Goal: Task Accomplishment & Management: Manage account settings

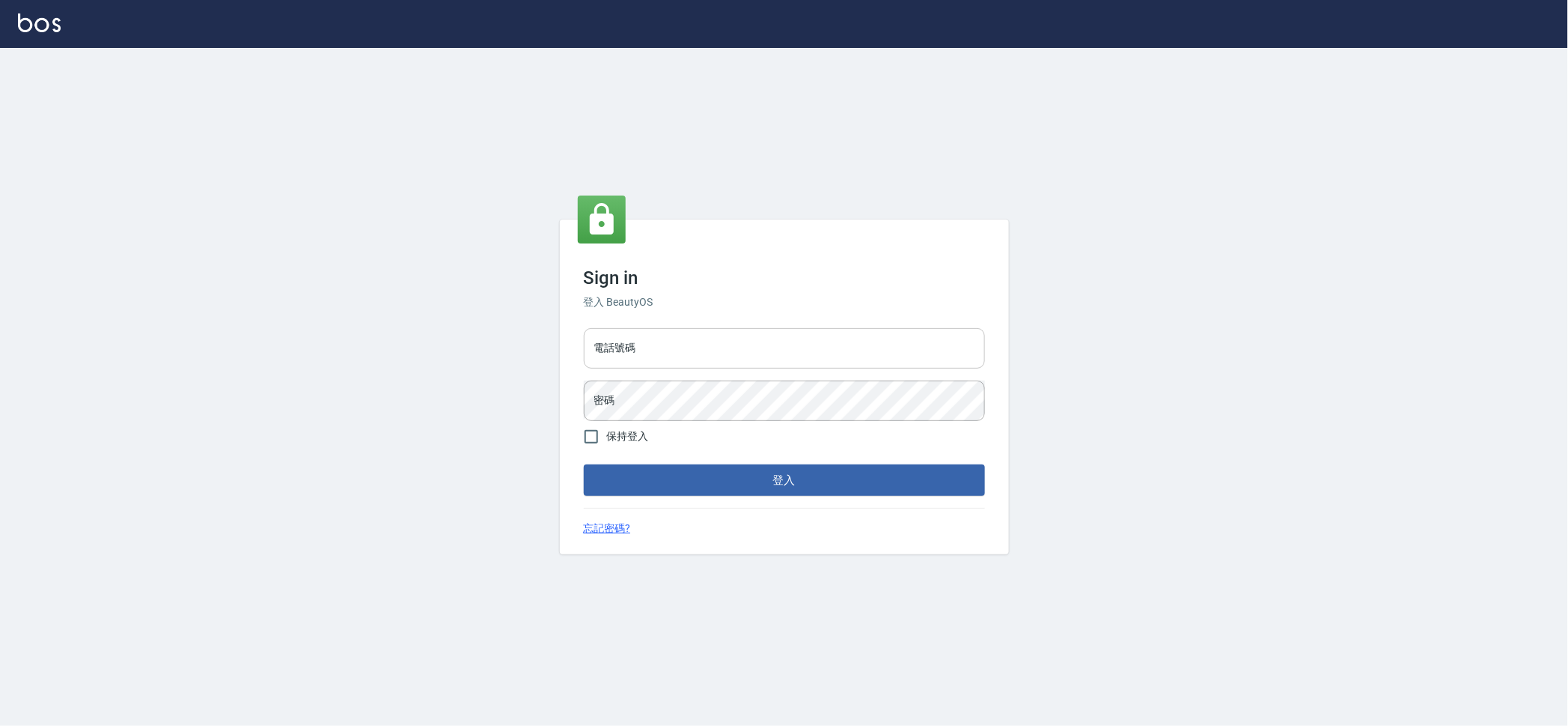
drag, startPoint x: 0, startPoint y: 0, endPoint x: 737, endPoint y: 361, distance: 820.7
click at [737, 361] on input "電話號碼" at bounding box center [785, 348] width 401 height 41
type input "0909258357"
click at [584, 465] on button "登入" at bounding box center [785, 480] width 401 height 32
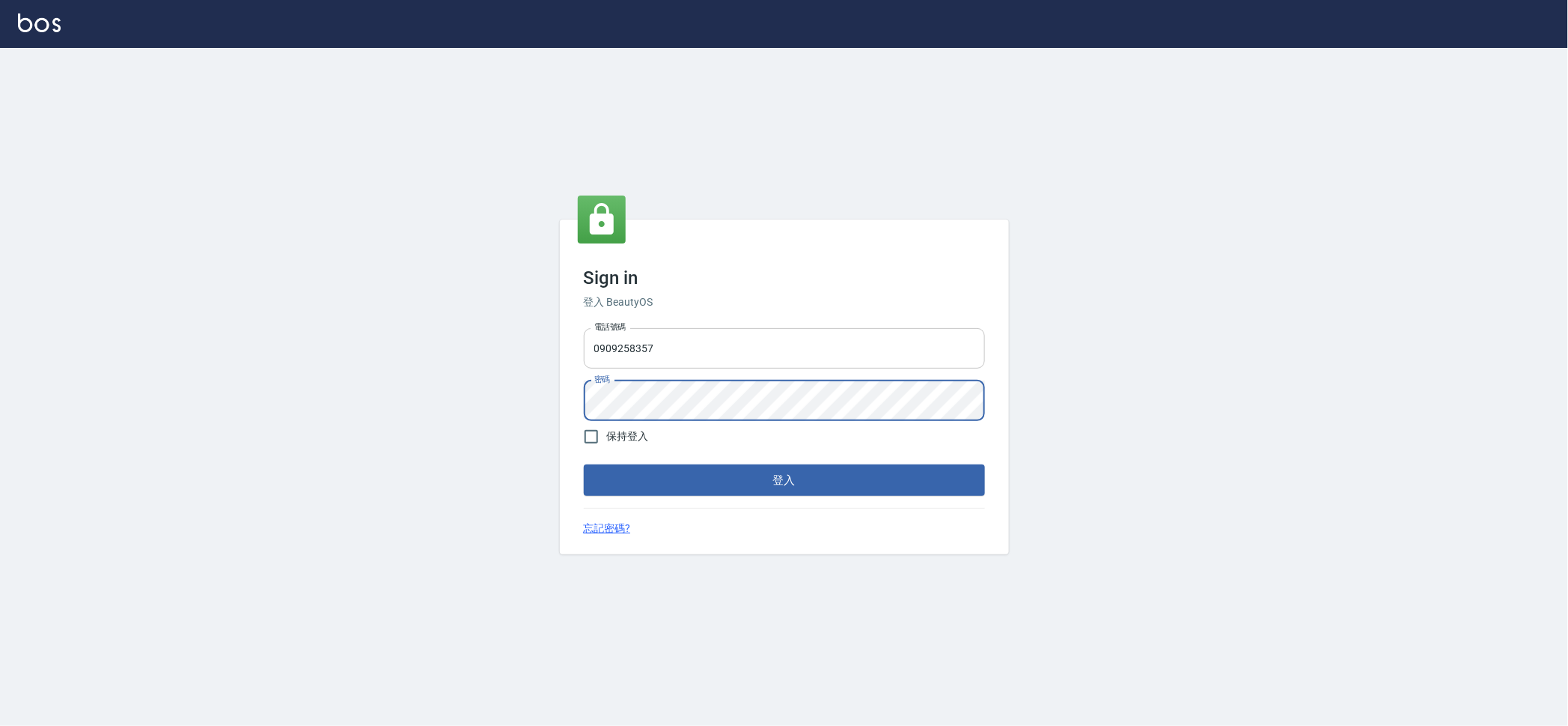
click at [584, 465] on button "登入" at bounding box center [785, 480] width 401 height 32
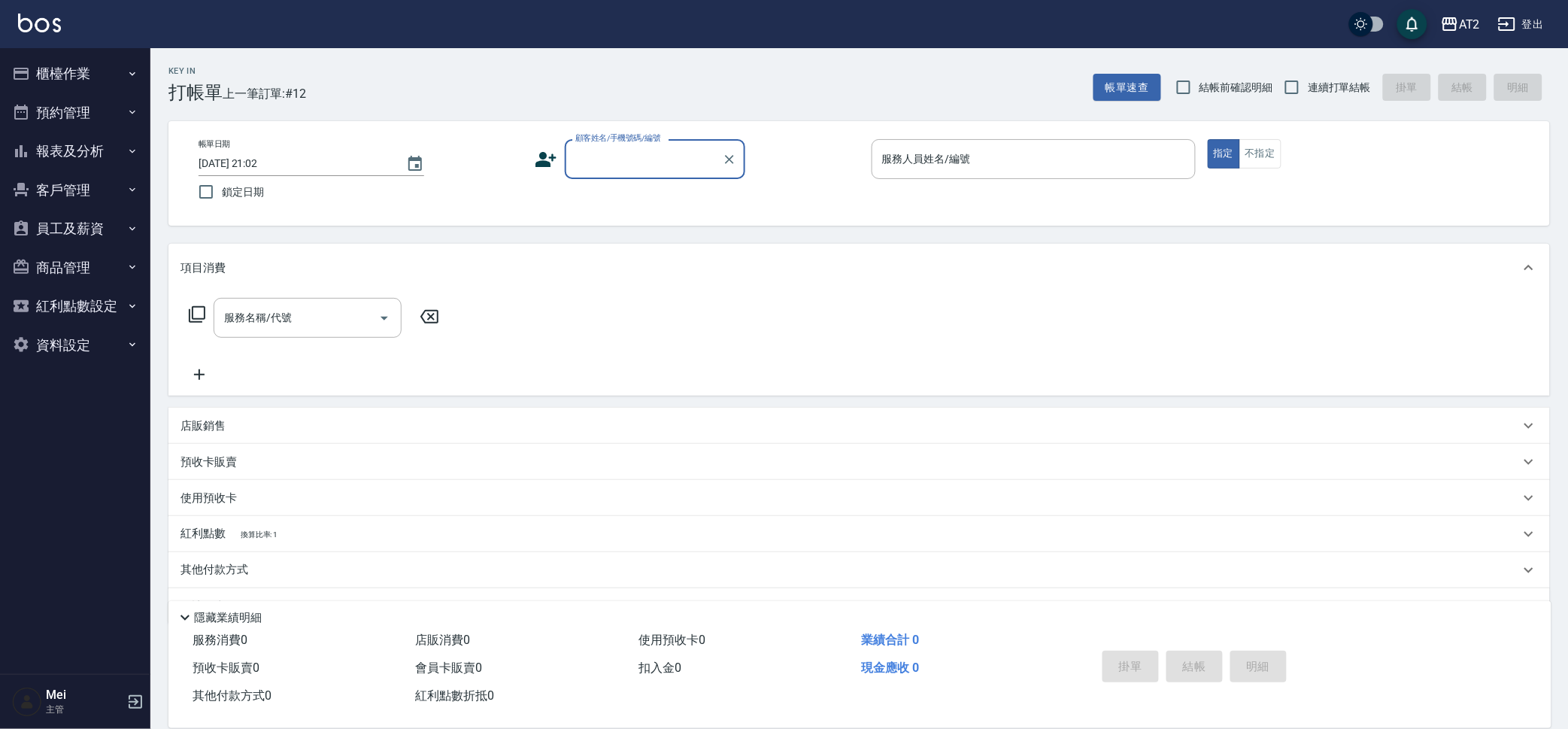
click at [594, 148] on input "顧客姓名/手機號碼/編號" at bounding box center [644, 158] width 145 height 26
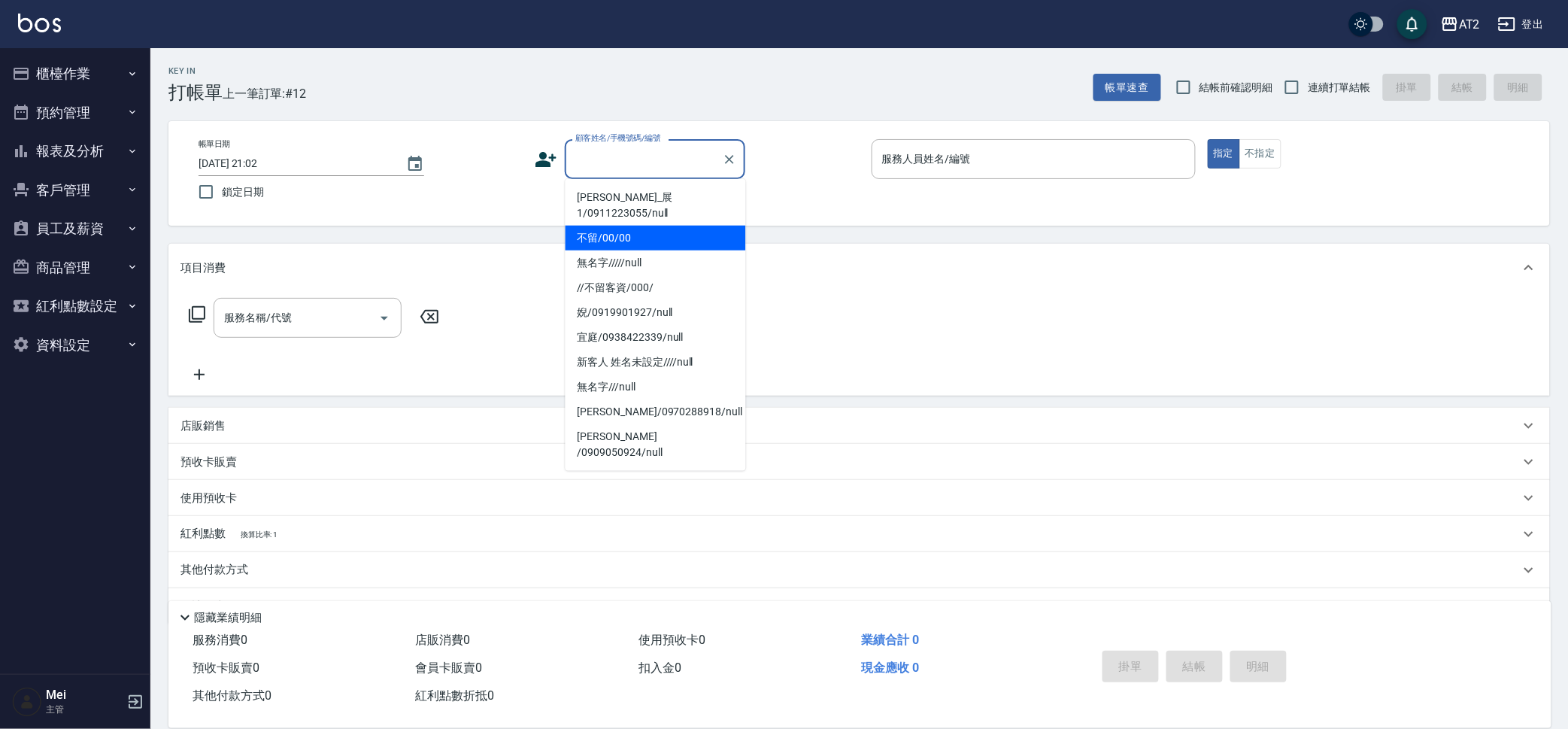
click at [636, 226] on li "不留/00/00" at bounding box center [656, 238] width 181 height 25
type input "不留/00/00"
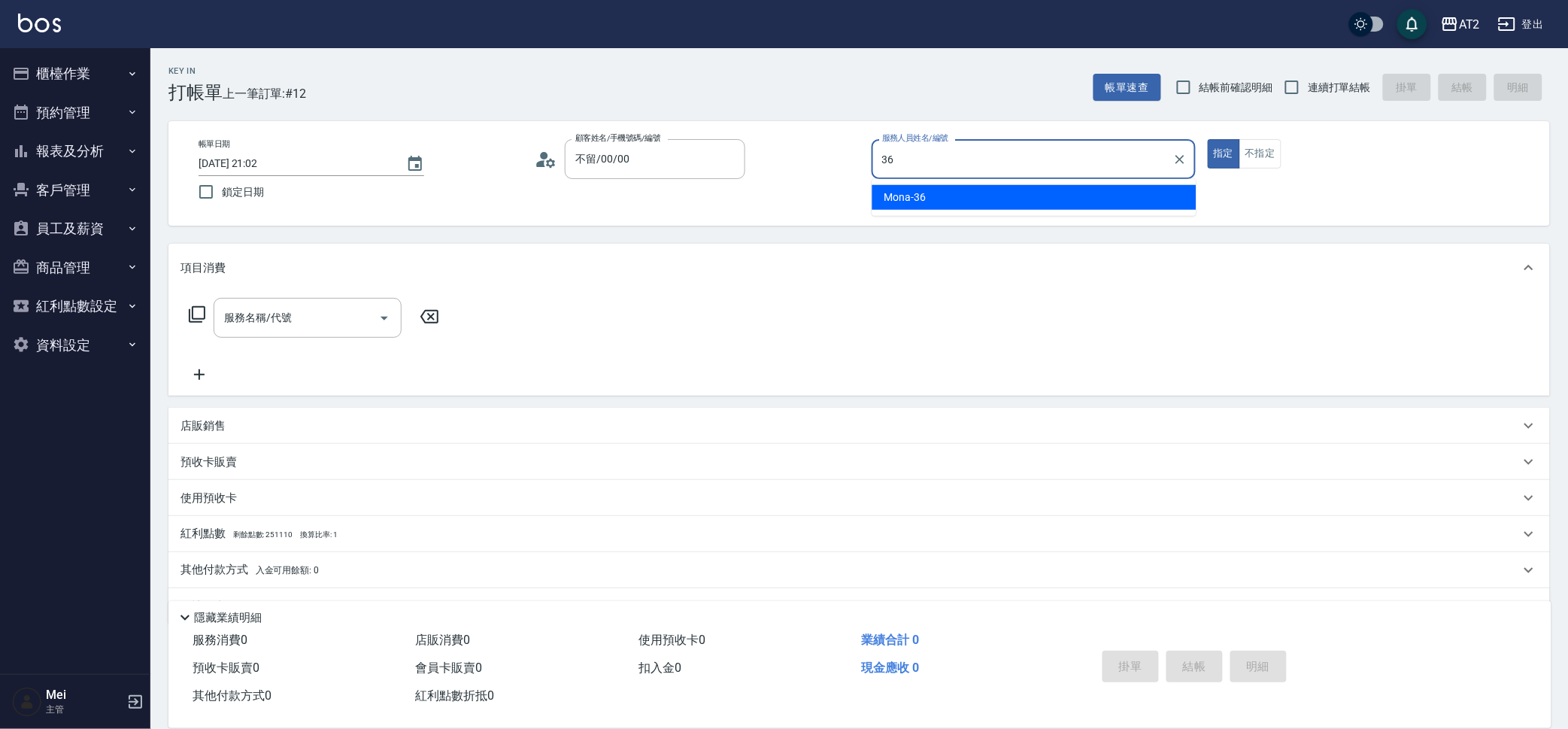
type input "Mona-36"
type button "true"
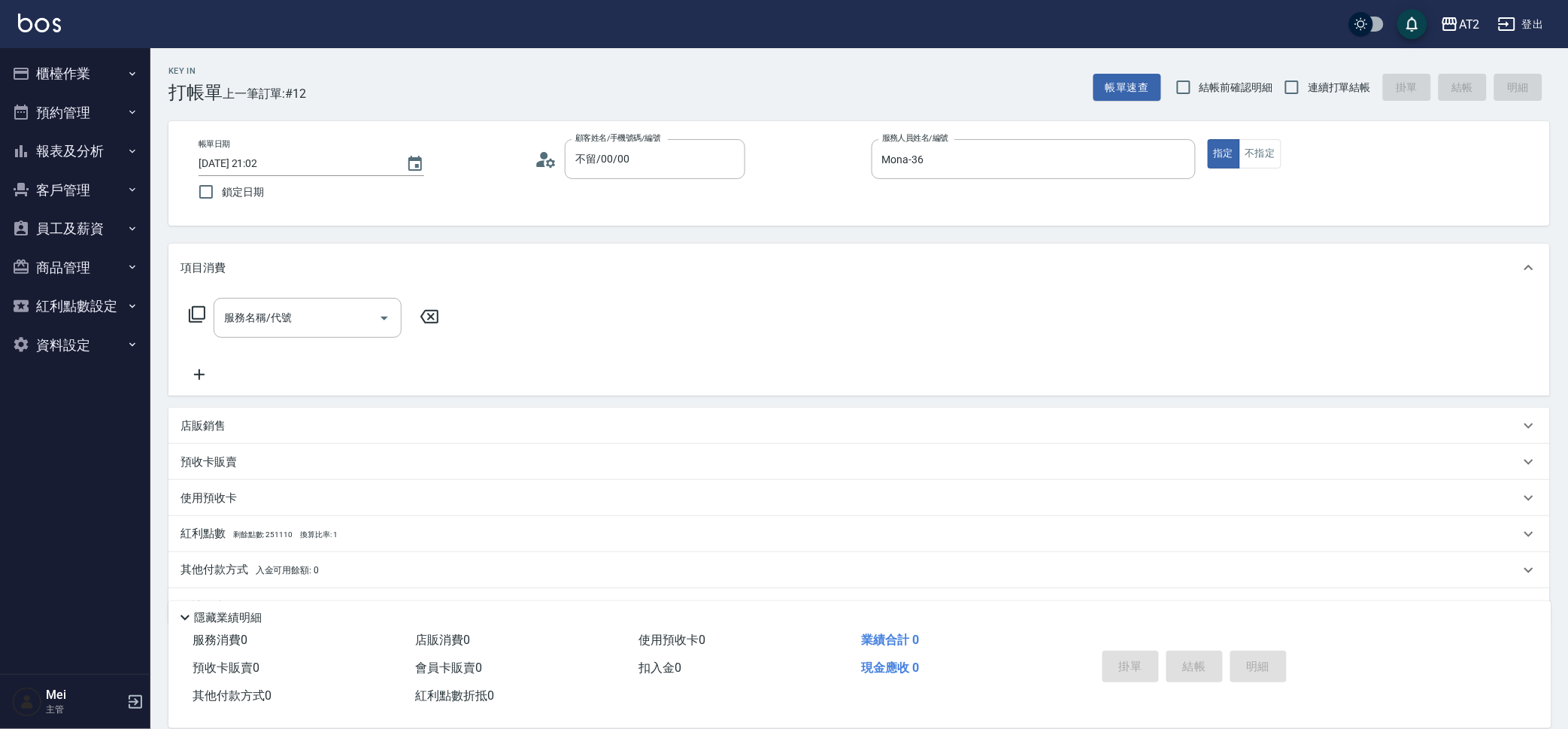
click at [1258, 84] on span "結帳前確認明細" at bounding box center [1237, 87] width 74 height 16
click at [1200, 84] on input "結帳前確認明細" at bounding box center [1184, 87] width 32 height 32
checkbox input "true"
click at [1328, 81] on span "連續打單結帳" at bounding box center [1340, 87] width 64 height 16
click at [1308, 81] on input "連續打單結帳" at bounding box center [1292, 87] width 32 height 32
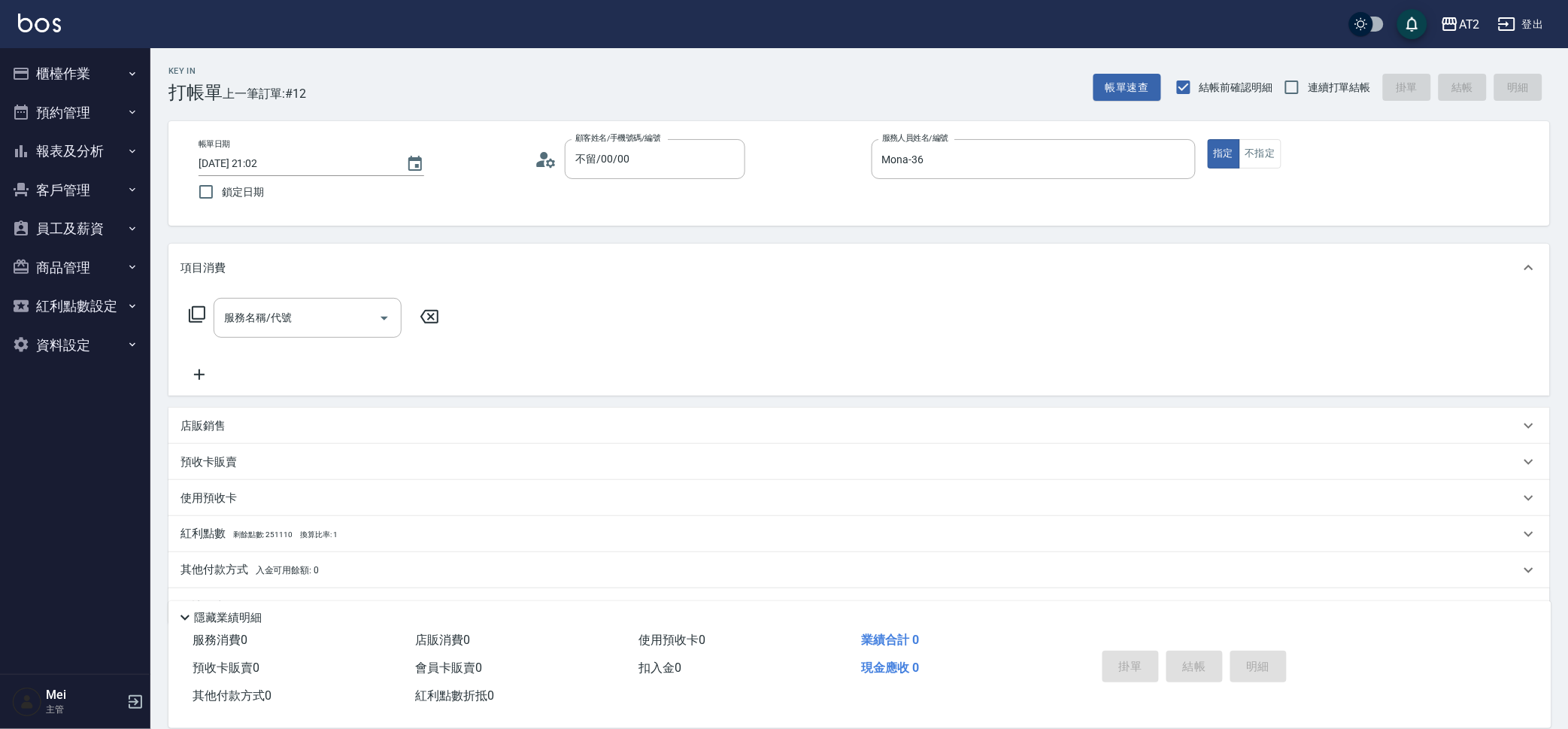
checkbox input "true"
click at [65, 73] on button "櫃檯作業" at bounding box center [75, 74] width 139 height 39
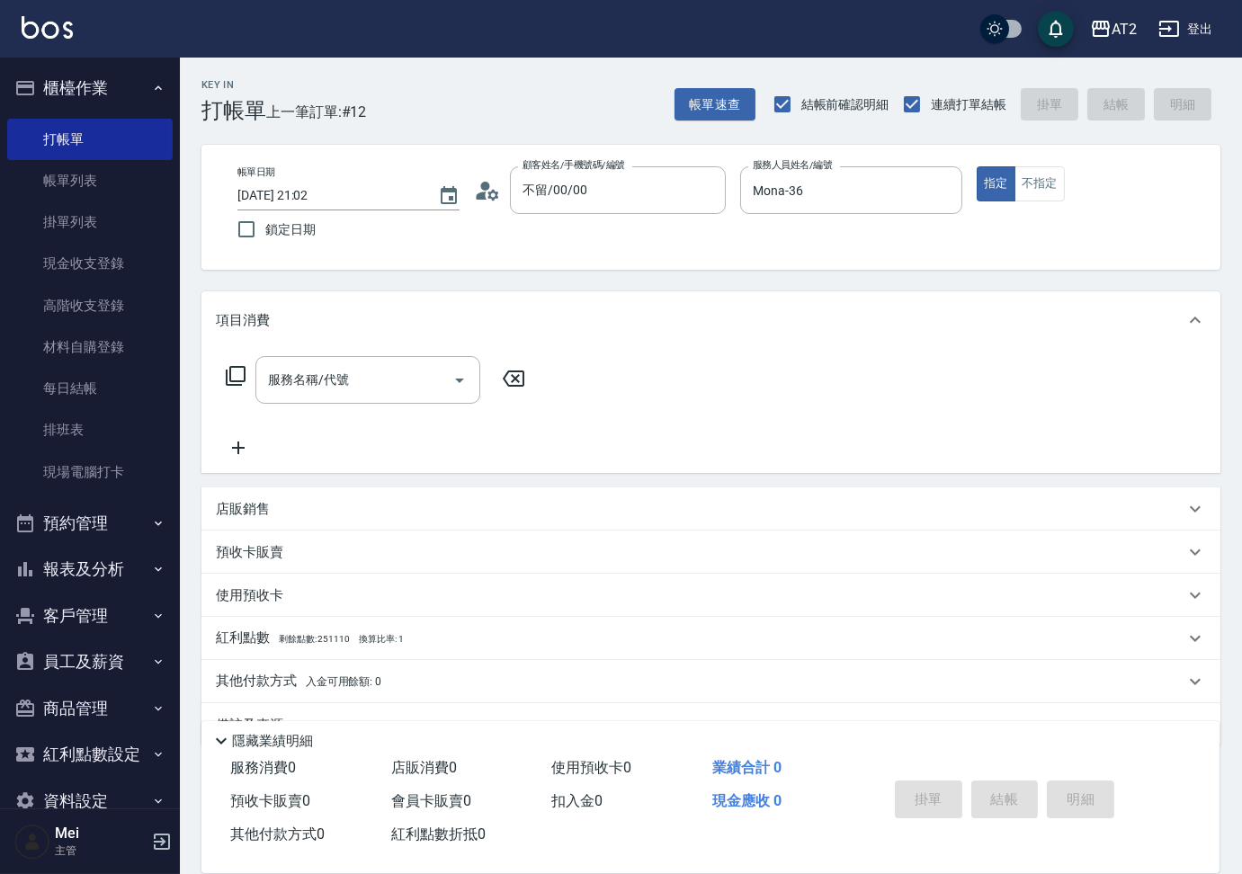
click at [473, 101] on div "Key In 打帳單 上一筆訂單:#12 帳單速查 結帳前確認明細 連續打單結帳 掛單 結帳 明細" at bounding box center [700, 91] width 1041 height 66
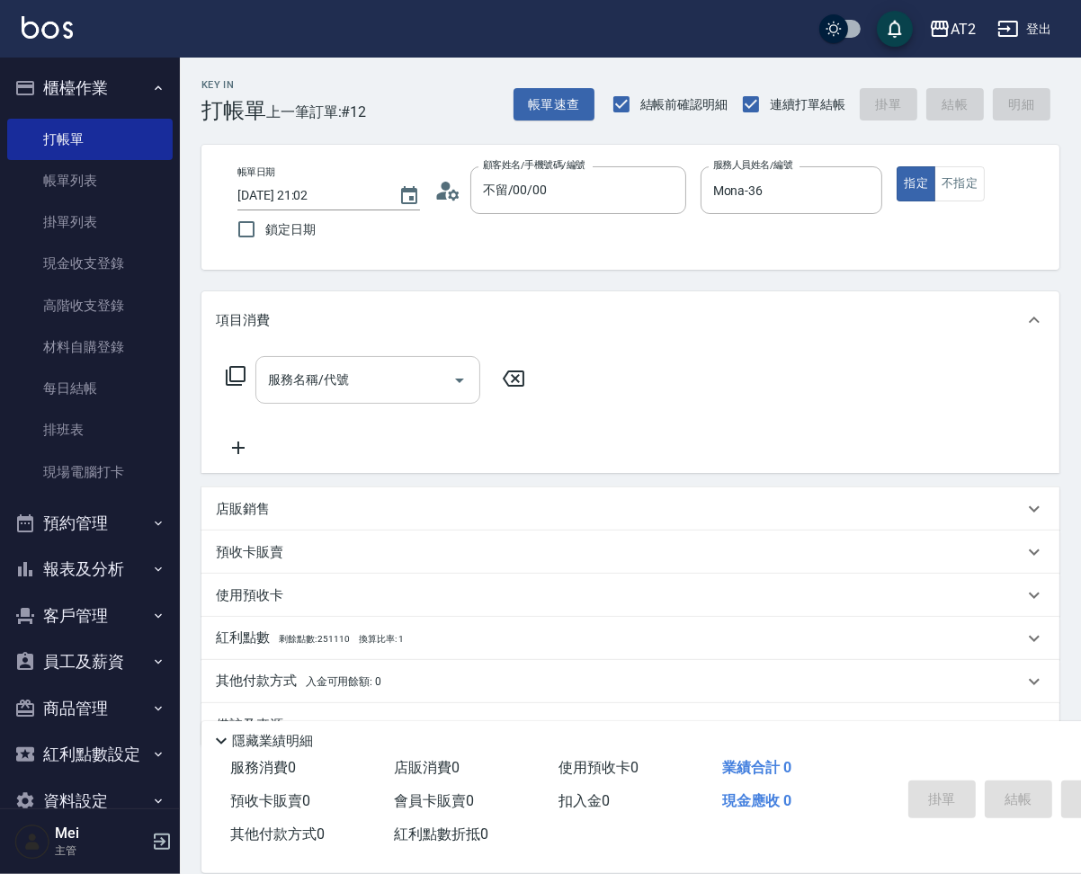
click at [406, 375] on div "服務名稱/代號" at bounding box center [367, 380] width 225 height 48
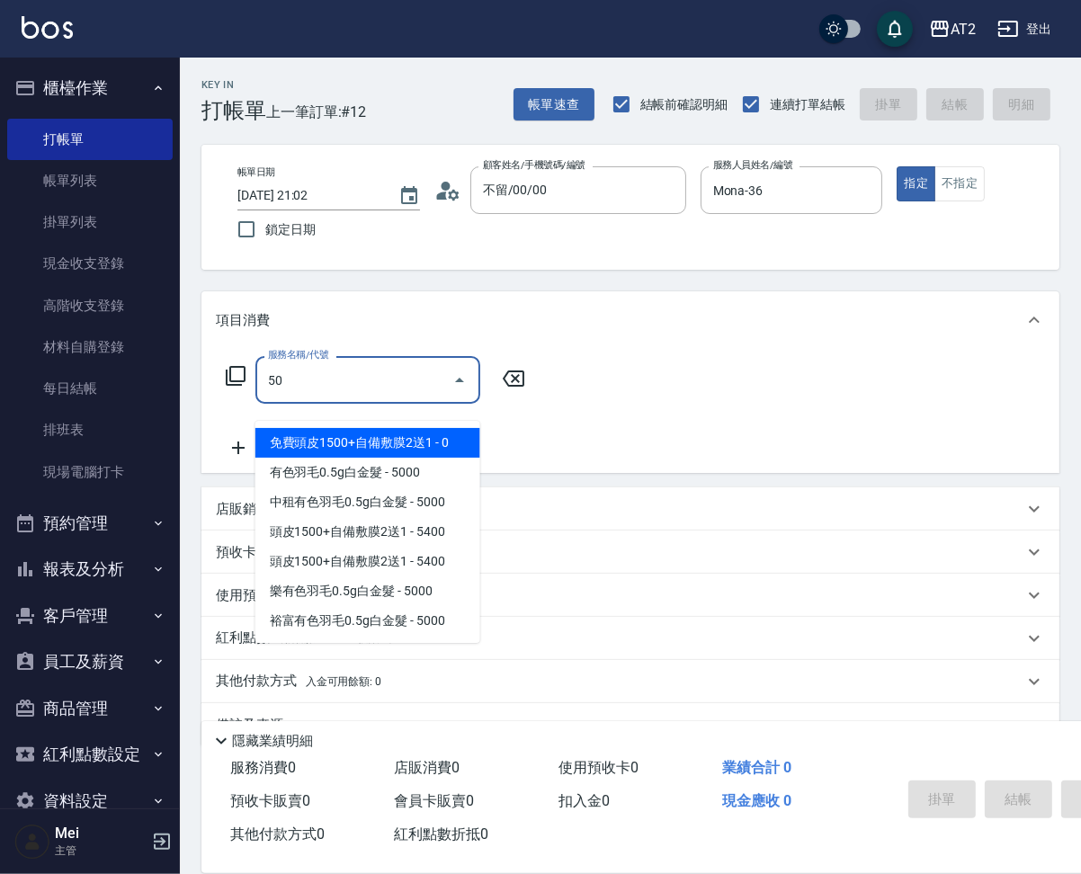
type input "501"
type input "100"
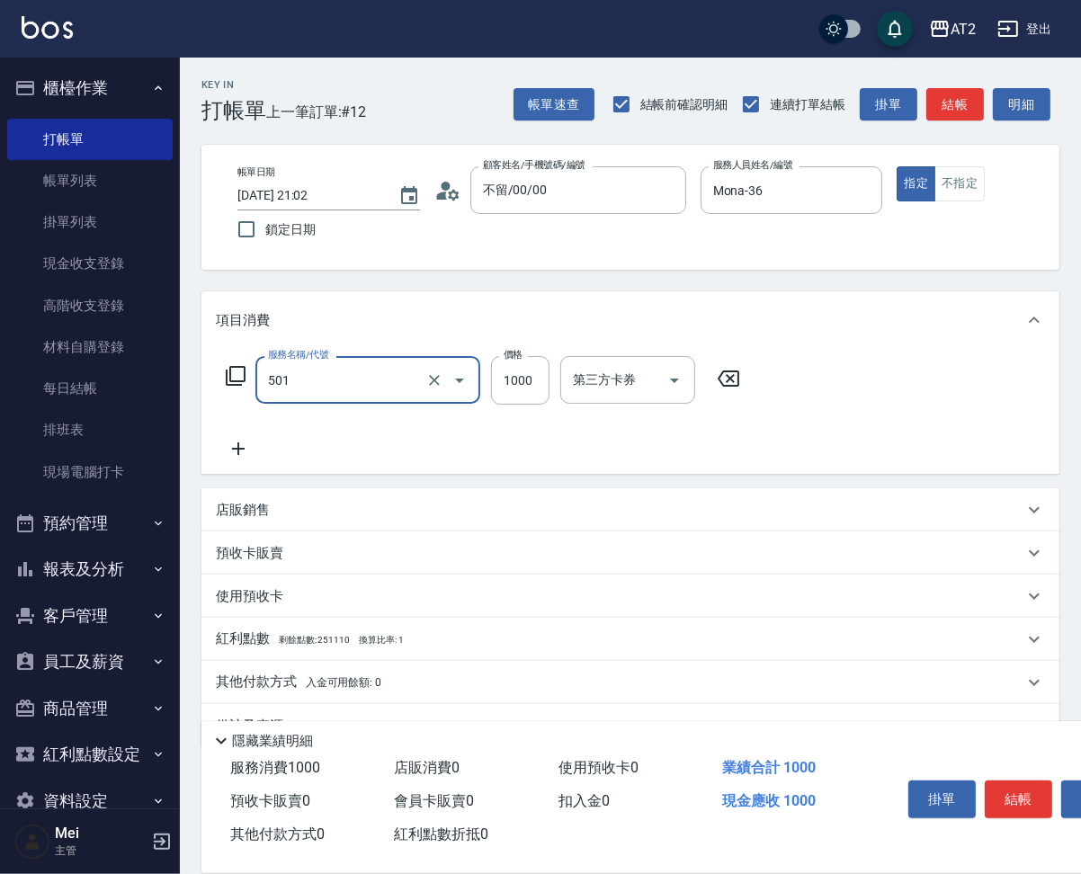
type input "染髮(501)"
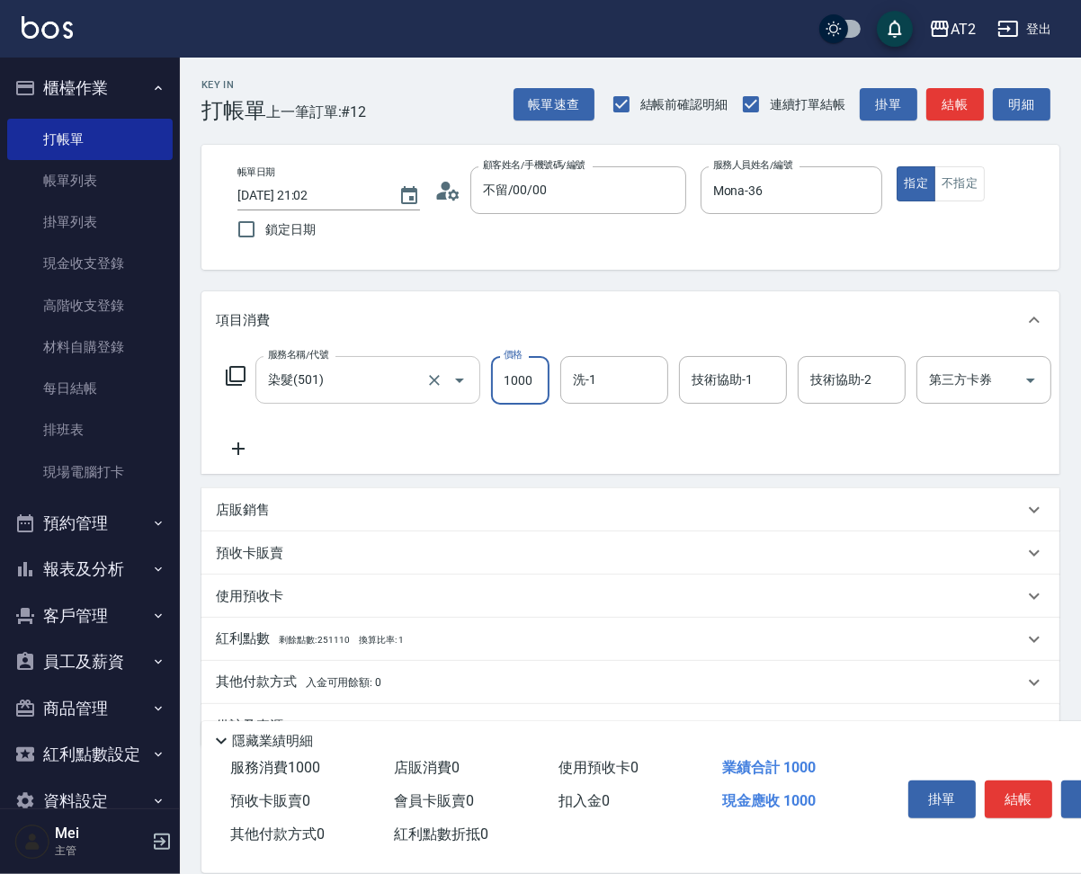
type input "1"
type input "0"
type input "19"
type input "10"
type input "199"
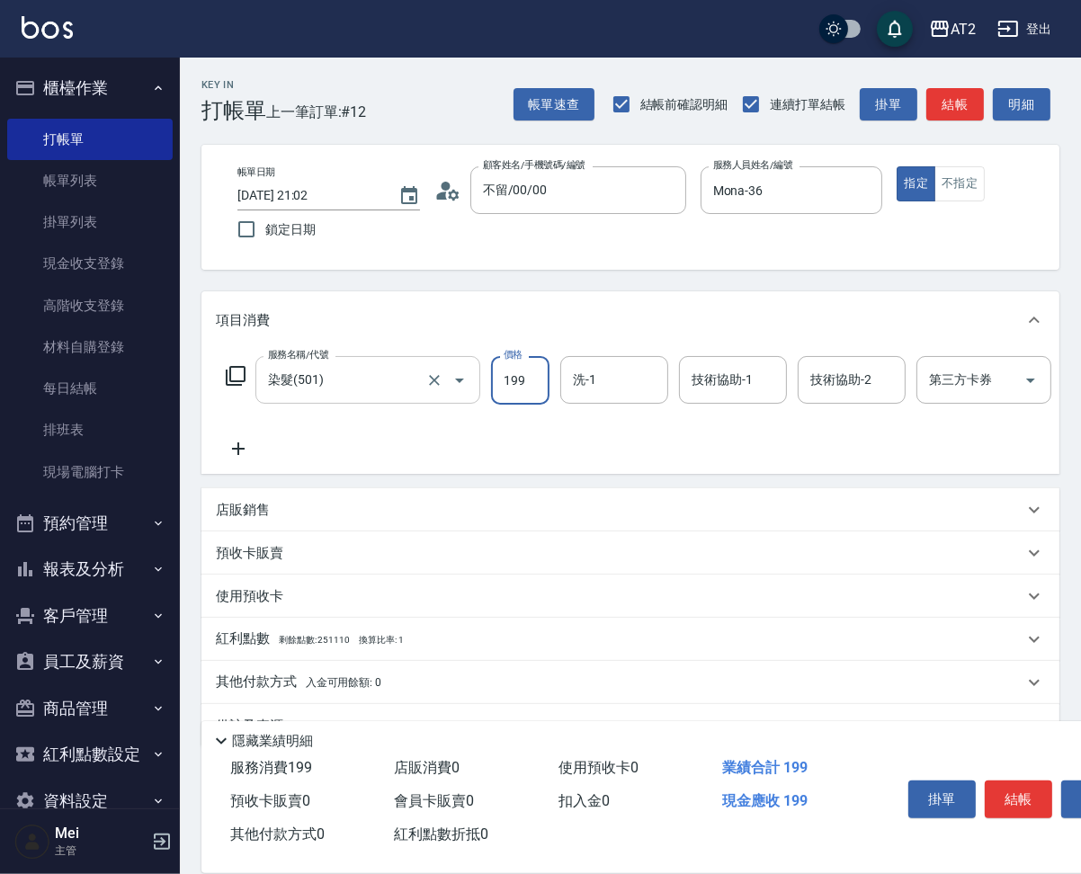
type input "190"
type input "1999"
type input "Ivy-48"
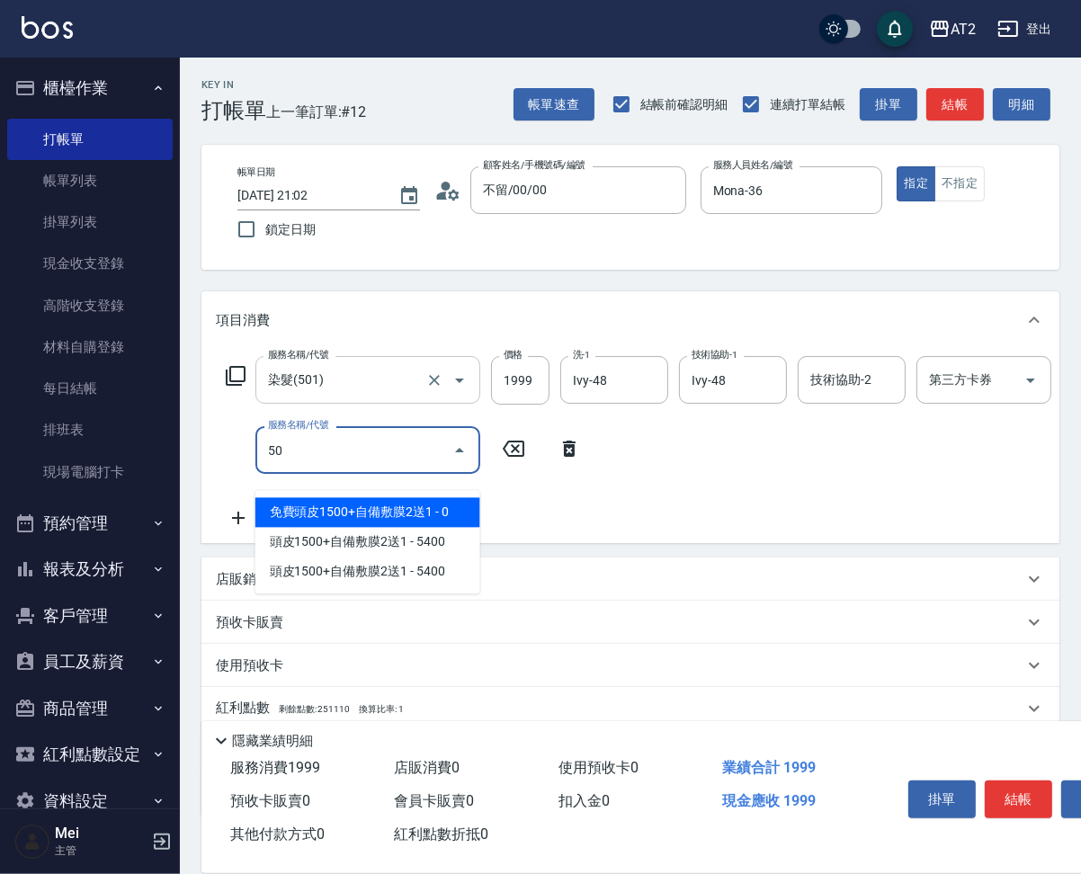
type input "502"
type input "240"
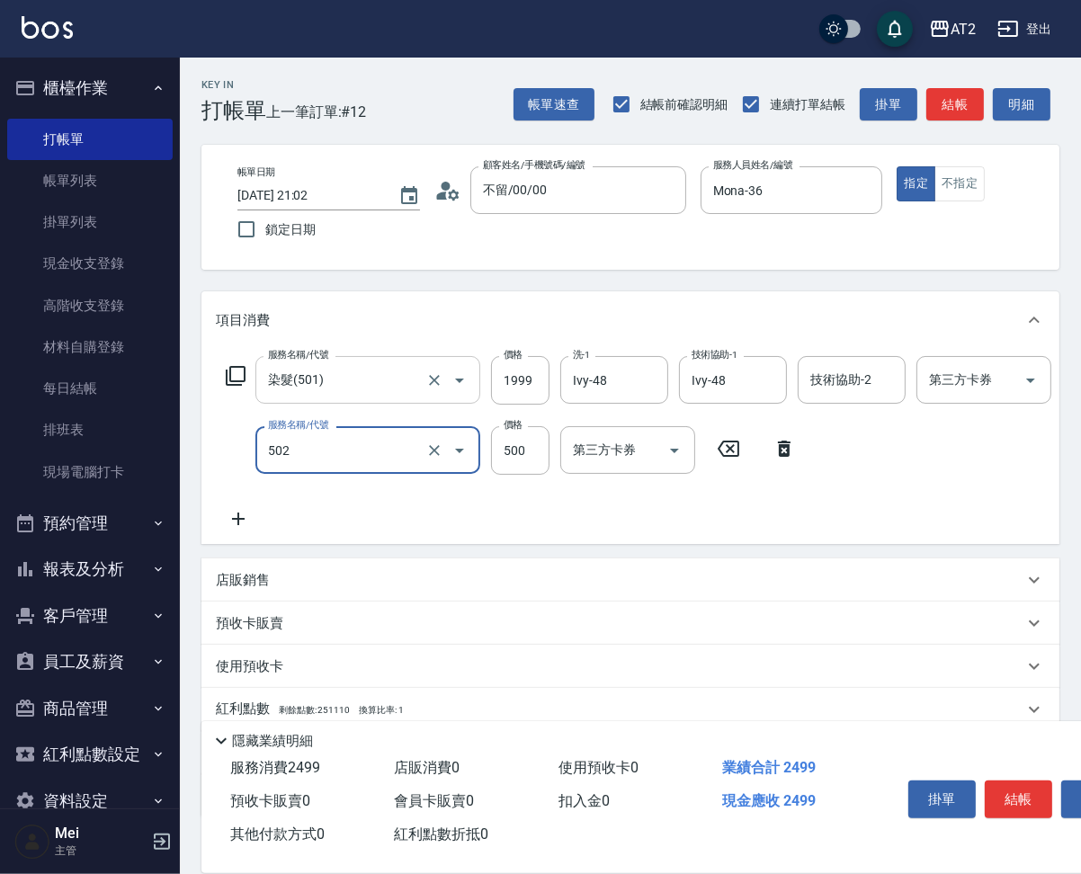
type input "漂髮(502)"
type input "0"
type input "190"
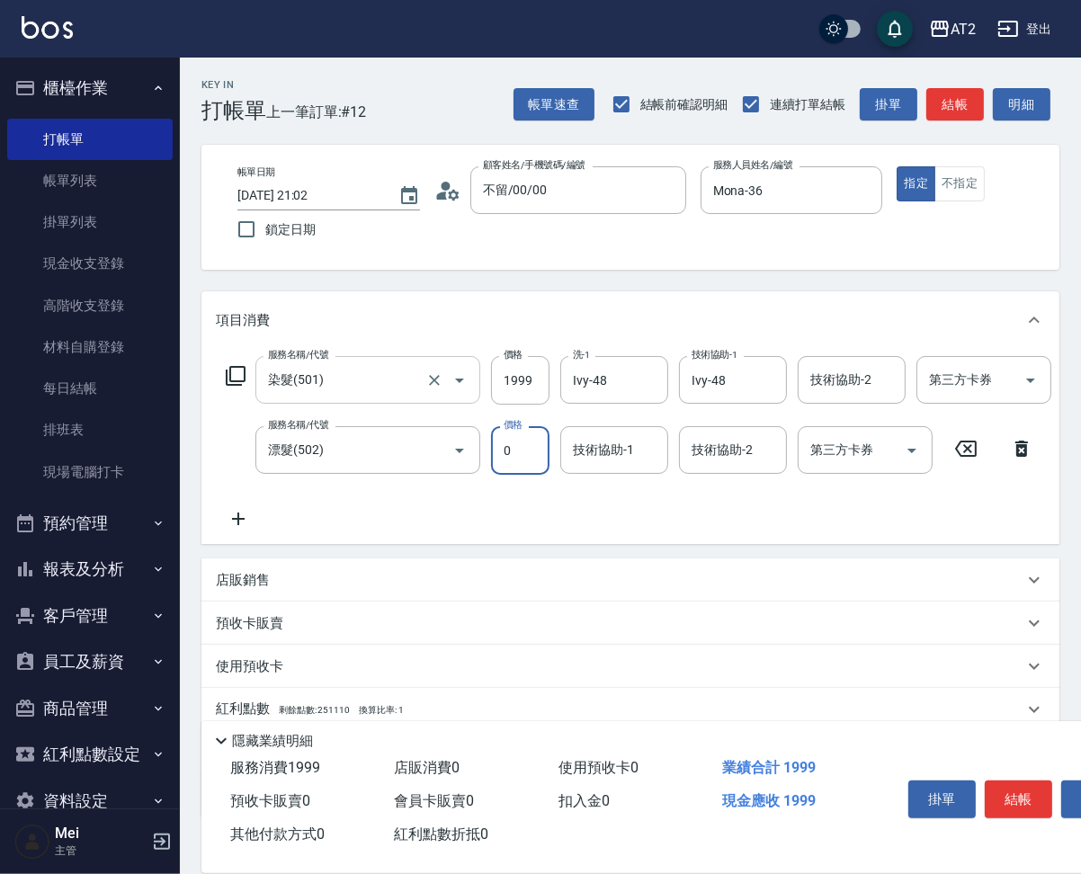
type input "0"
type input "Ivy-48"
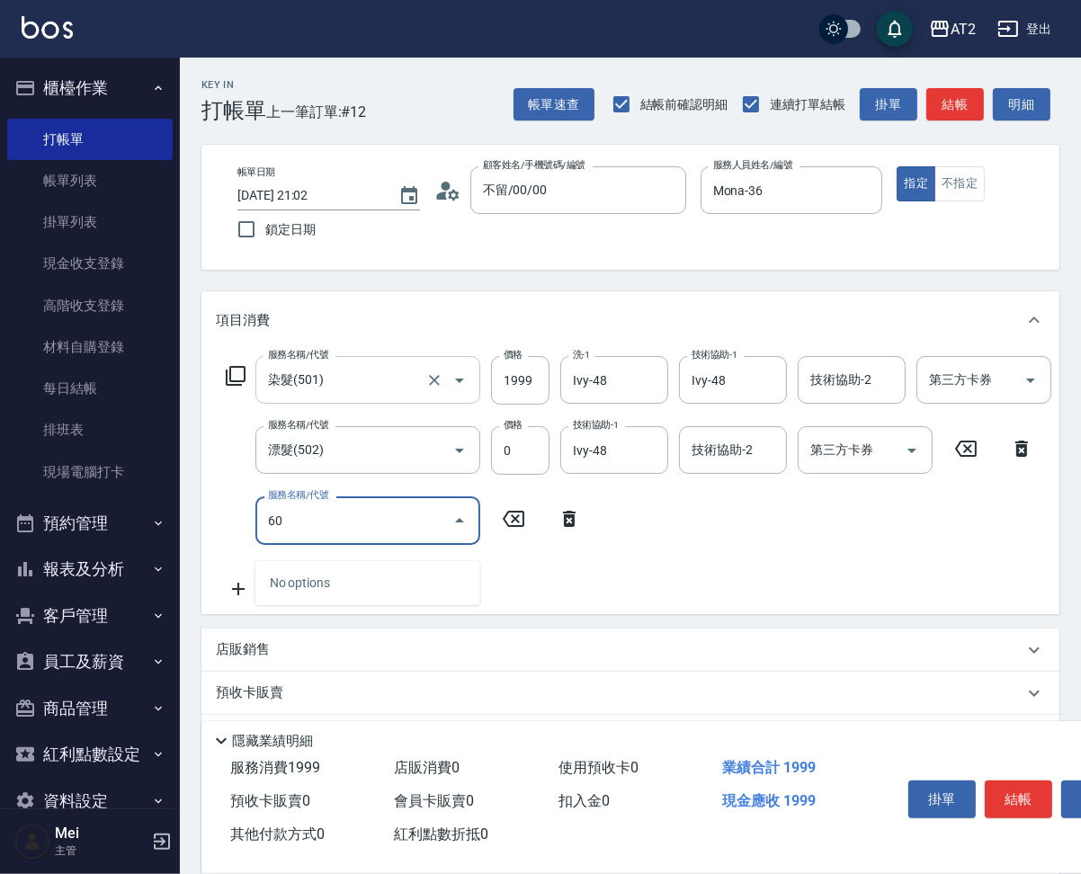
type input "601"
type input "290"
type input "自備護髮(601)"
type input "200"
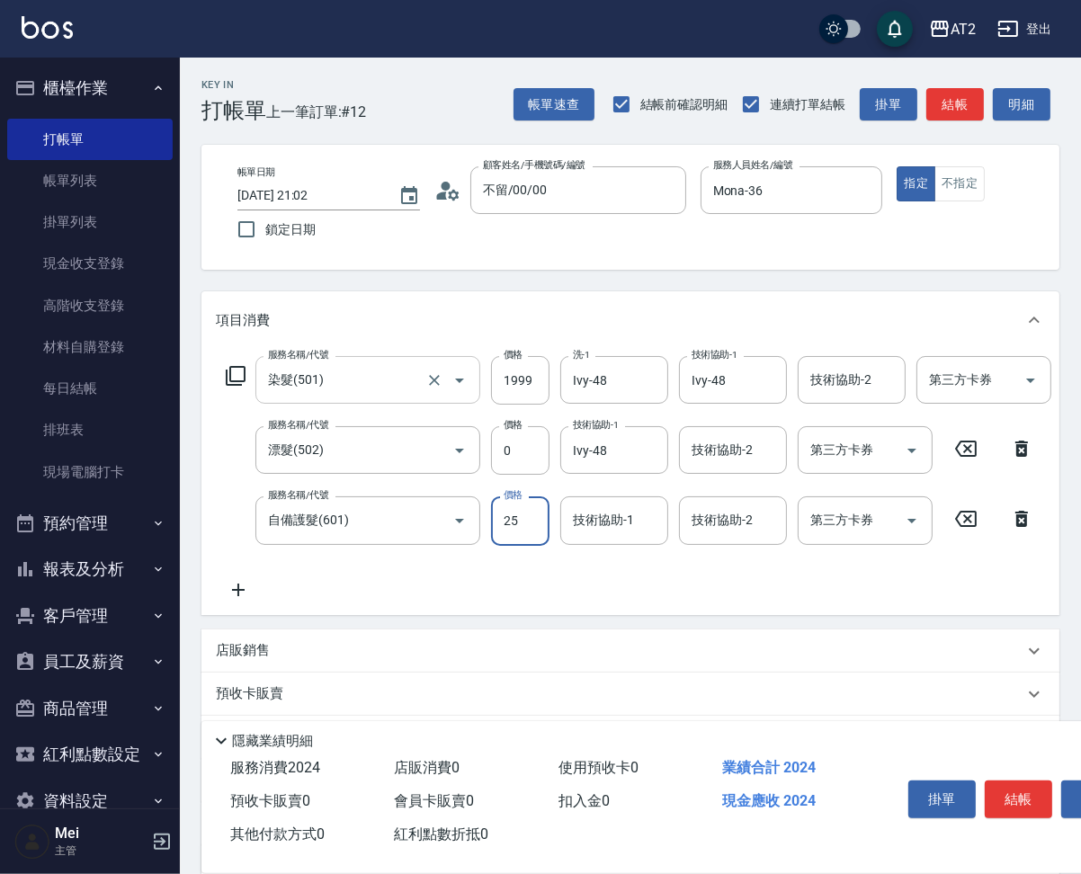
type input "250"
type input "440"
type input "2500"
type input "Ivy-48"
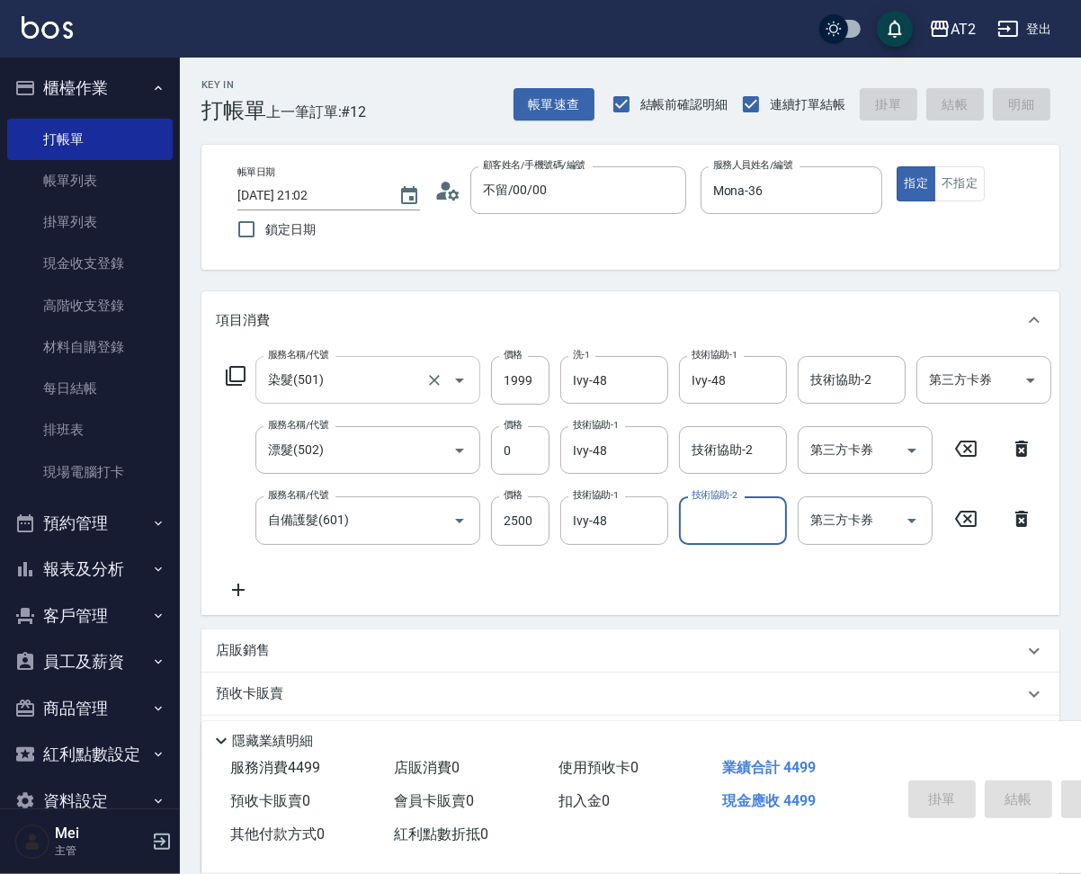
type input "2025/08/25 21:04"
type input "0"
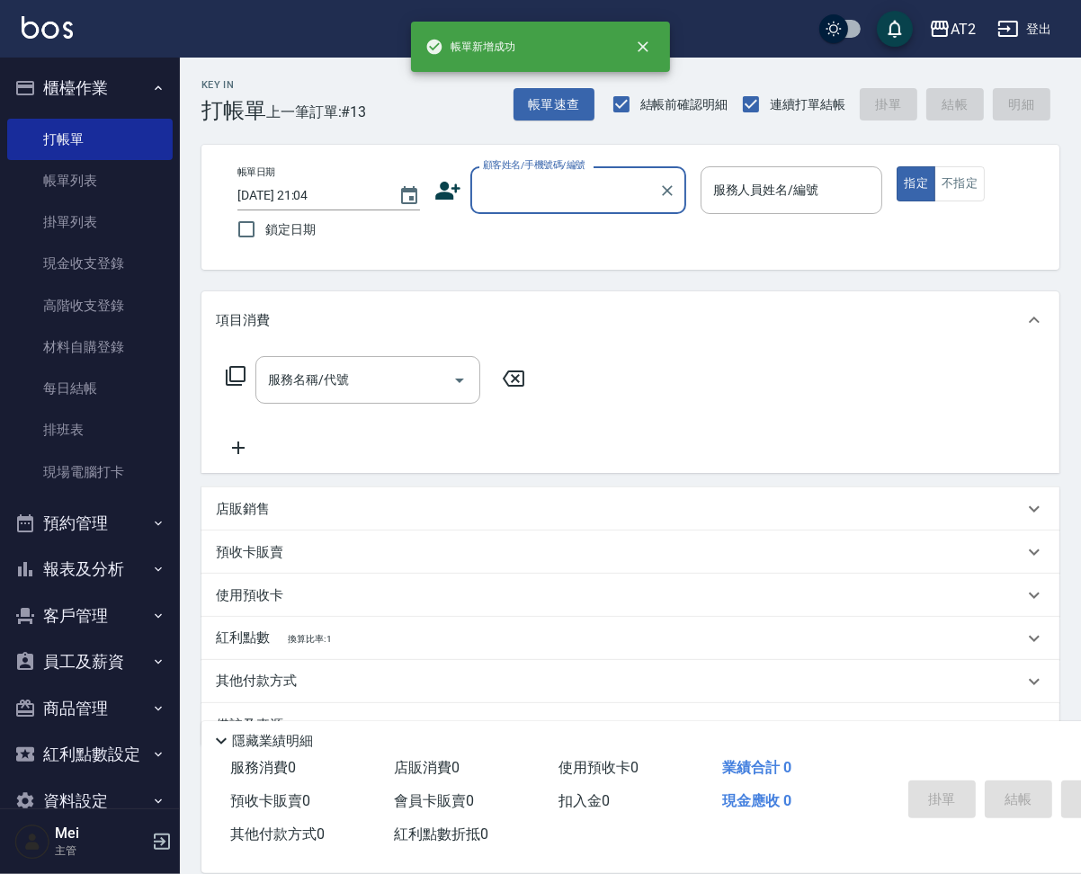
click at [548, 207] on div "顧客姓名/手機號碼/編號" at bounding box center [578, 190] width 216 height 48
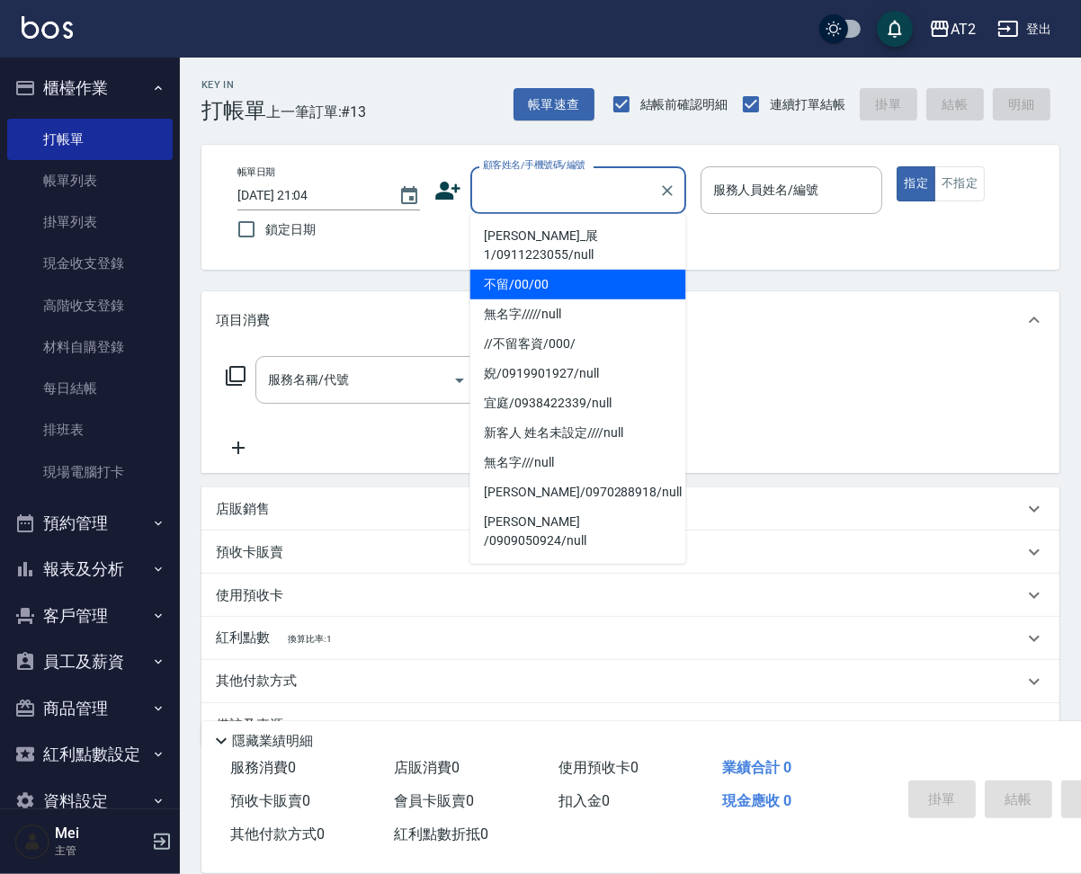
click at [583, 270] on li "不留/00/00" at bounding box center [578, 285] width 216 height 30
type input "不留/00/00"
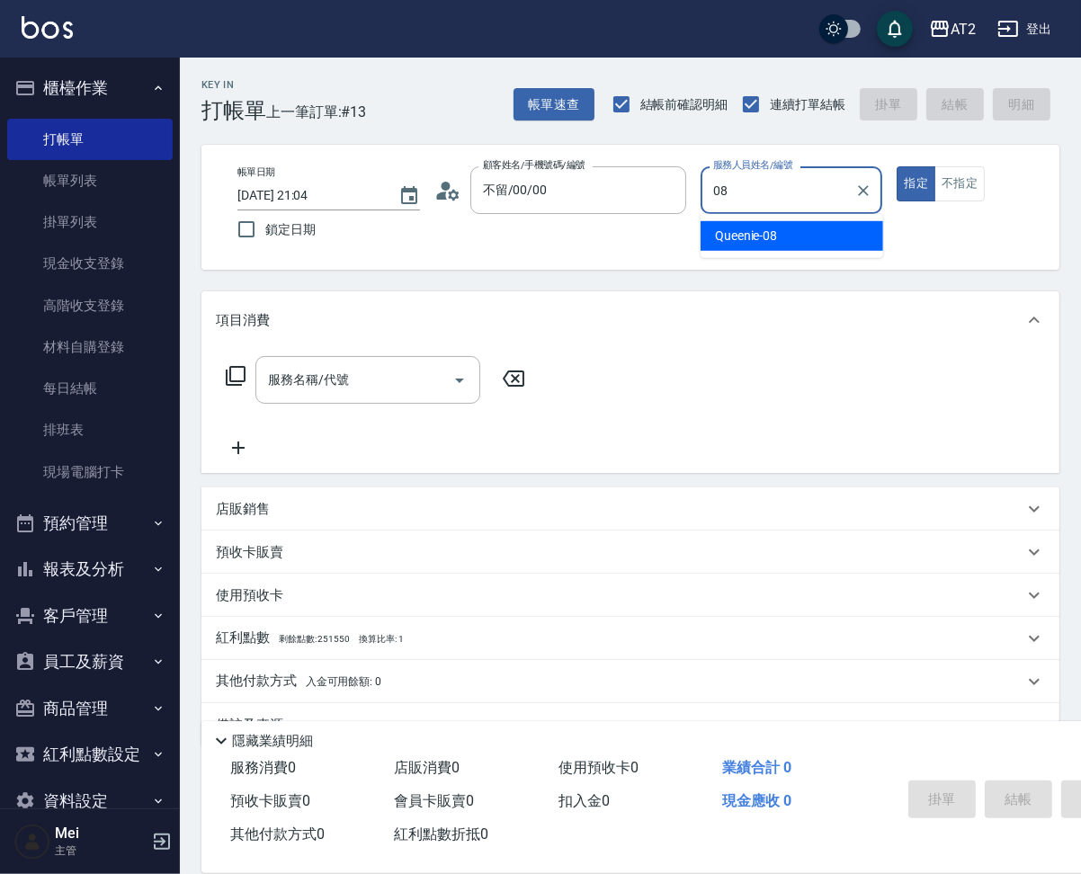
type input "Queenie-08"
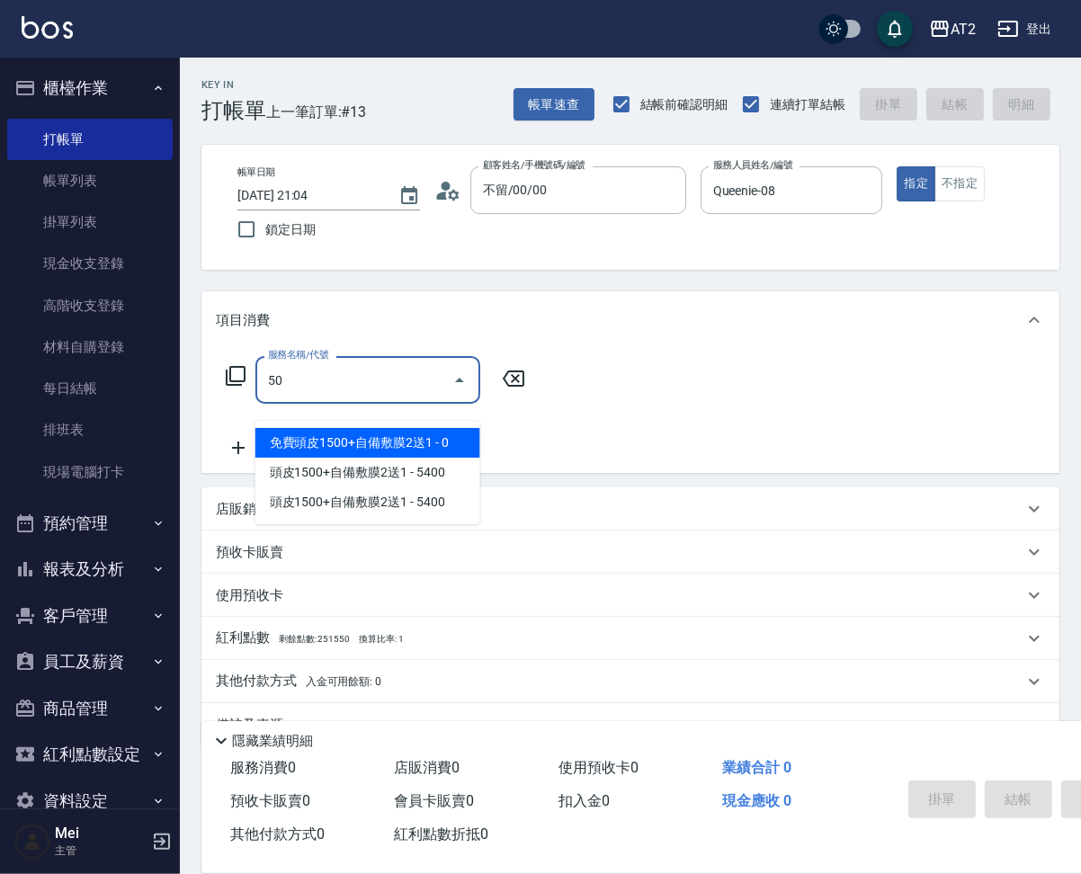
type input "501"
type input "100"
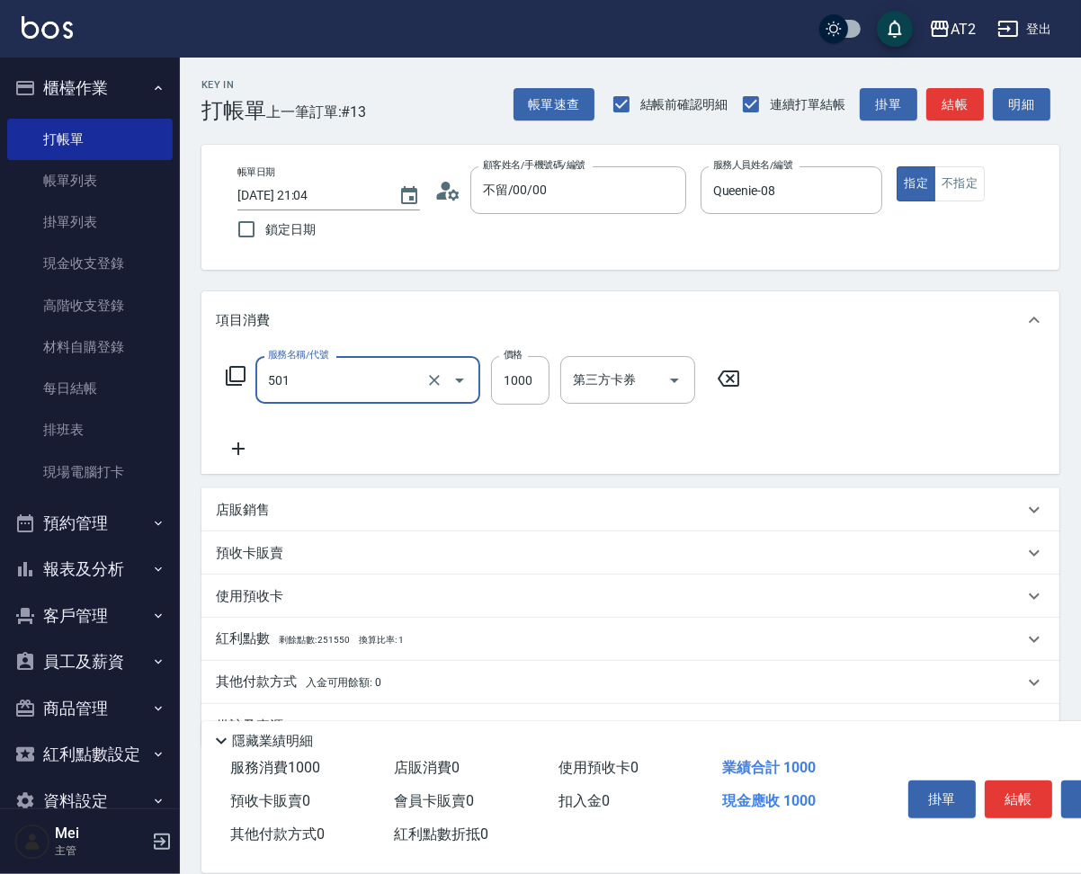
type input "染髮(501)"
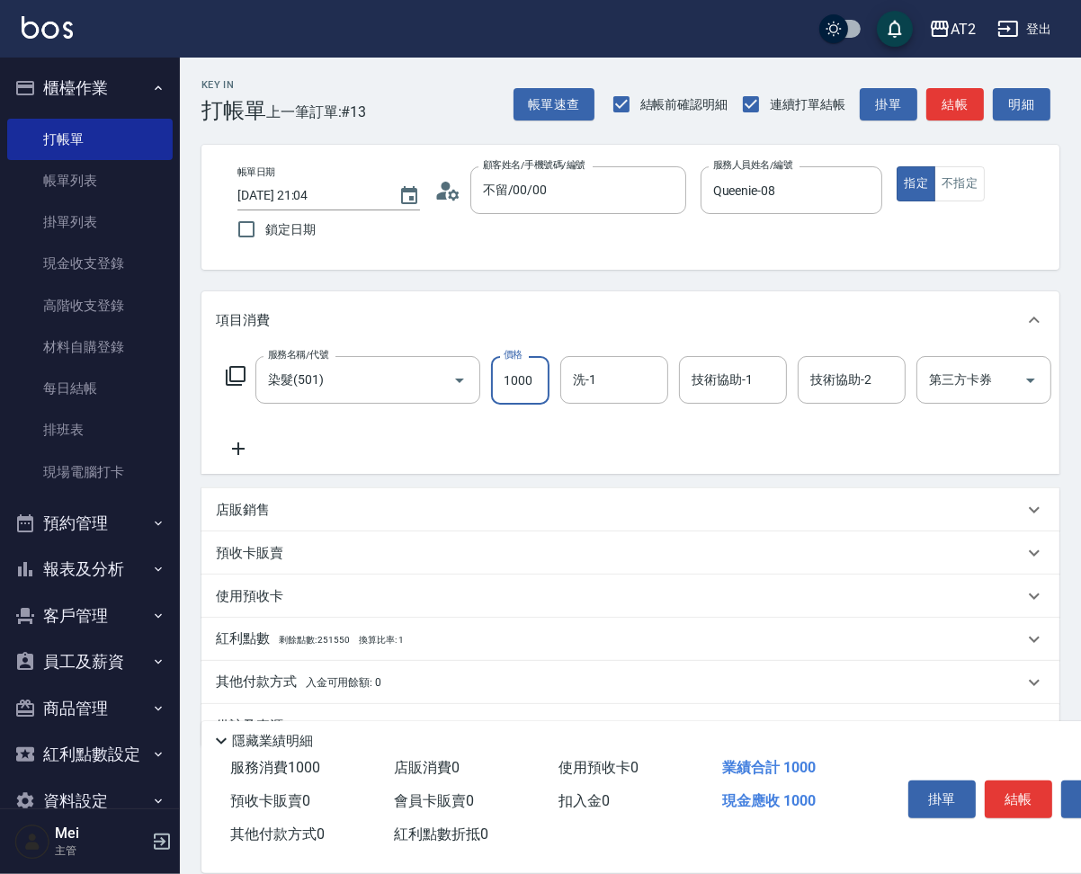
type input "2"
type input "0"
type input "25"
type input "20"
type input "259"
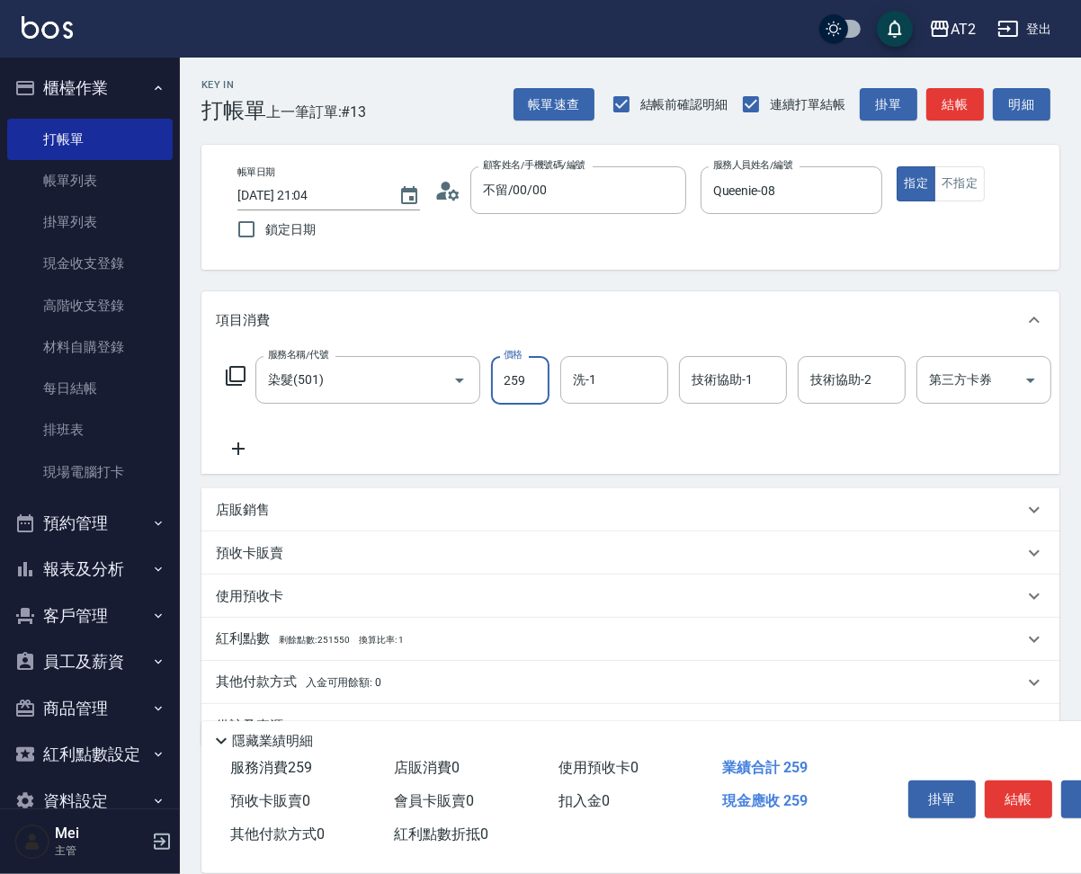
type input "250"
type input "2599"
type input "小潔-34"
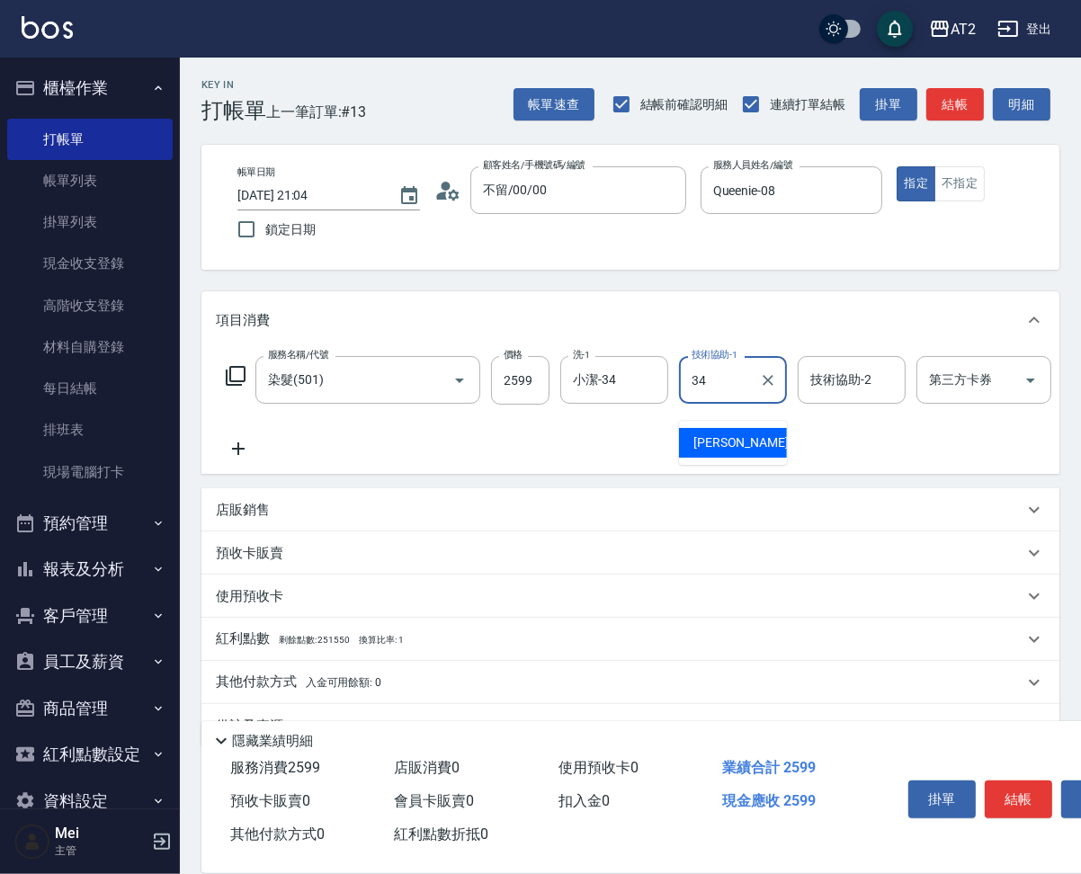
type input "小潔-34"
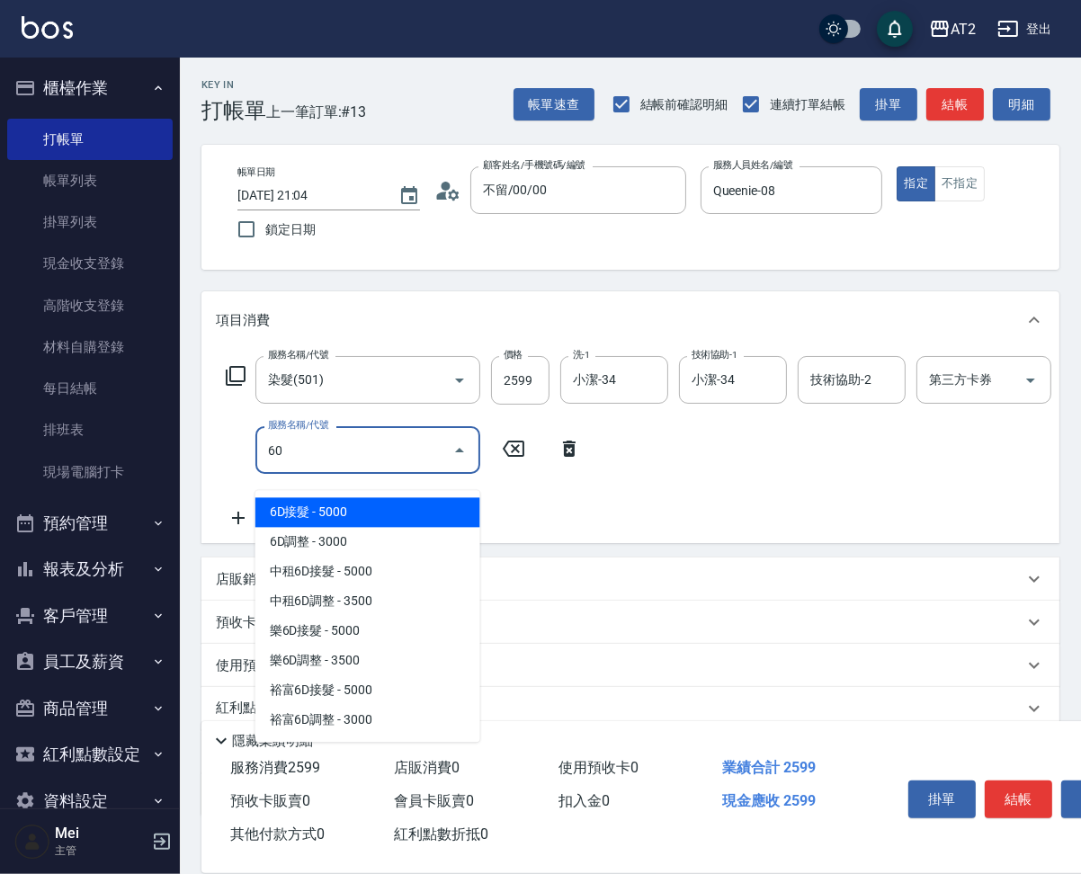
type input "601"
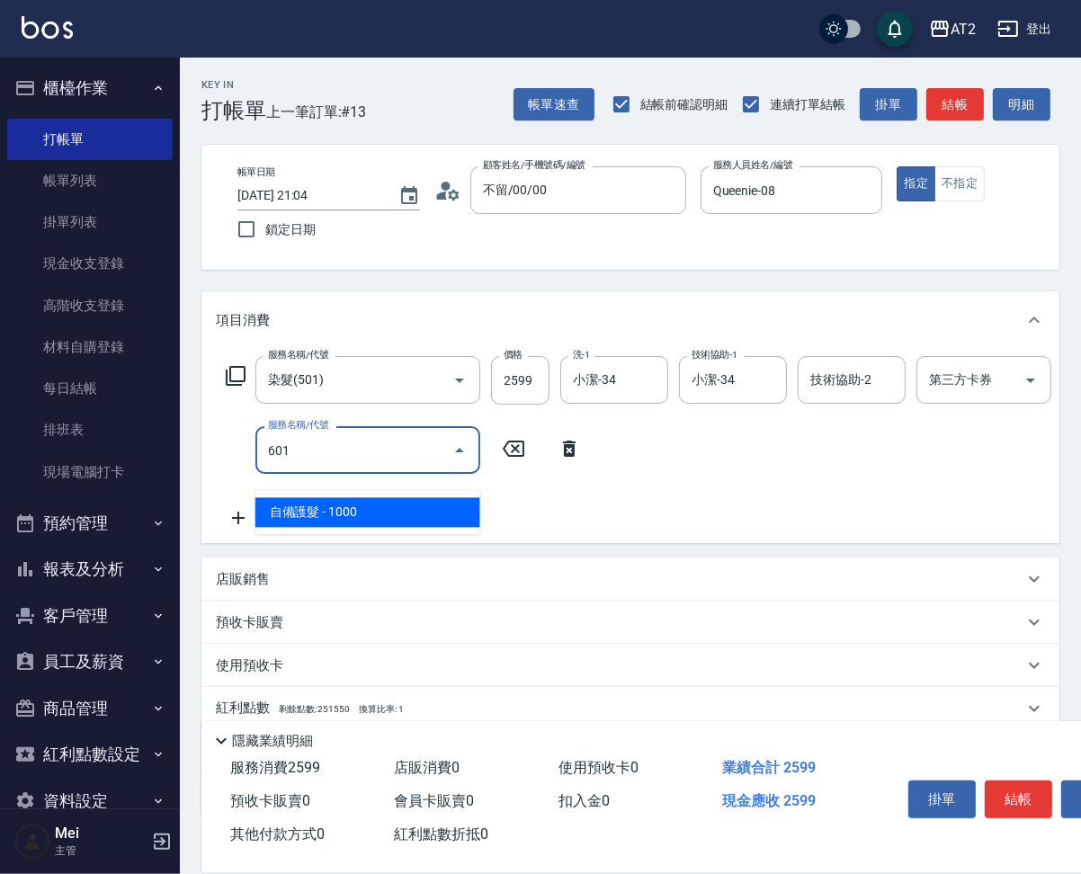
type input "350"
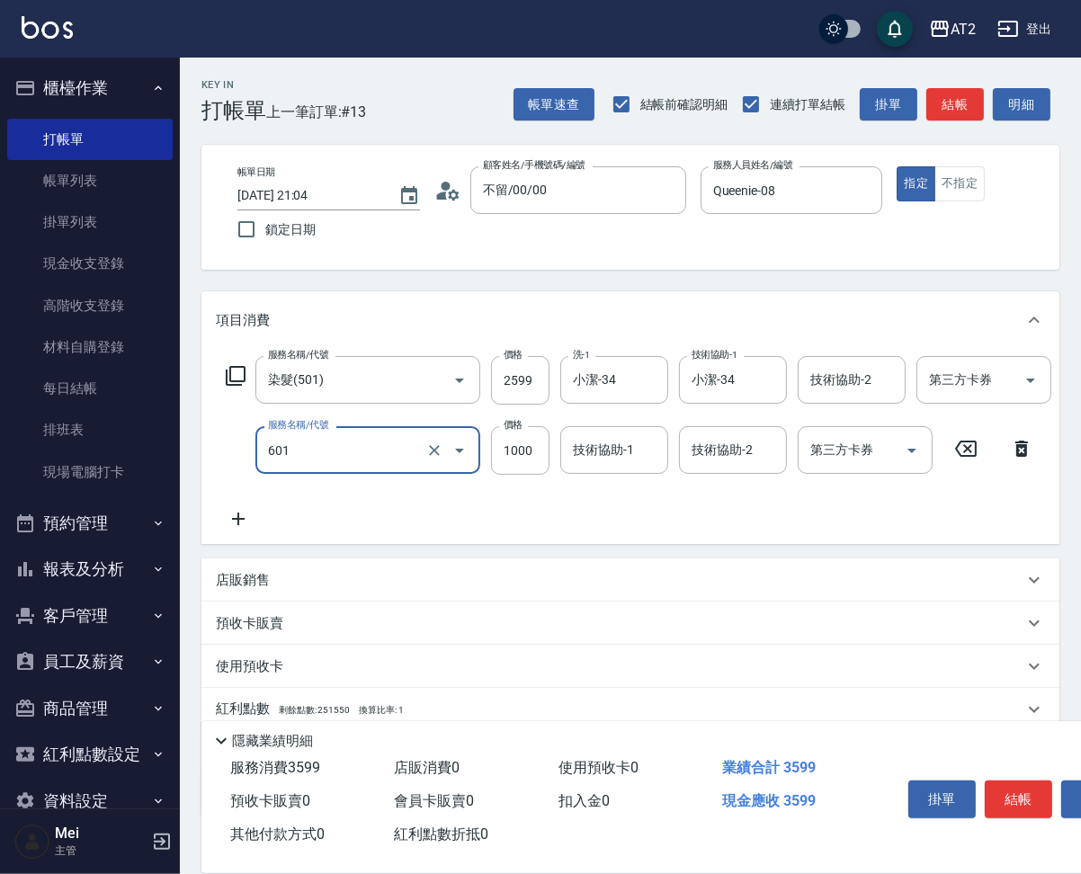
type input "自備護髮(601)"
type input "3"
type input "260"
type input "30"
type input "280"
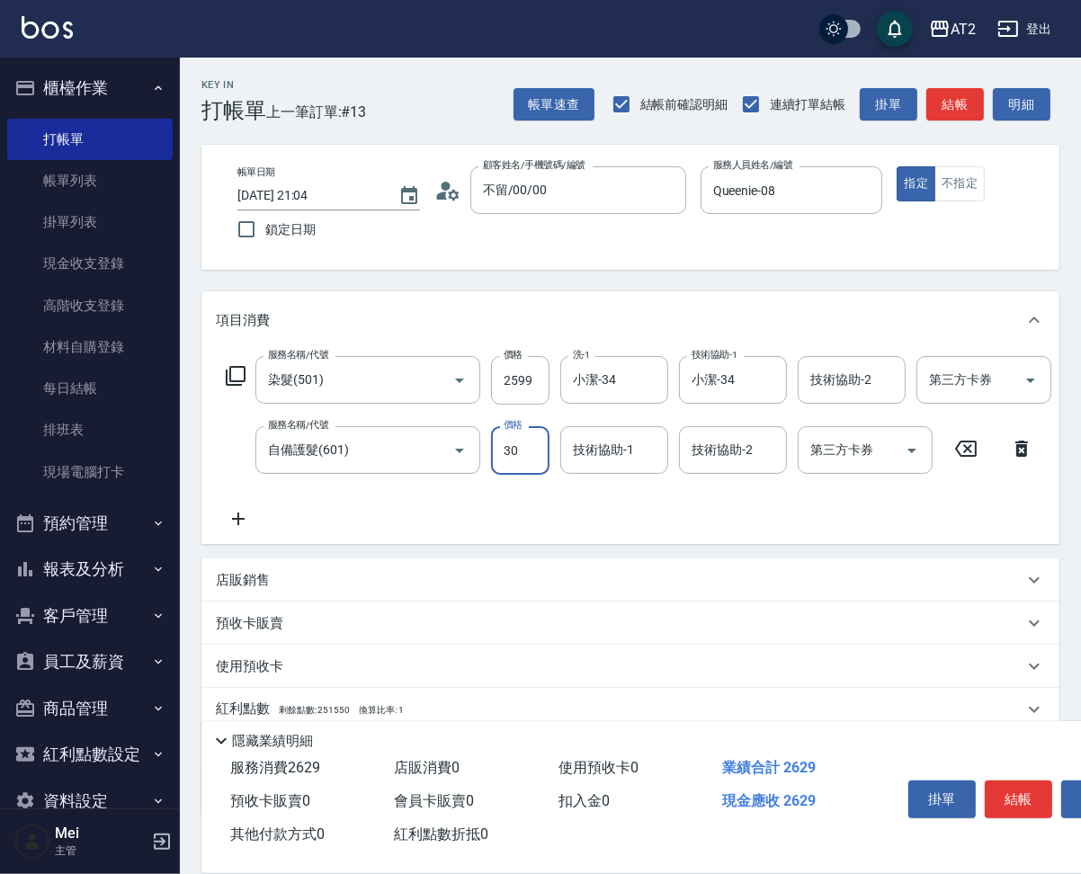
type input "300"
type input "550"
type input "3000"
type input "小潔-34"
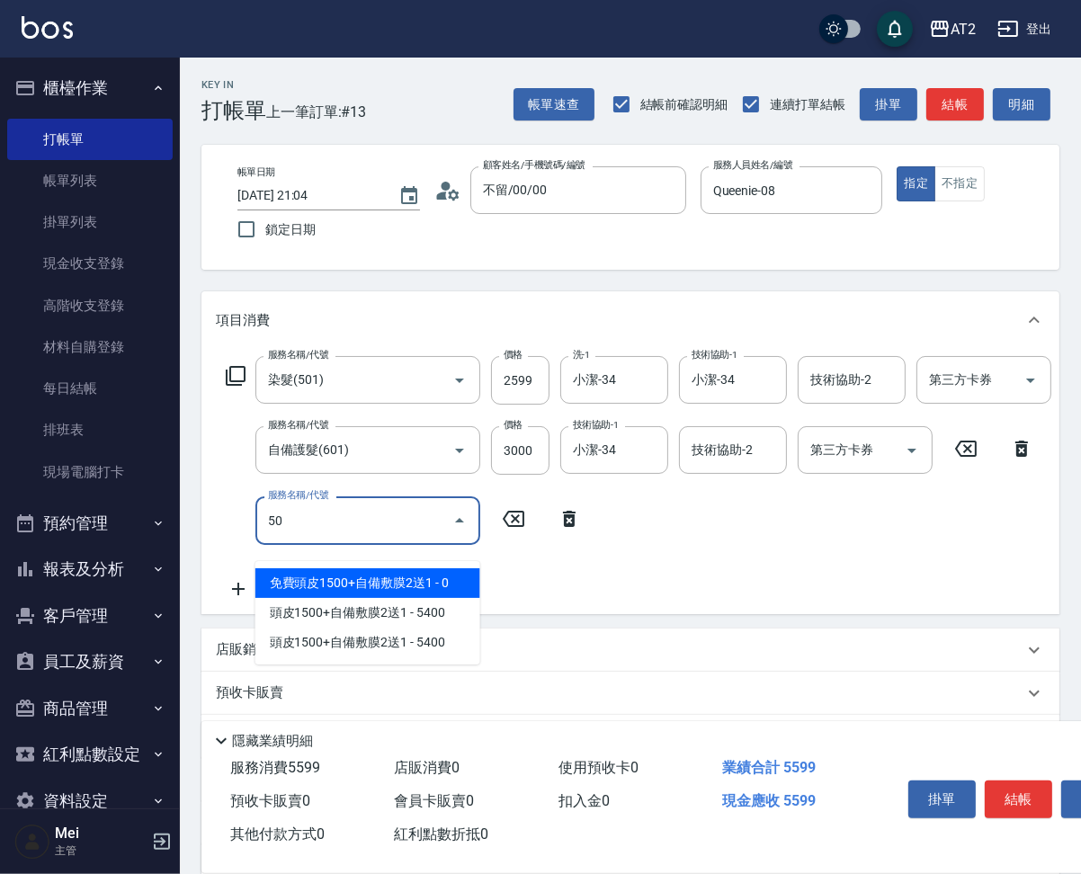
type input "502"
type input "600"
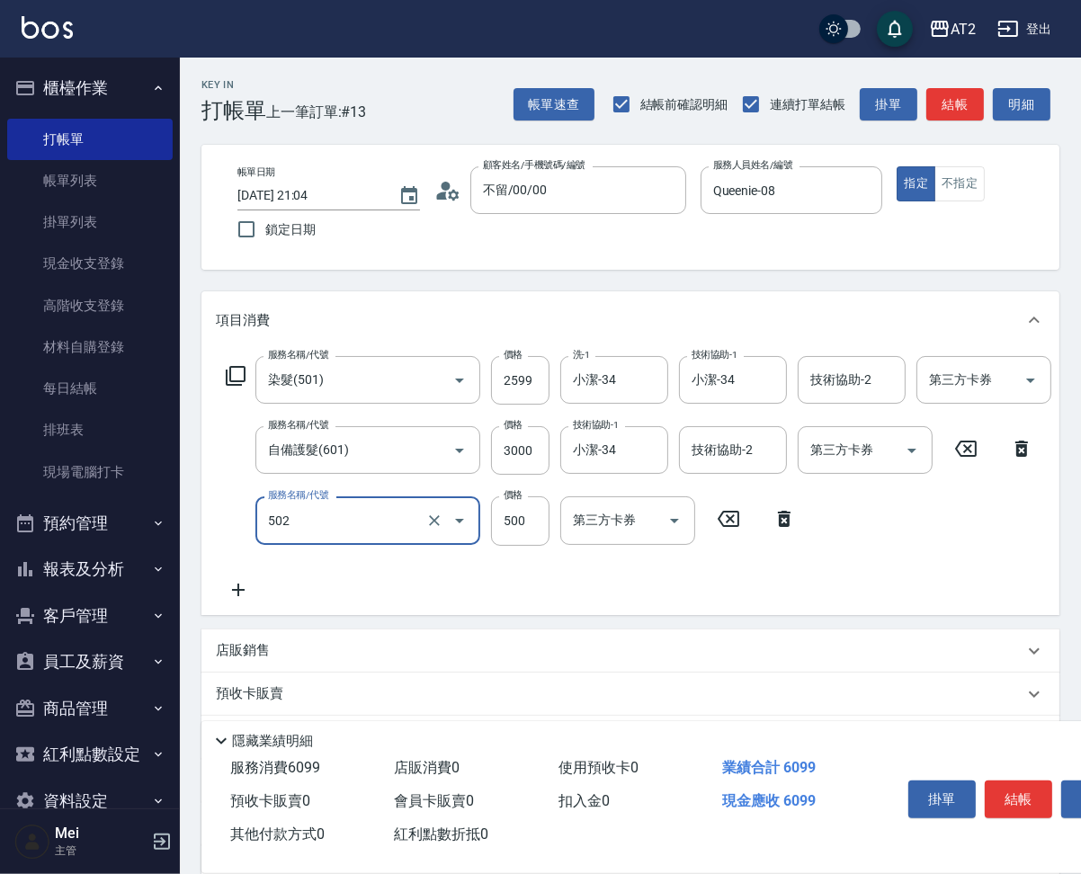
type input "漂髮(502)"
type input "0"
type input "550"
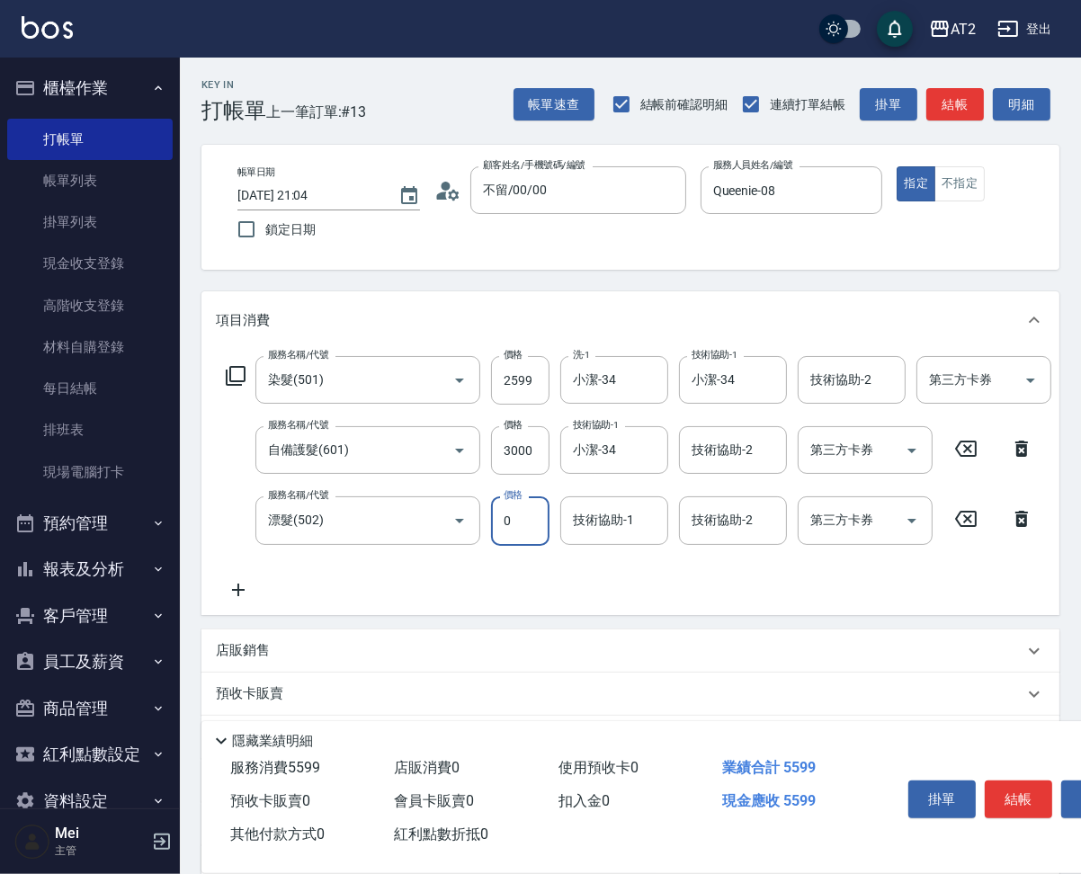
type input "0"
type input "小潔-34"
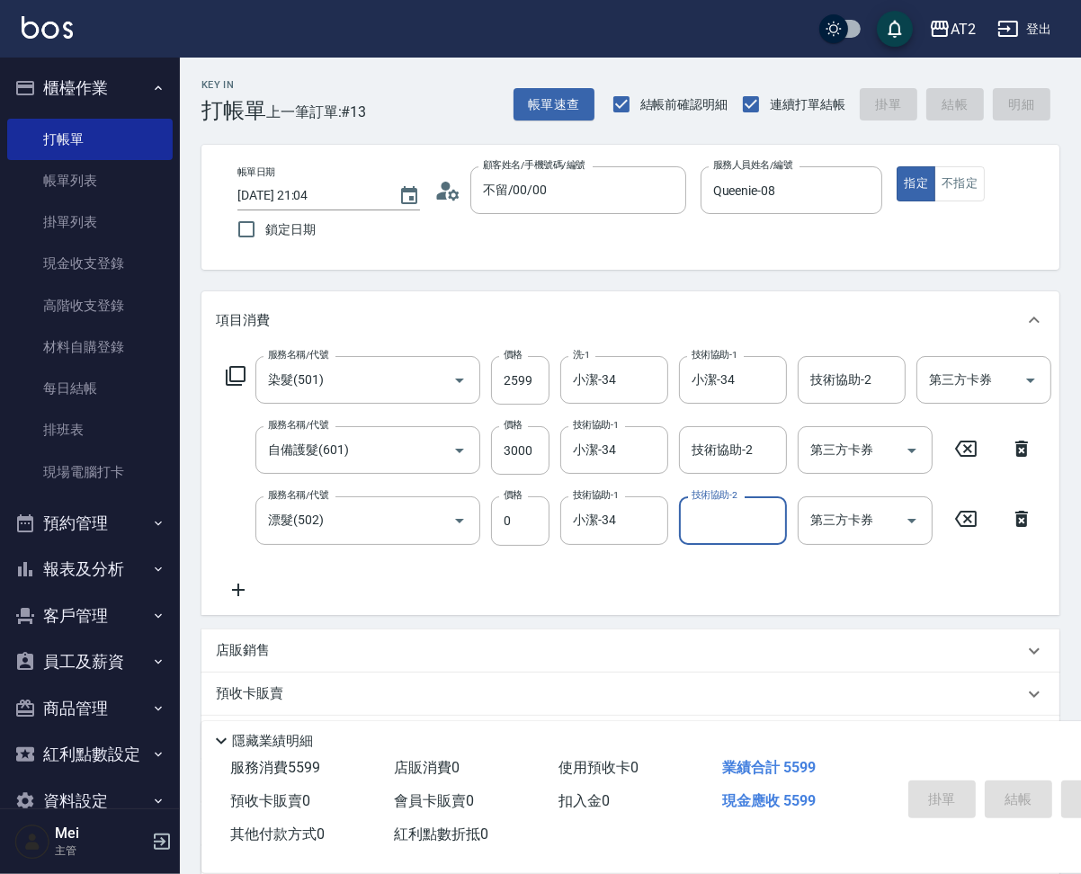
type input "0"
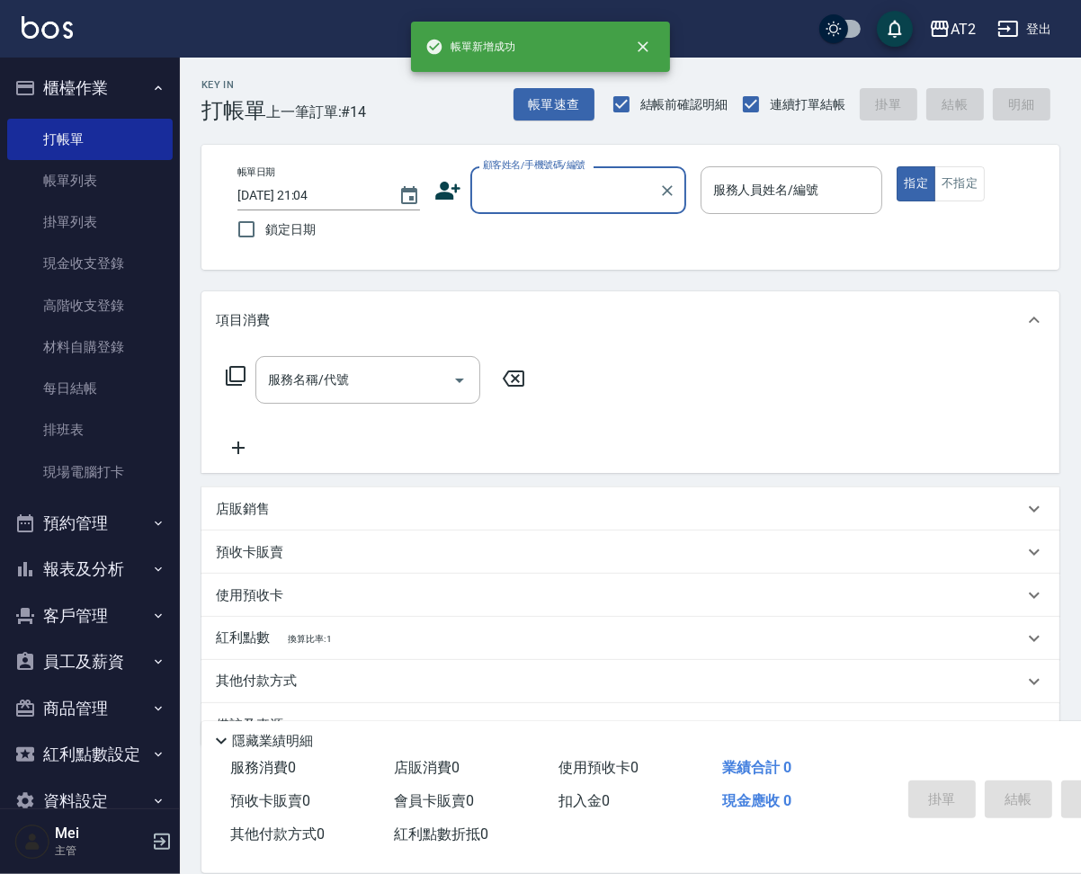
click at [565, 192] on input "顧客姓名/手機號碼/編號" at bounding box center [565, 189] width 173 height 31
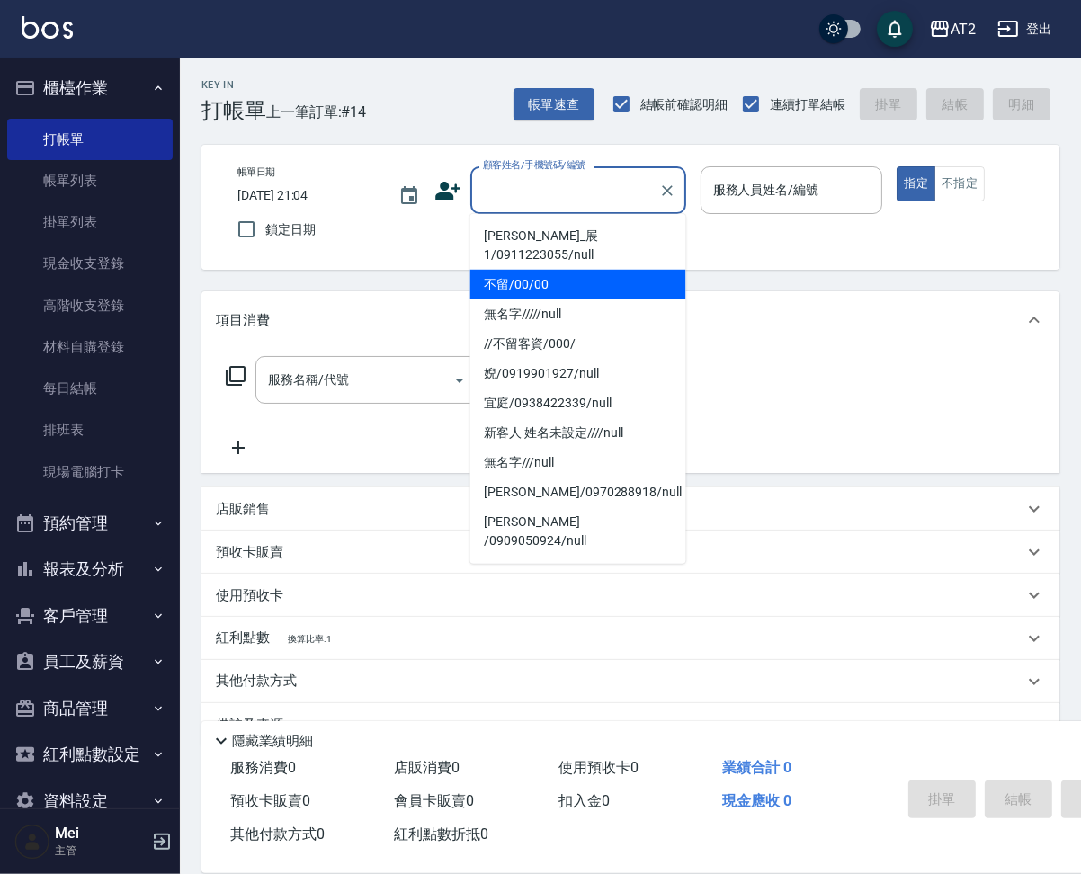
click at [580, 271] on li "不留/00/00" at bounding box center [578, 285] width 216 height 30
type input "不留/00/00"
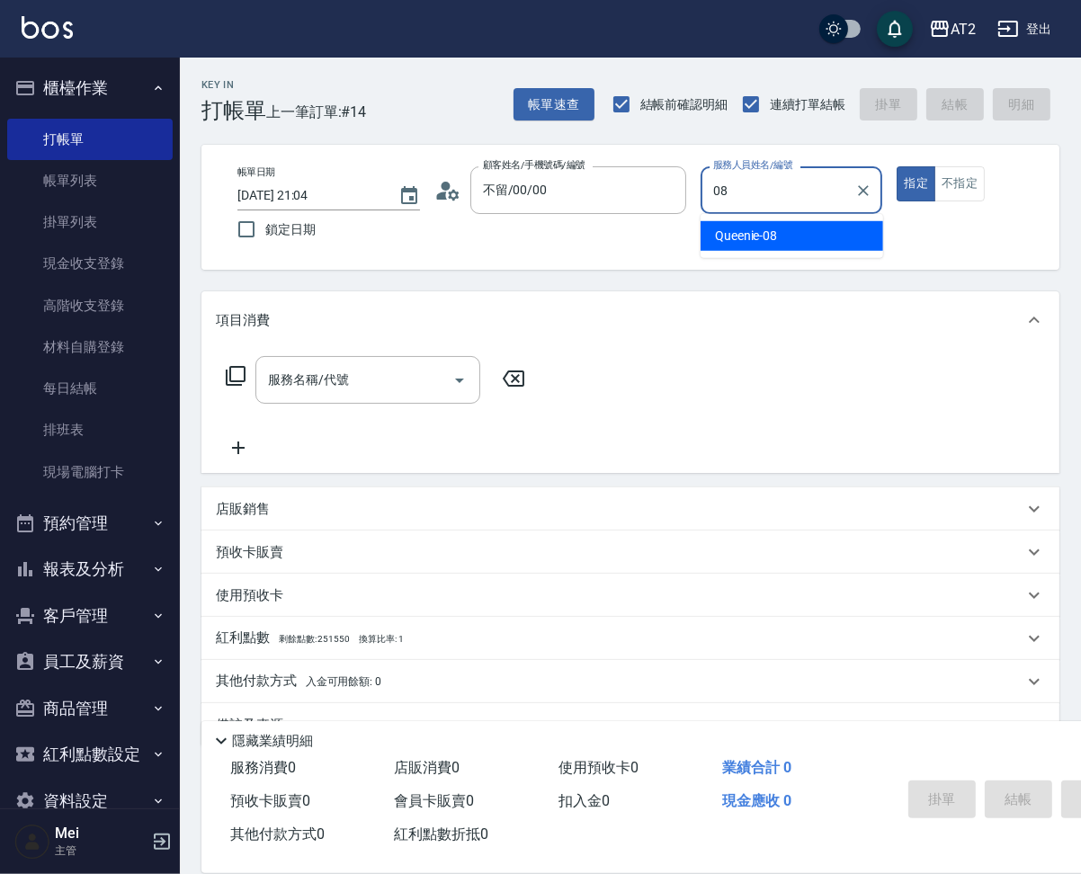
type input "Queenie-08"
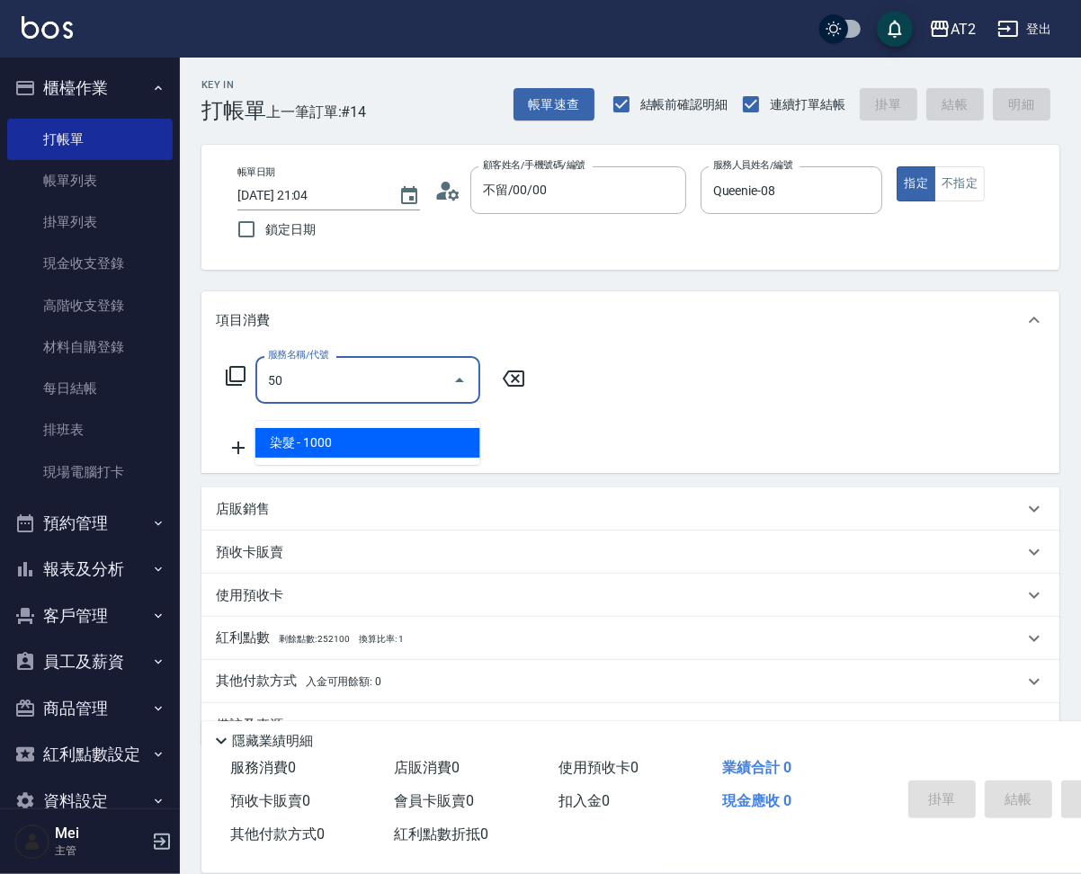
type input "501"
type input "100"
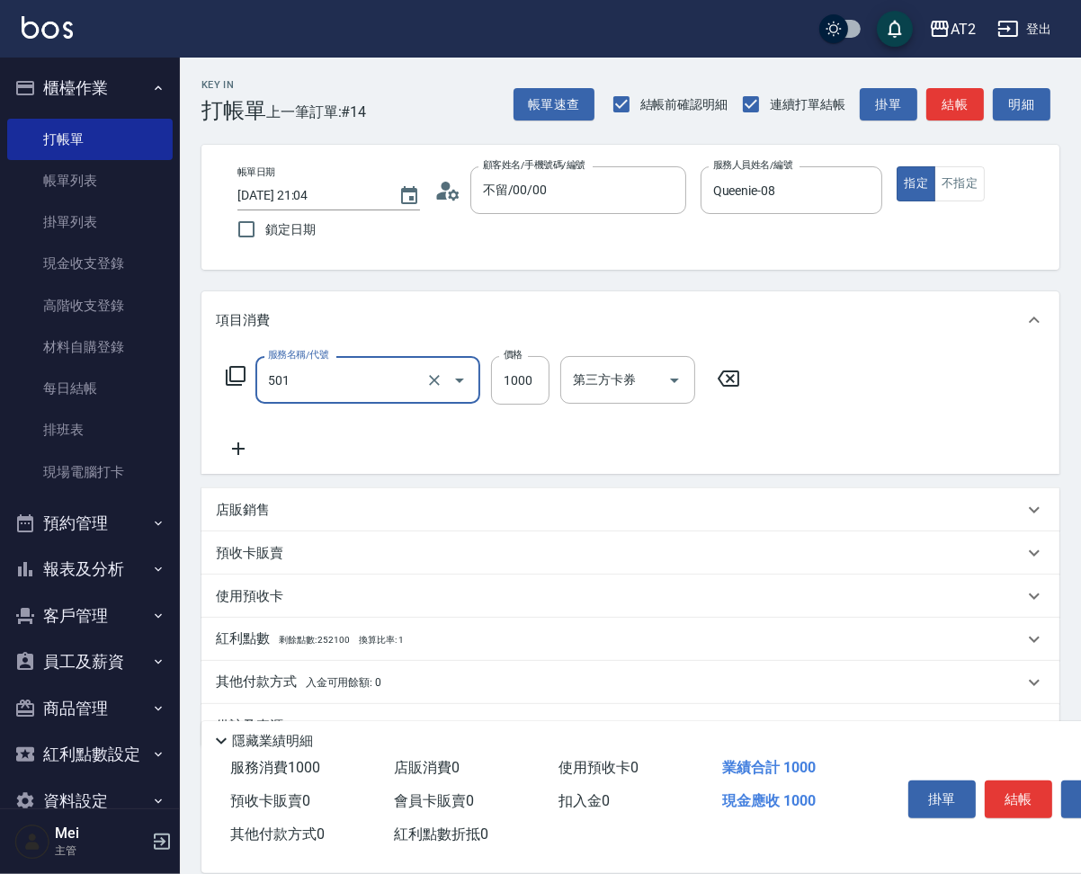
type input "染髮(501)"
type input "0"
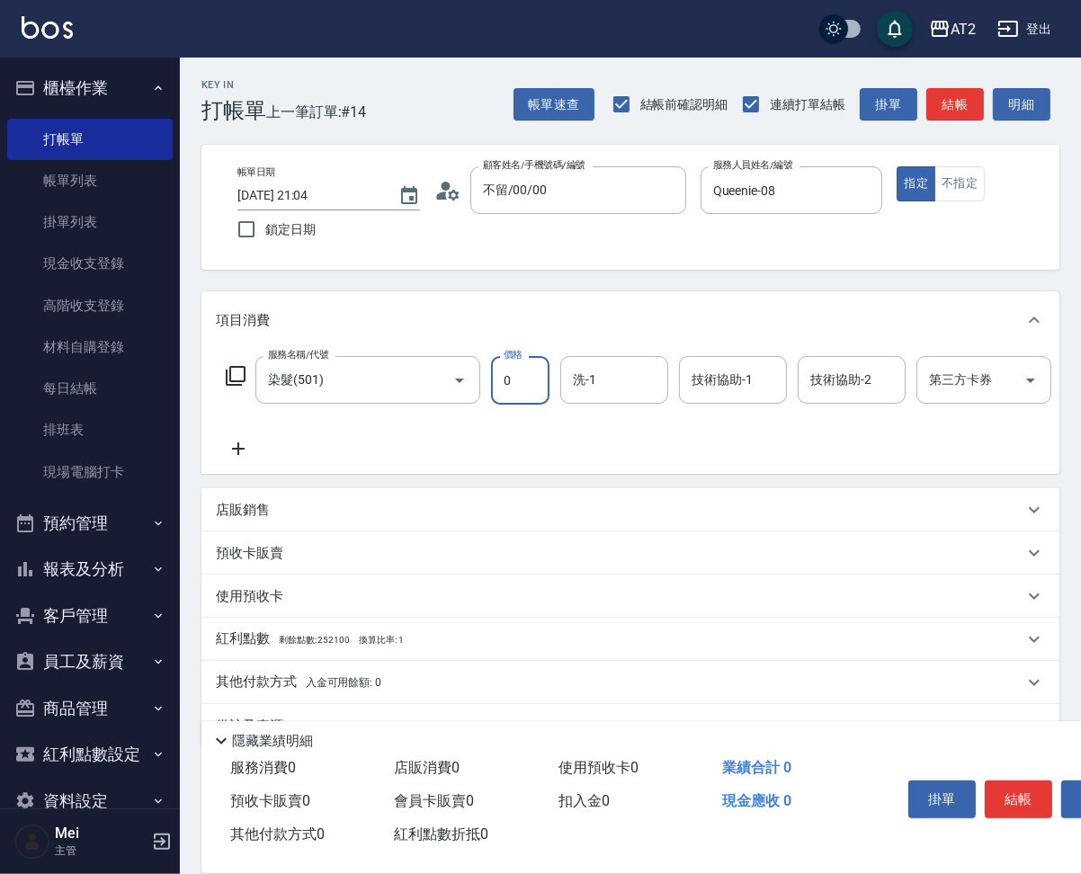
type input "0"
type input "Ava-47"
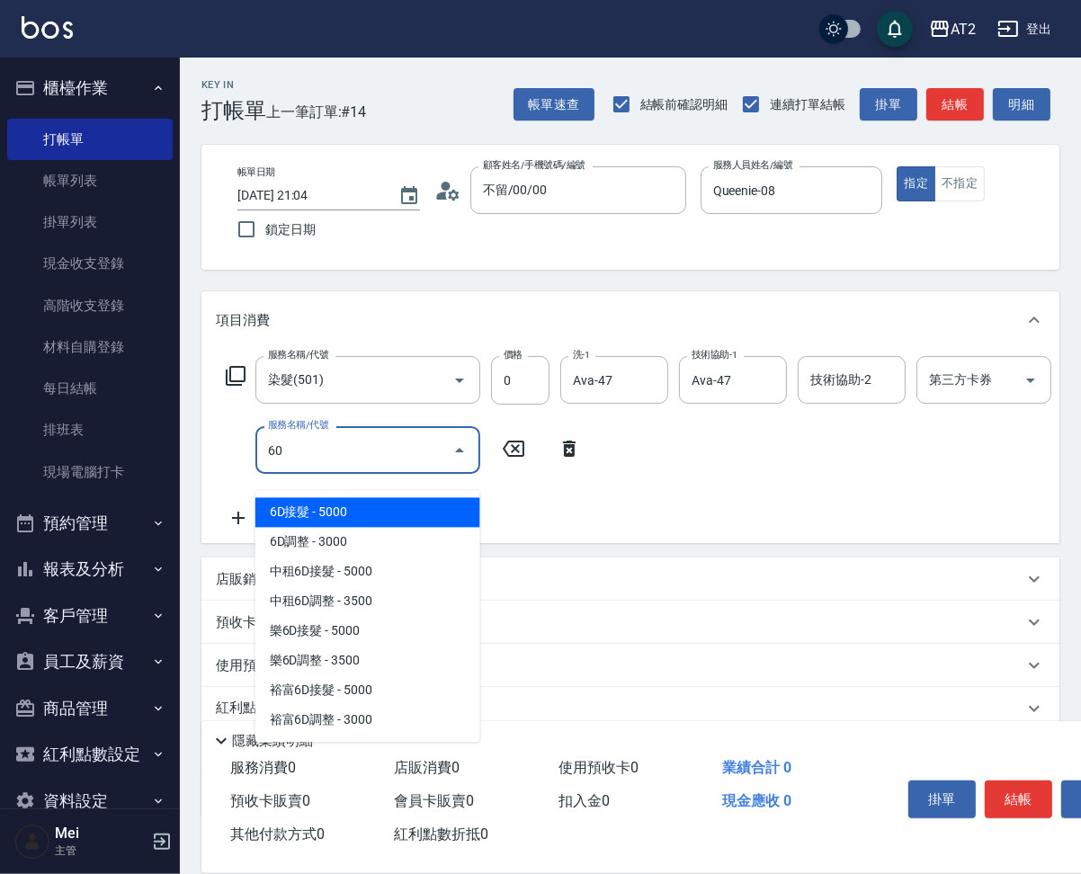
type input "601"
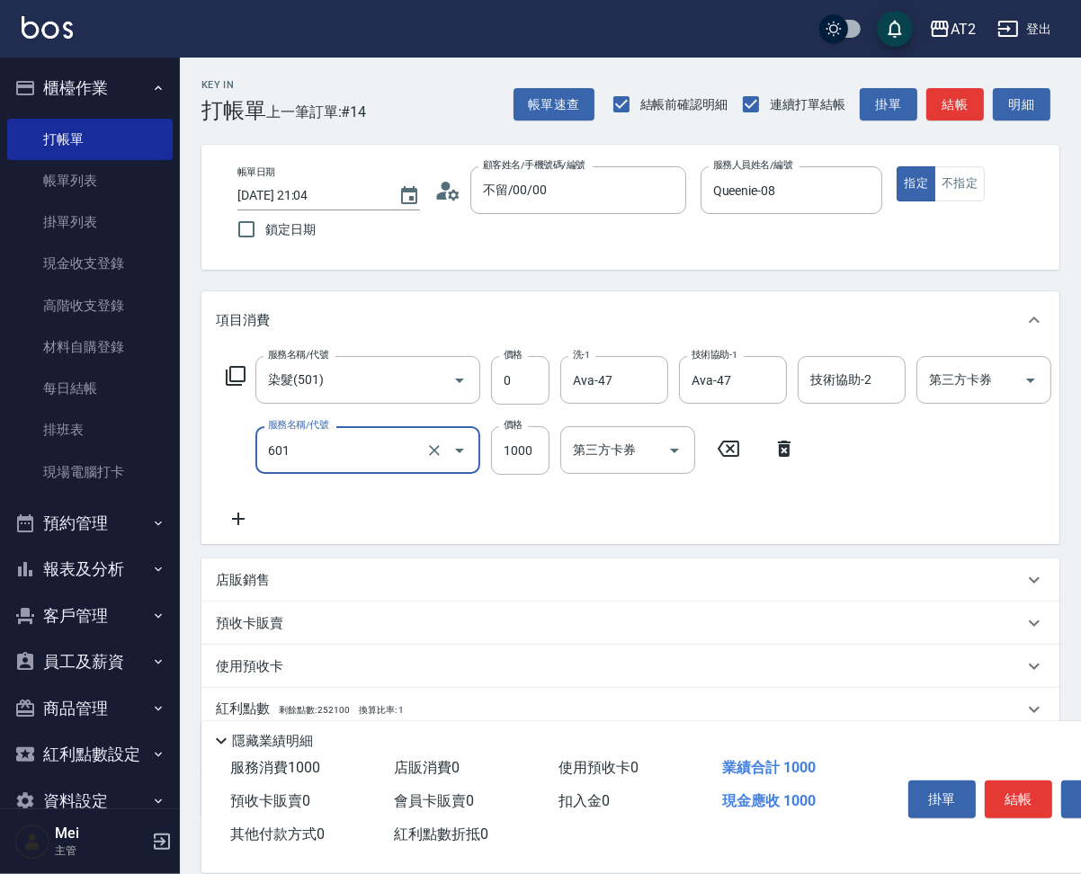
type input "100"
type input "自備護髮(601)"
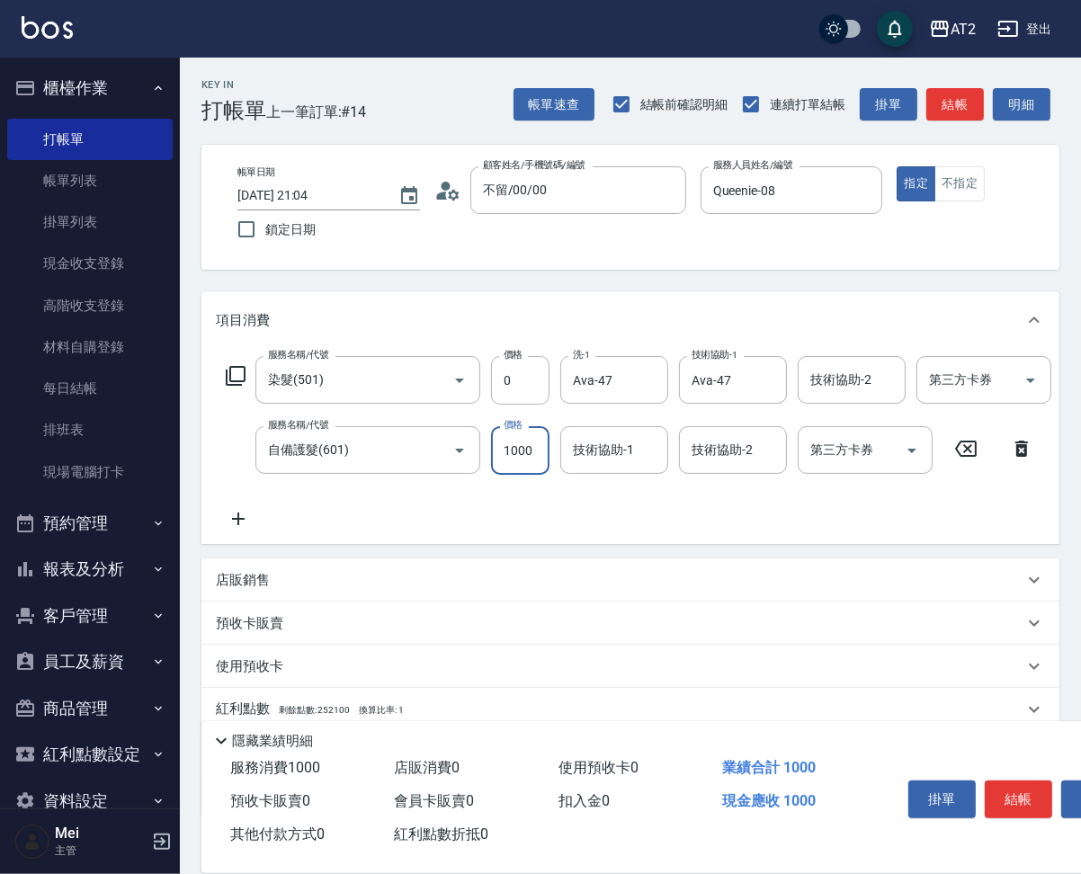
type input "0"
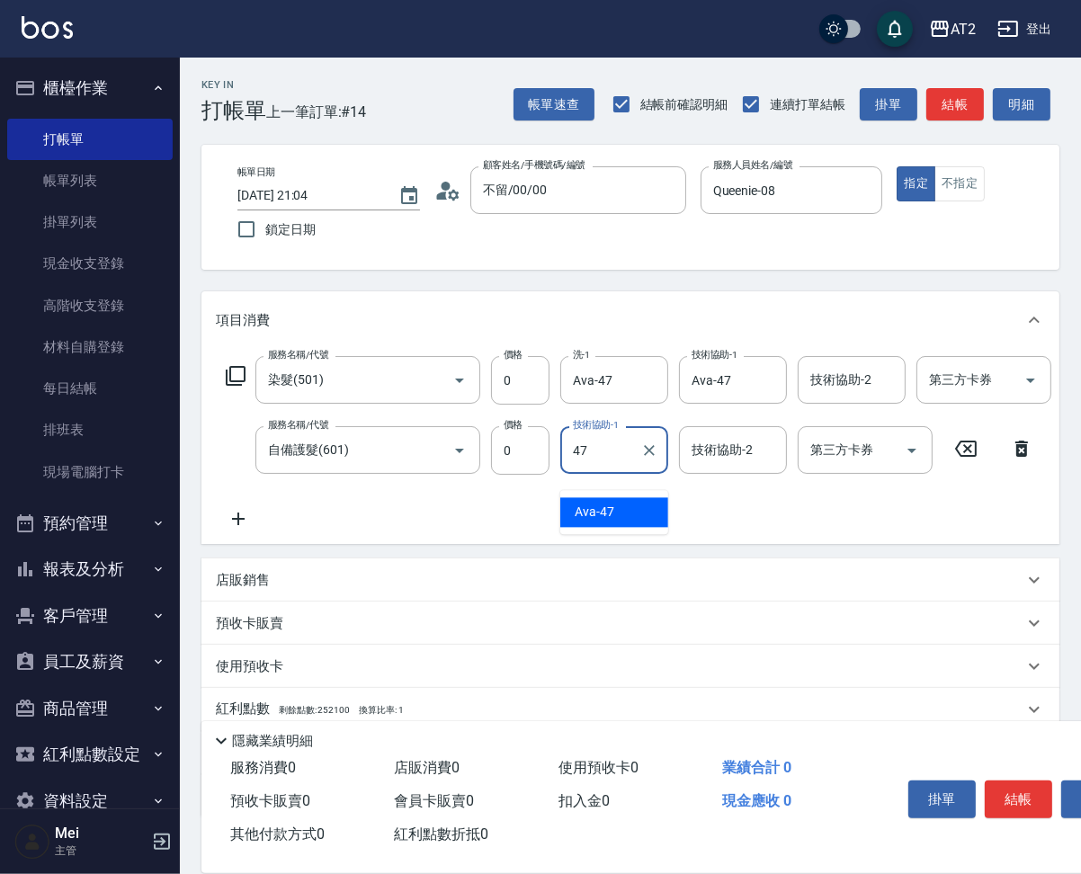
type input "Ava-47"
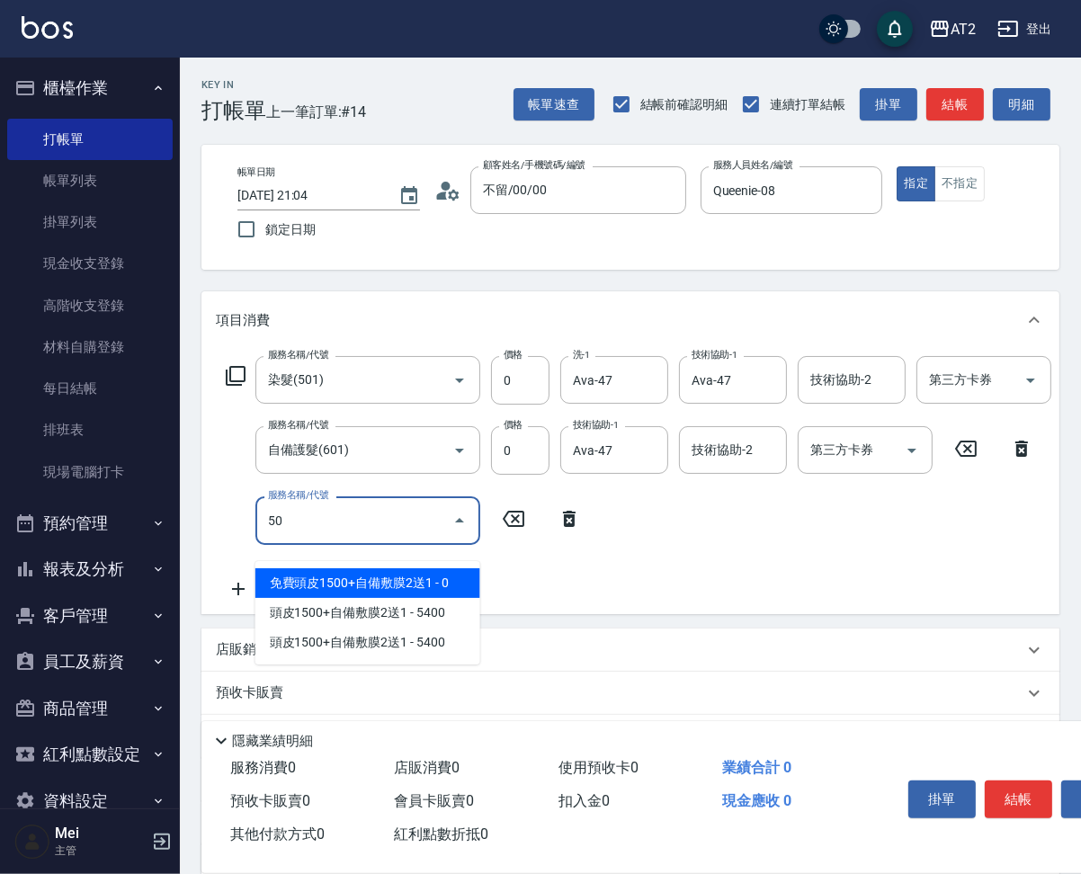
type input "502"
type input "50"
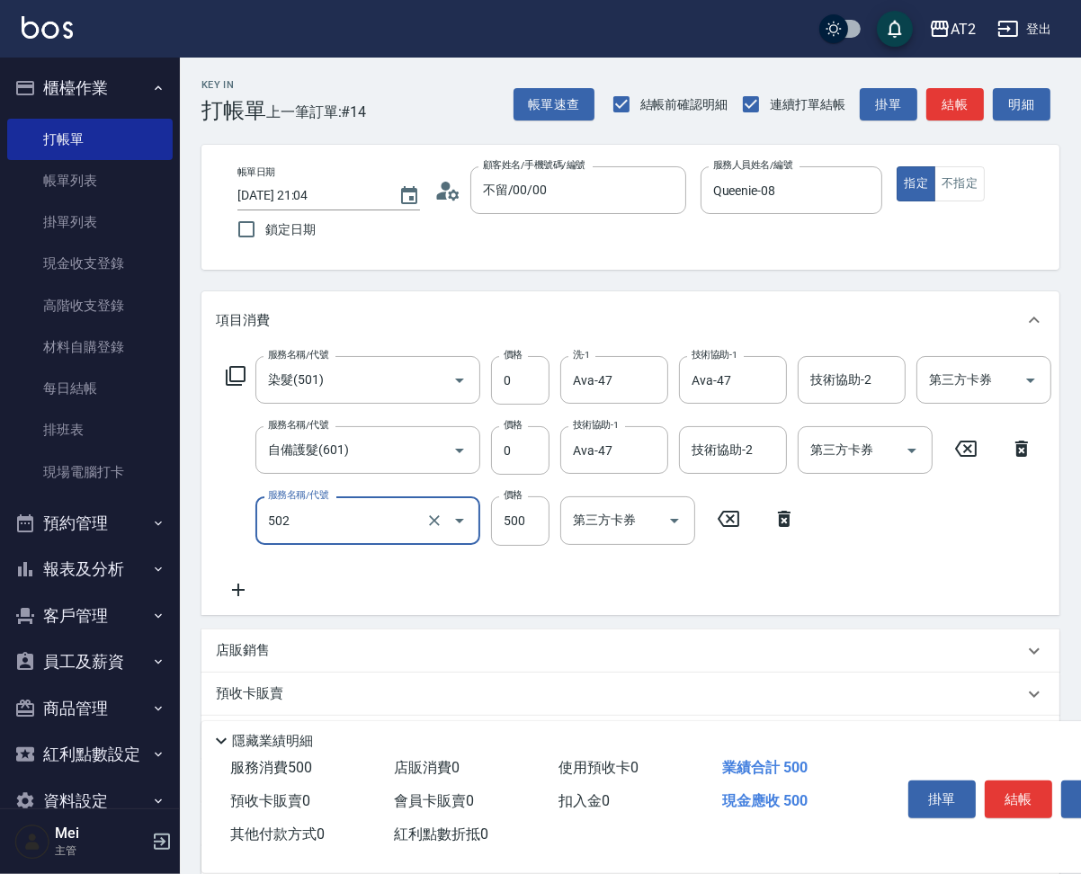
type input "漂髮(502)"
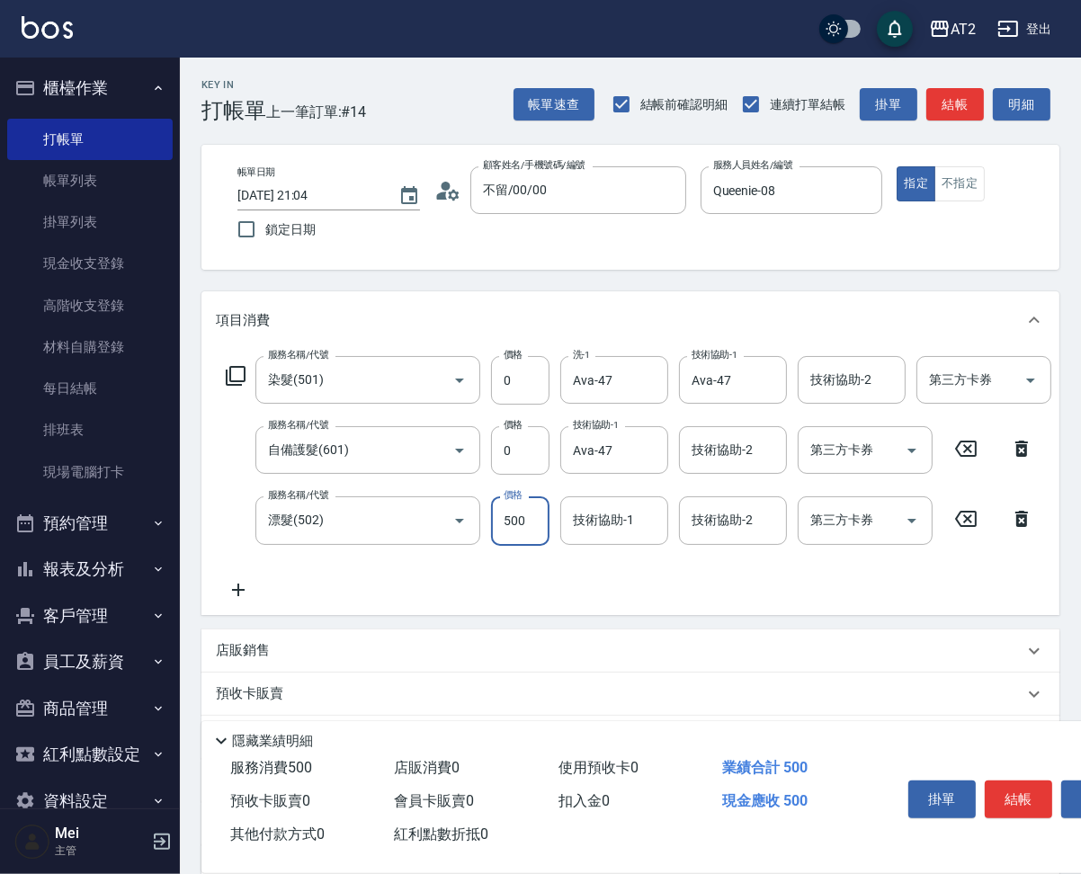
type input "0"
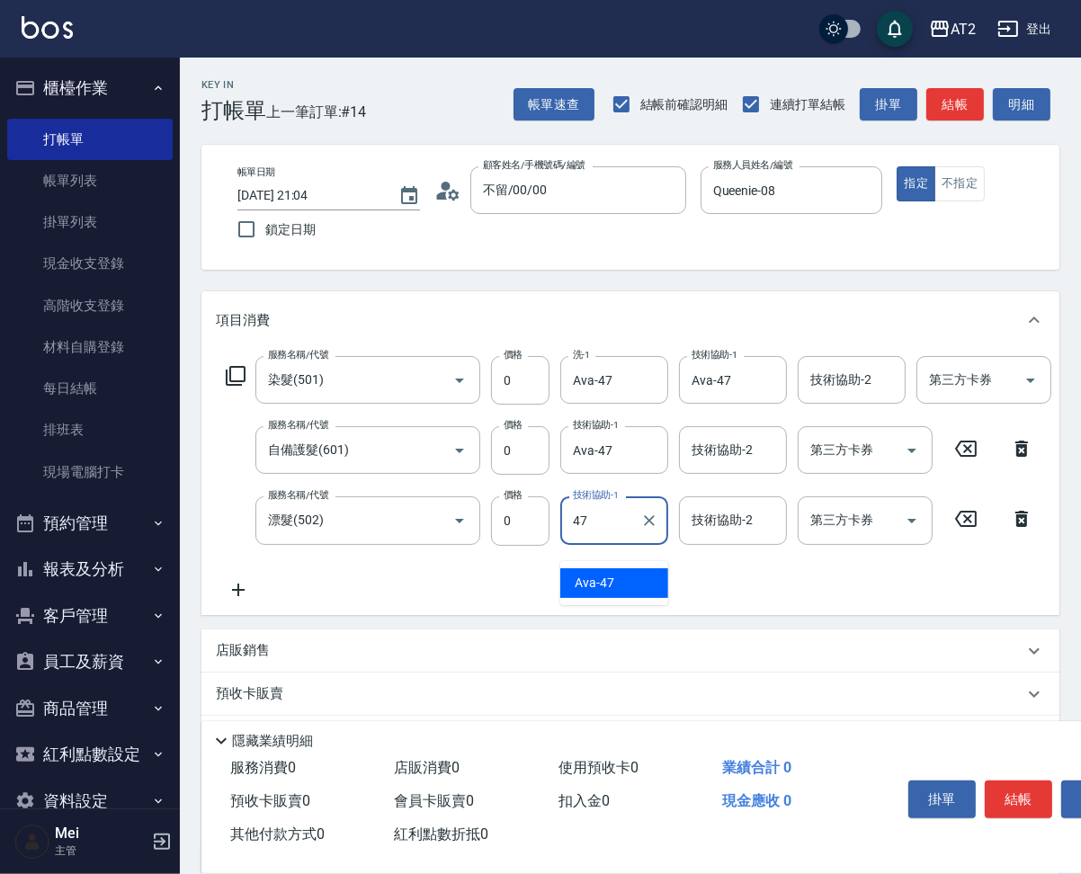
type input "Ava-47"
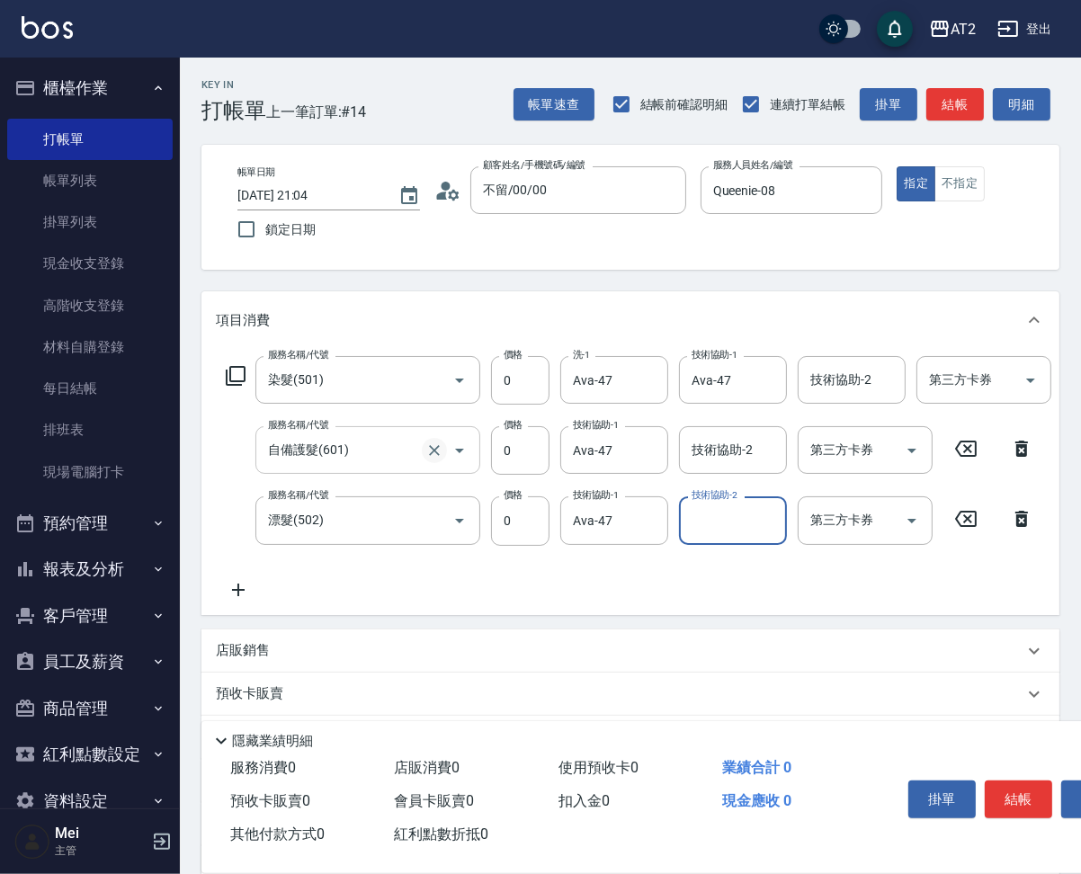
click at [437, 460] on icon "Clear" at bounding box center [434, 451] width 18 height 18
type input "自備護髮(601)"
click at [437, 460] on icon "Clear" at bounding box center [434, 451] width 18 height 18
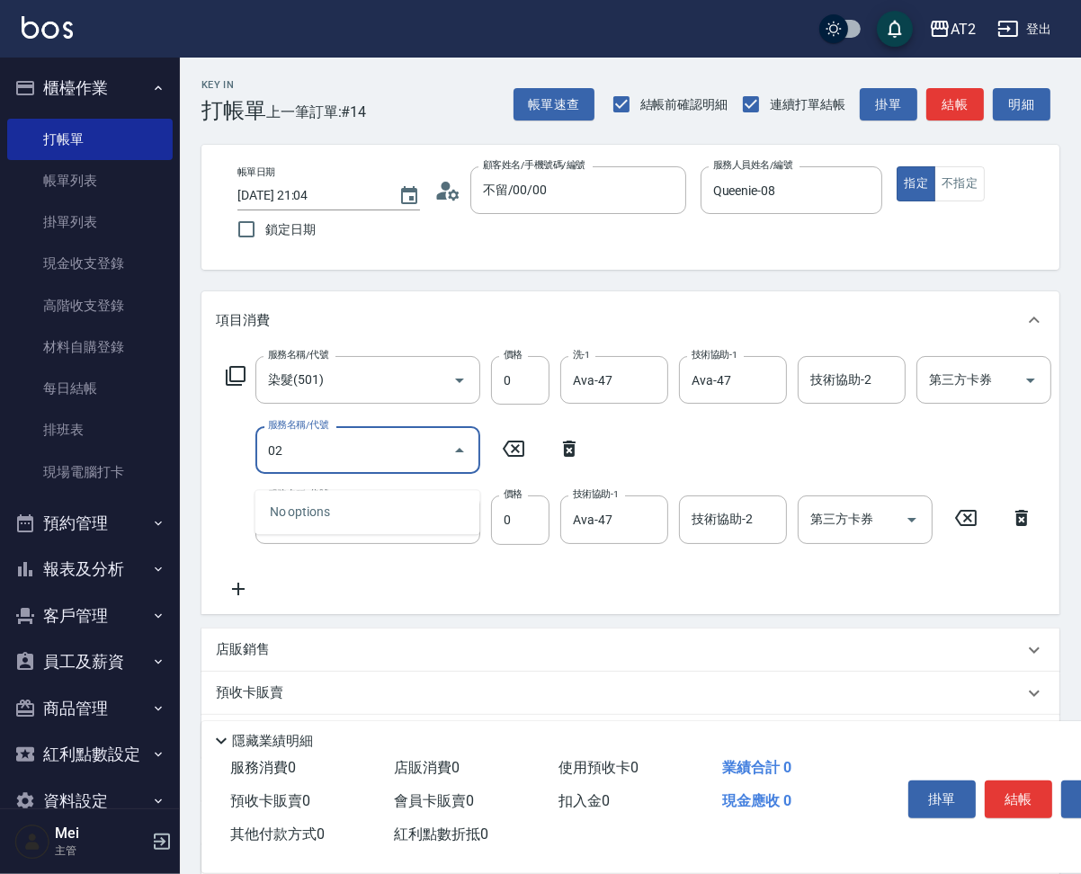
type input "602"
type input "50"
type input "自備護髮(602)"
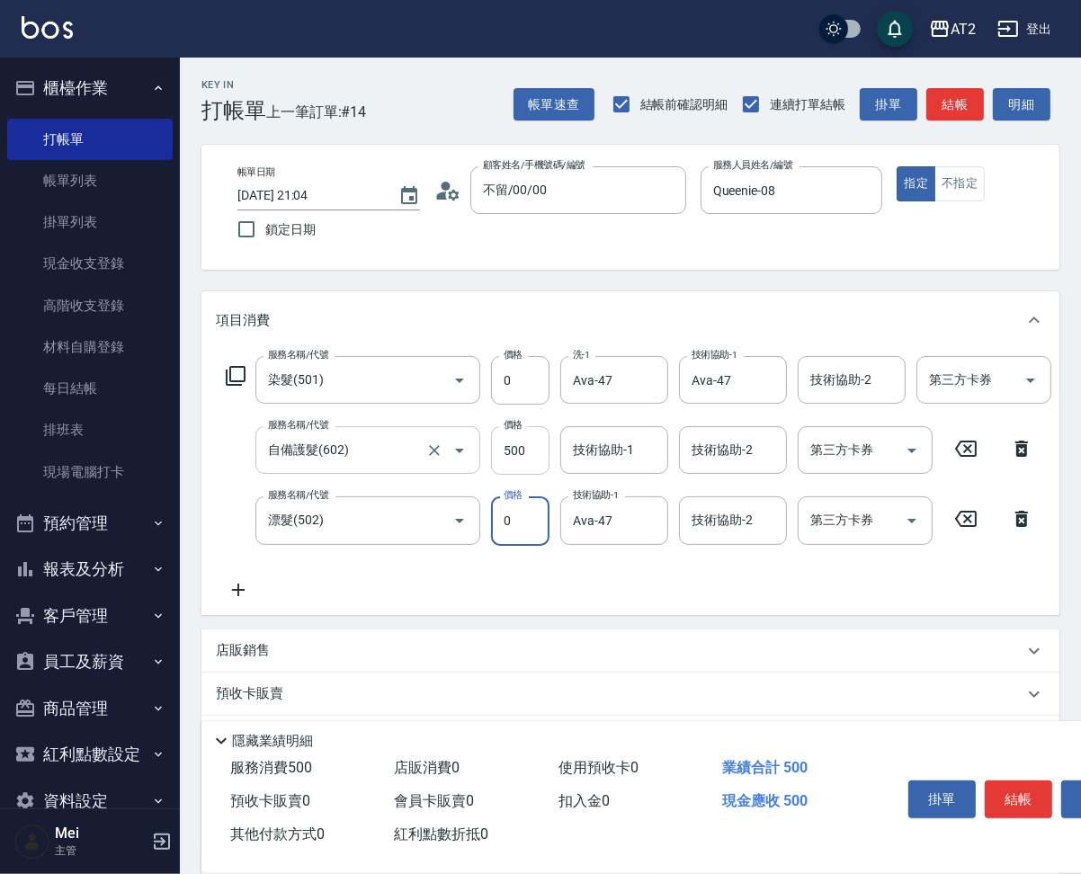
click at [529, 451] on input "500" at bounding box center [520, 450] width 58 height 49
type input "0"
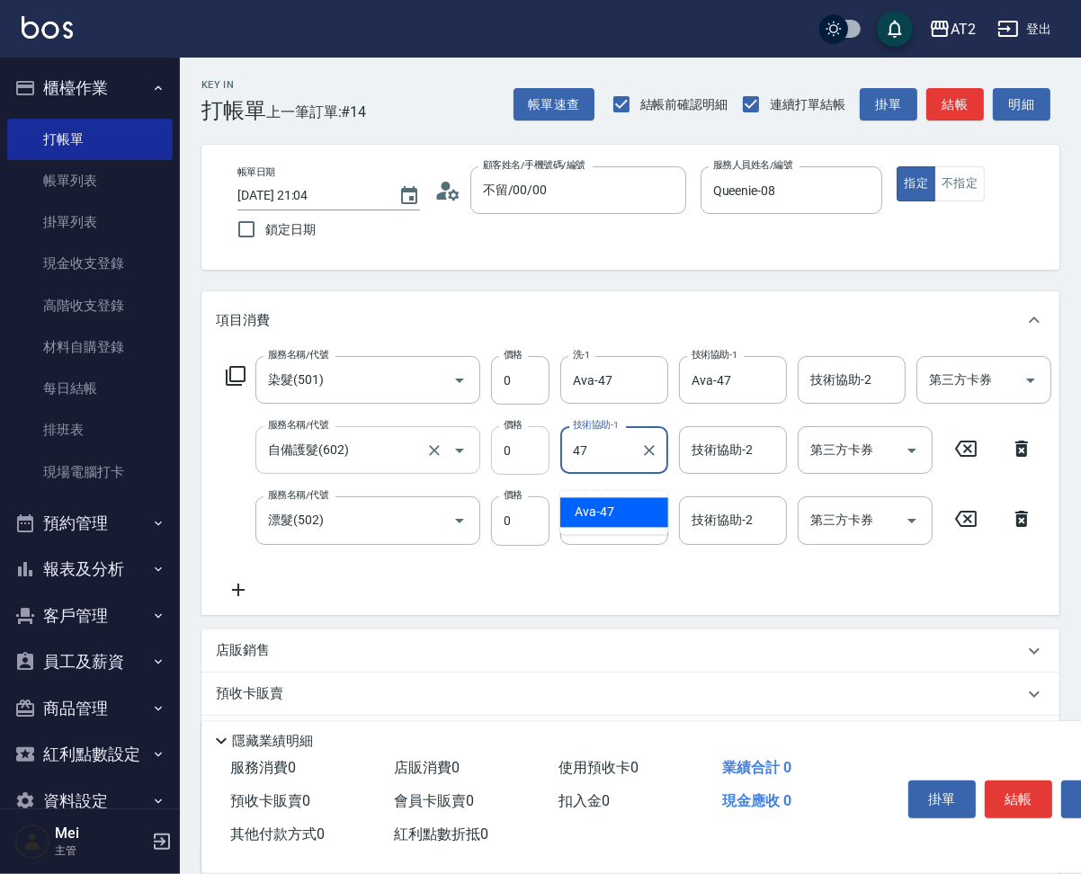
type input "Ava-47"
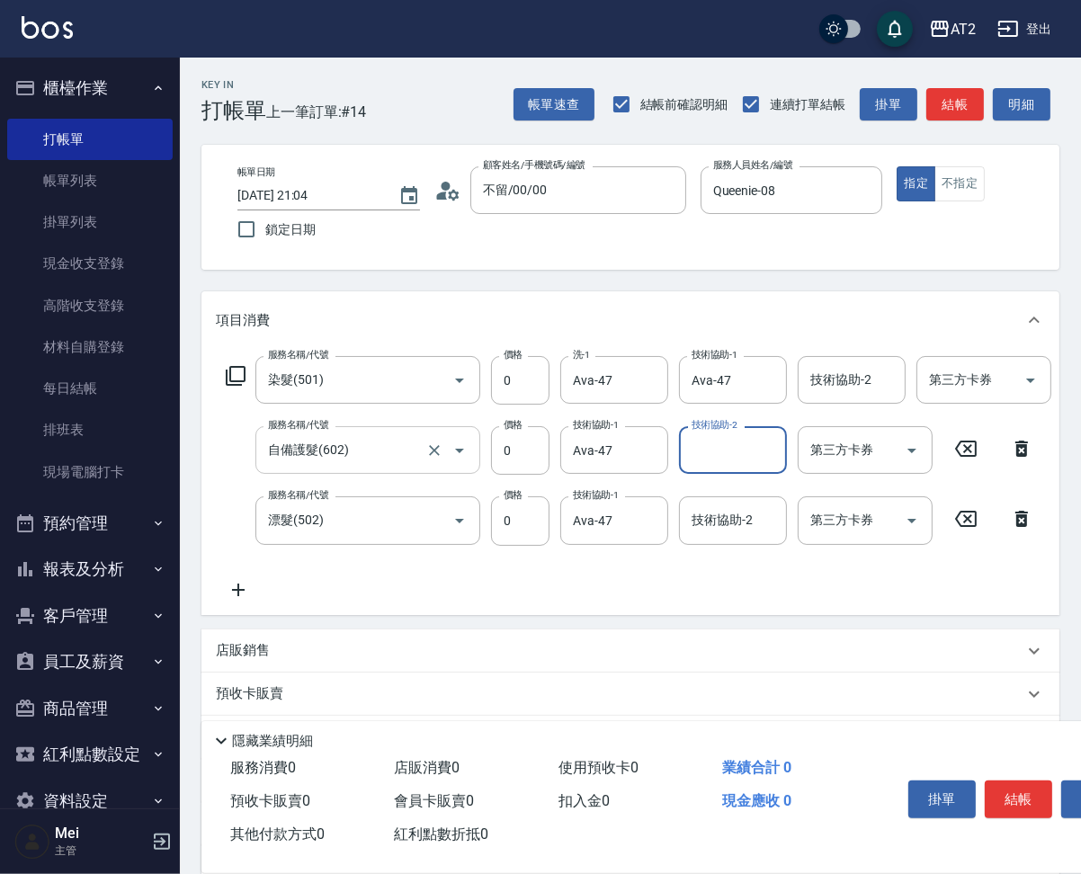
click at [235, 601] on icon at bounding box center [238, 590] width 45 height 22
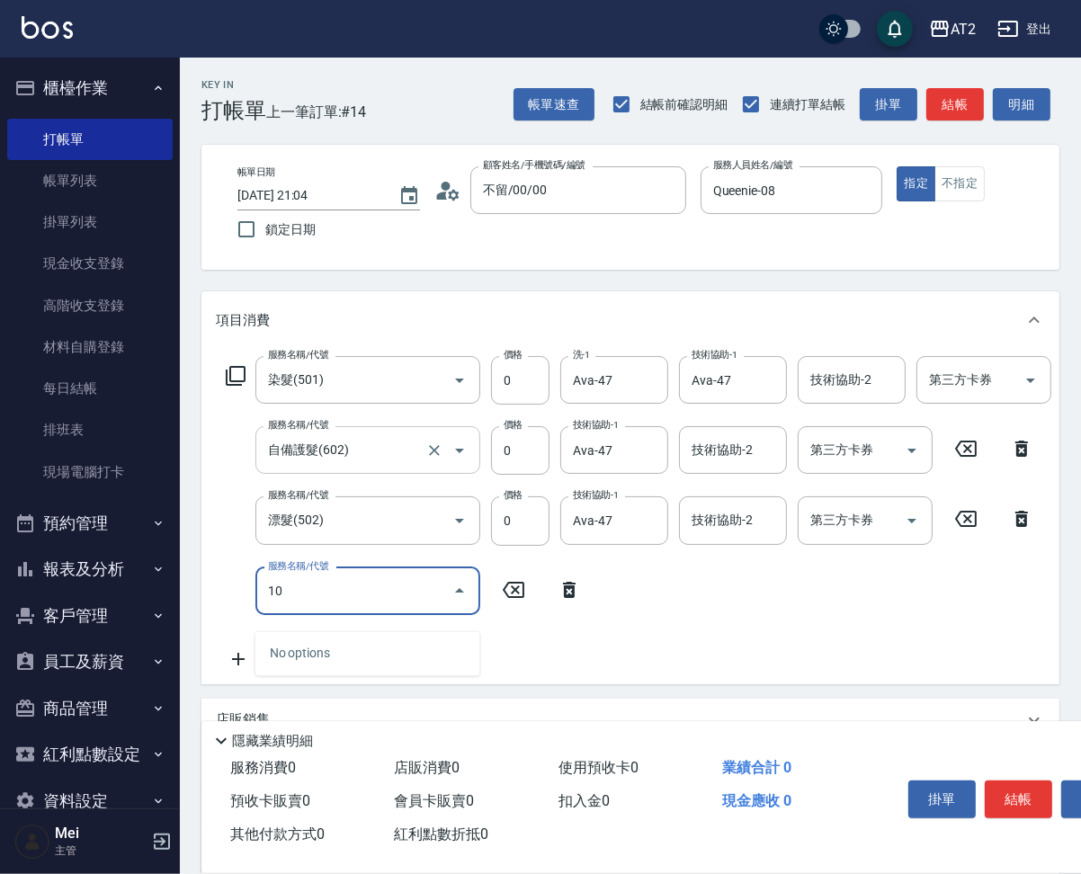
type input "101"
type input "70"
type input "洗+AB劑(101)"
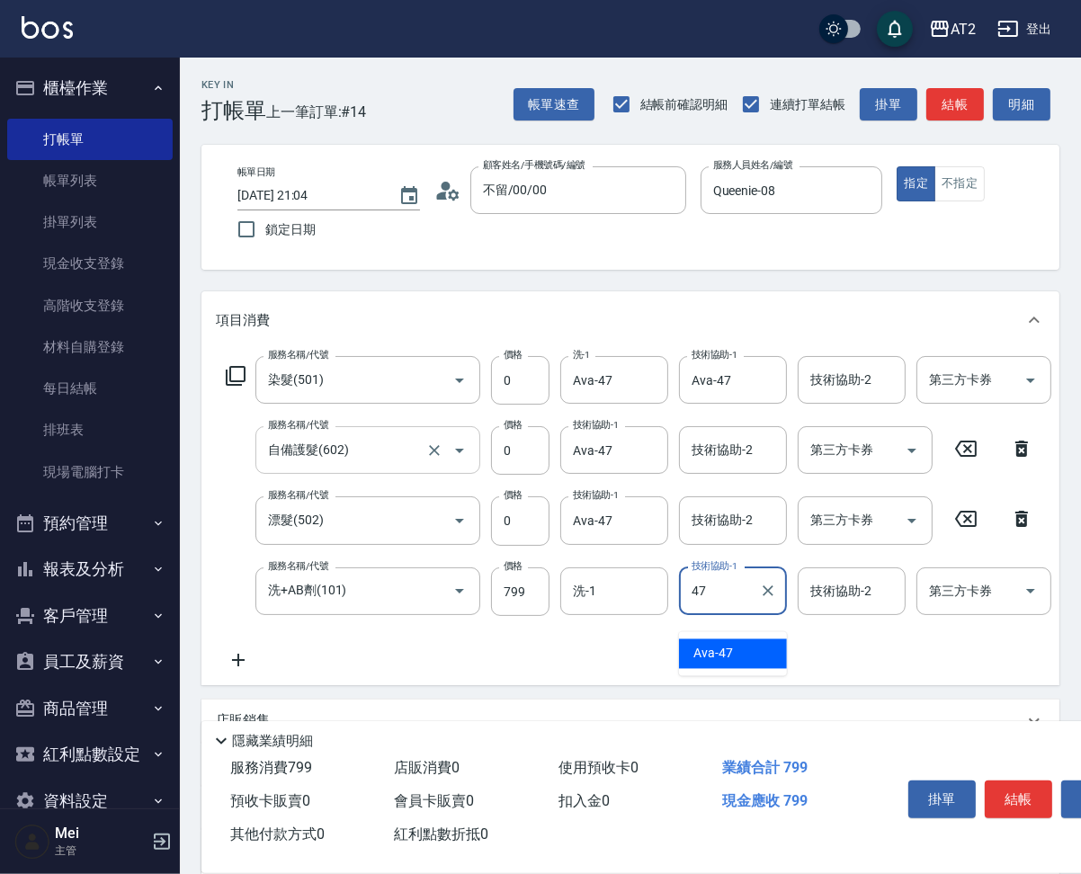
type input "4"
type input "小潔-34"
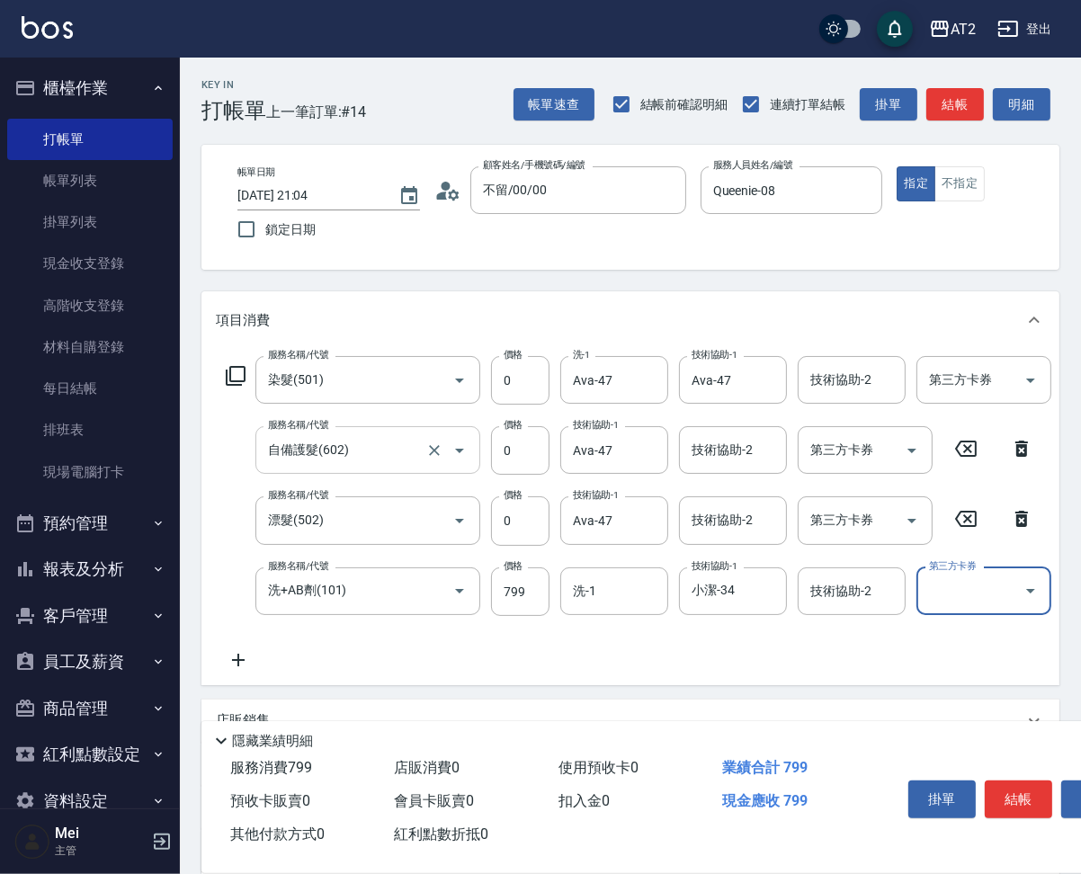
click at [236, 667] on icon at bounding box center [238, 660] width 13 height 13
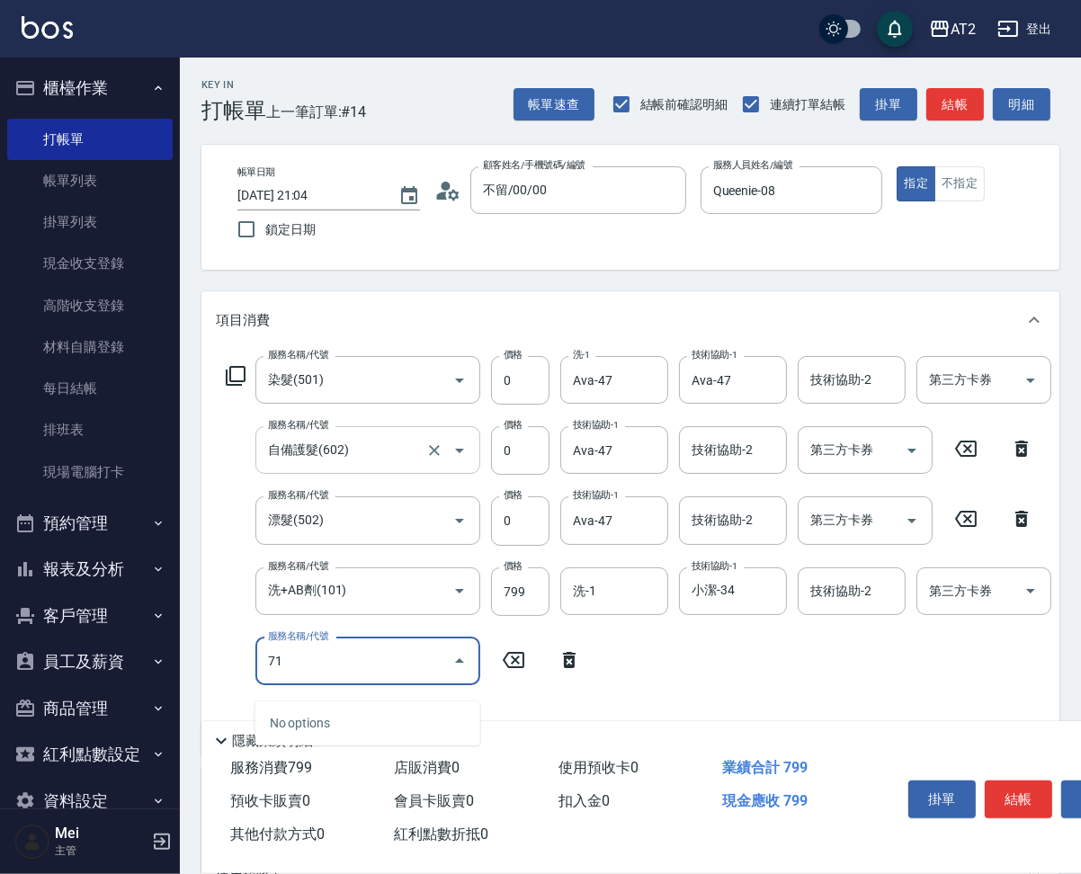
type input "714"
type input "220"
type input "單拆/單串(714)"
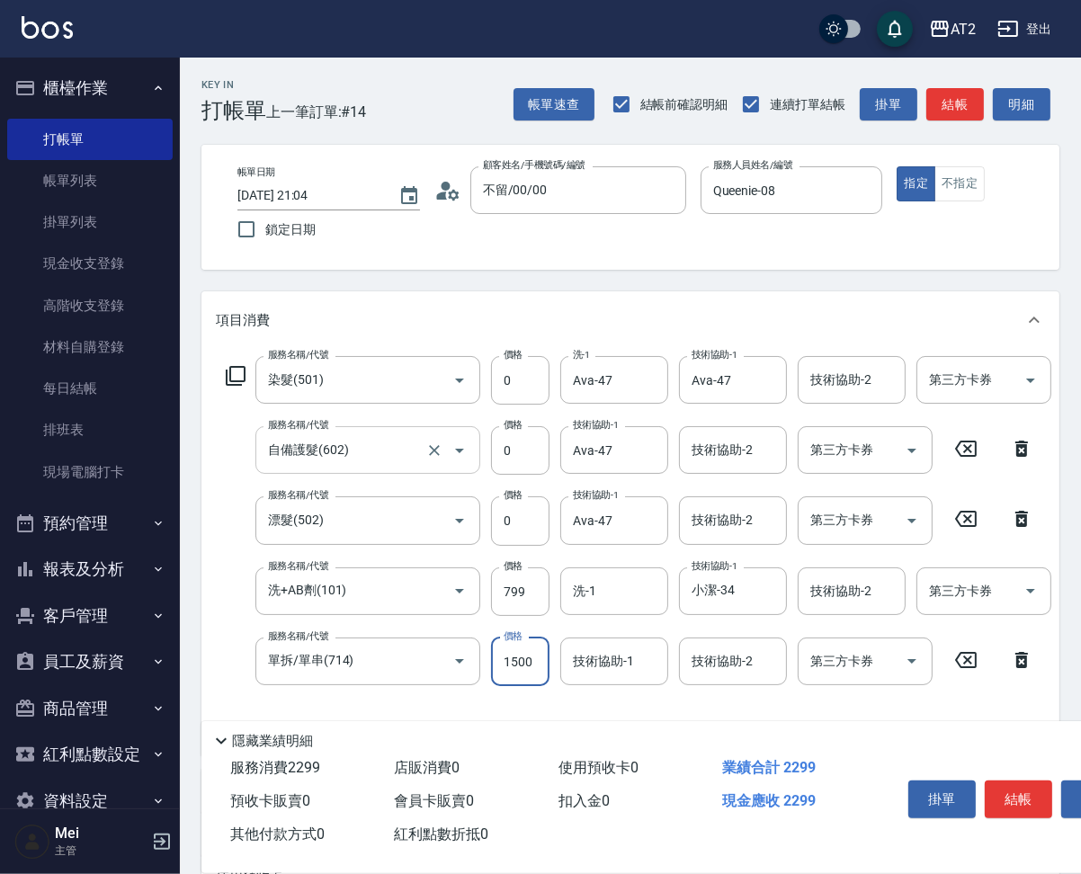
type input "70"
type input "0"
type input "小潔-34"
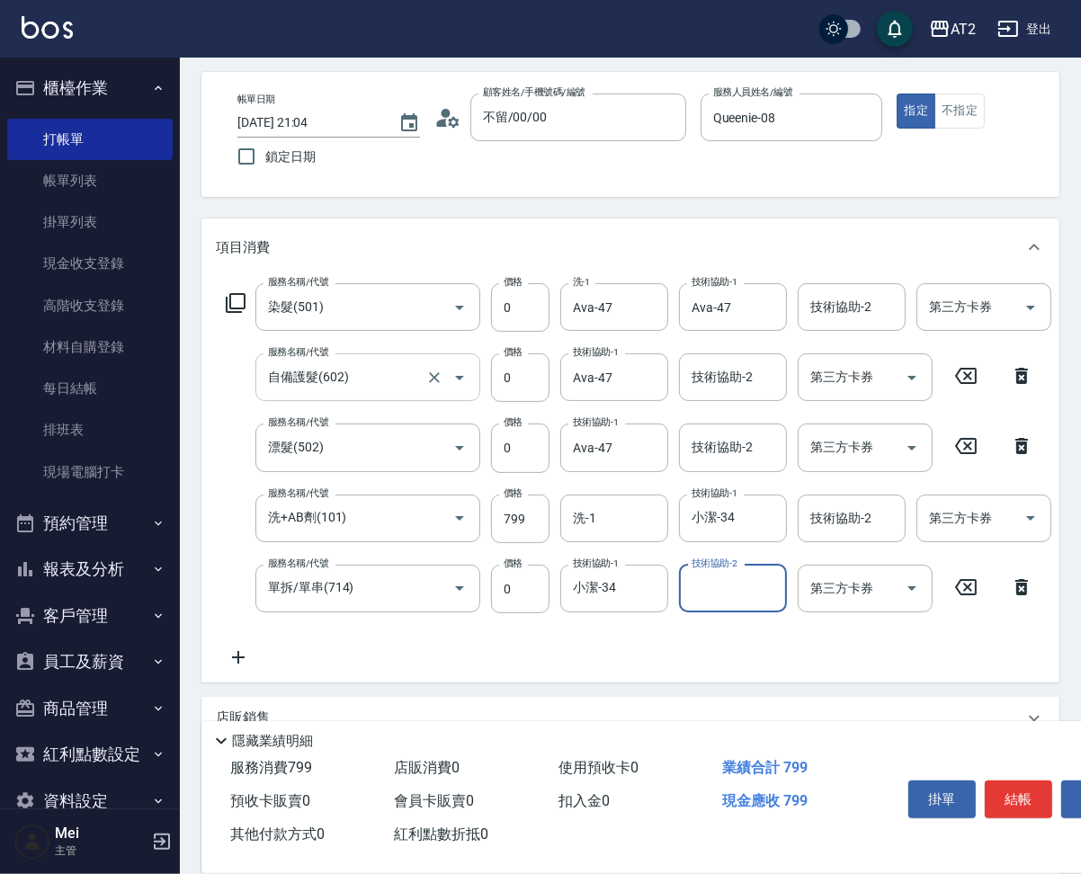
scroll to position [112, 0]
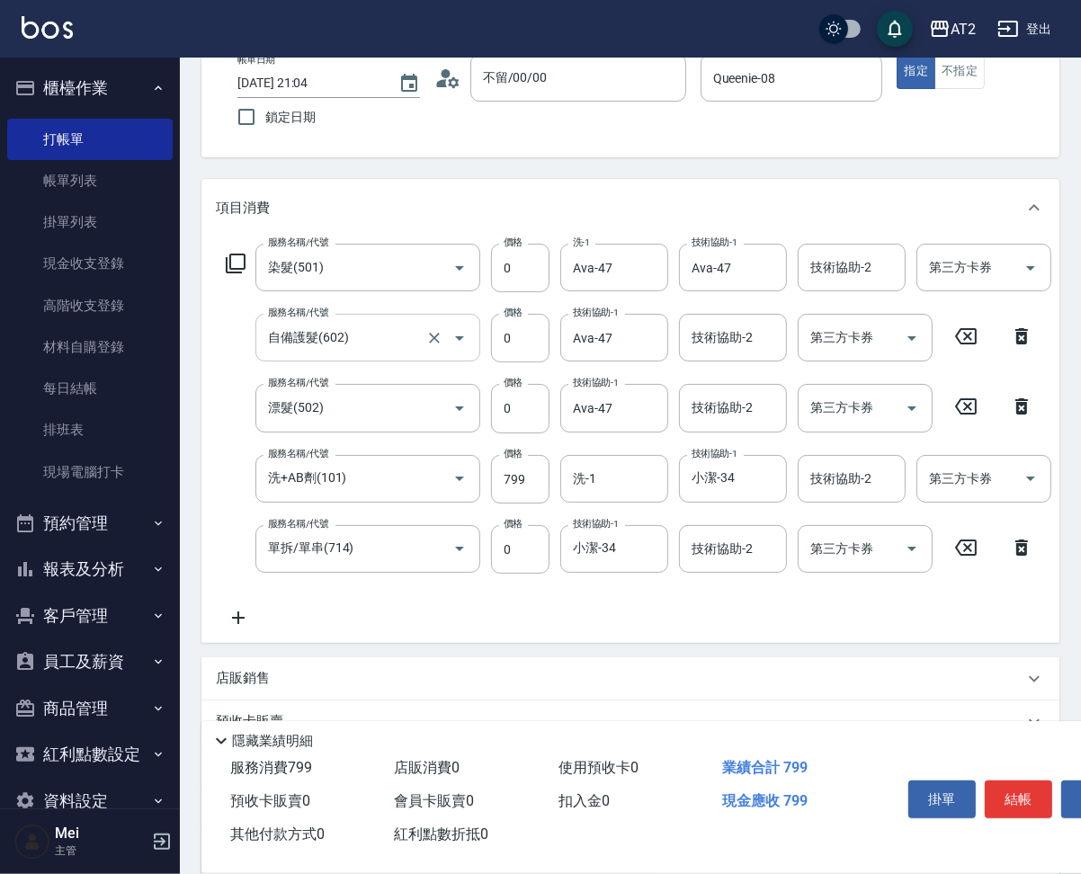
click at [224, 625] on icon at bounding box center [238, 618] width 45 height 22
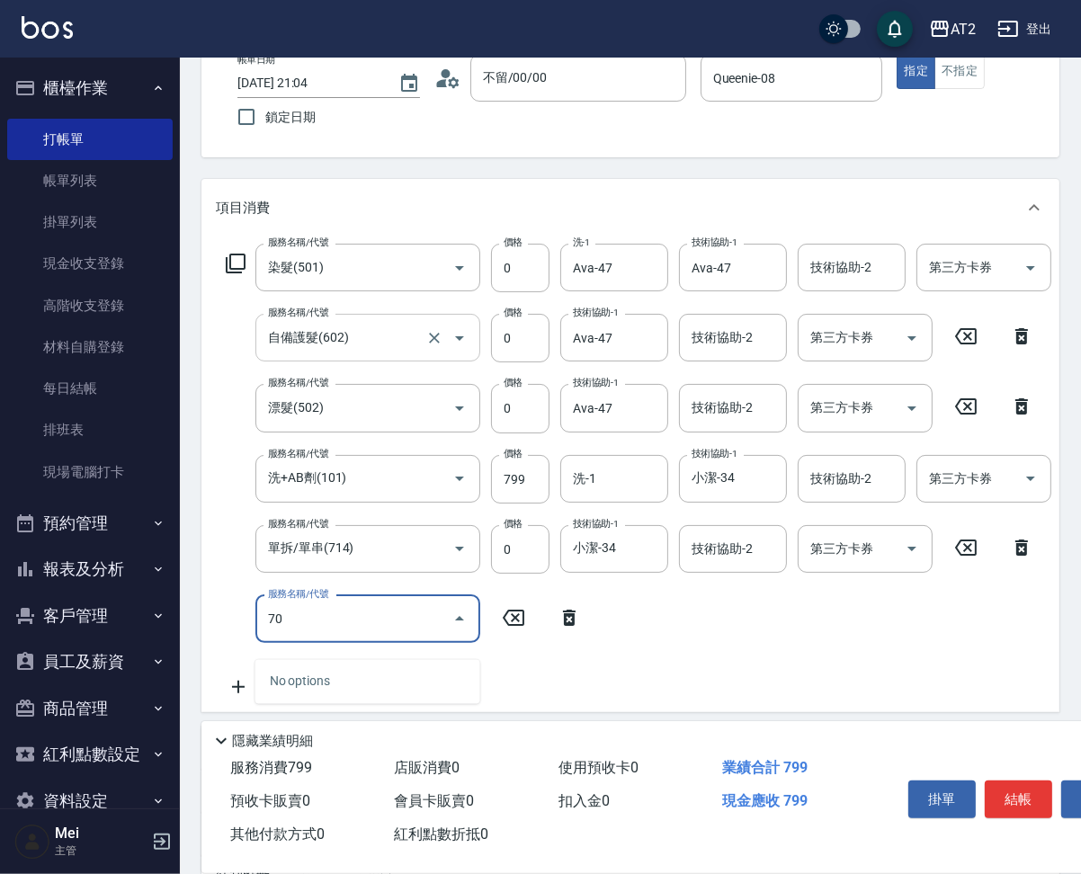
type input "706"
type input "570"
type input "新鉑金雙棍接髮(706)"
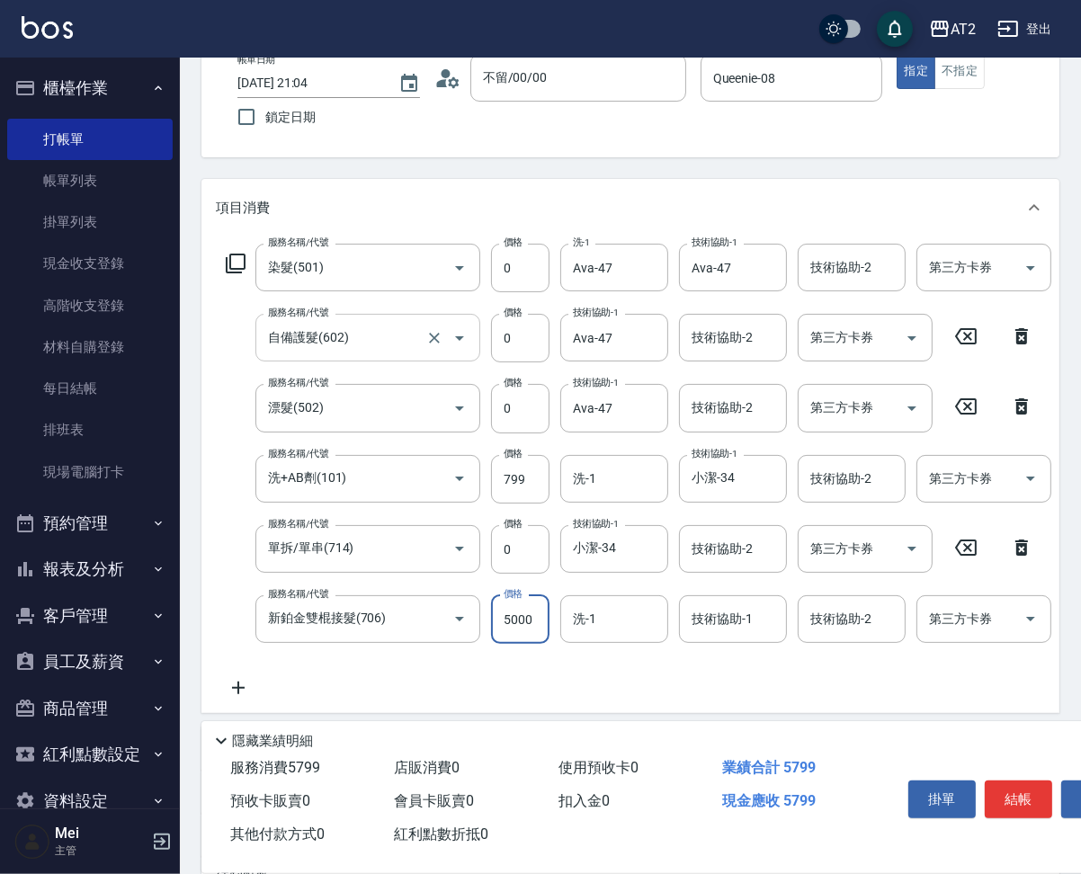
type input "7"
type input "80"
type input "75"
type input "150"
type input "7560"
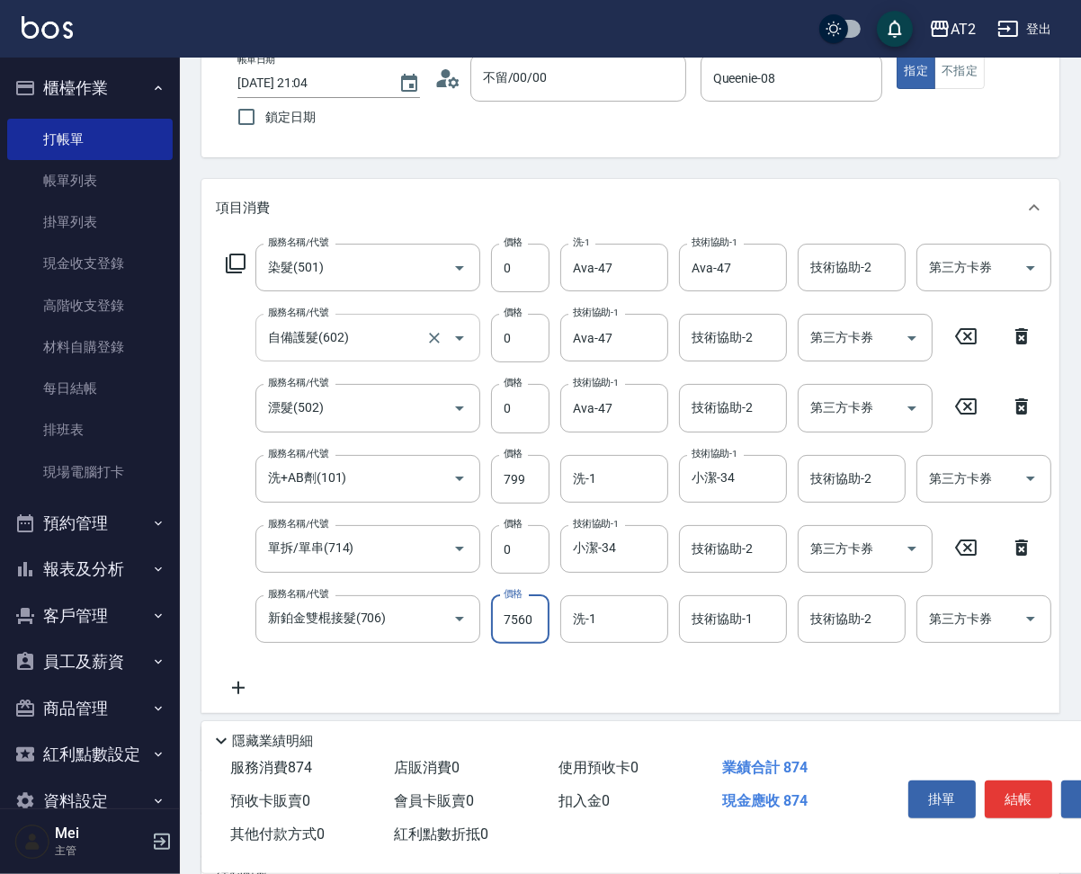
type input "830"
type input "7560"
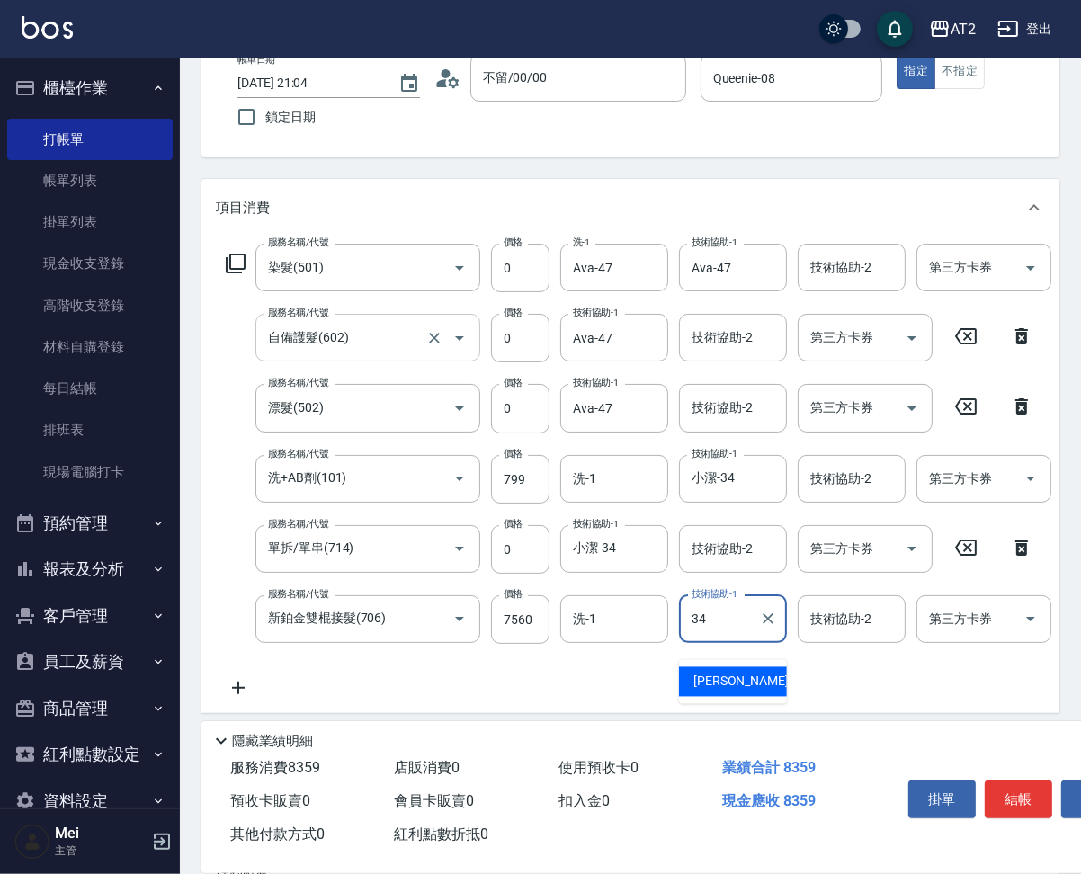
type input "小潔-34"
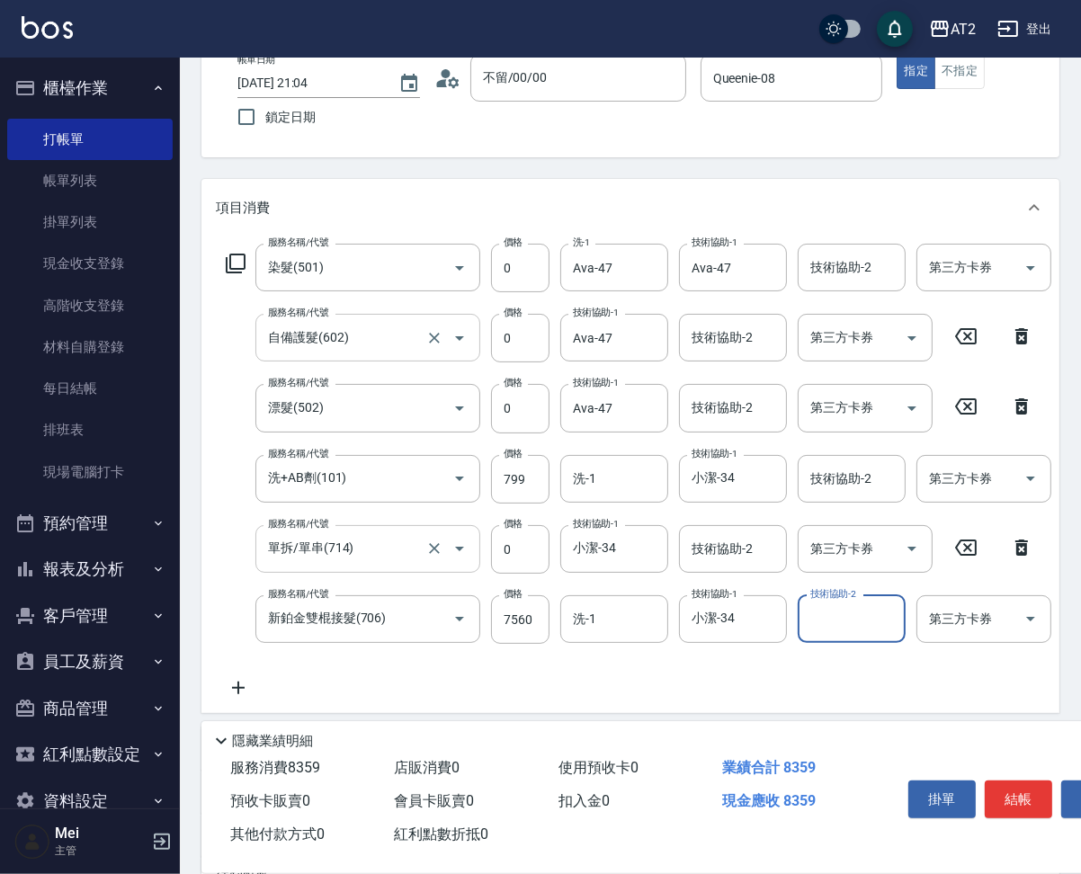
click at [387, 560] on input "單拆/單串(714)" at bounding box center [343, 548] width 158 height 31
click at [514, 574] on input "0" at bounding box center [520, 549] width 58 height 49
type input "150"
type input "850"
type input "1500"
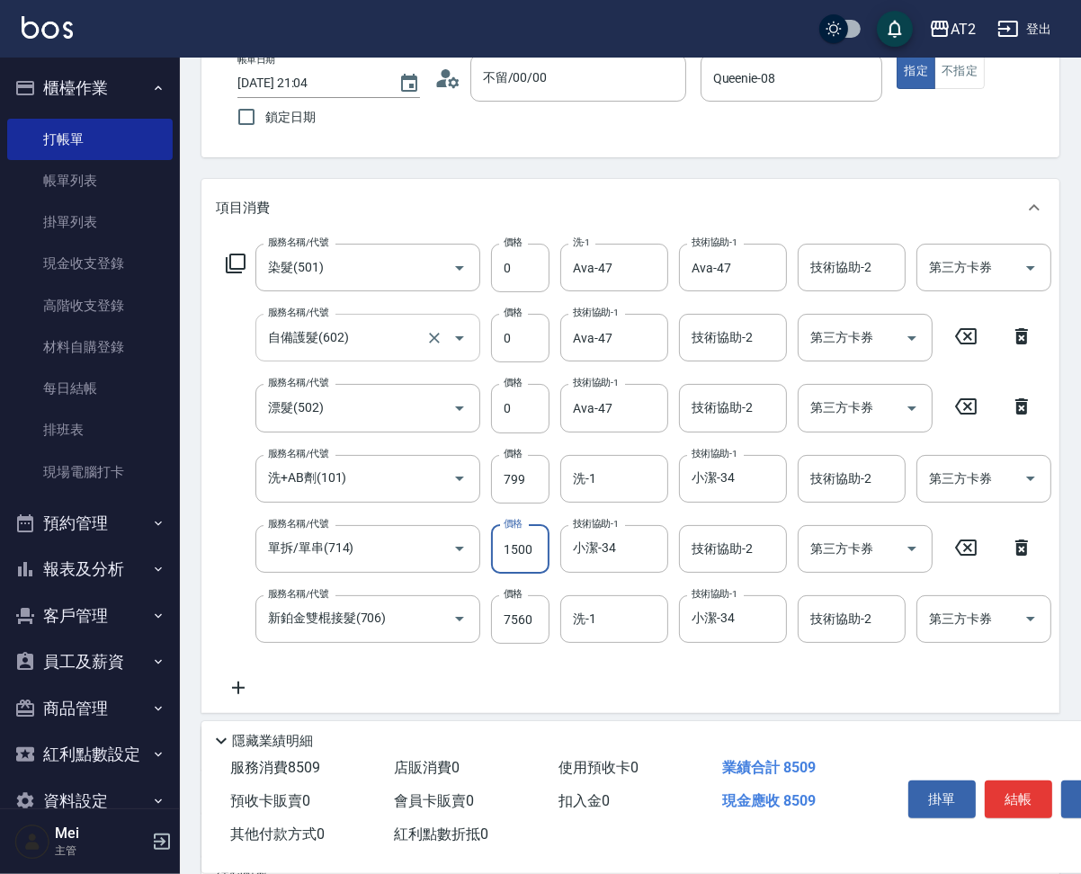
type input "980"
type input "2025/08/25 21:12"
type input "0"
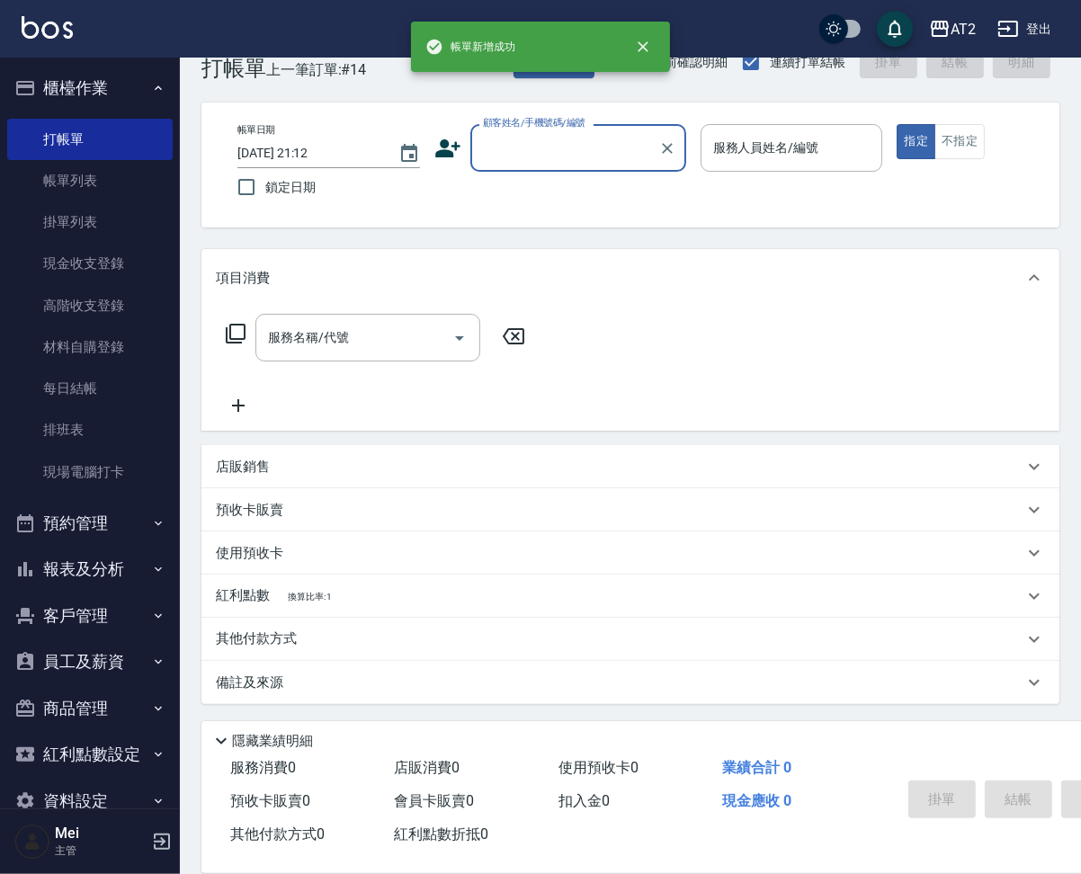
scroll to position [58, 0]
click at [597, 132] on input "顧客姓名/手機號碼/編號" at bounding box center [565, 147] width 173 height 31
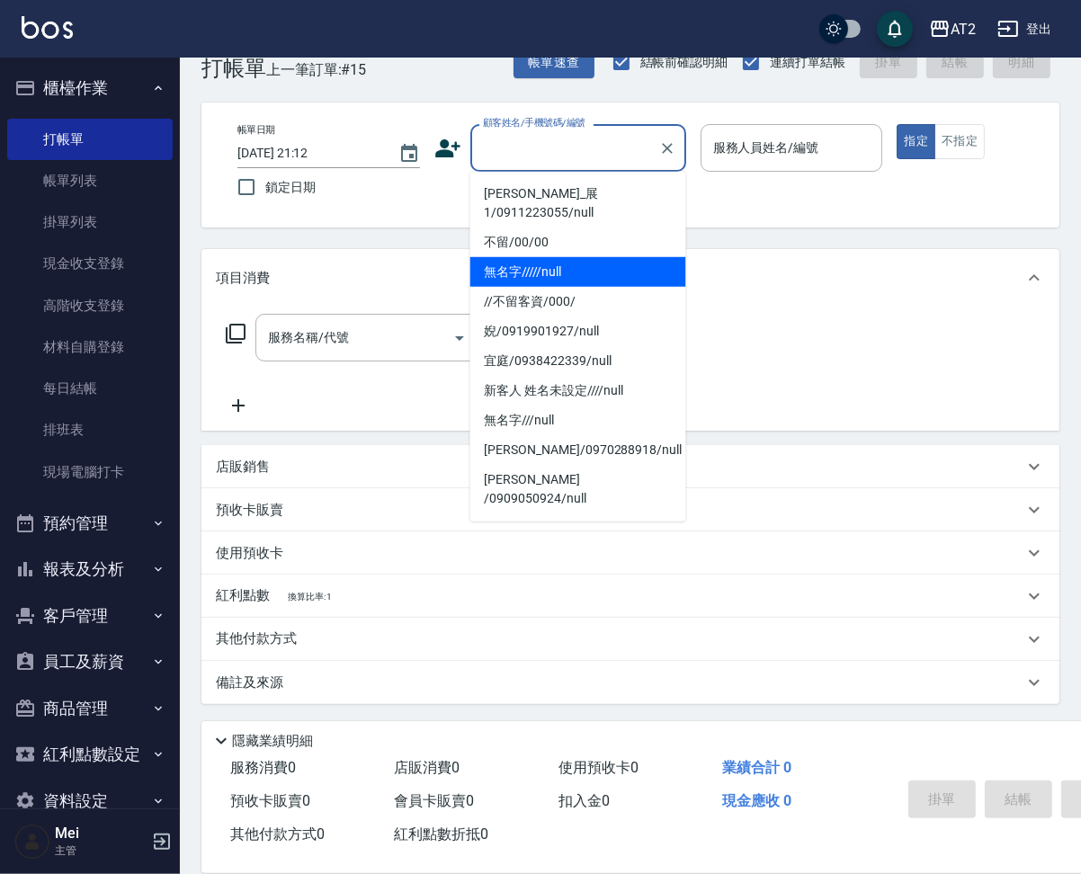
click at [566, 257] on li "無名字/////null" at bounding box center [578, 272] width 216 height 30
type input "無名字/////null"
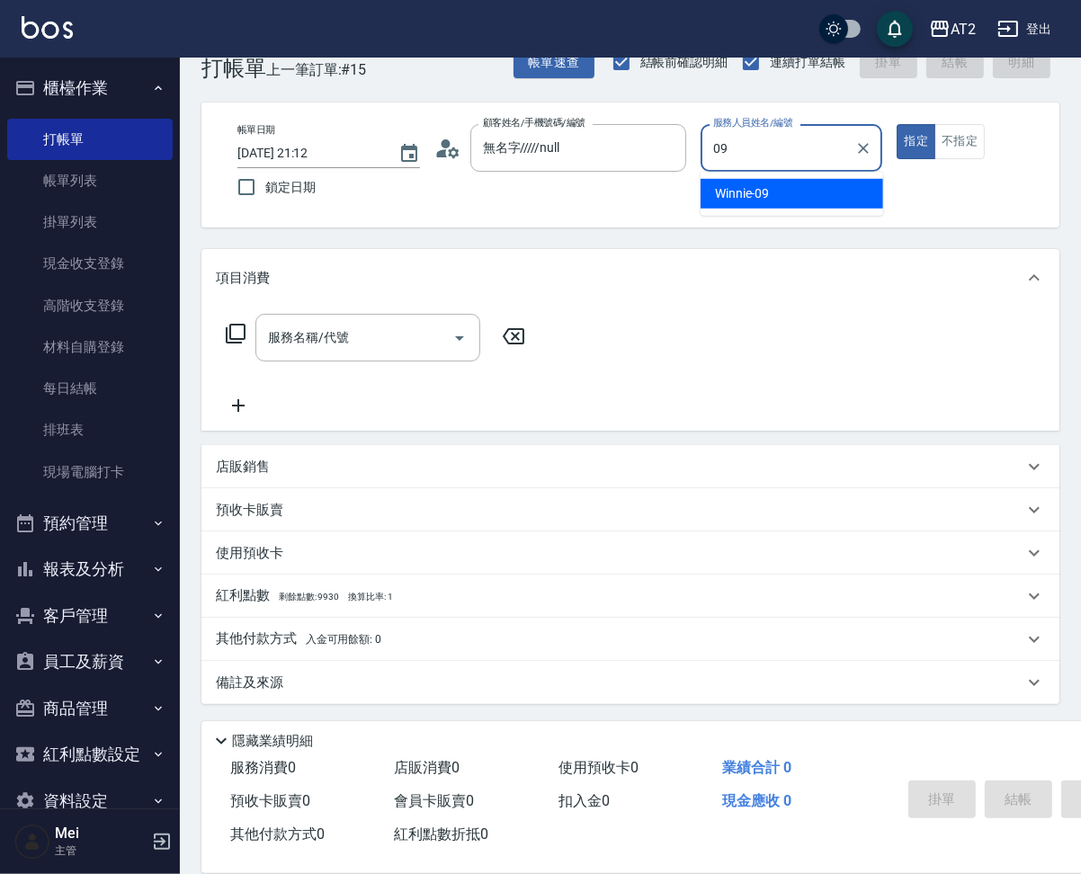
type input "Winnie-09"
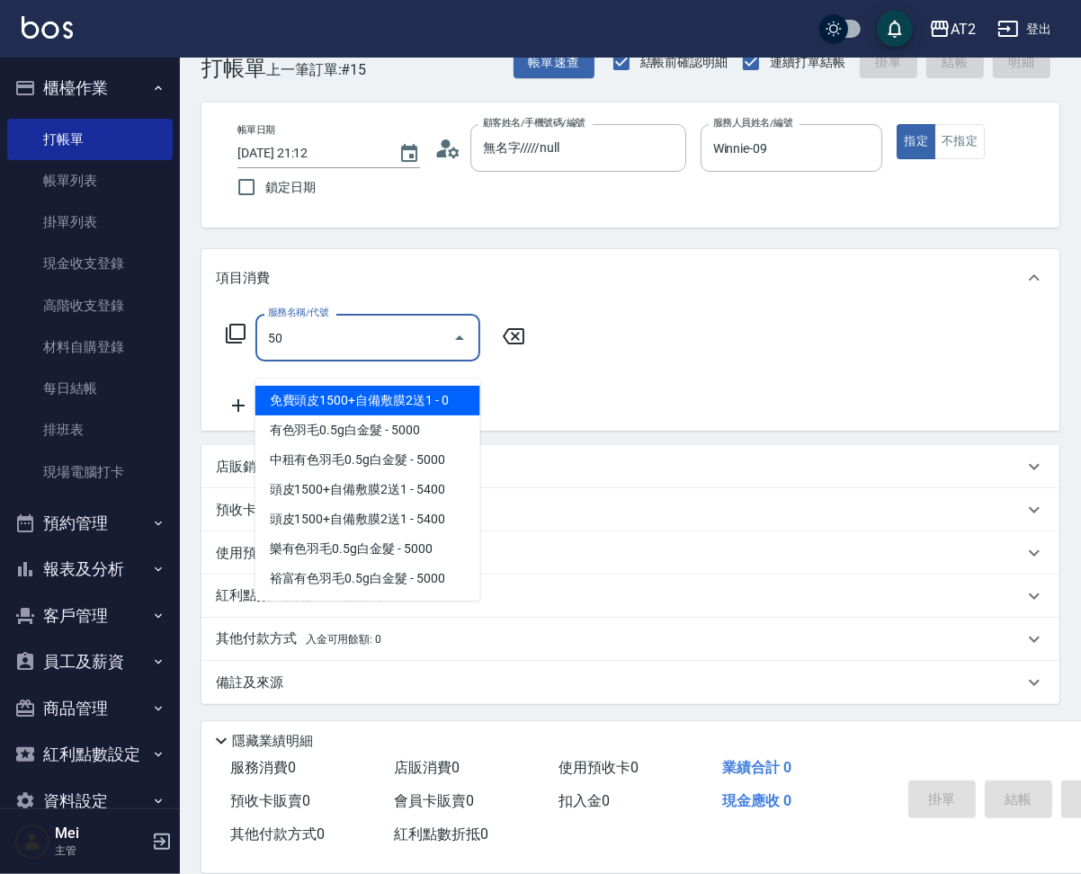
type input "501"
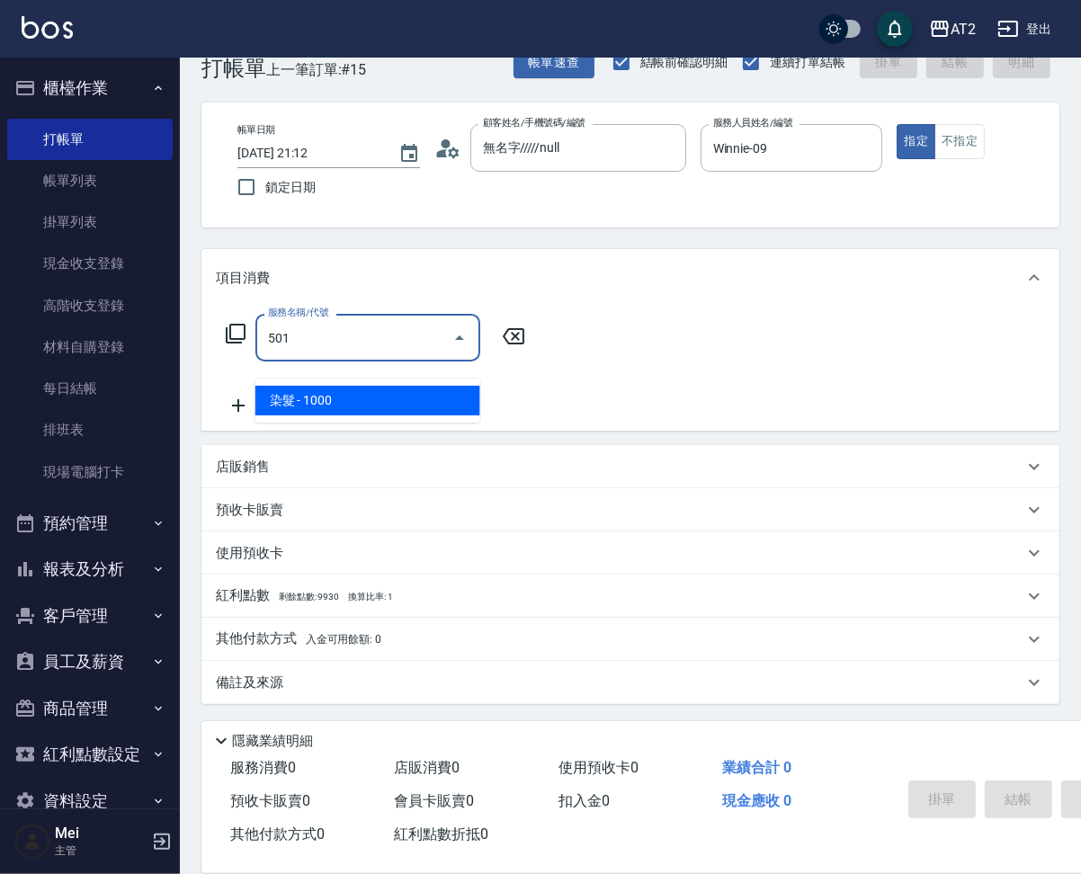
type input "100"
type input "染髮(501)"
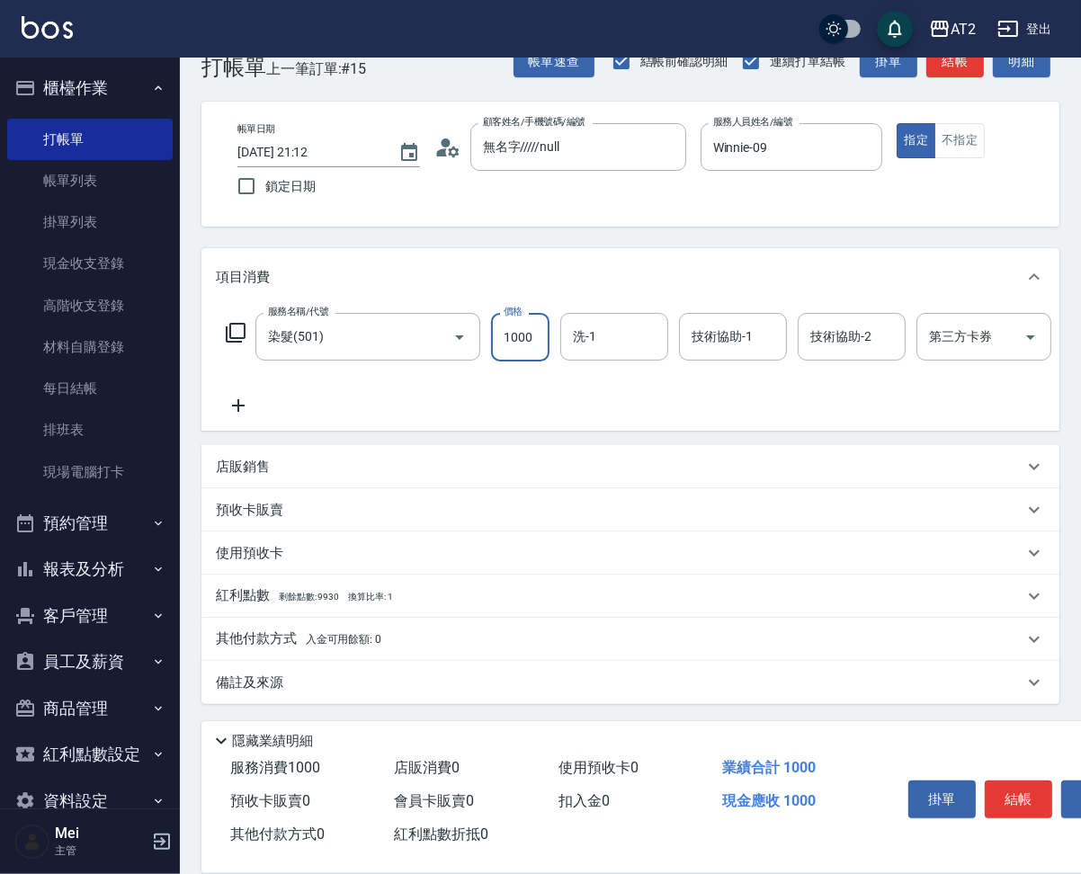
type input "0"
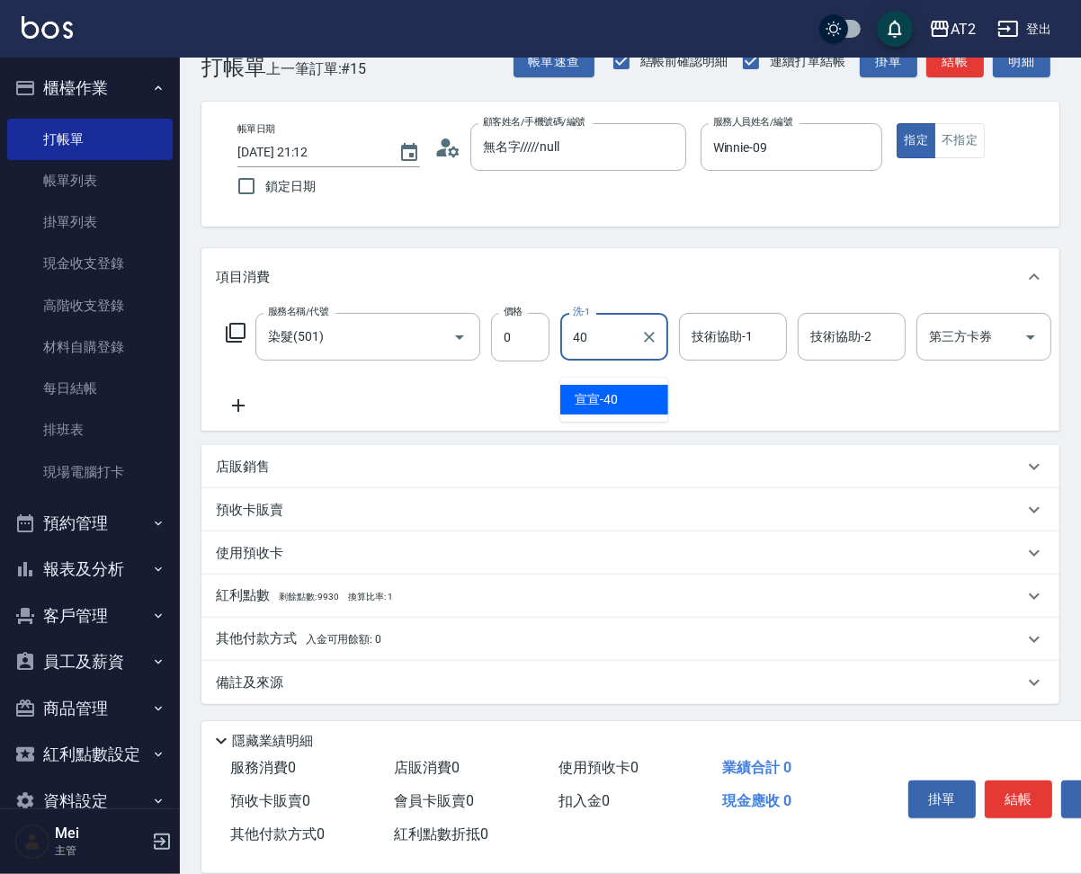
type input "宣宣-40"
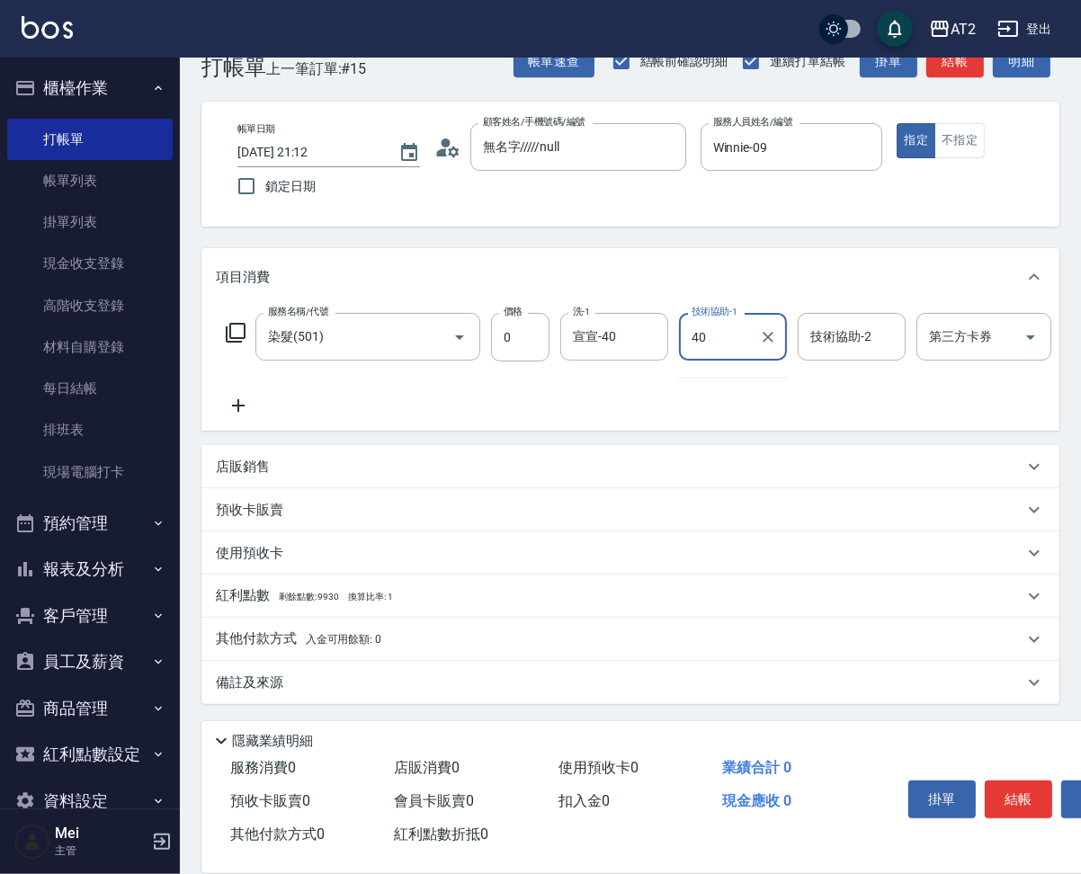
type input "宣宣-40"
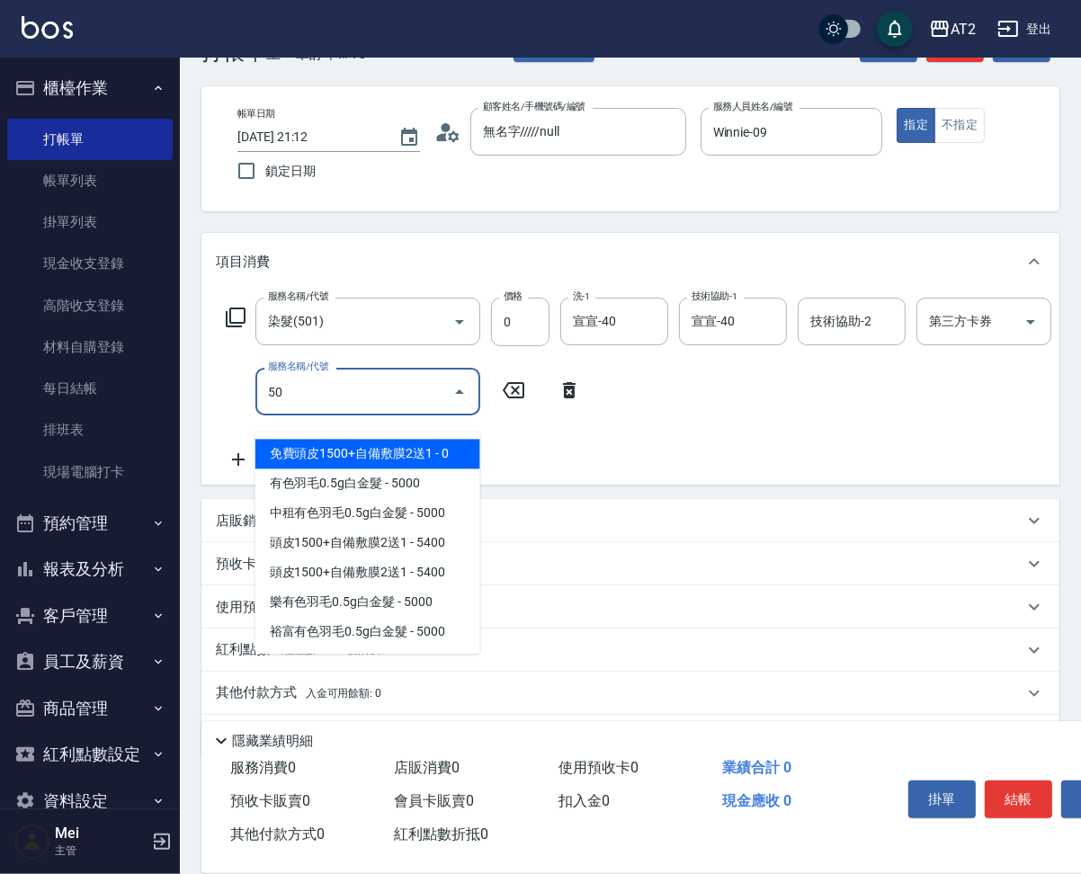
type input "502"
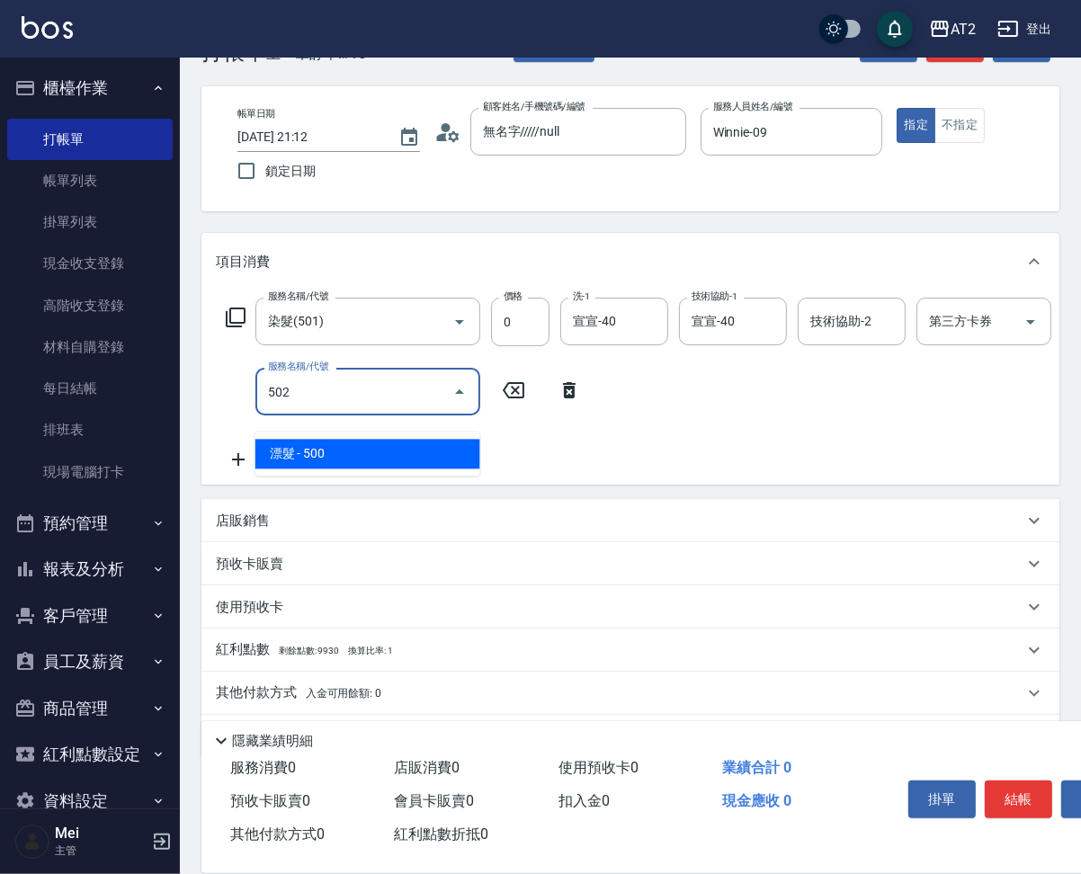
type input "50"
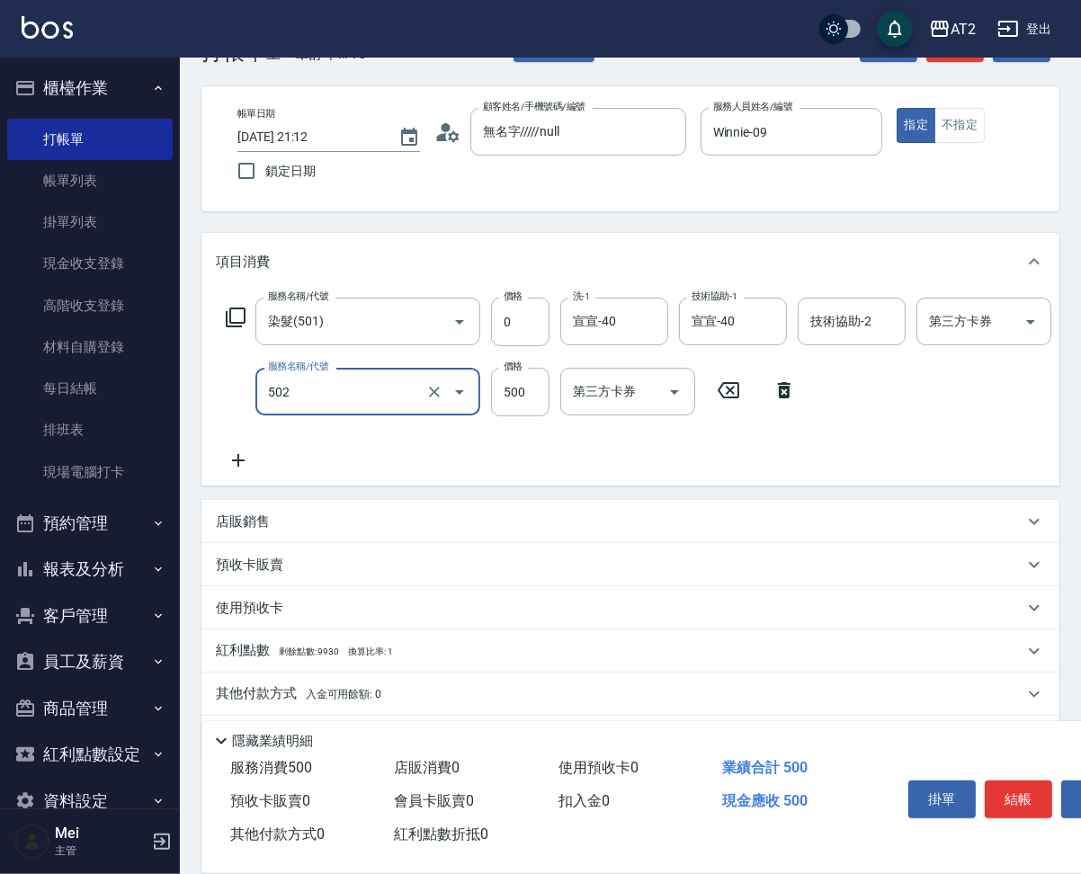
type input "漂髮(502)"
type input "0"
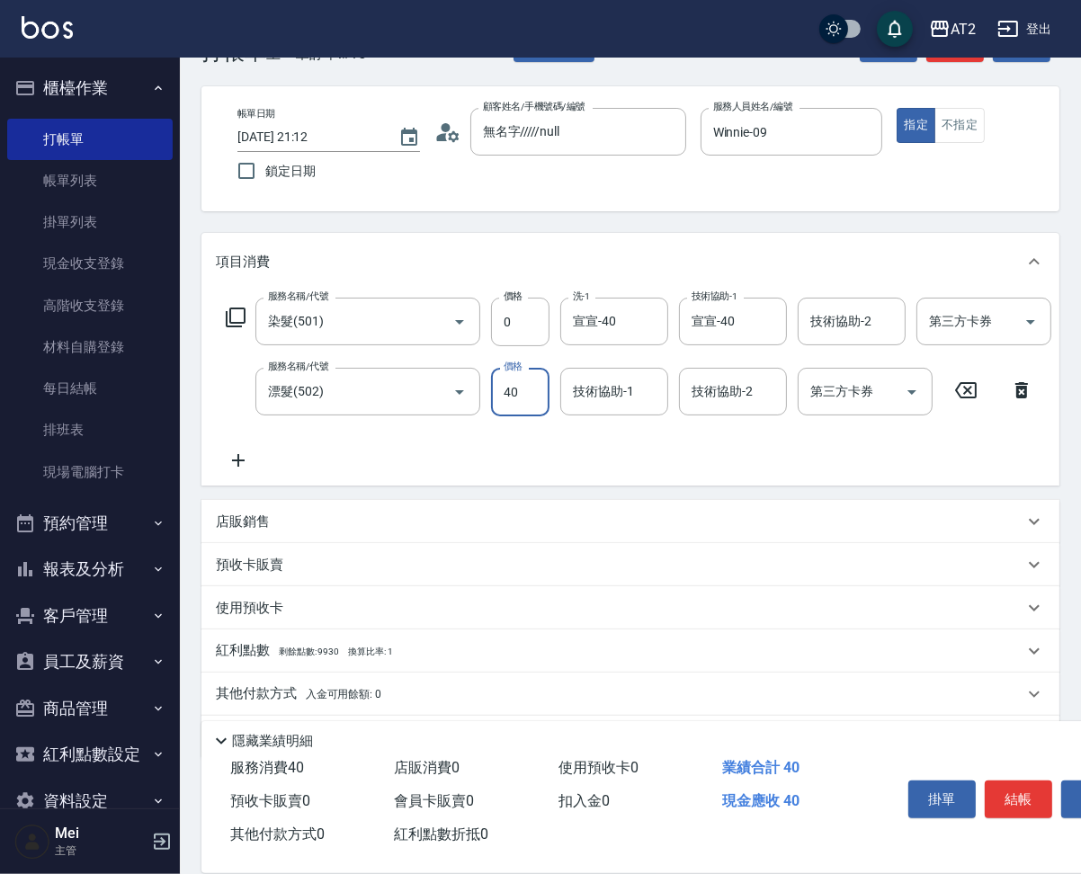
click at [537, 401] on input "40" at bounding box center [520, 392] width 58 height 49
type input "0"
type input "宣宣-40"
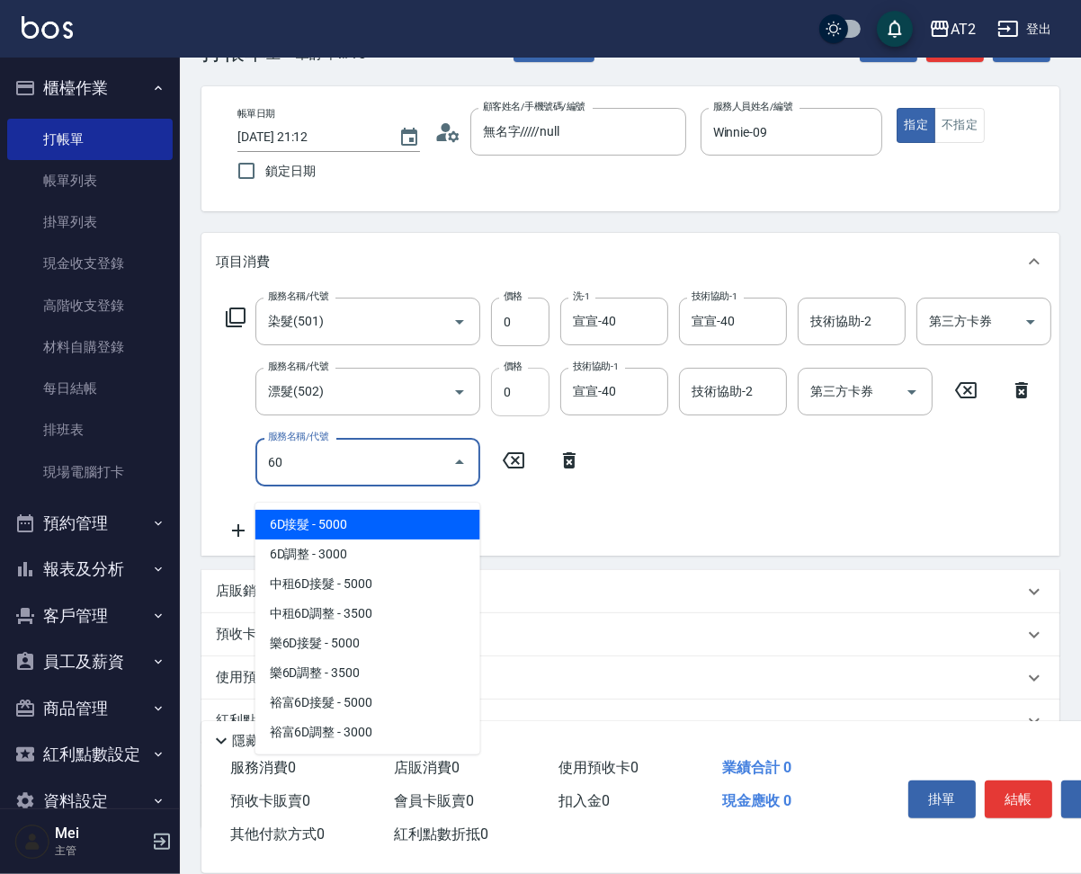
type input "601"
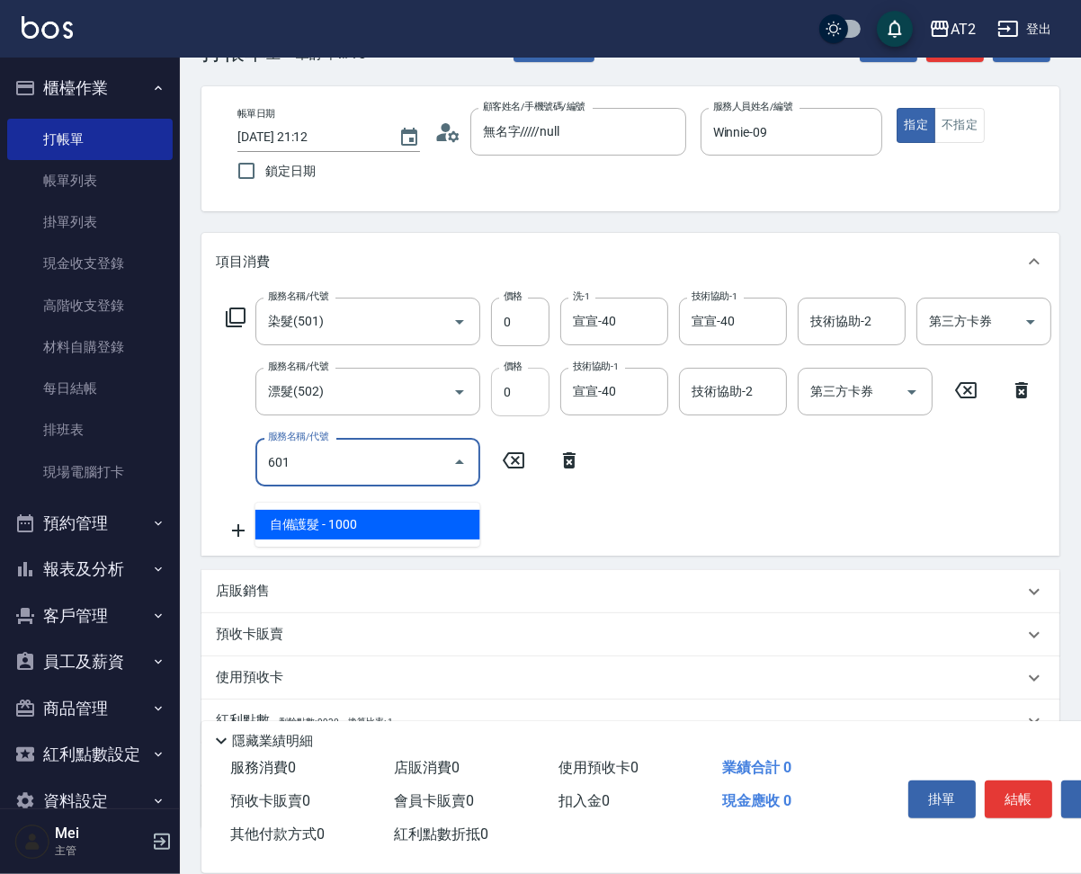
type input "100"
type input "自備護髮(601)"
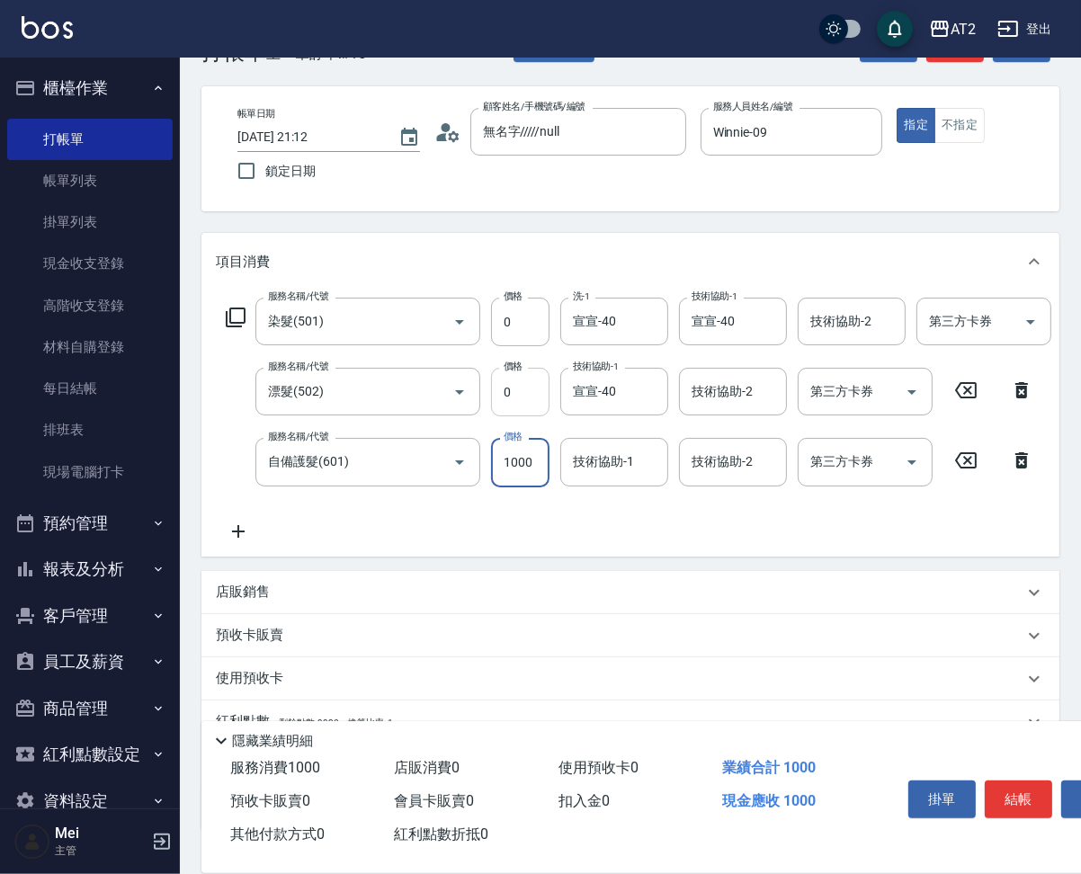
type input "2"
type input "0"
type input "20"
type input "200"
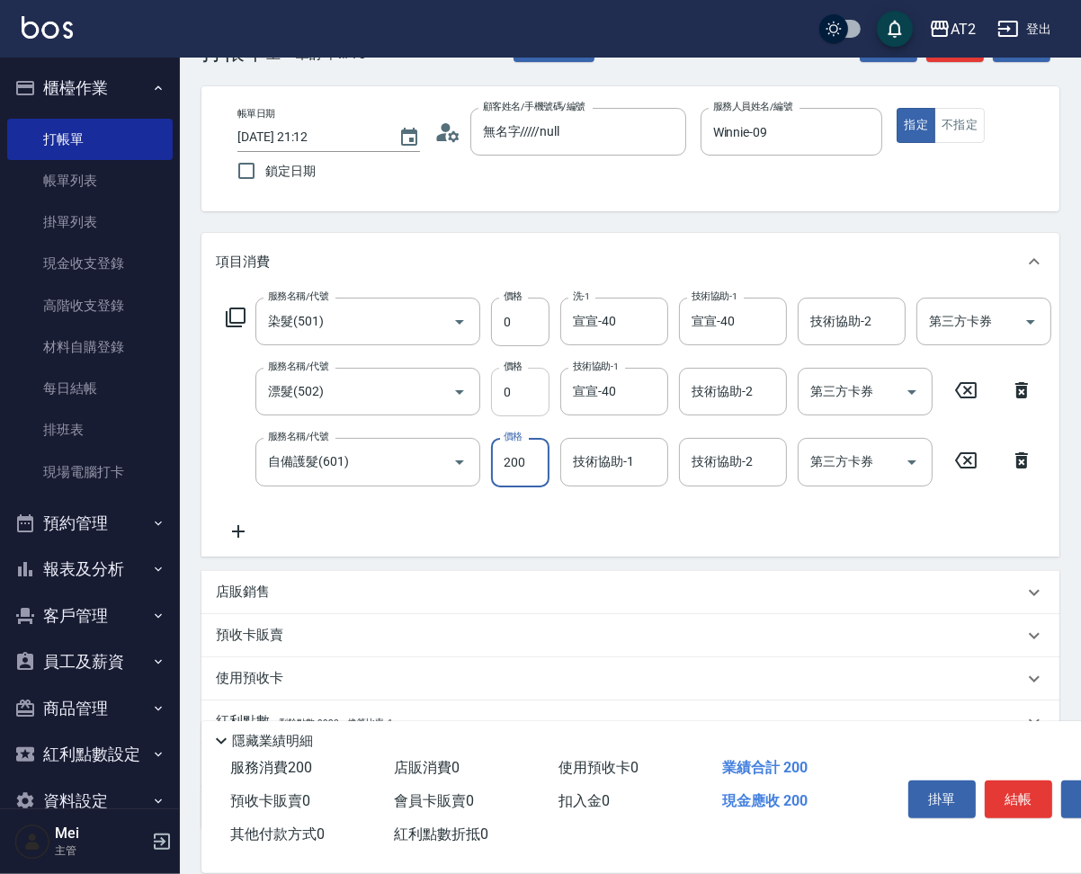
type input "200"
type input "2000"
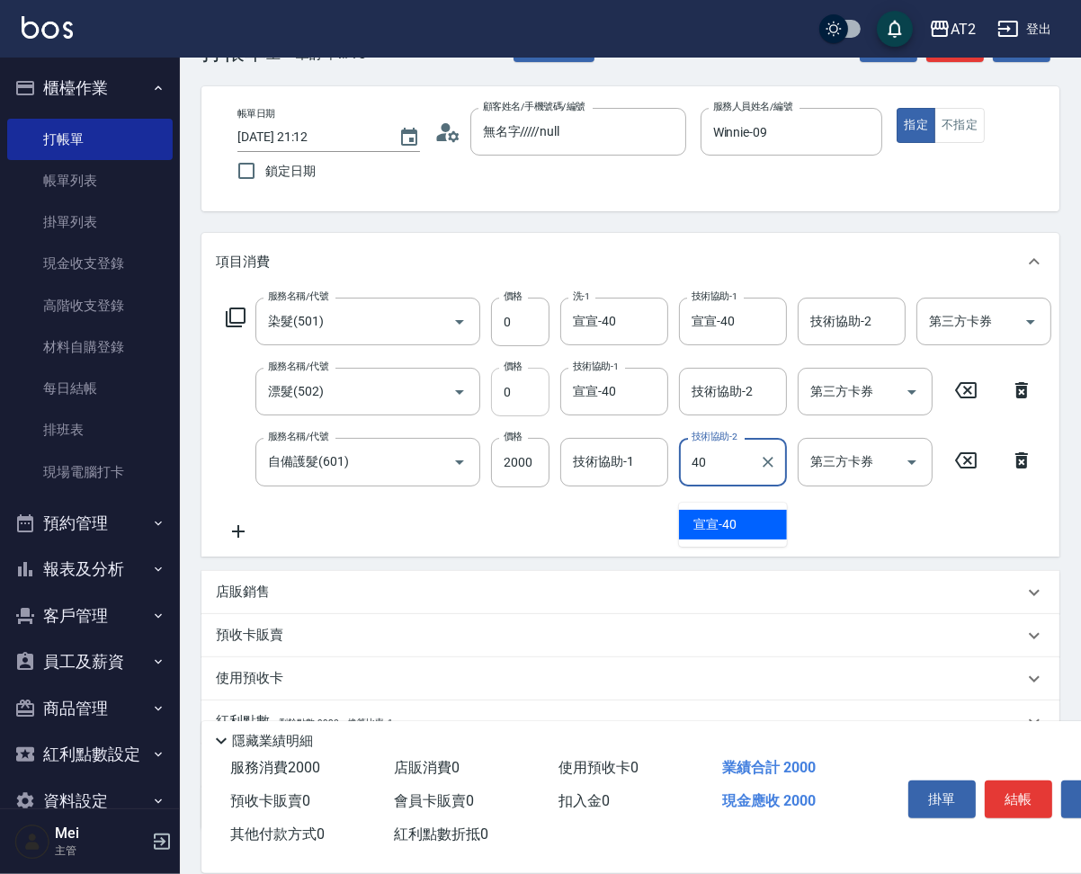
type input "宣宣-40"
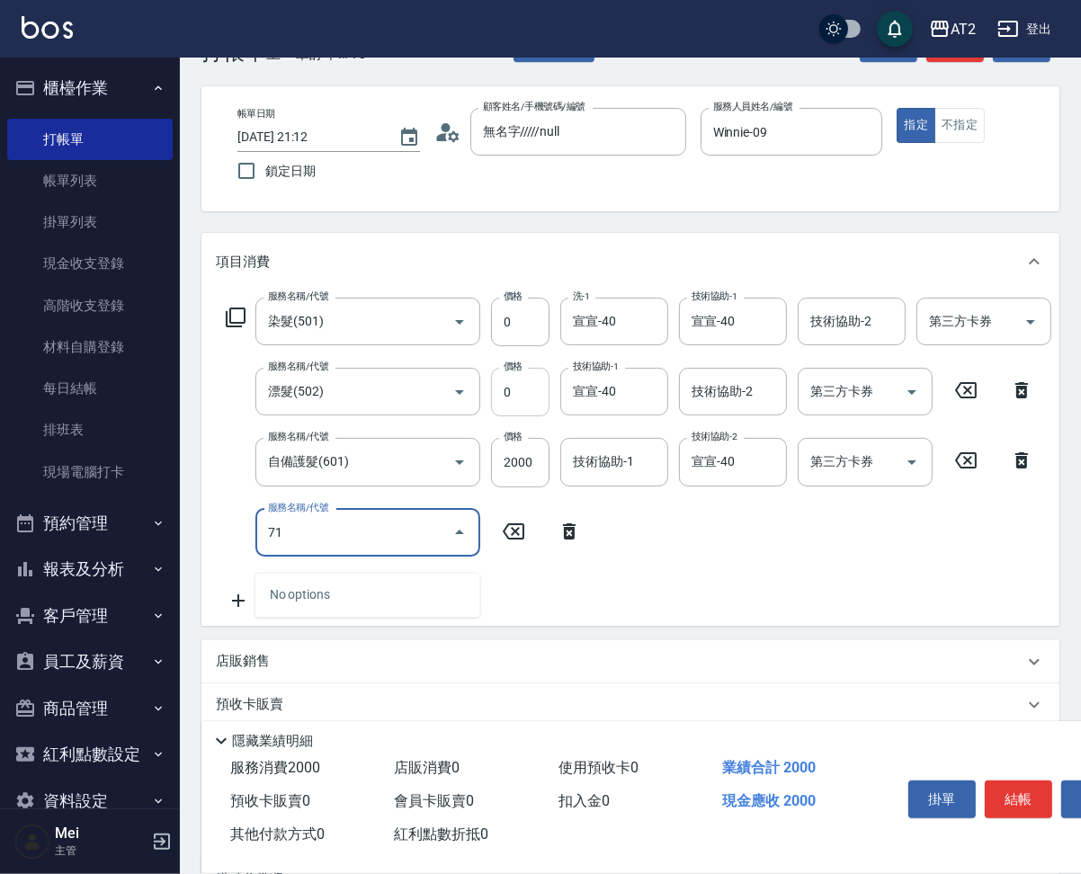
type input "714"
type input "350"
type input "單拆/單串(714)"
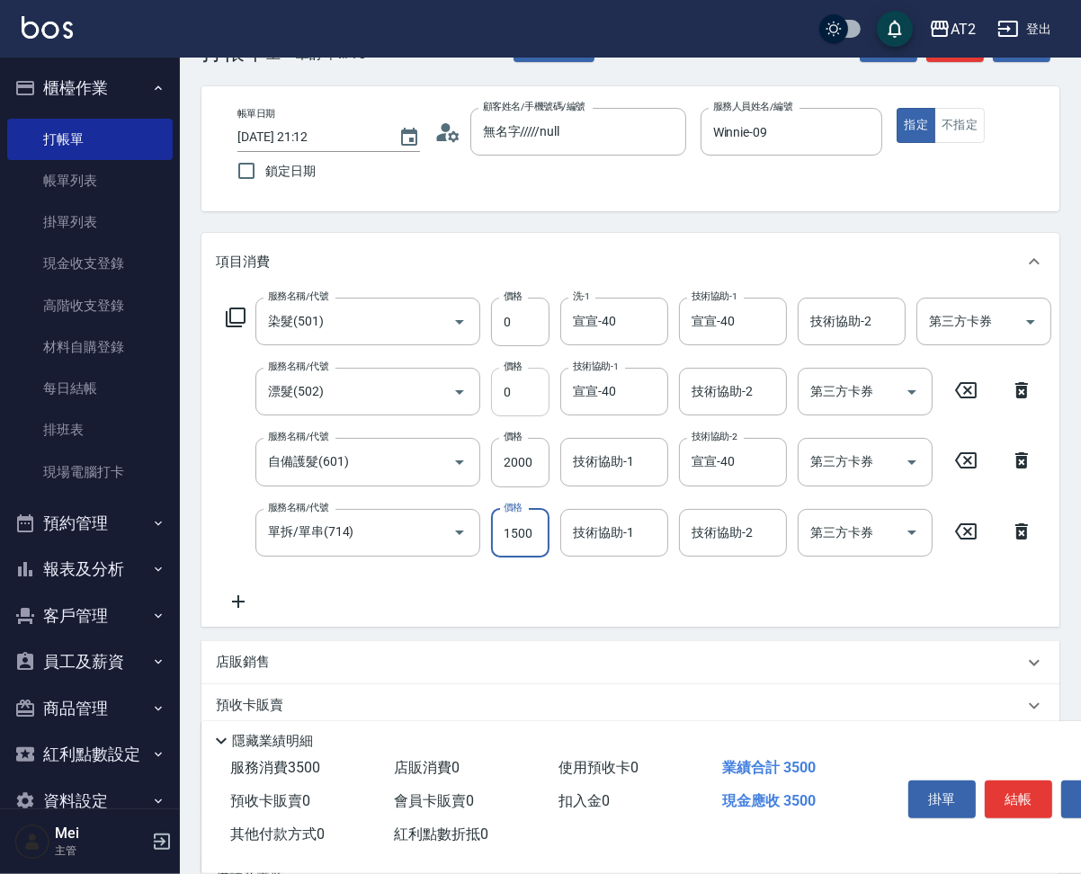
type input "200"
type input "0"
type input "小妍-46"
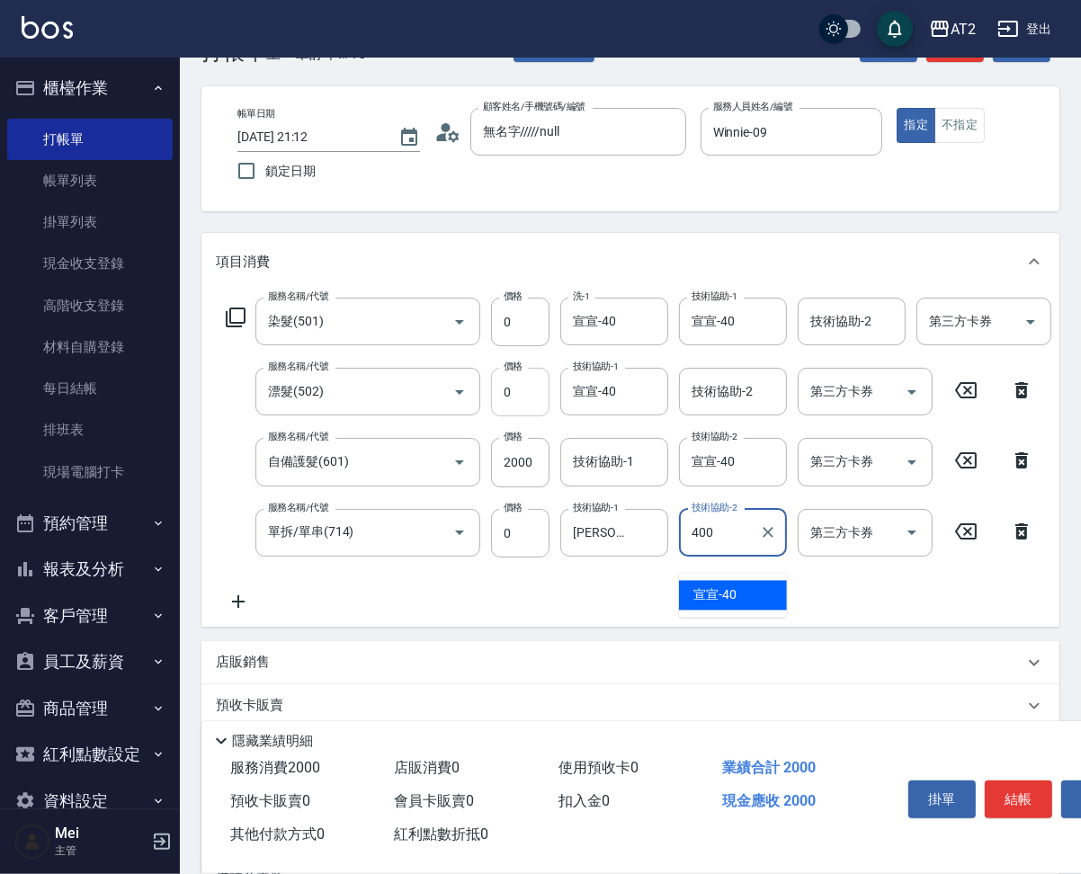
type input "400"
click at [239, 613] on icon at bounding box center [238, 602] width 45 height 22
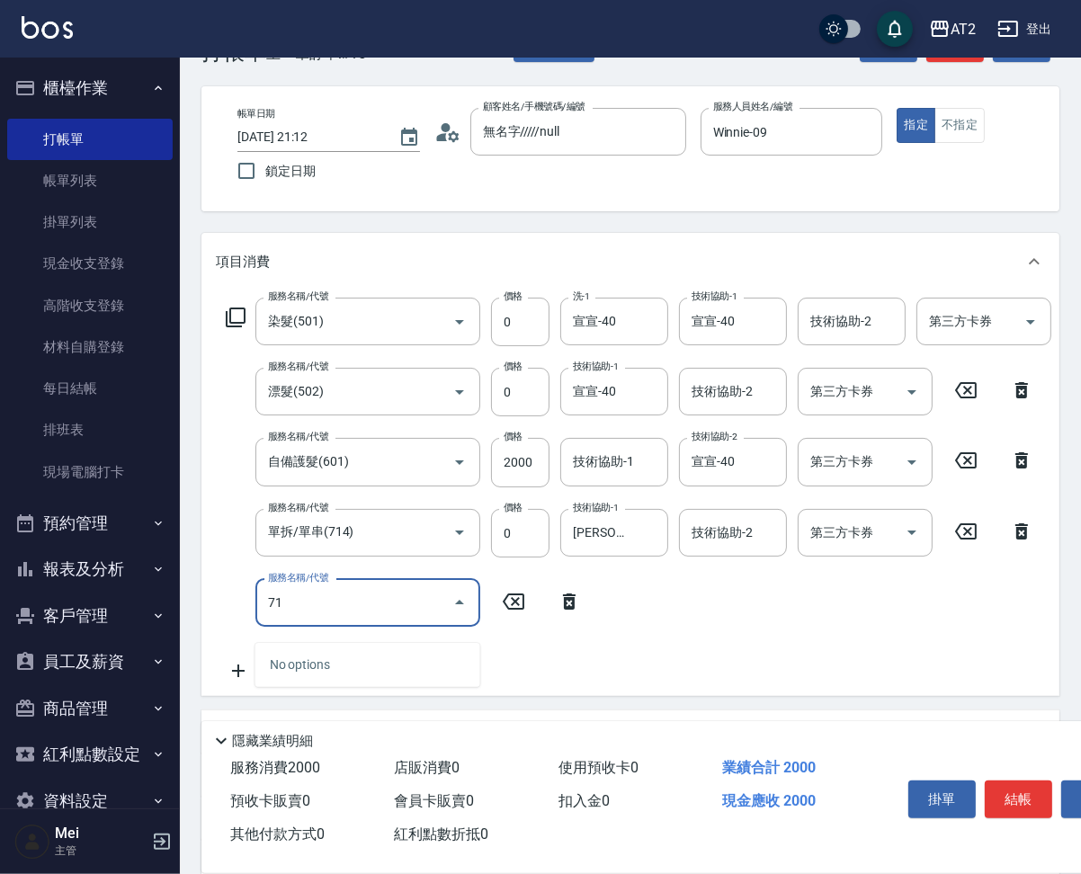
type input "719"
type input "700"
type input "200"
type input "725"
type input "800"
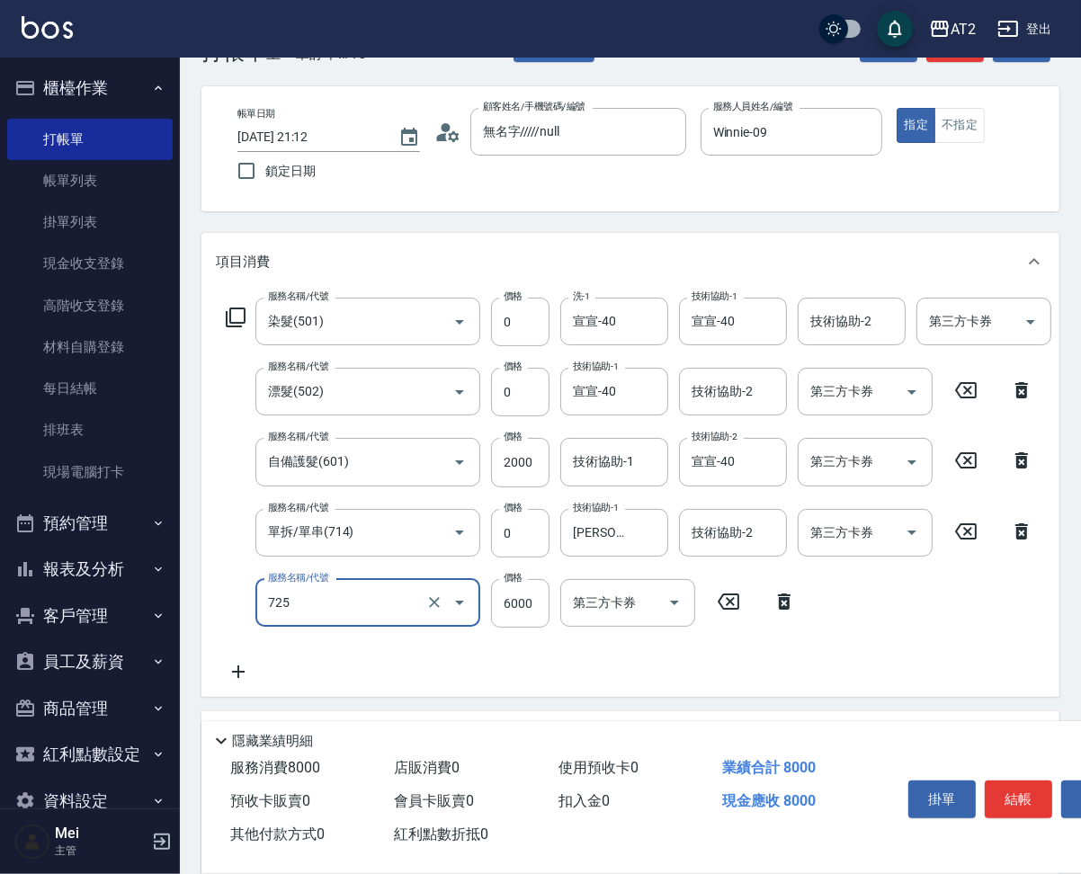
type input "有色仙女羽毛髮(725)"
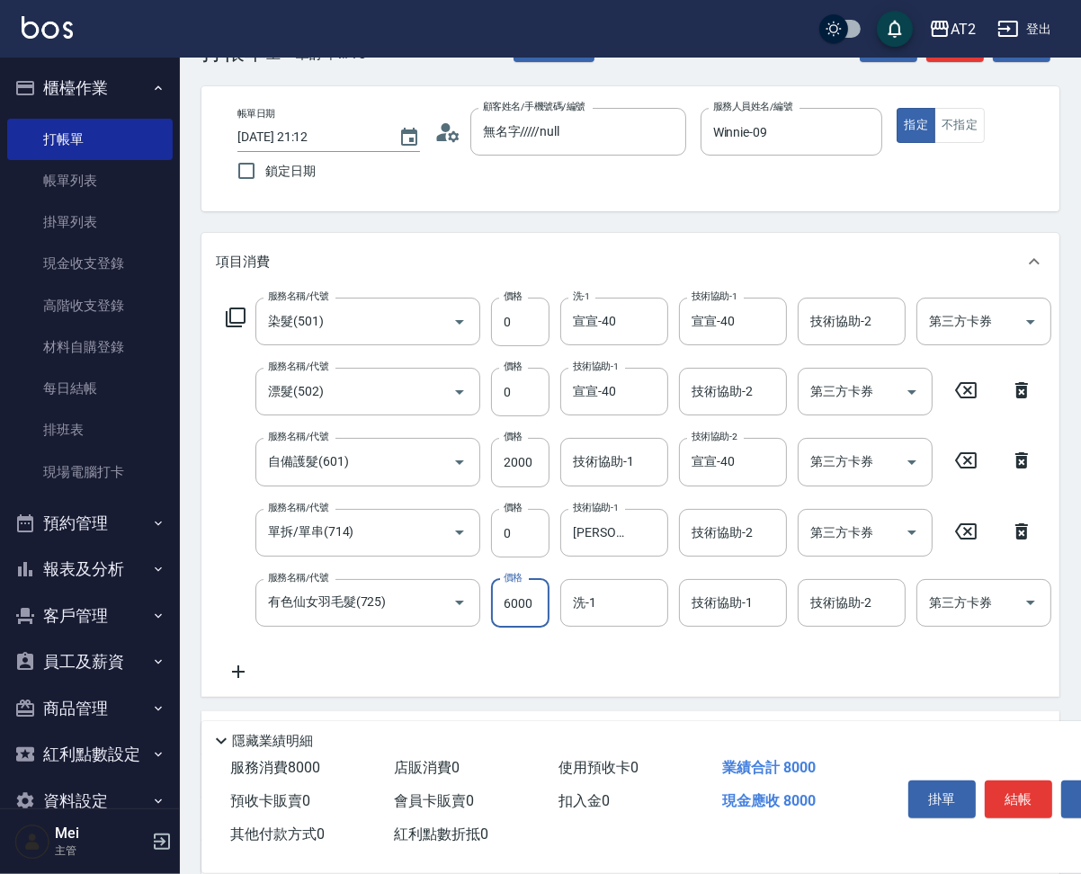
type input "200"
type input "43"
type input "240"
type input "437"
type input "630"
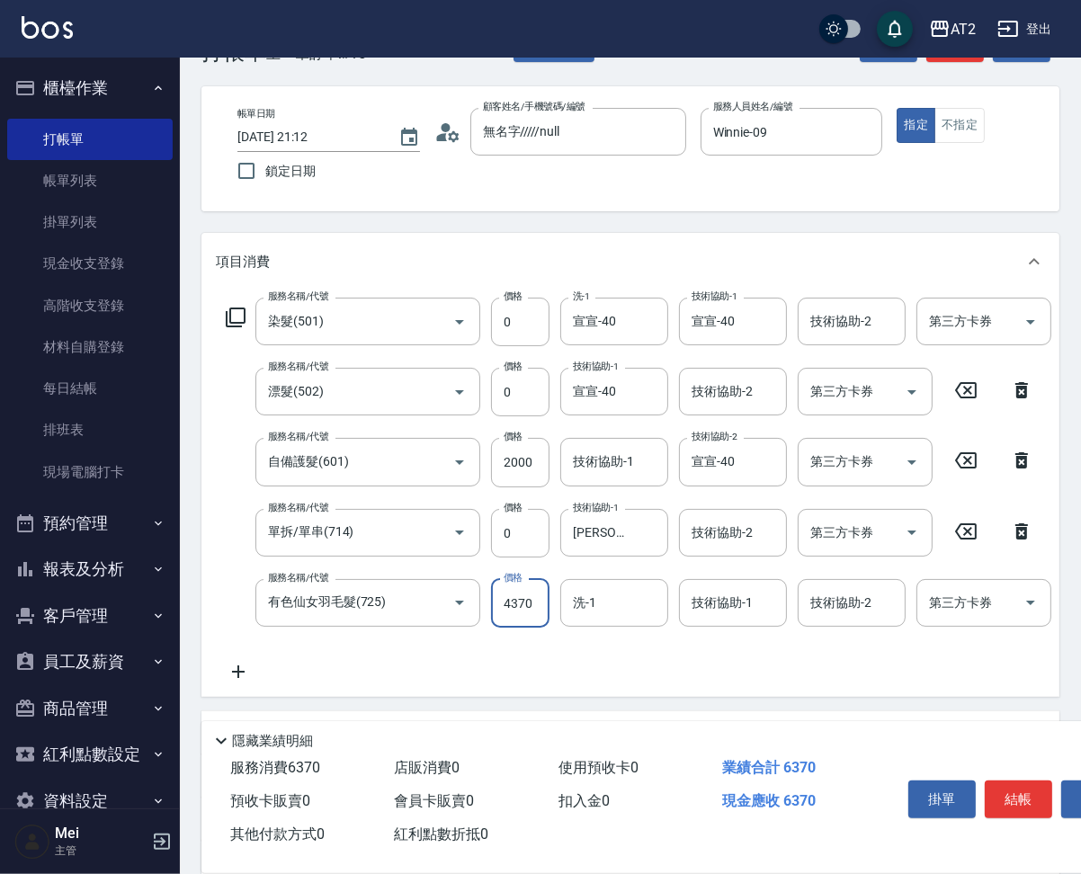
type input "4370"
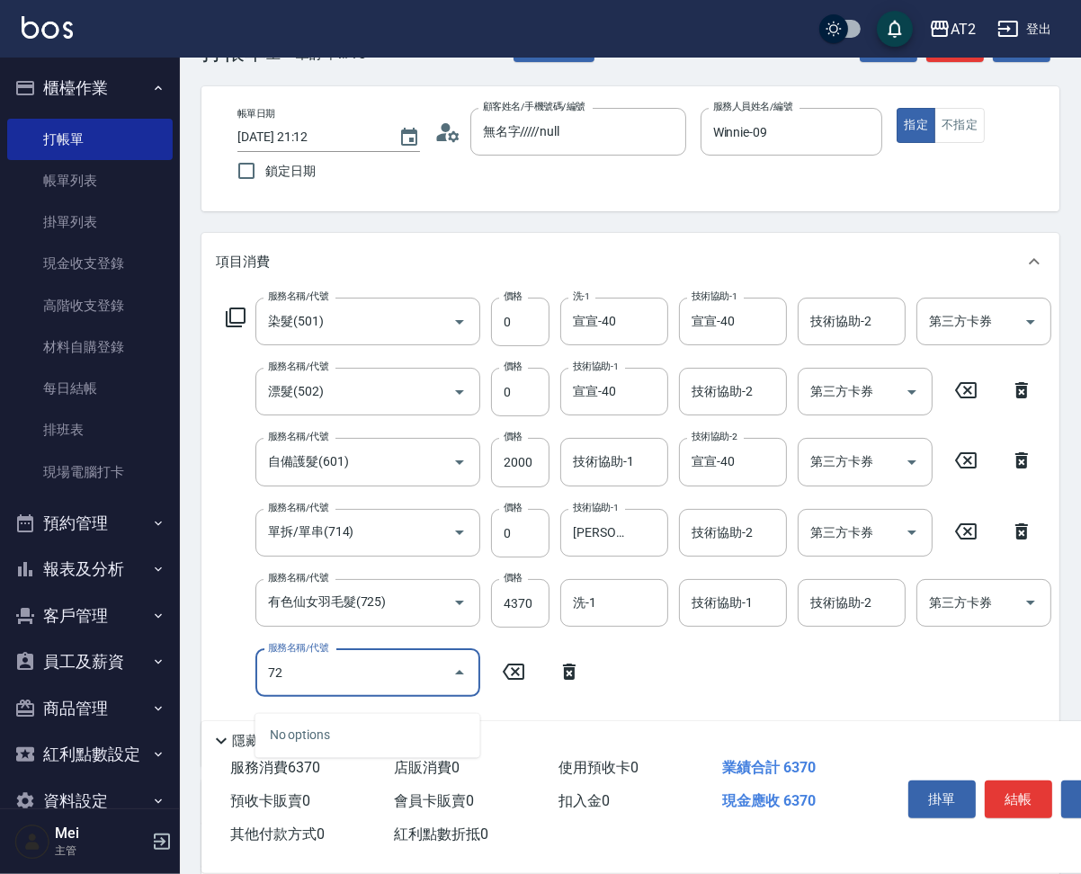
type input "7"
type input "v"
type input "仙"
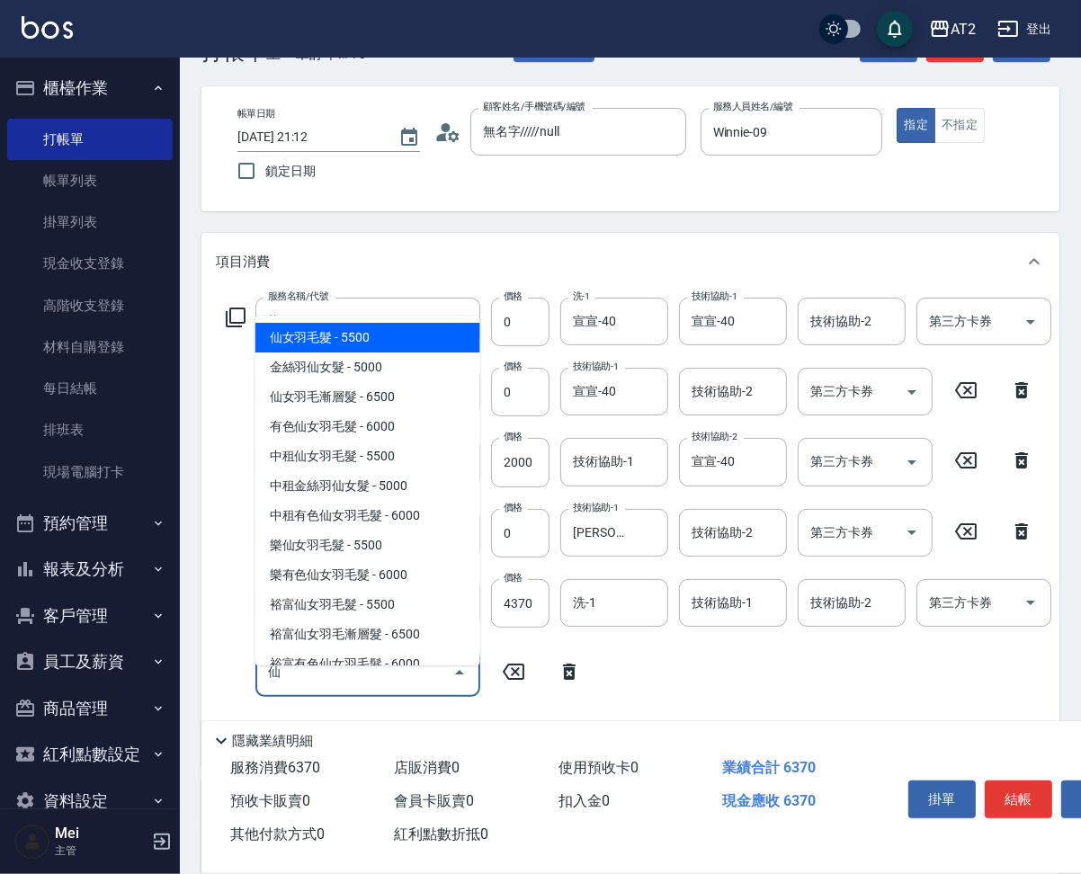
click at [445, 336] on span "仙女羽毛髮 - 5500" at bounding box center [367, 338] width 225 height 30
type input "1180"
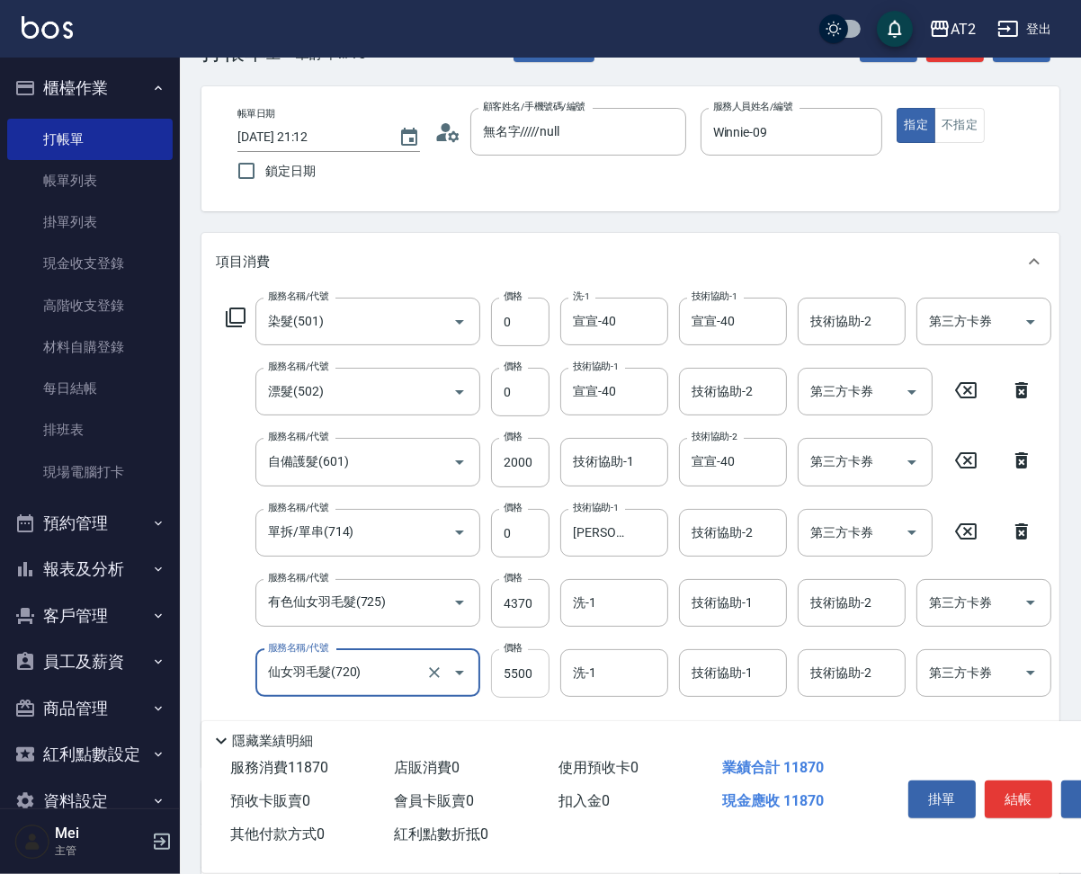
type input "仙女羽毛髮(720)"
click at [503, 690] on input "5500" at bounding box center [520, 673] width 58 height 49
type input "630"
type input "7"
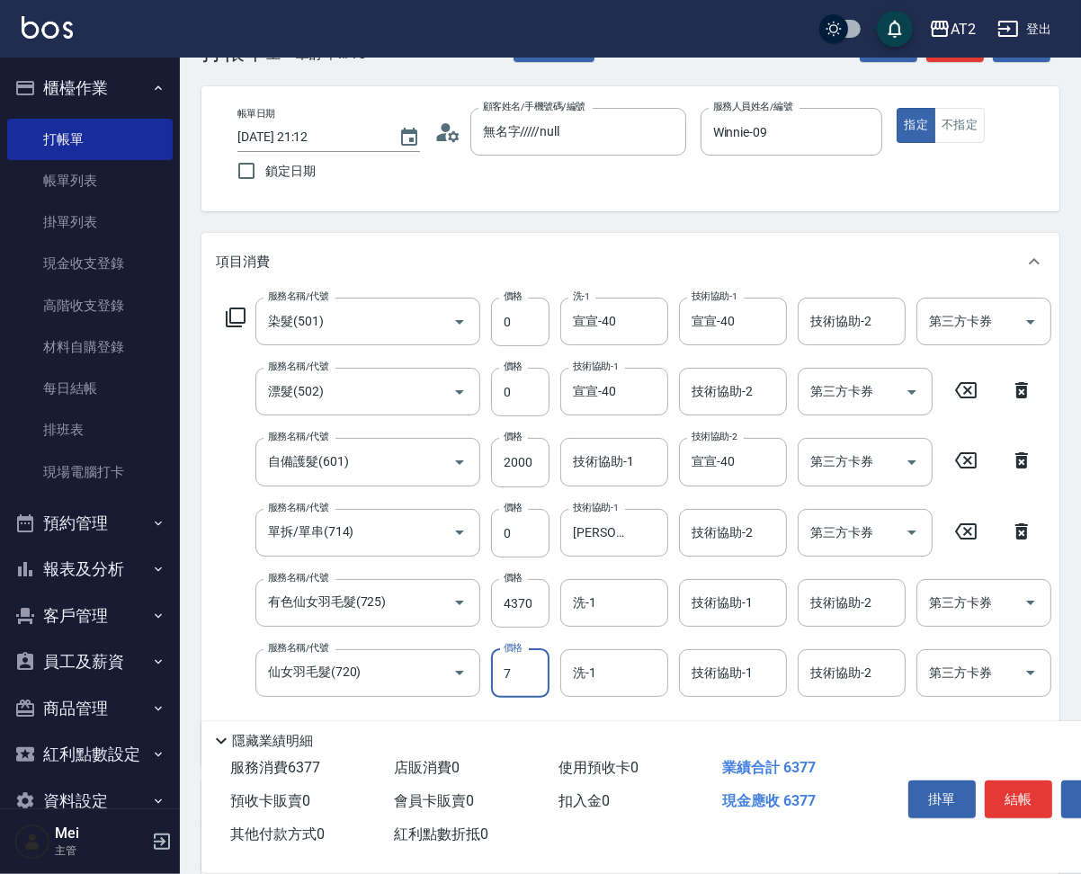
type input "640"
type input "71"
type input "700"
type input "7140"
type input "1350"
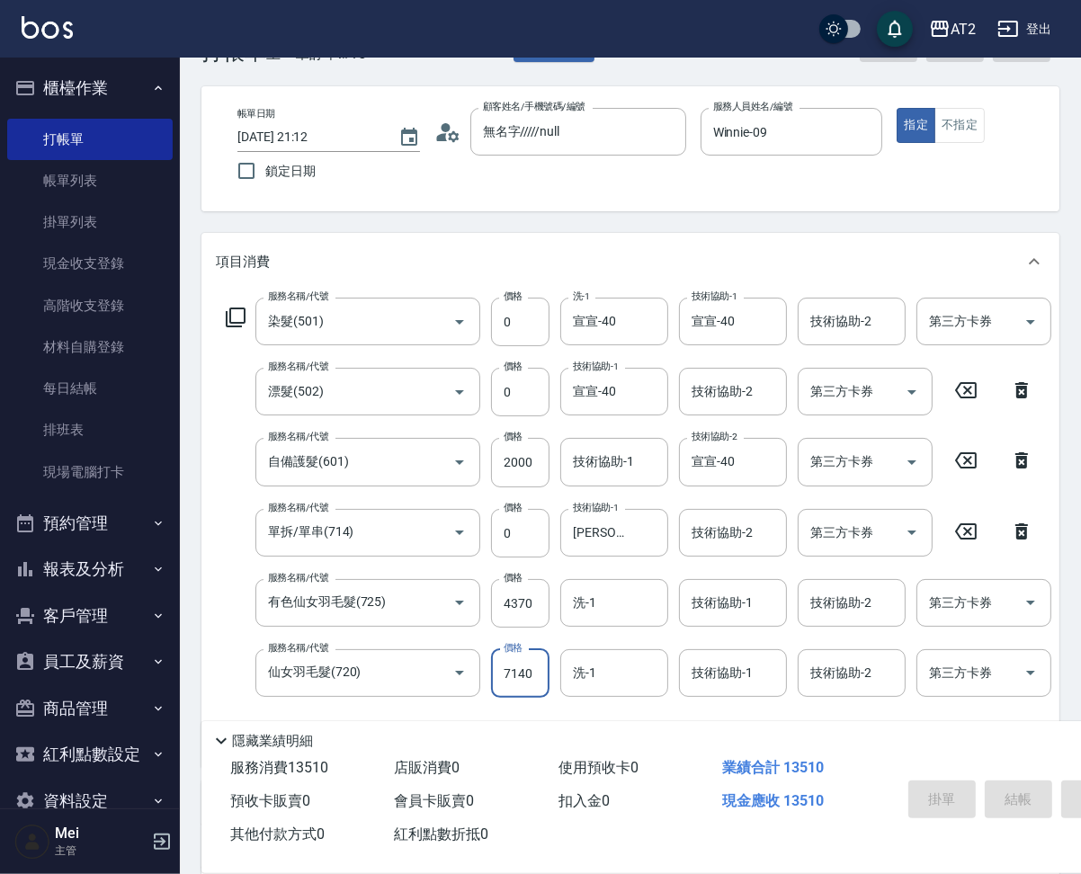
type input "2025/08/25 21:14"
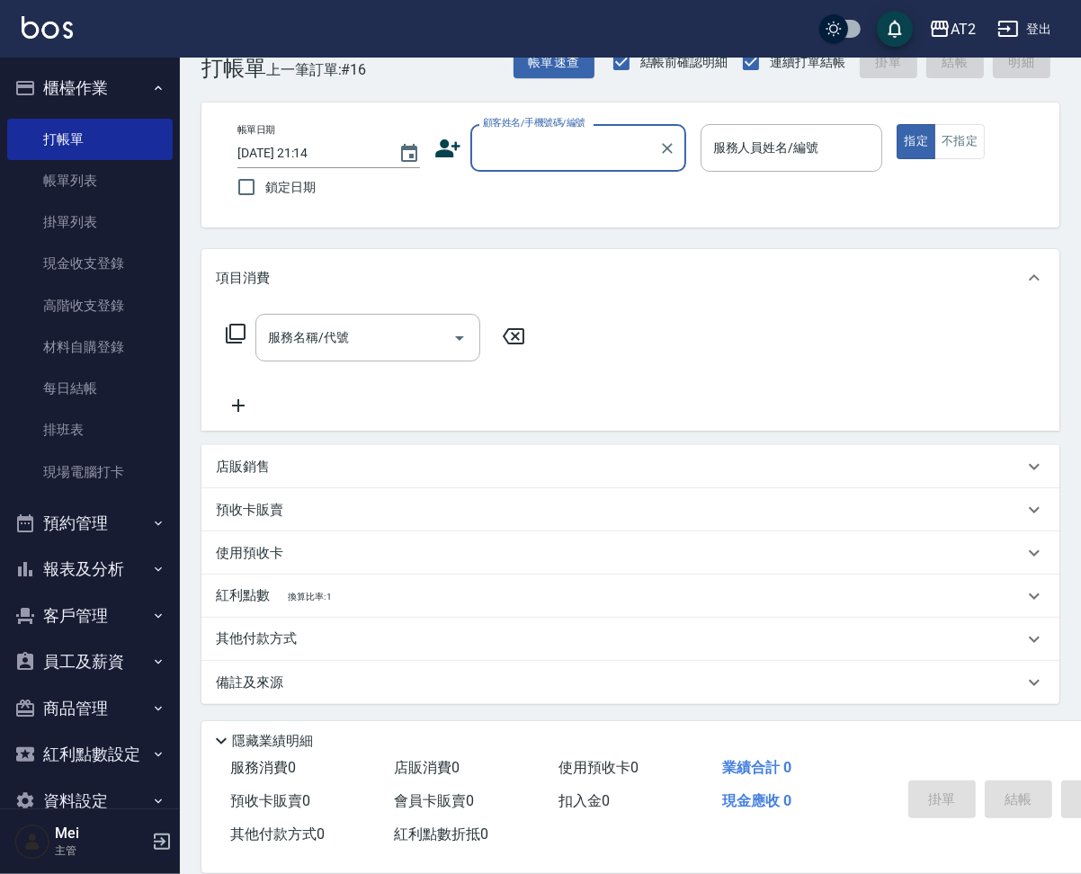
click at [549, 135] on input "顧客姓名/手機號碼/編號" at bounding box center [565, 147] width 173 height 31
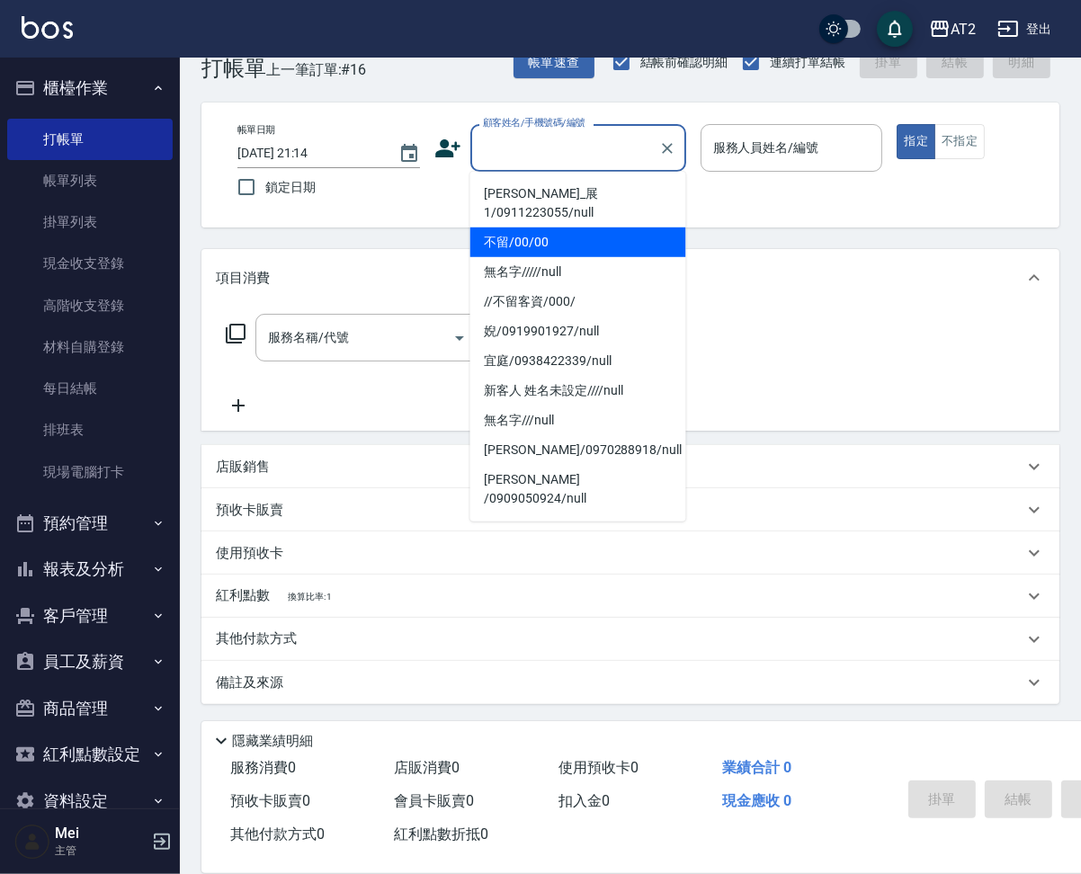
click at [530, 228] on li "不留/00/00" at bounding box center [578, 243] width 216 height 30
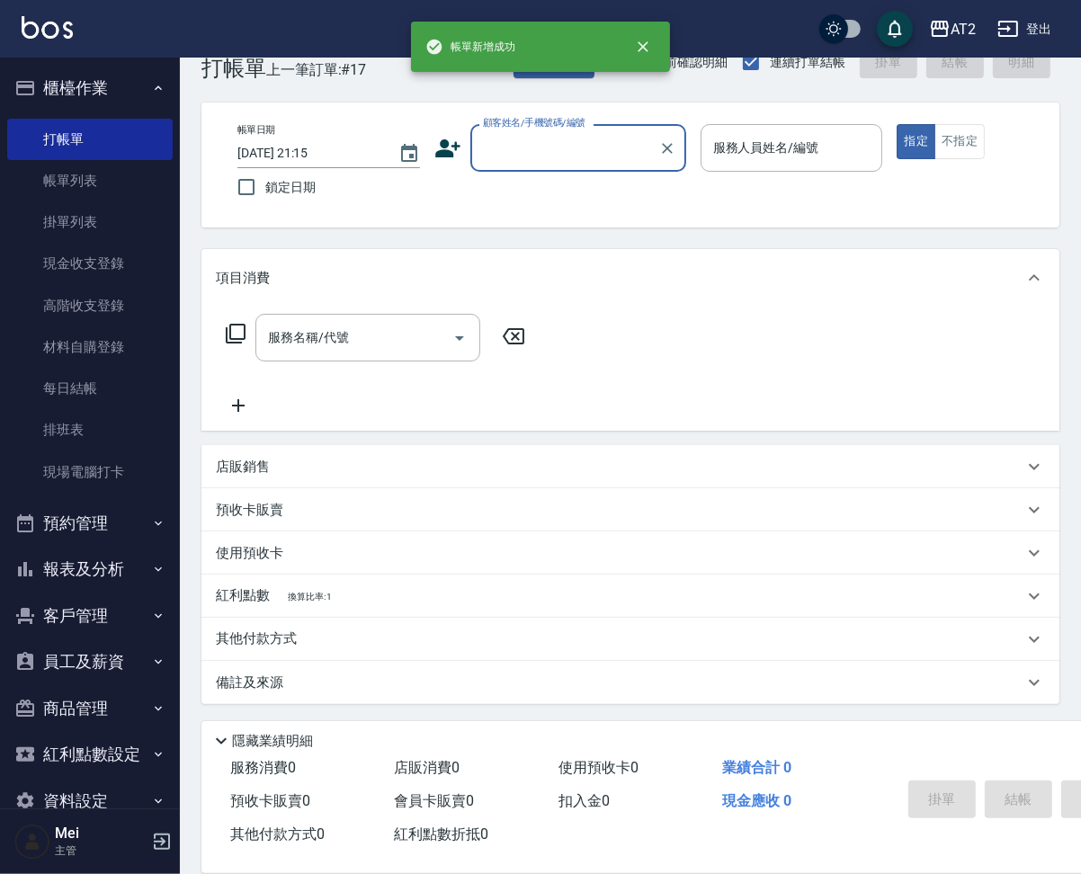
click at [508, 157] on div "帳單日期 2025/08/25 21:15 鎖定日期 顧客姓名/手機號碼/編號 顧客姓名/手機號碼/編號 服務人員姓名/編號 服務人員姓名/編號 指定 不指定" at bounding box center [651, 165] width 856 height 82
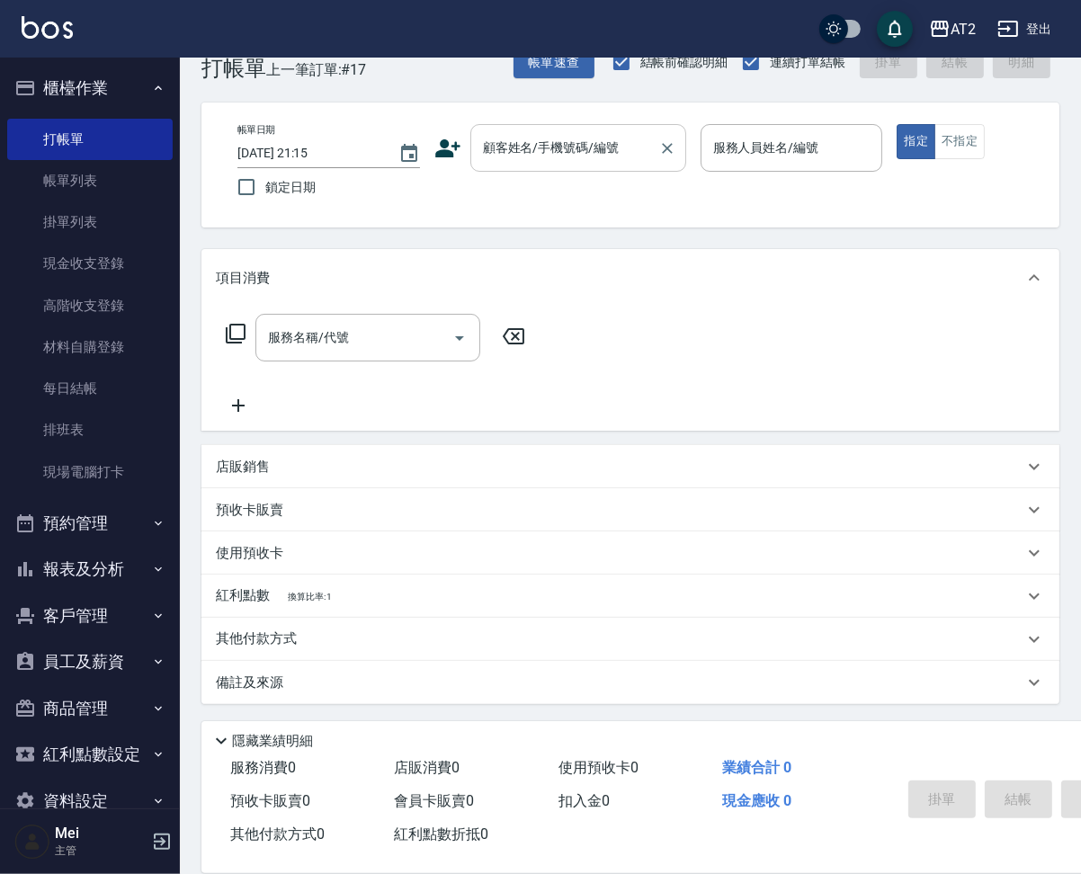
click at [514, 131] on div "顧客姓名/手機號碼/編號 顧客姓名/手機號碼/編號" at bounding box center [578, 148] width 216 height 48
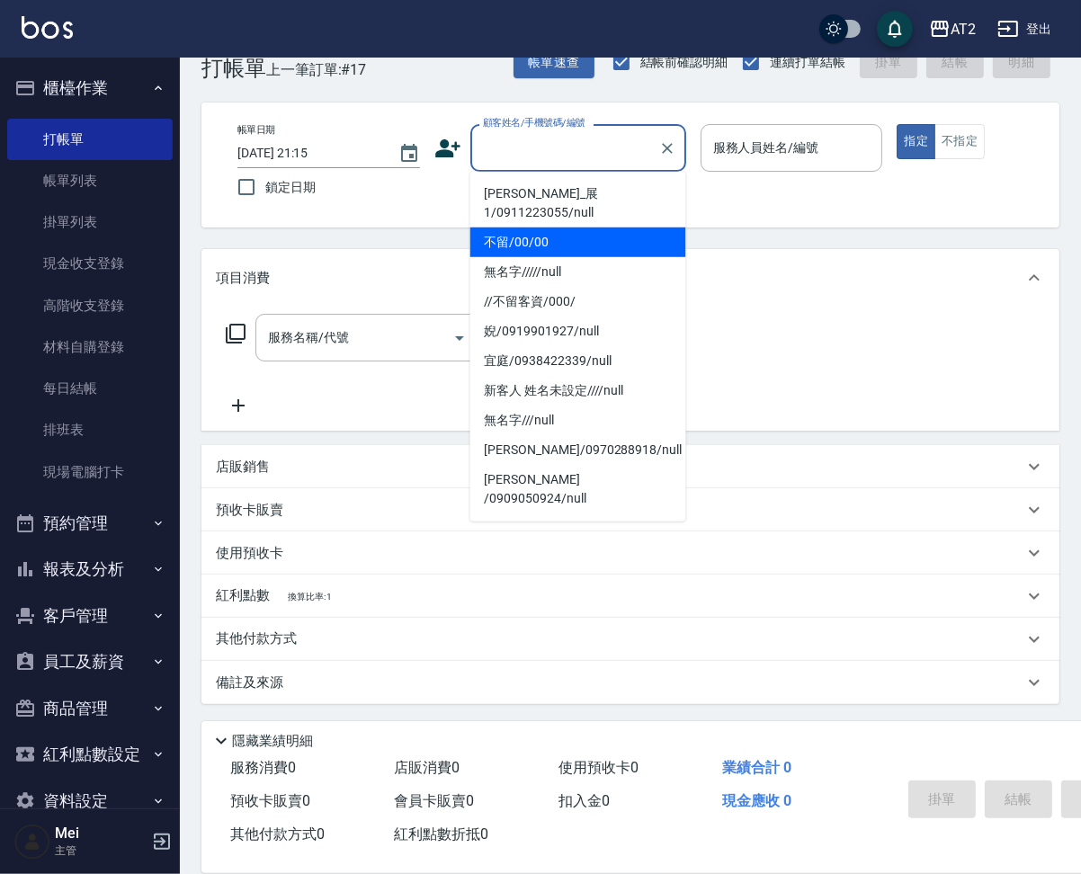
click at [535, 228] on li "不留/00/00" at bounding box center [578, 243] width 216 height 30
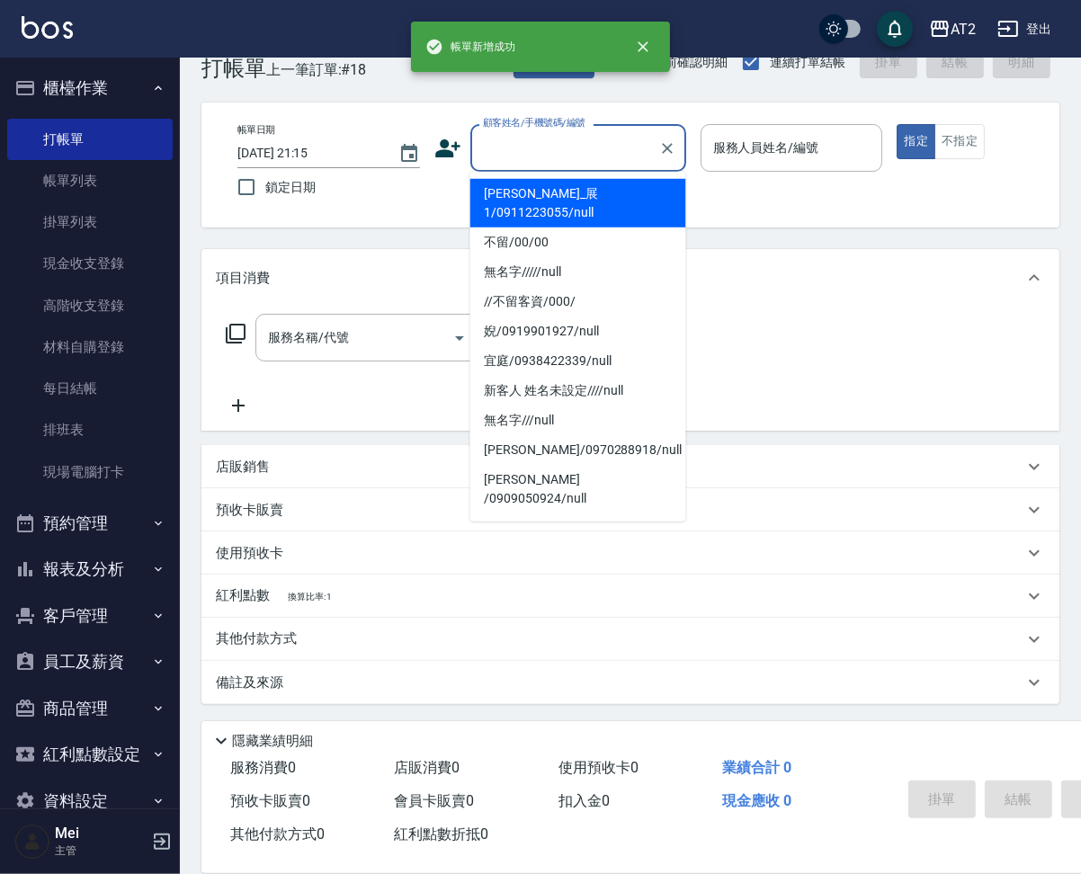
click at [557, 134] on input "顧客姓名/手機號碼/編號" at bounding box center [565, 147] width 173 height 31
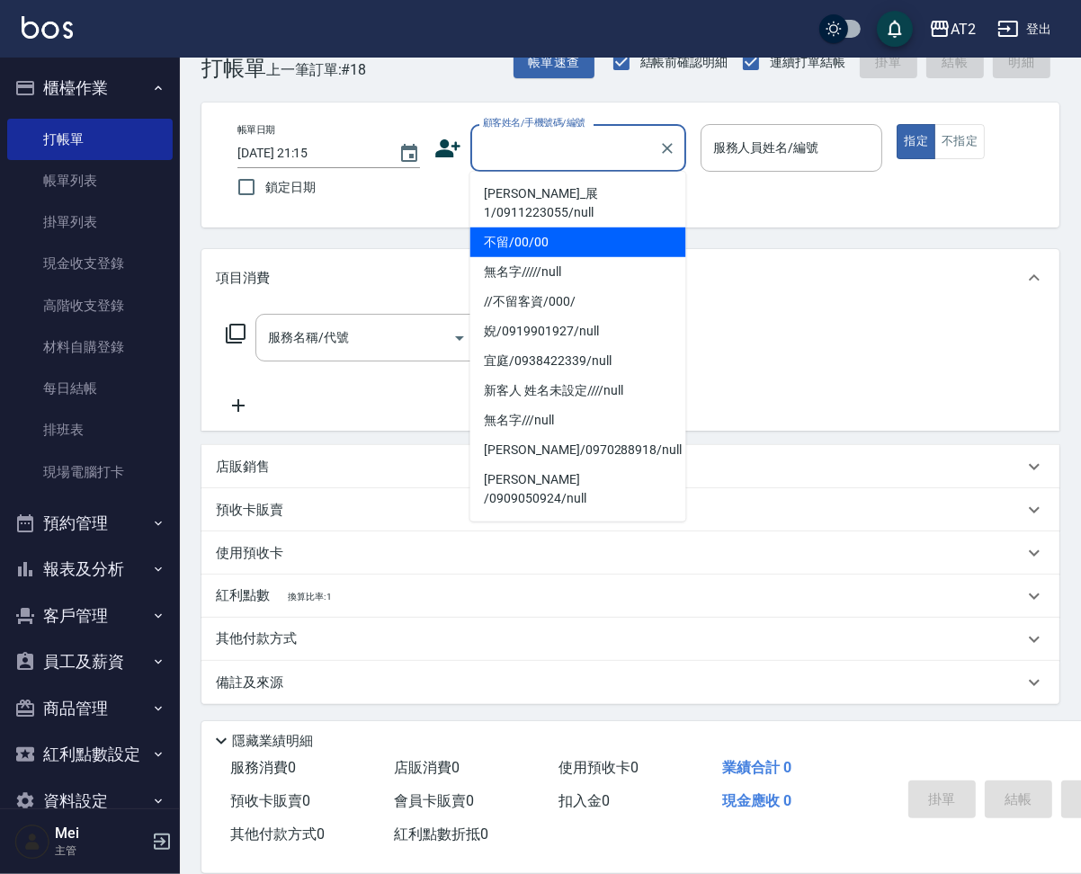
click at [559, 228] on li "不留/00/00" at bounding box center [578, 243] width 216 height 30
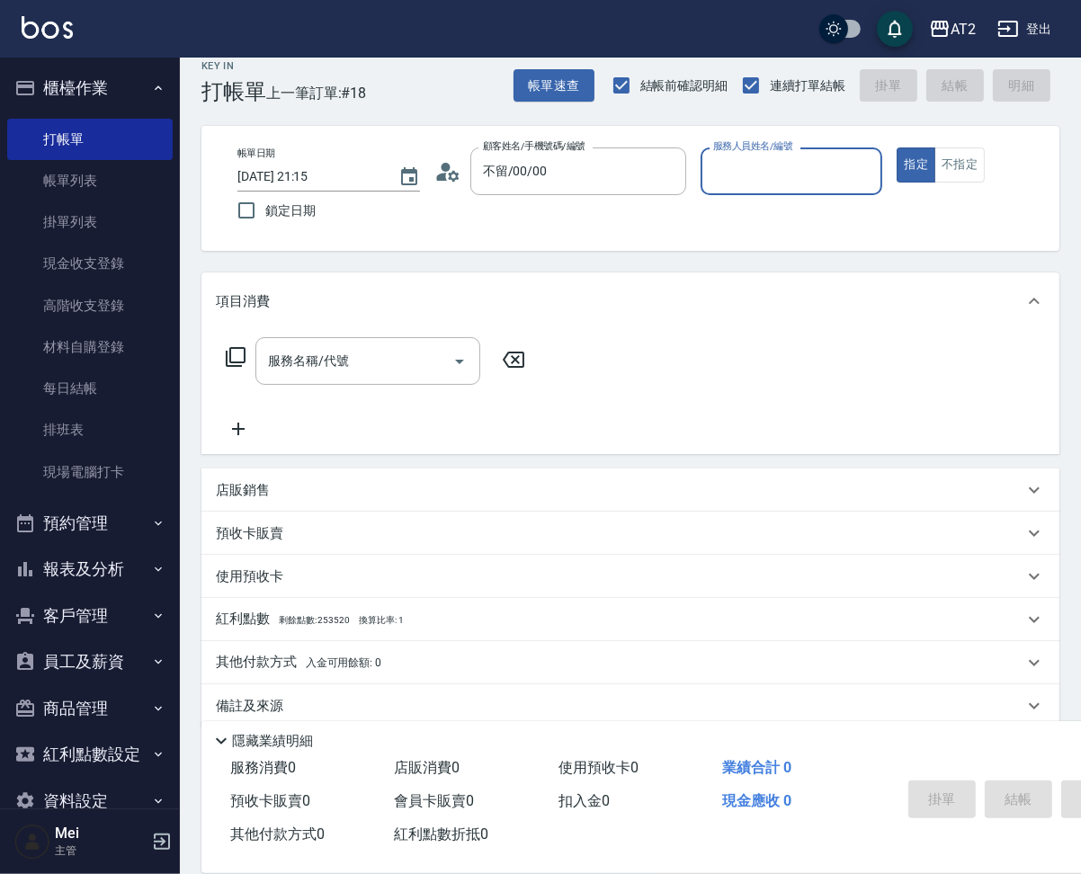
scroll to position [0, 0]
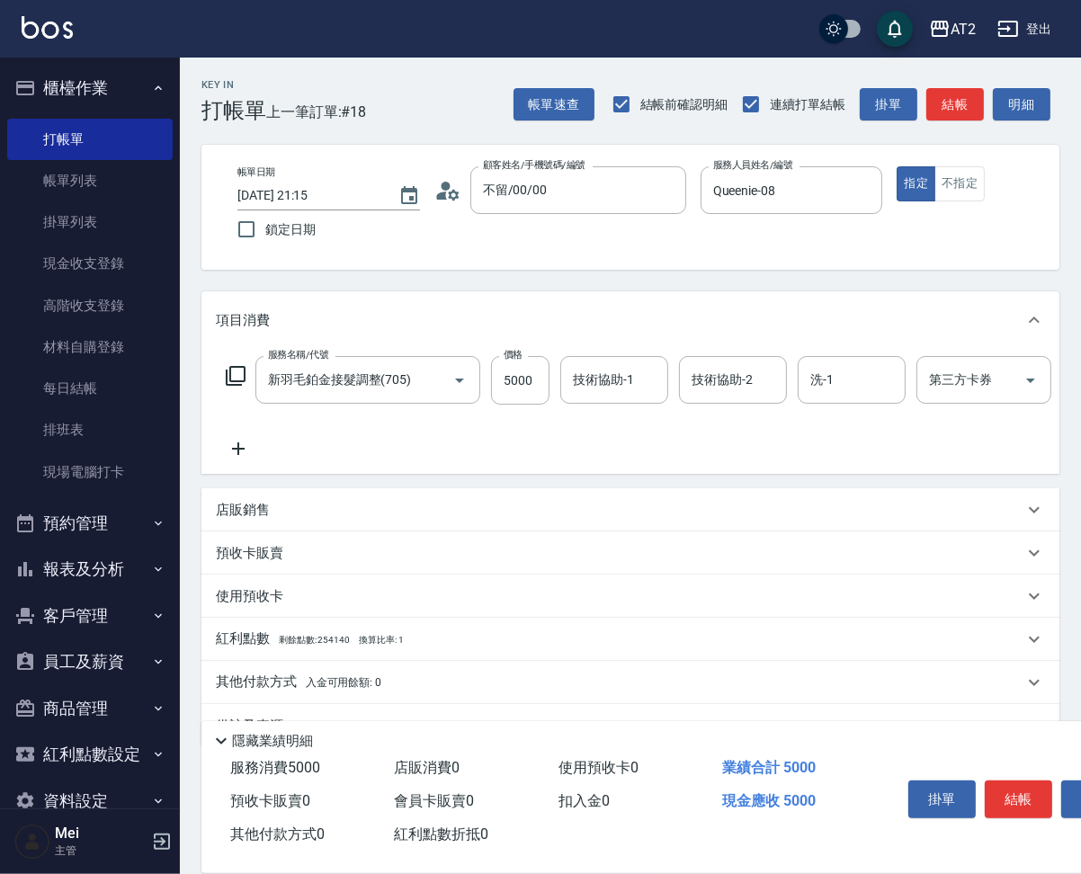
click at [240, 460] on icon at bounding box center [238, 449] width 45 height 22
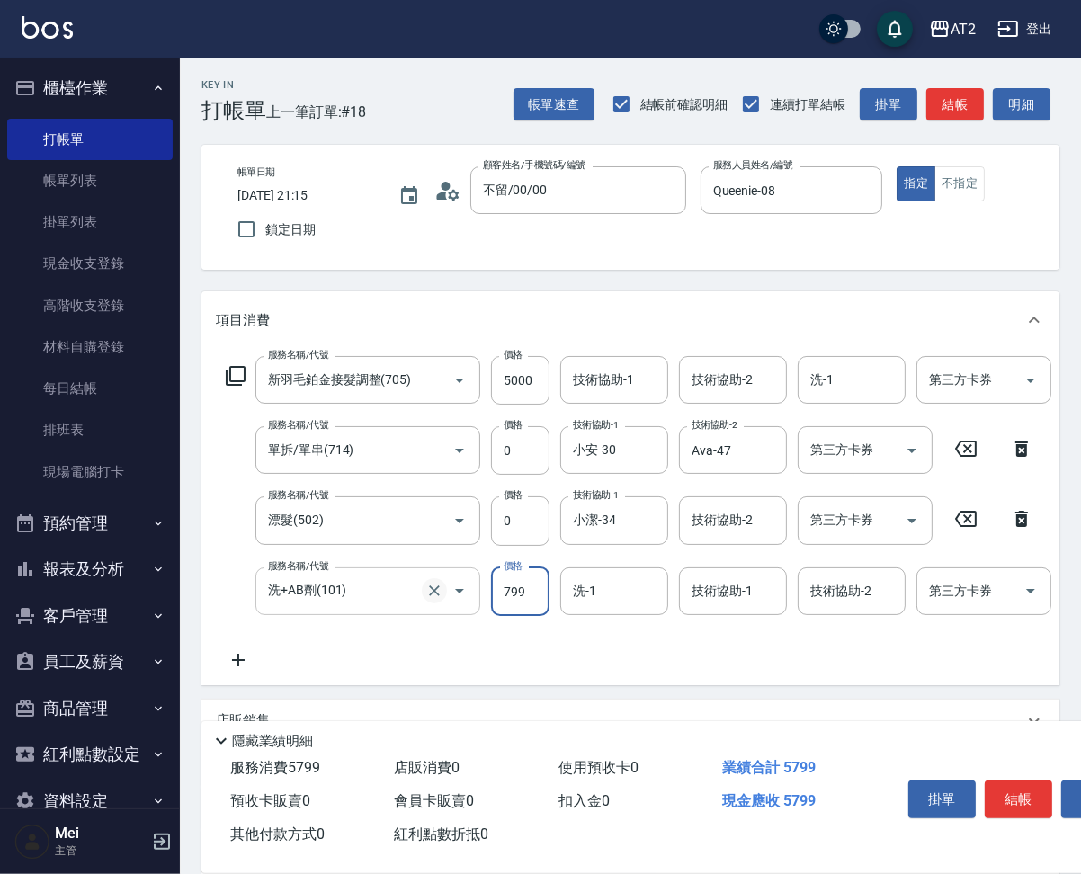
click at [434, 604] on button "Clear" at bounding box center [434, 590] width 25 height 25
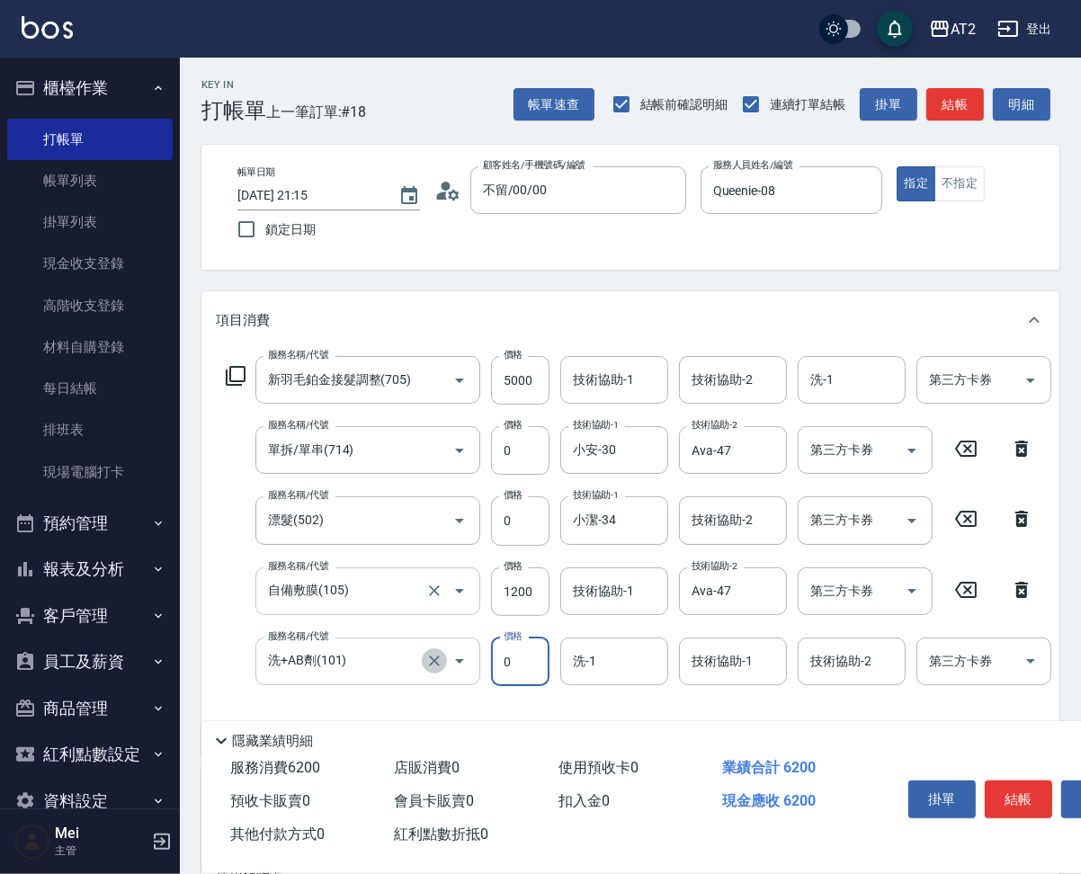
click at [434, 670] on icon "Clear" at bounding box center [434, 661] width 18 height 18
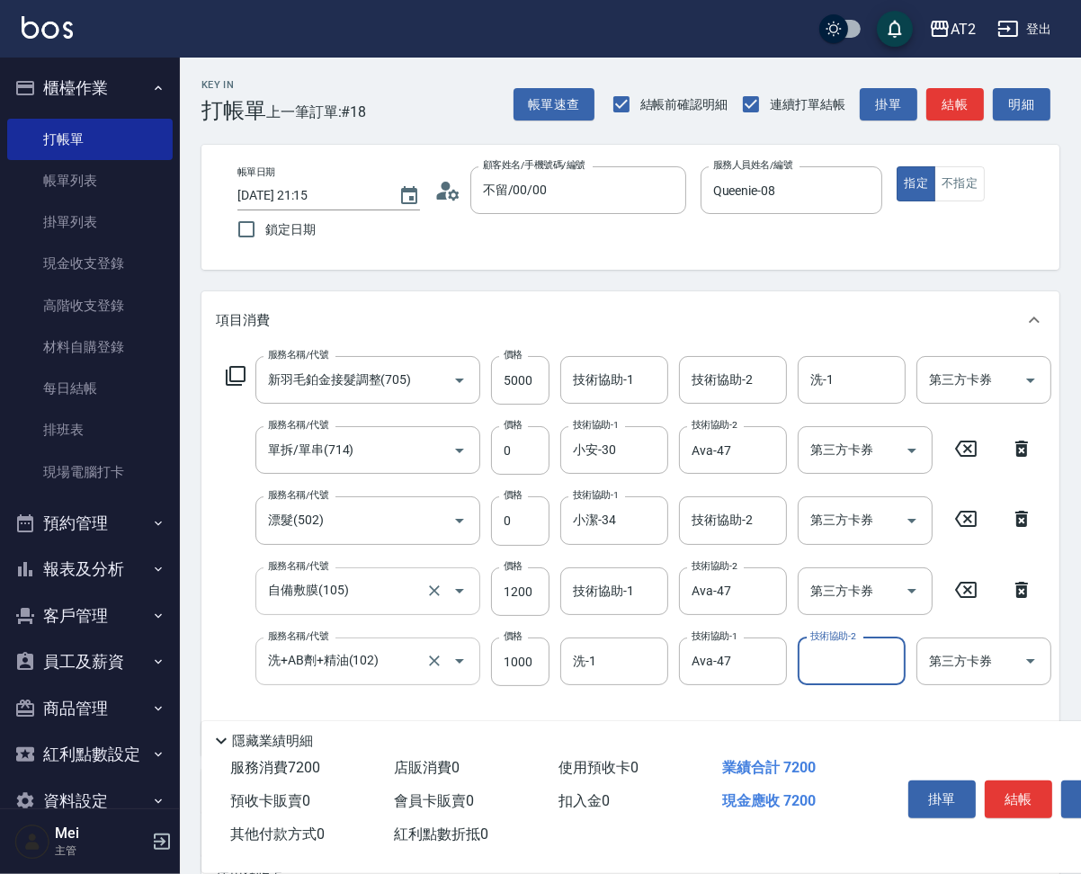
scroll to position [112, 0]
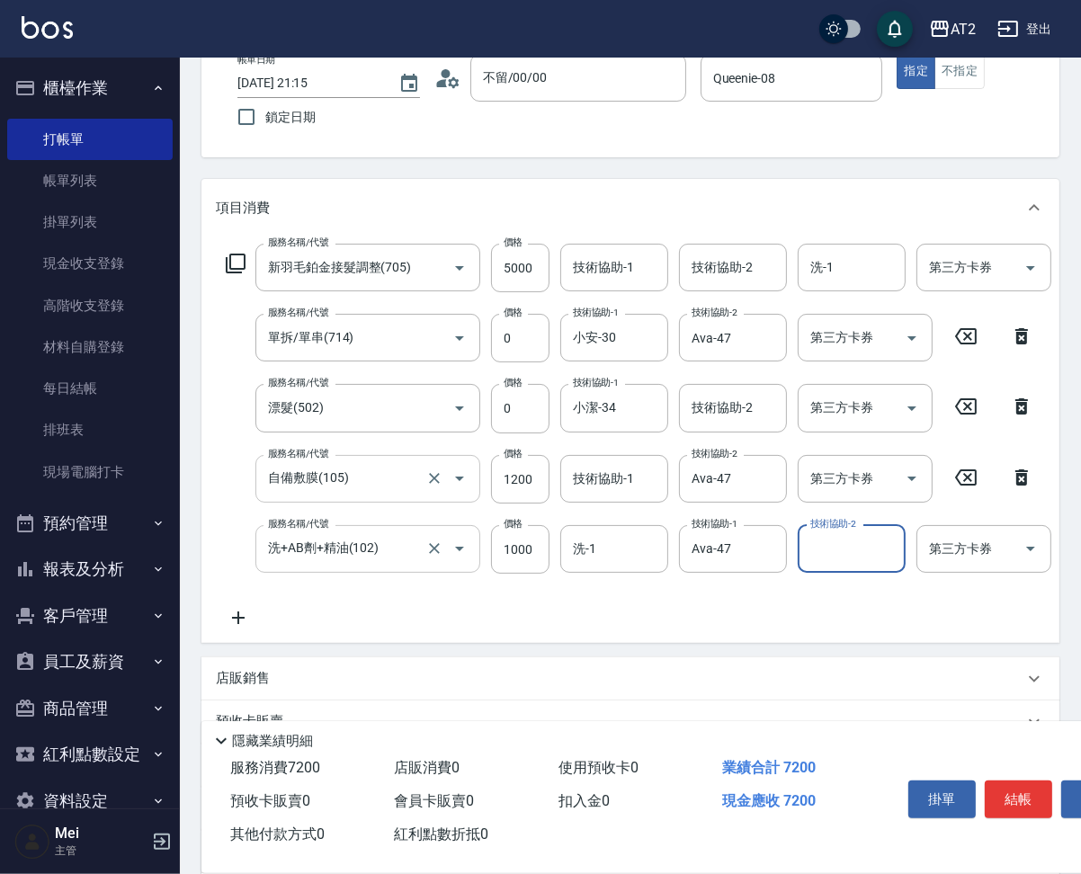
click at [241, 629] on icon at bounding box center [238, 618] width 45 height 22
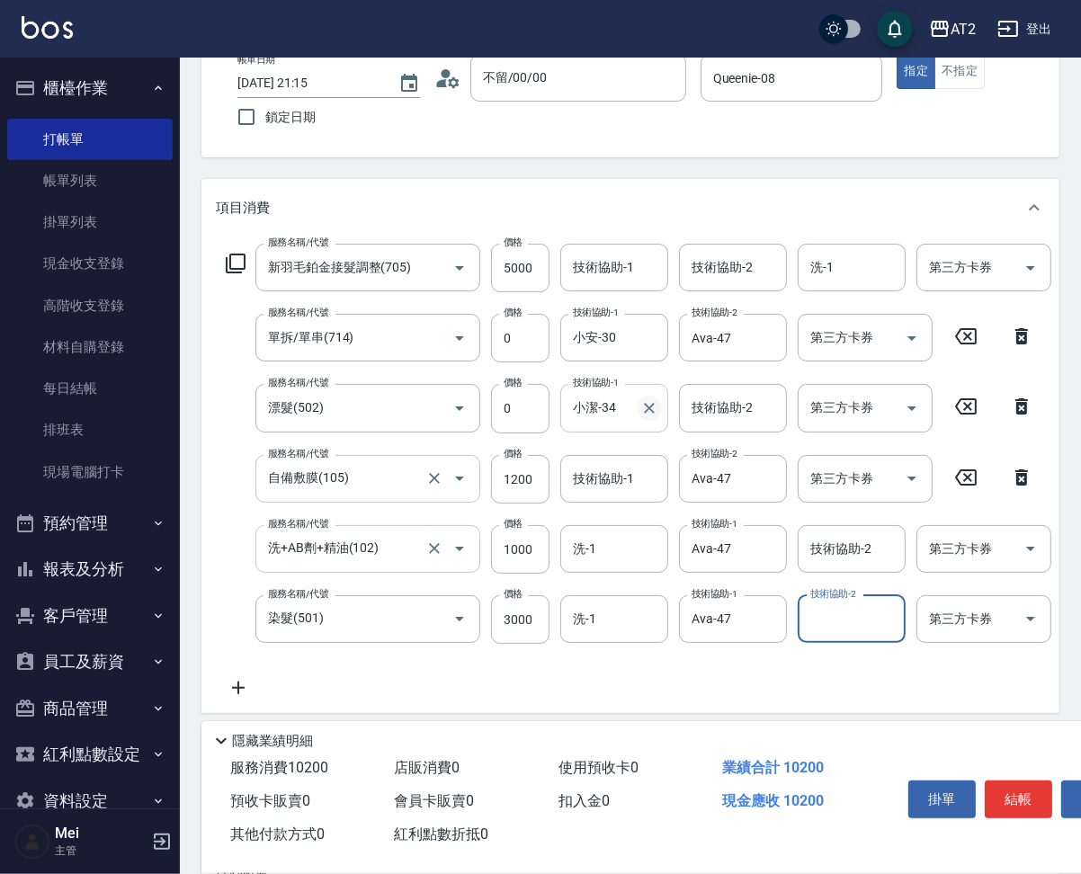
click at [649, 417] on icon "Clear" at bounding box center [649, 408] width 18 height 18
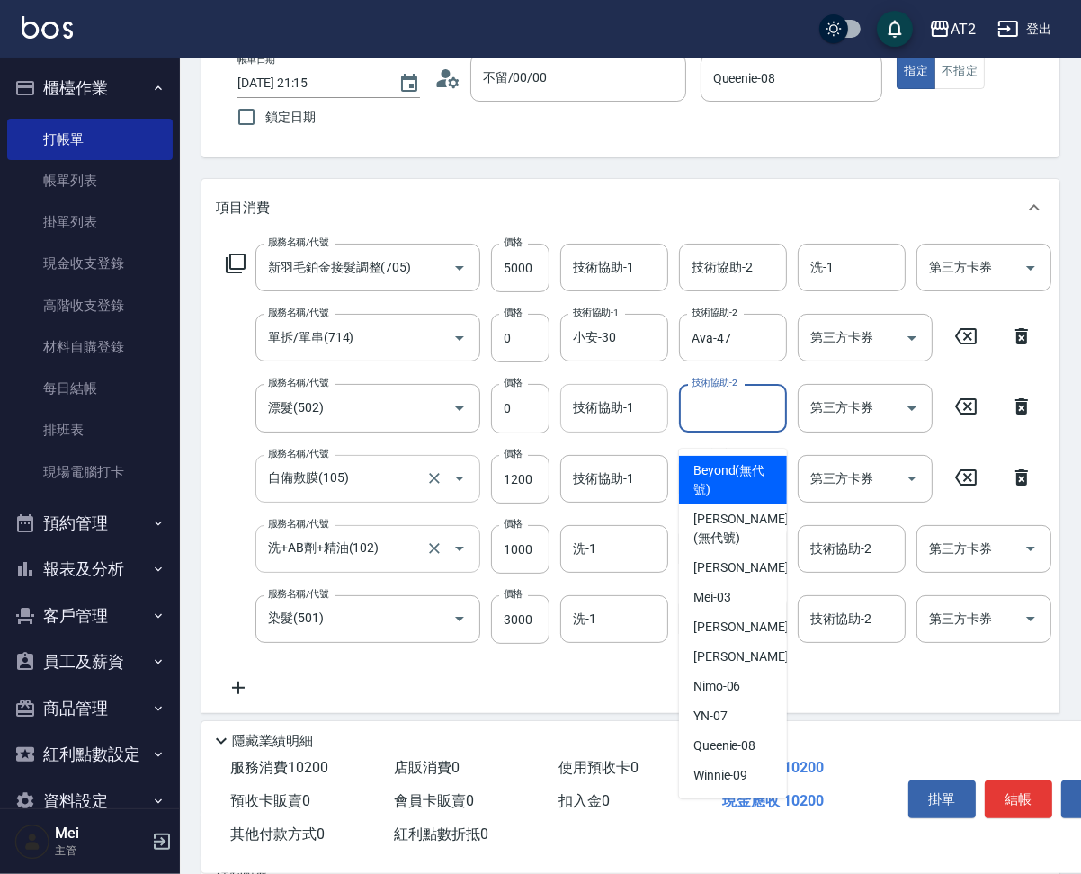
click at [719, 421] on div "技術協助-2 技術協助-2" at bounding box center [733, 408] width 108 height 48
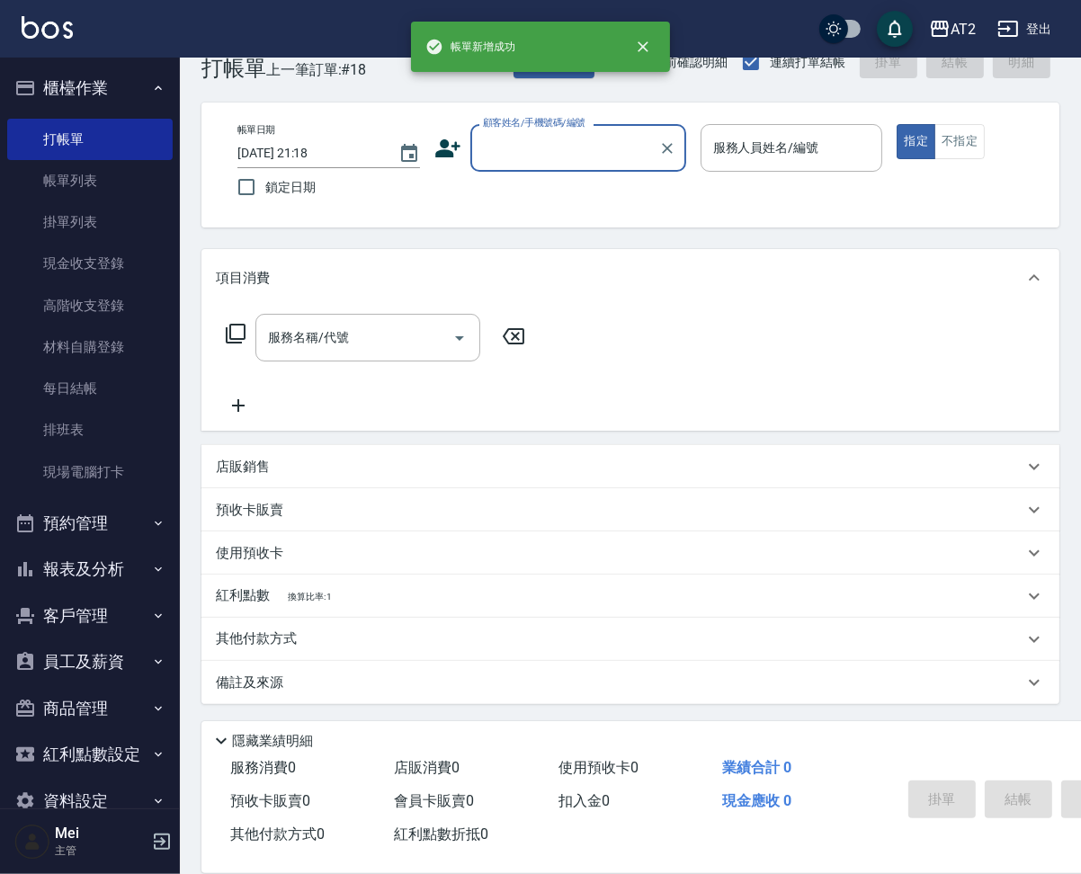
scroll to position [58, 0]
click at [564, 132] on input "顧客姓名/手機號碼/編號" at bounding box center [565, 147] width 173 height 31
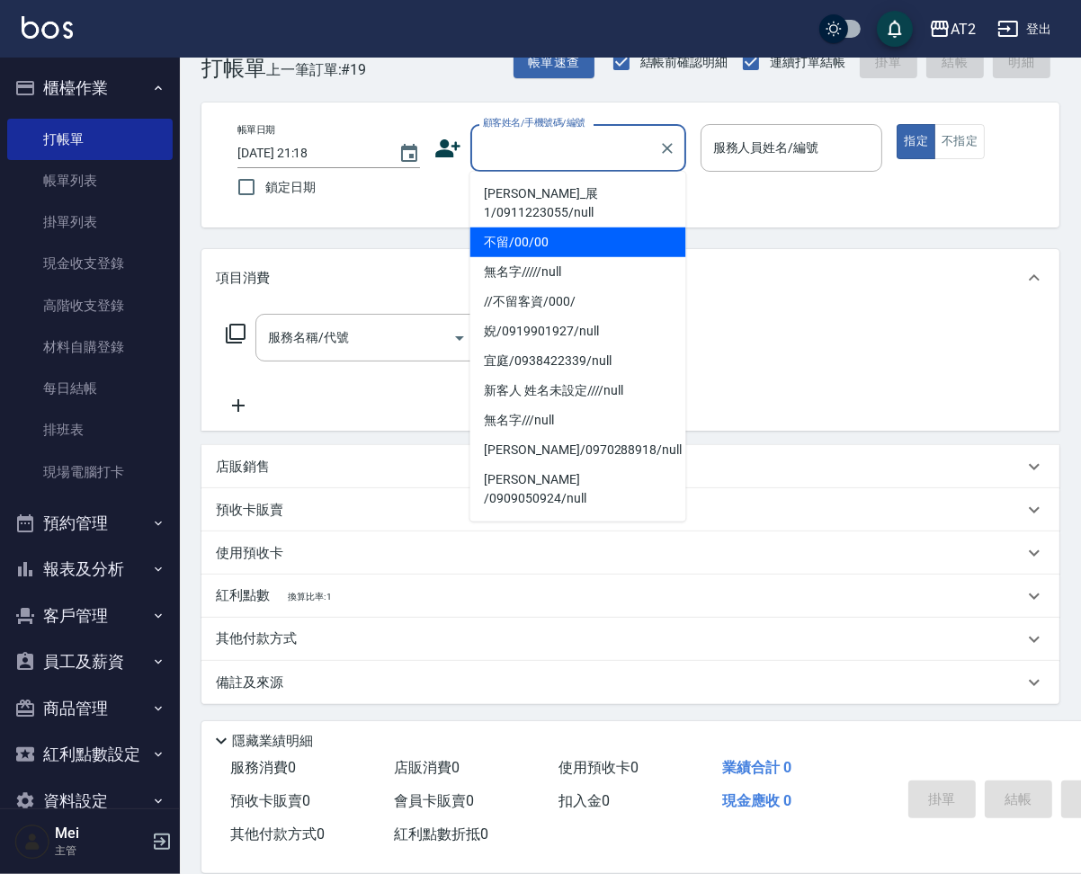
click at [557, 228] on li "不留/00/00" at bounding box center [578, 243] width 216 height 30
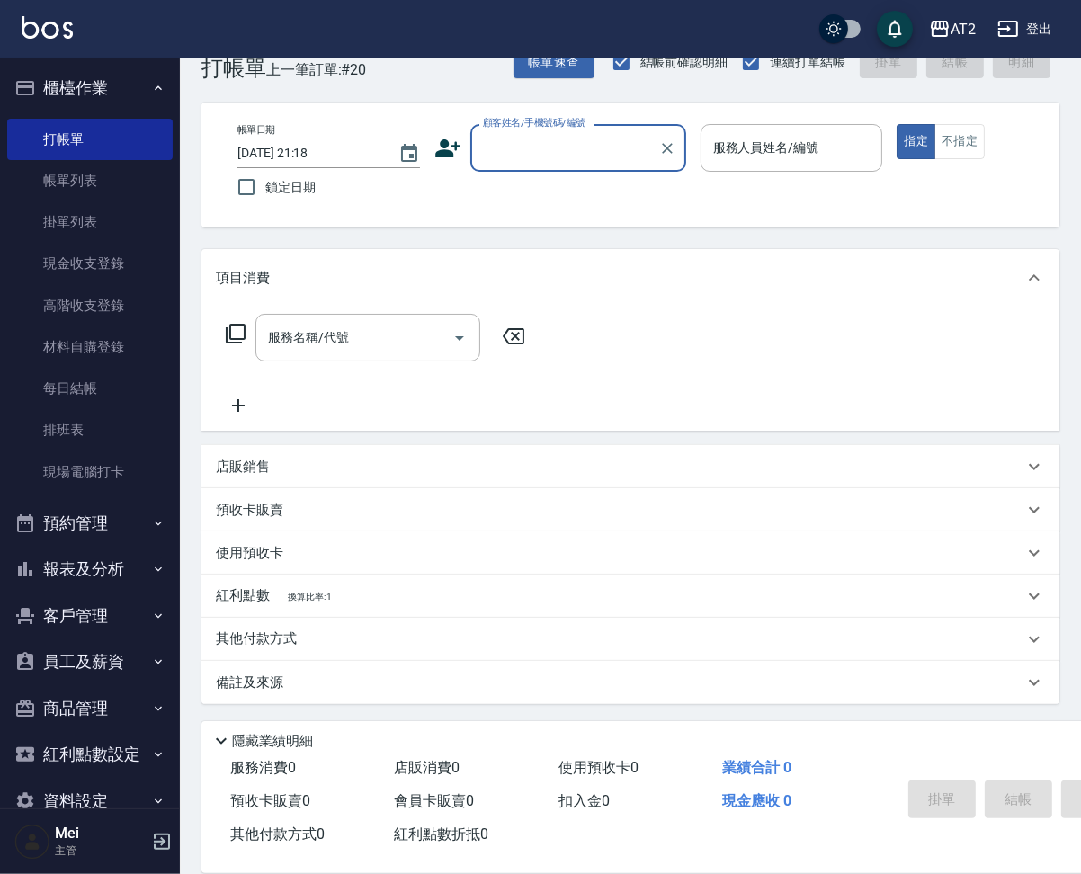
click at [548, 132] on input "顧客姓名/手機號碼/編號" at bounding box center [565, 147] width 173 height 31
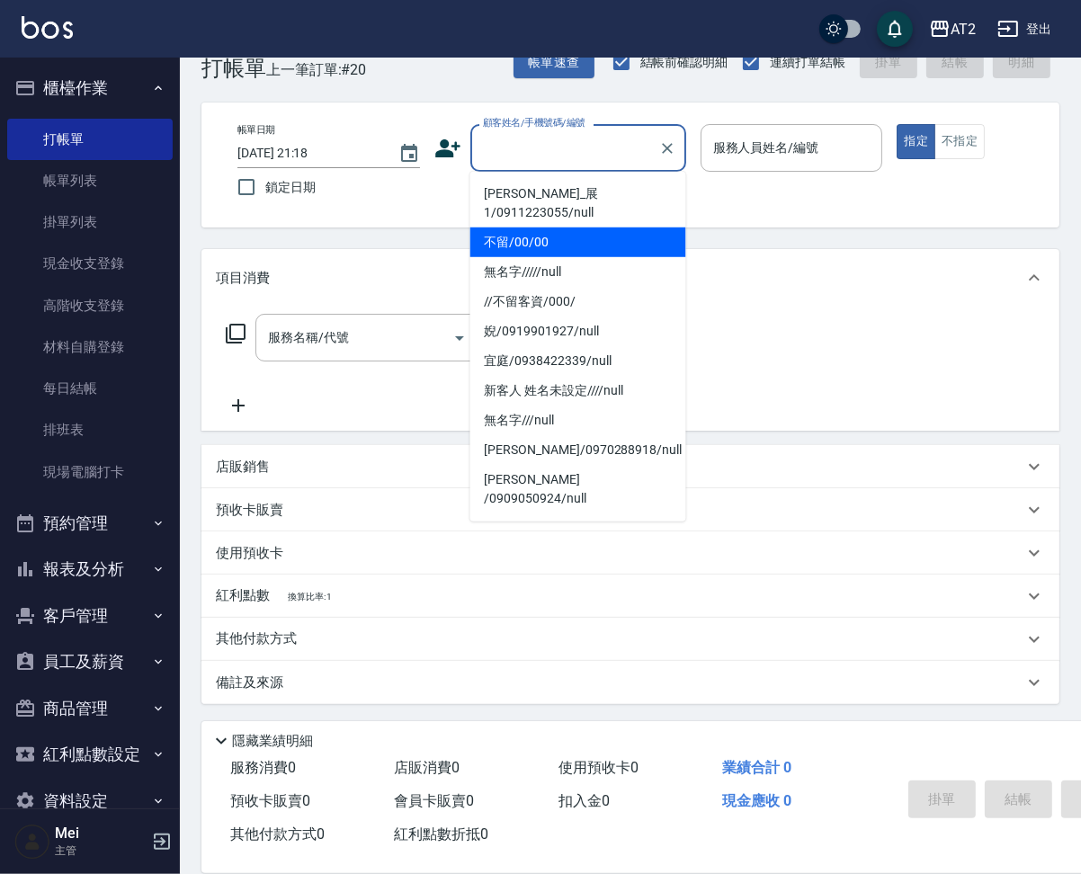
click at [554, 228] on li "不留/00/00" at bounding box center [578, 243] width 216 height 30
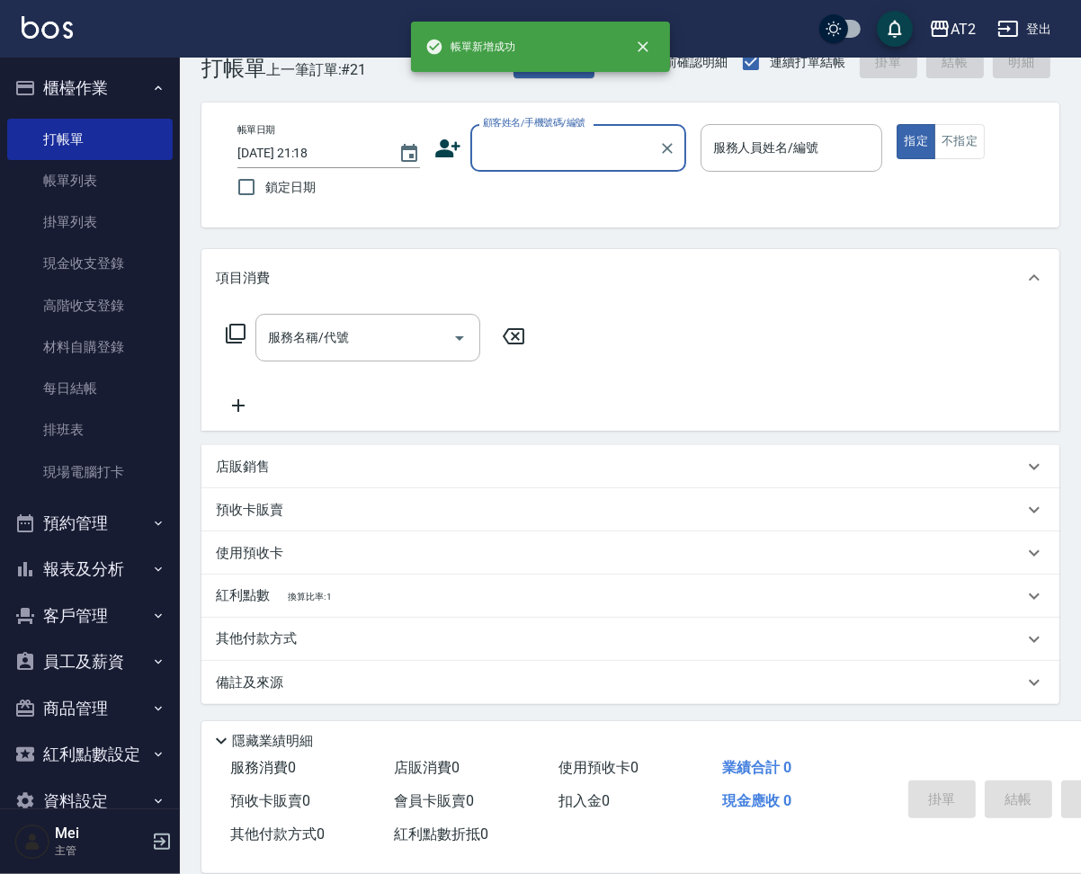
click at [589, 133] on input "顧客姓名/手機號碼/編號" at bounding box center [565, 147] width 173 height 31
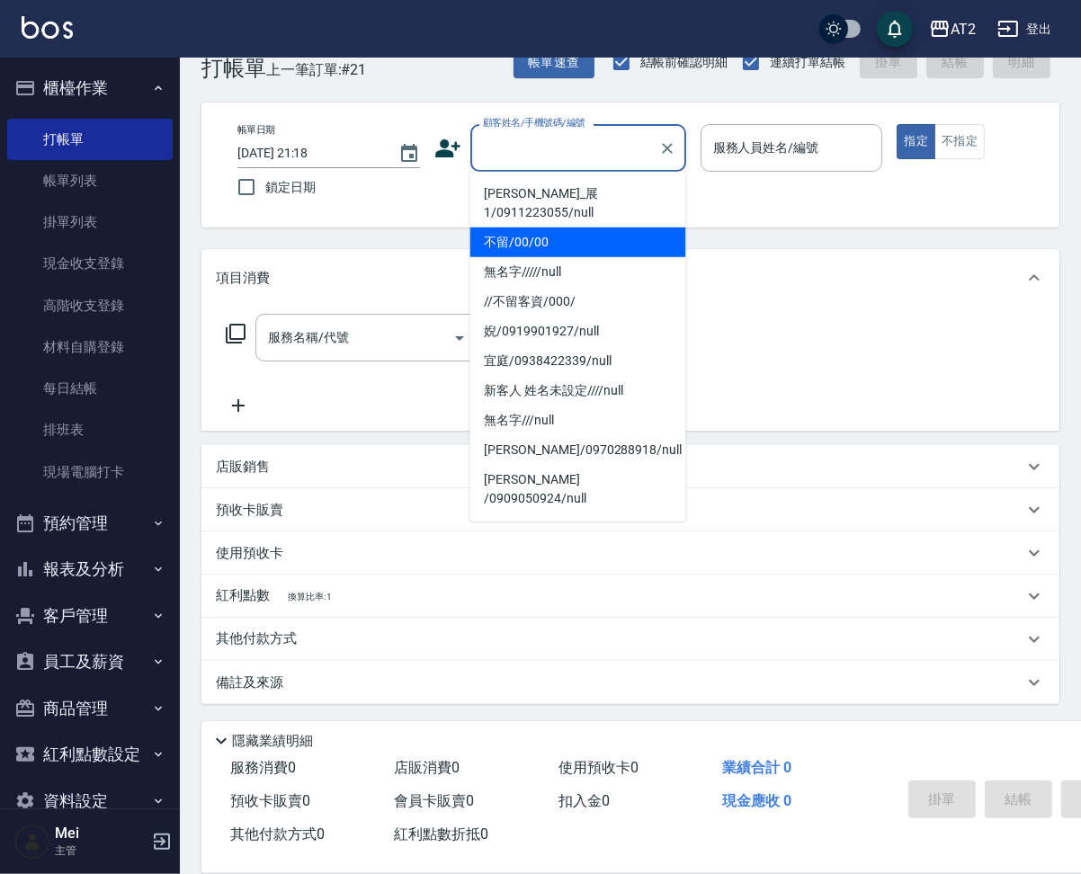
click at [559, 228] on li "不留/00/00" at bounding box center [578, 243] width 216 height 30
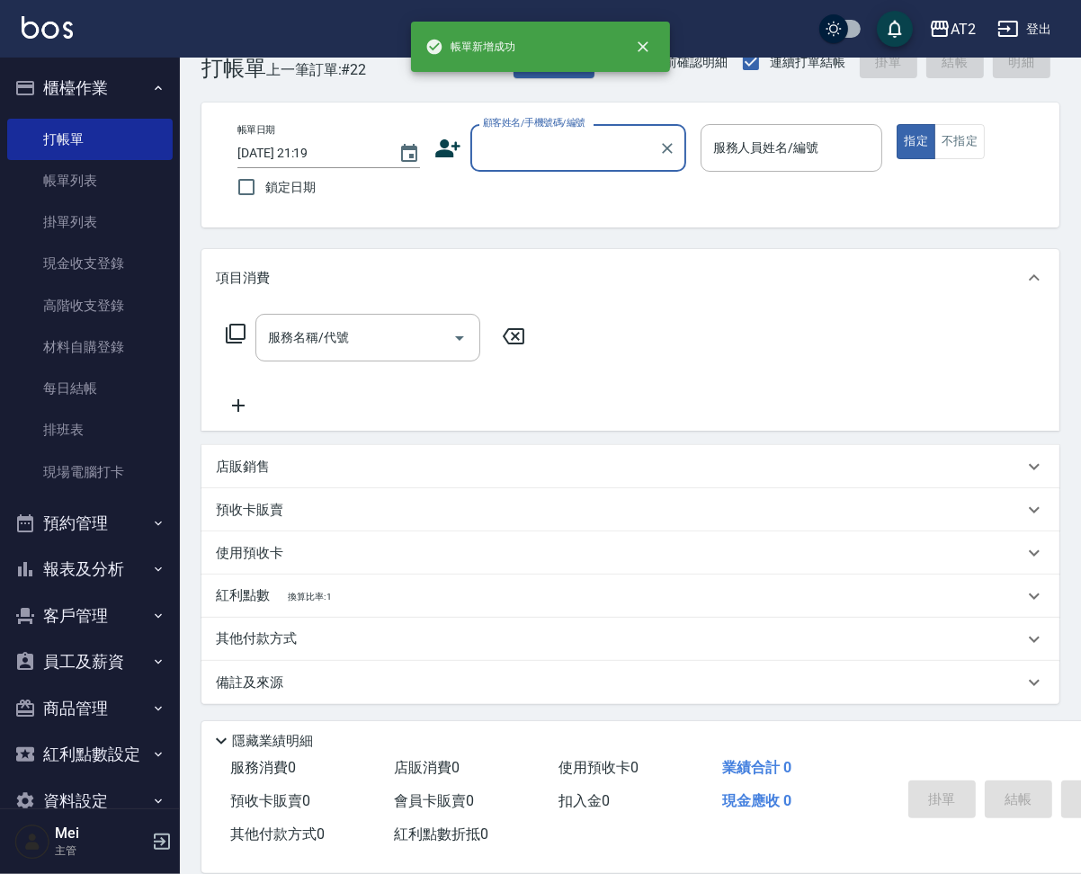
click at [569, 132] on input "顧客姓名/手機號碼/編號" at bounding box center [565, 147] width 173 height 31
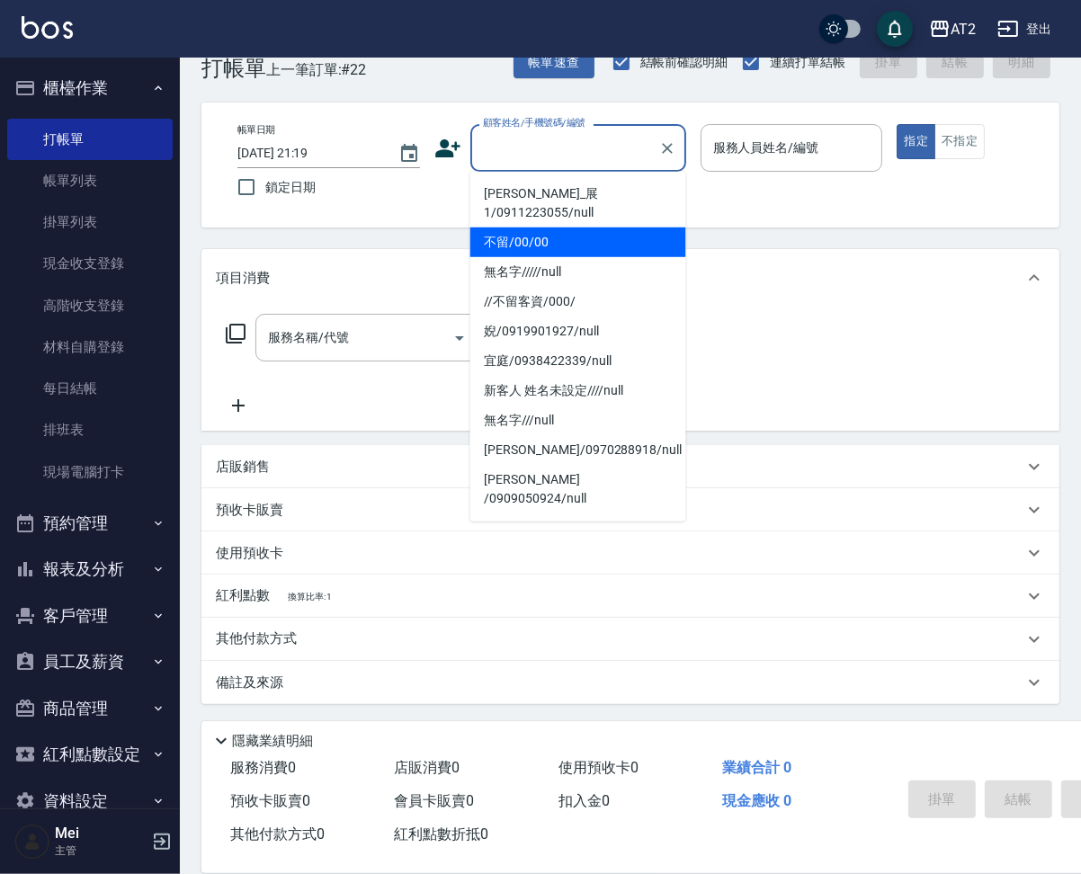
click at [491, 228] on li "不留/00/00" at bounding box center [578, 243] width 216 height 30
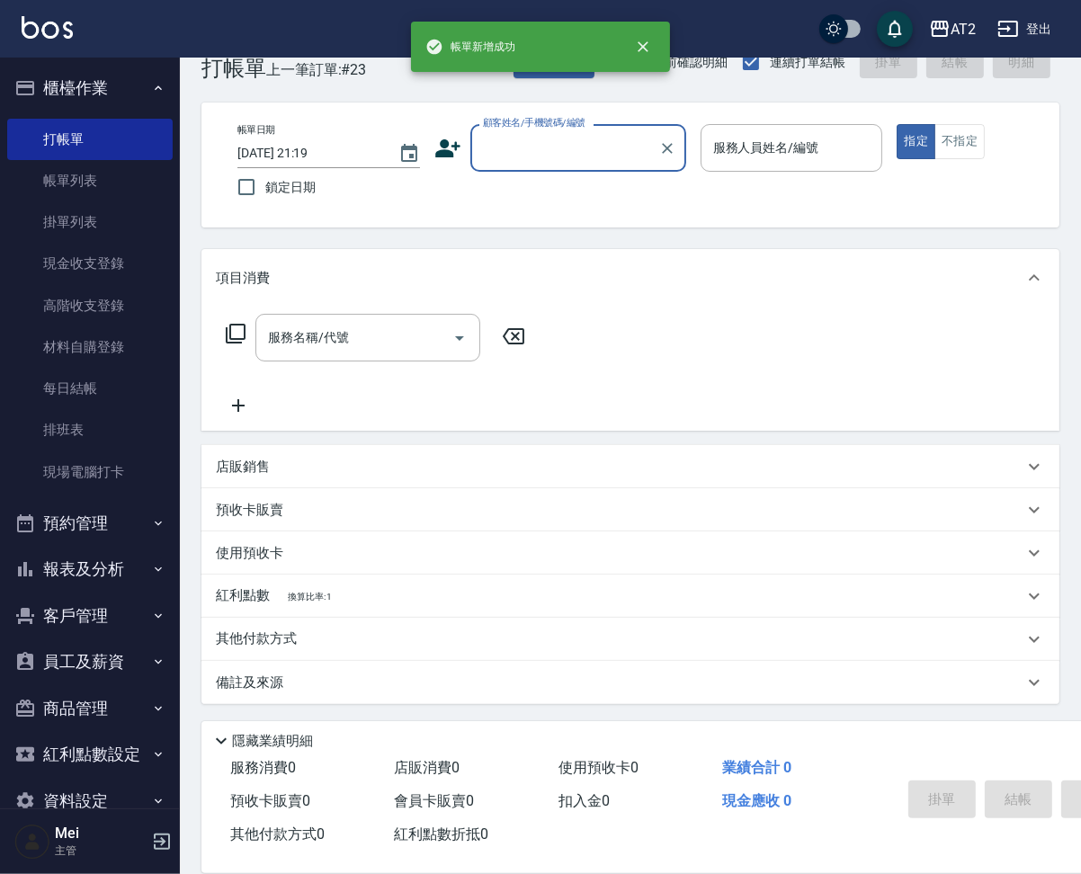
scroll to position [0, 0]
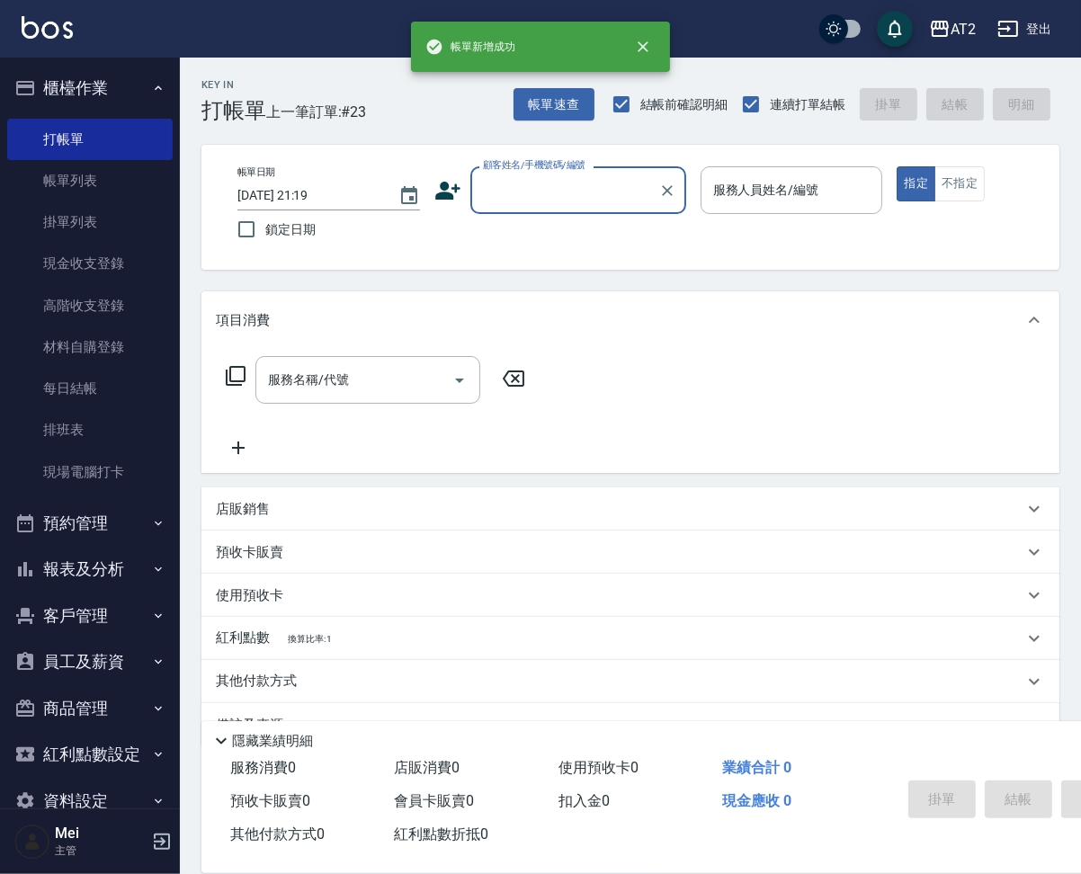
click at [575, 201] on input "顧客姓名/手機號碼/編號" at bounding box center [565, 189] width 173 height 31
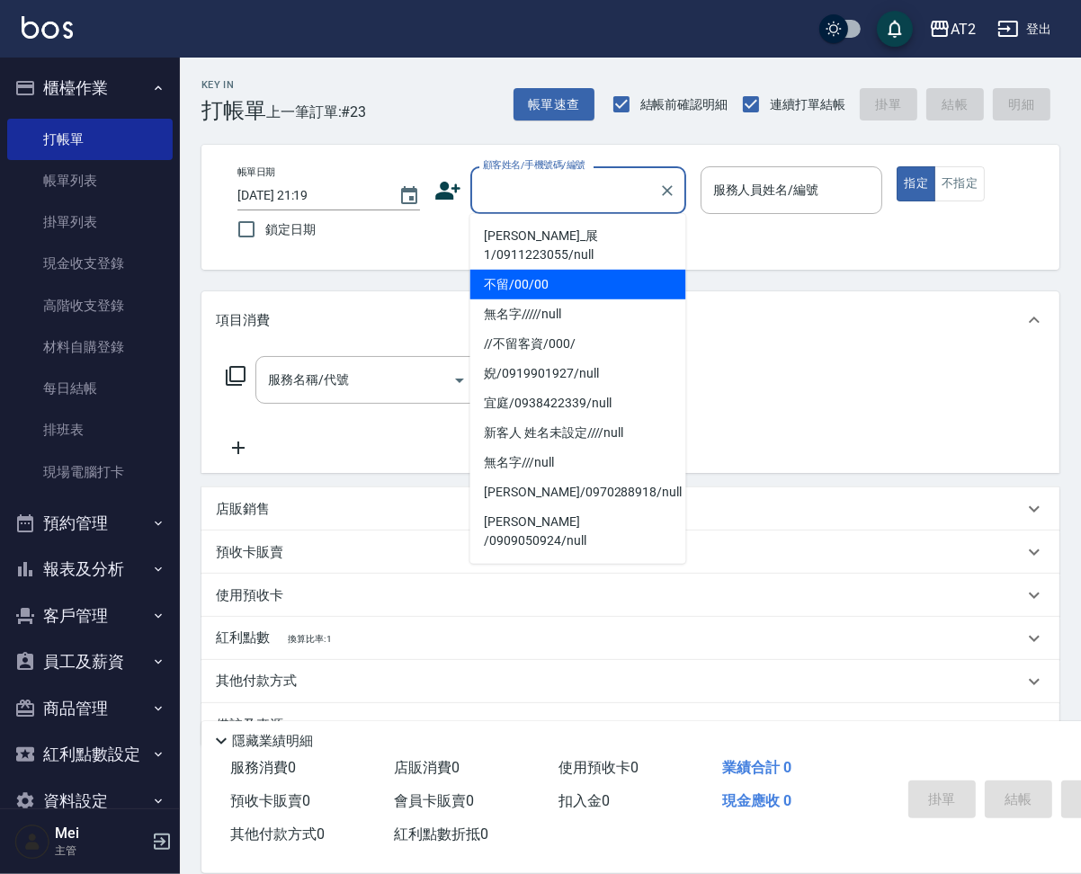
click at [564, 270] on li "不留/00/00" at bounding box center [578, 285] width 216 height 30
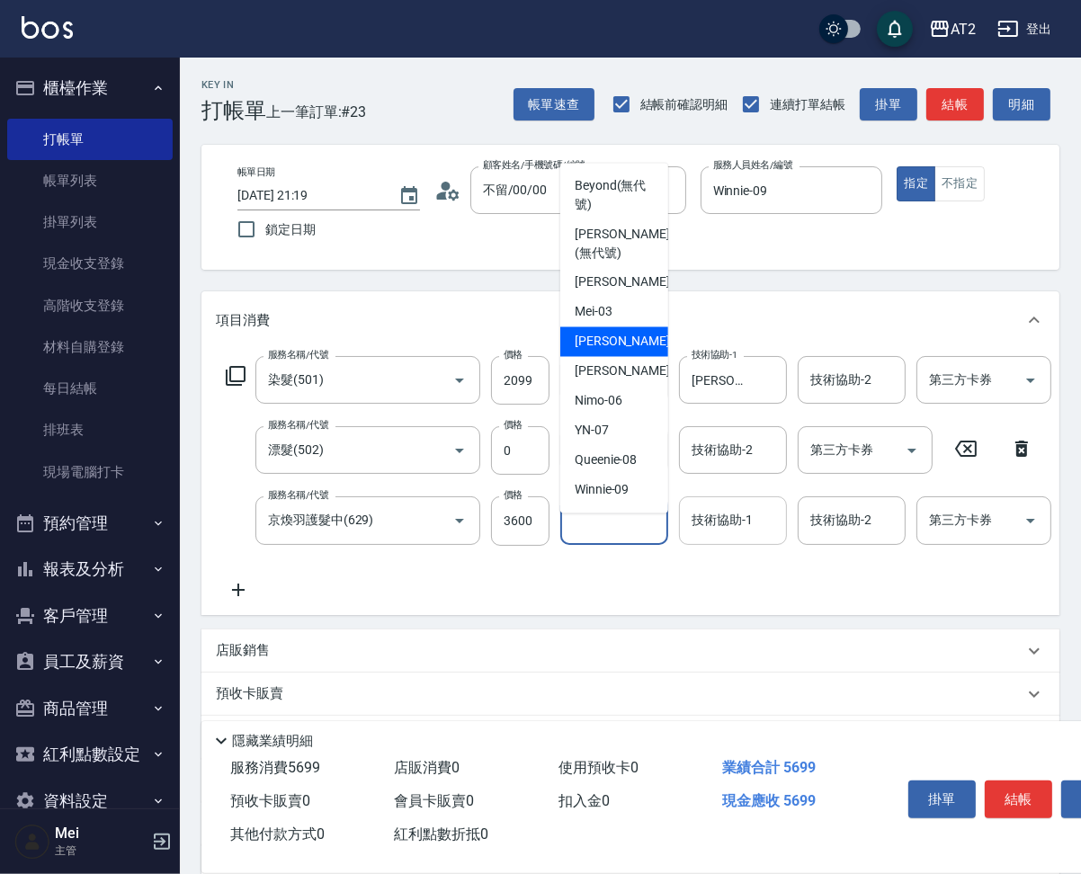
click at [729, 536] on input "技術協助-1" at bounding box center [733, 520] width 92 height 31
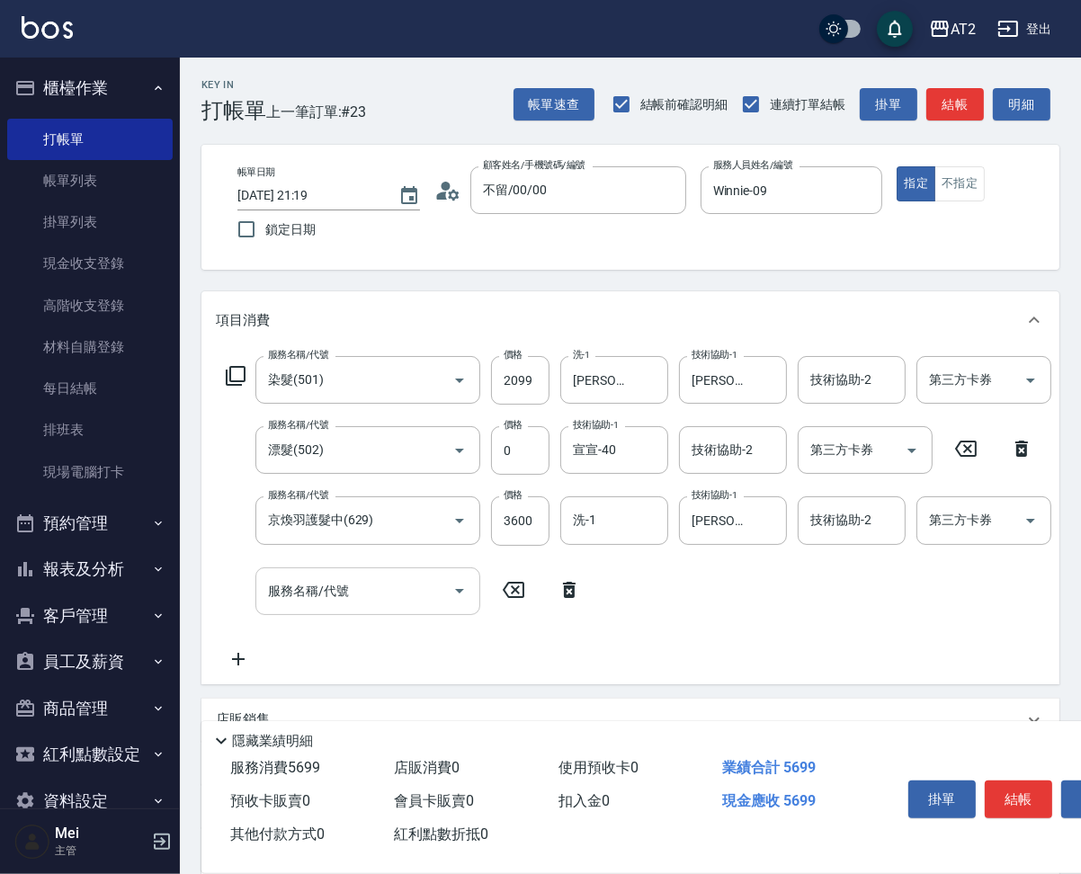
click at [351, 615] on div "服務名稱/代號" at bounding box center [367, 592] width 225 height 48
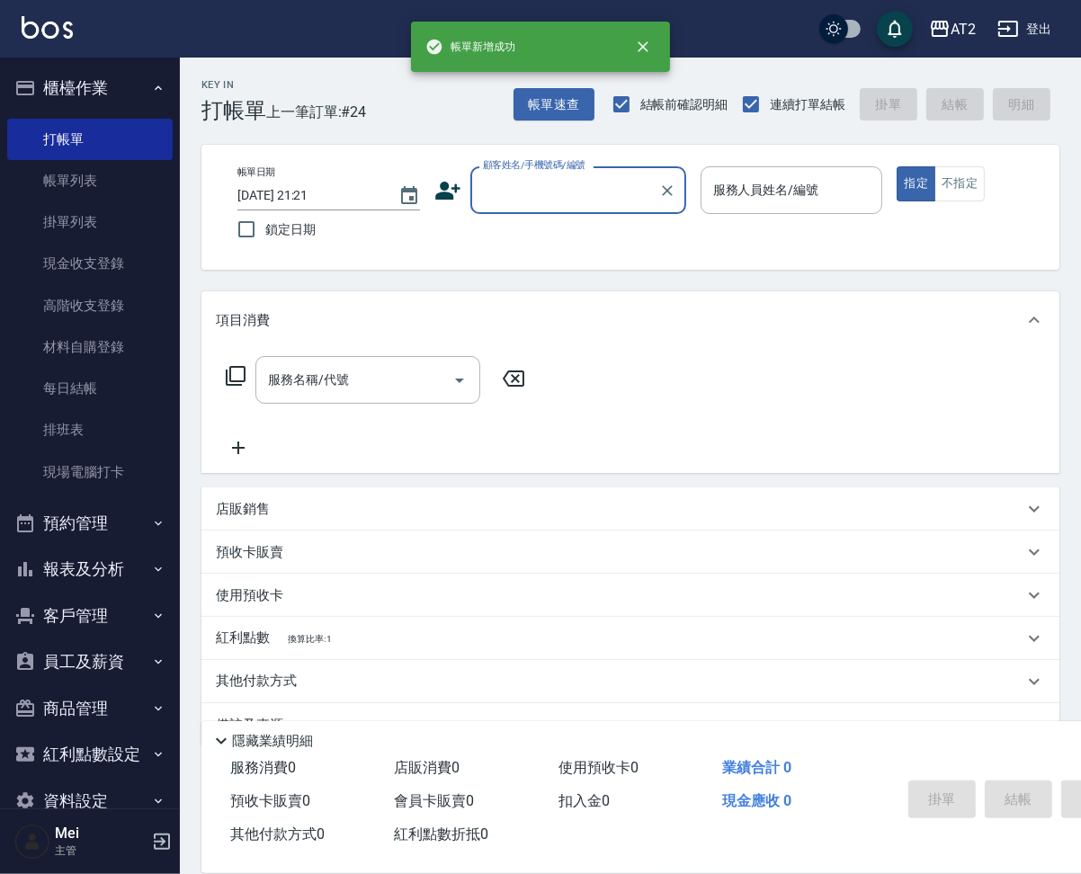
click at [523, 219] on div "帳單日期 2025/08/25 21:21 鎖定日期 顧客姓名/手機號碼/編號 顧客姓名/手機號碼/編號 服務人員姓名/編號 服務人員姓名/編號 指定 不指定" at bounding box center [651, 207] width 856 height 82
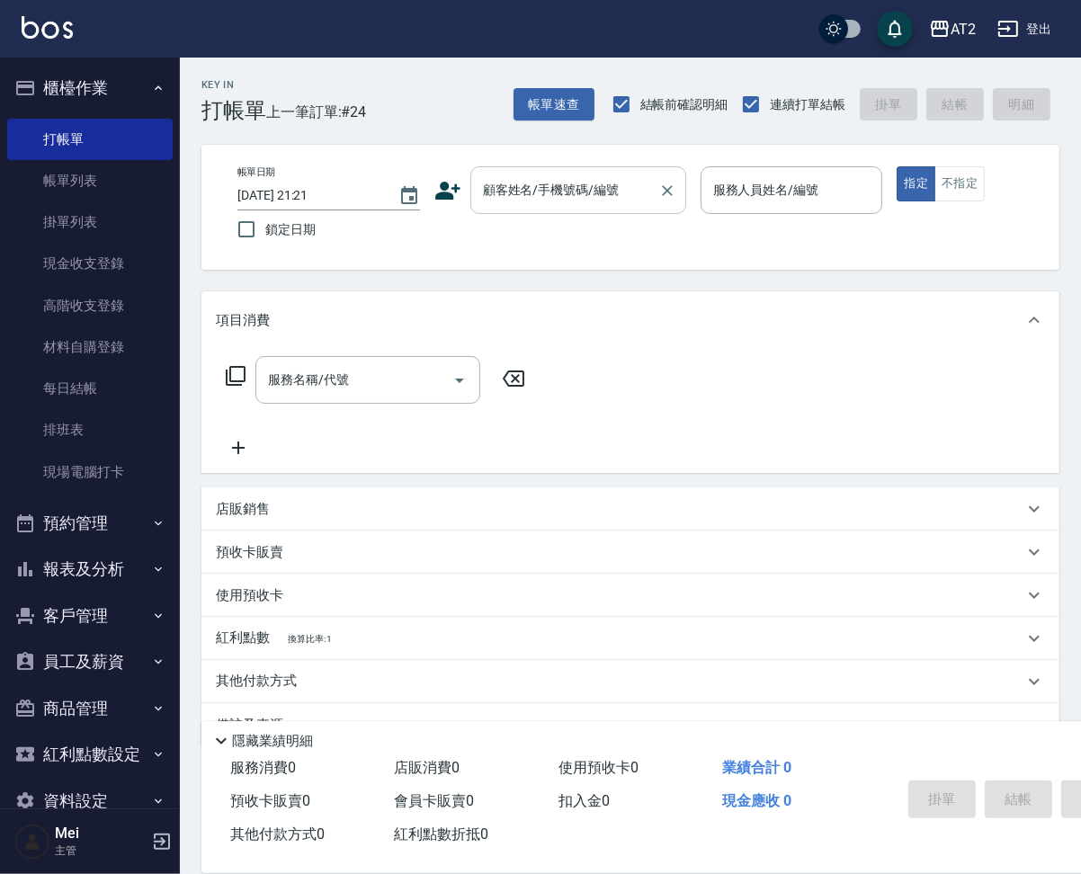
click at [536, 200] on input "顧客姓名/手機號碼/編號" at bounding box center [565, 189] width 173 height 31
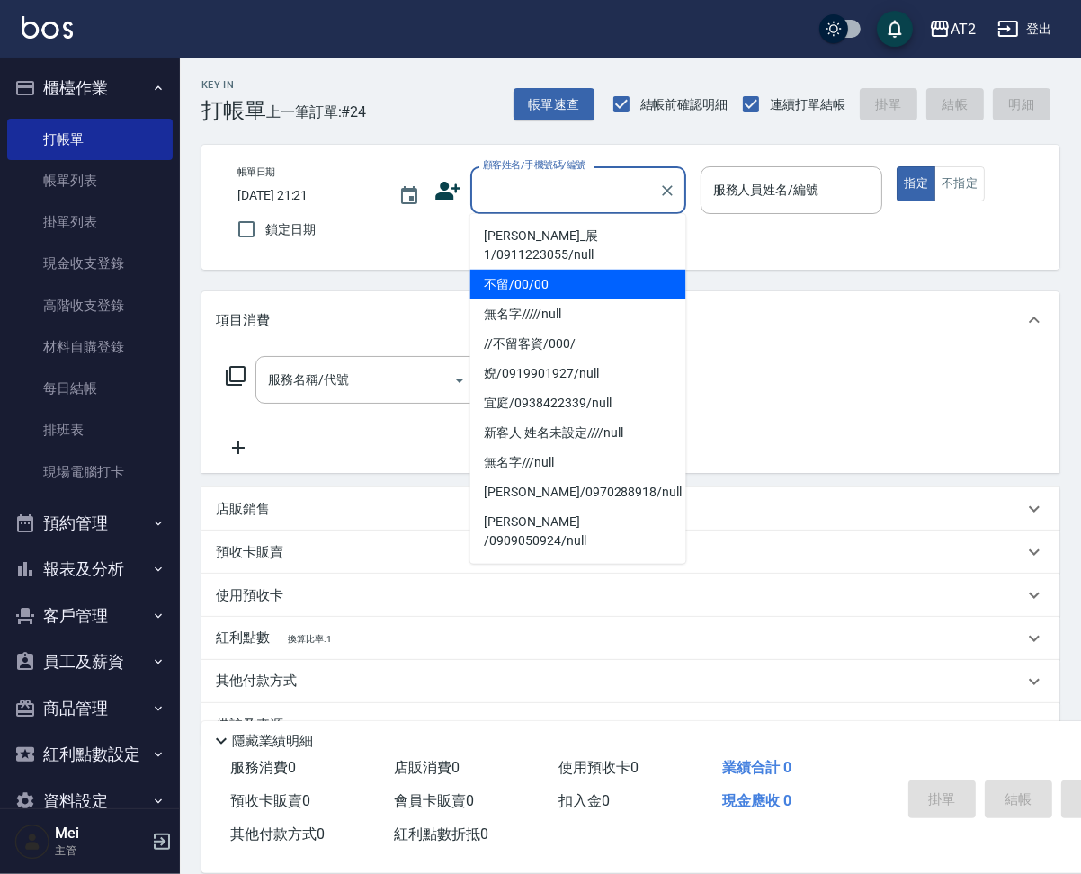
click at [543, 270] on li "不留/00/00" at bounding box center [578, 285] width 216 height 30
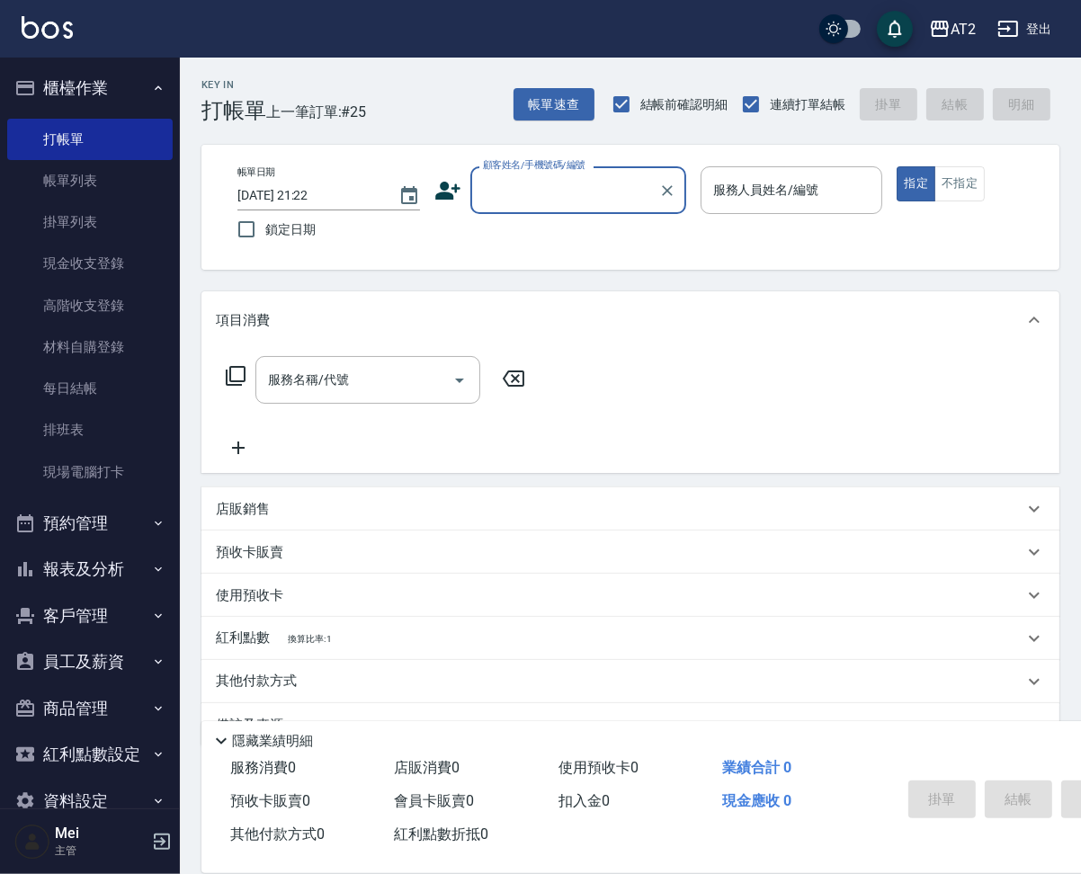
click at [591, 192] on input "顧客姓名/手機號碼/編號" at bounding box center [565, 189] width 173 height 31
click at [531, 154] on div "帳單日期 2025/08/25 21:22 鎖定日期 顧客姓名/手機號碼/編號 顧客姓名/手機號碼/編號 服務人員姓名/編號 服務人員姓名/編號 指定 不指定" at bounding box center [650, 207] width 899 height 125
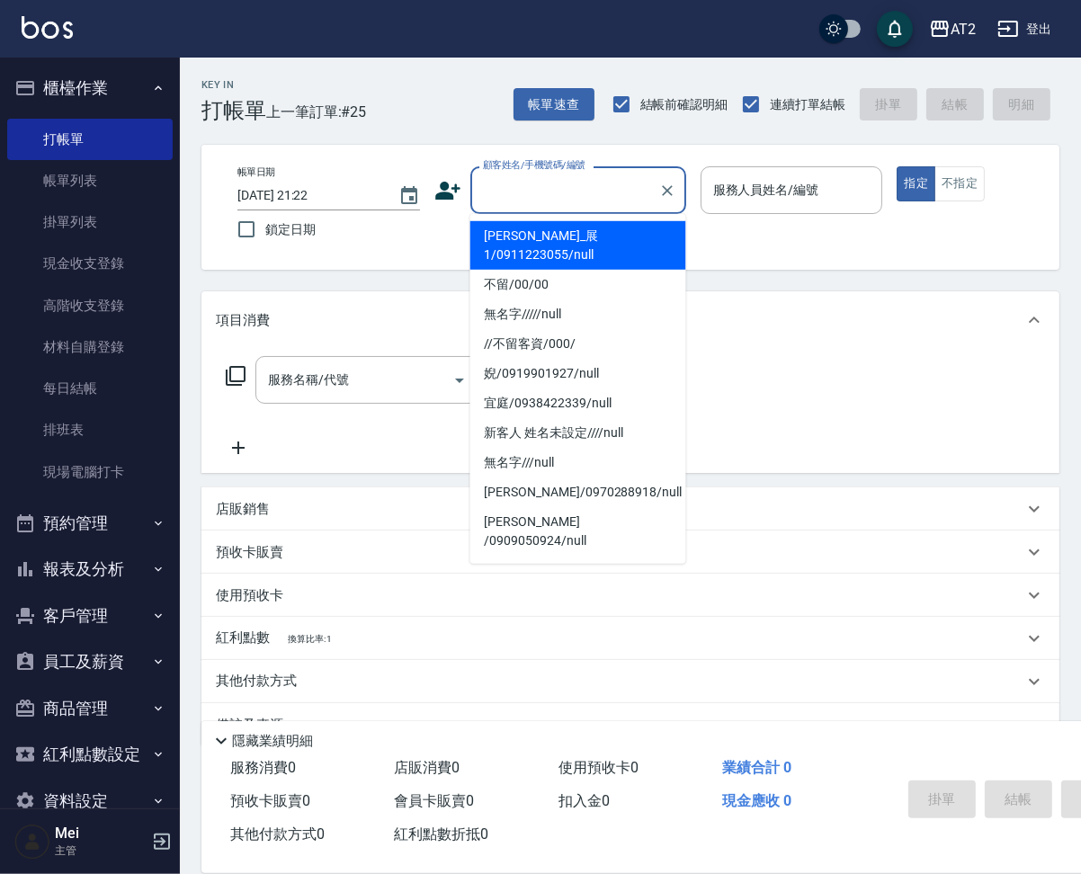
click at [533, 192] on input "顧客姓名/手機號碼/編號" at bounding box center [565, 189] width 173 height 31
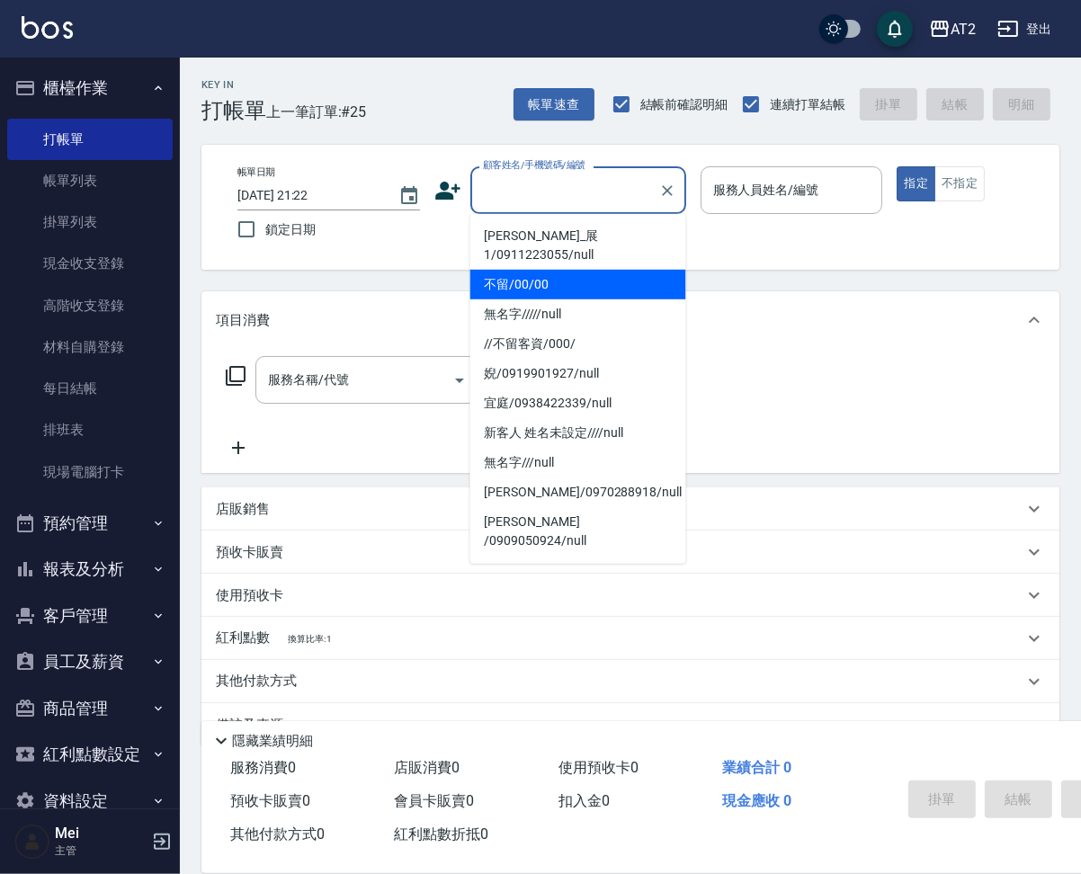
click at [541, 270] on li "不留/00/00" at bounding box center [578, 285] width 216 height 30
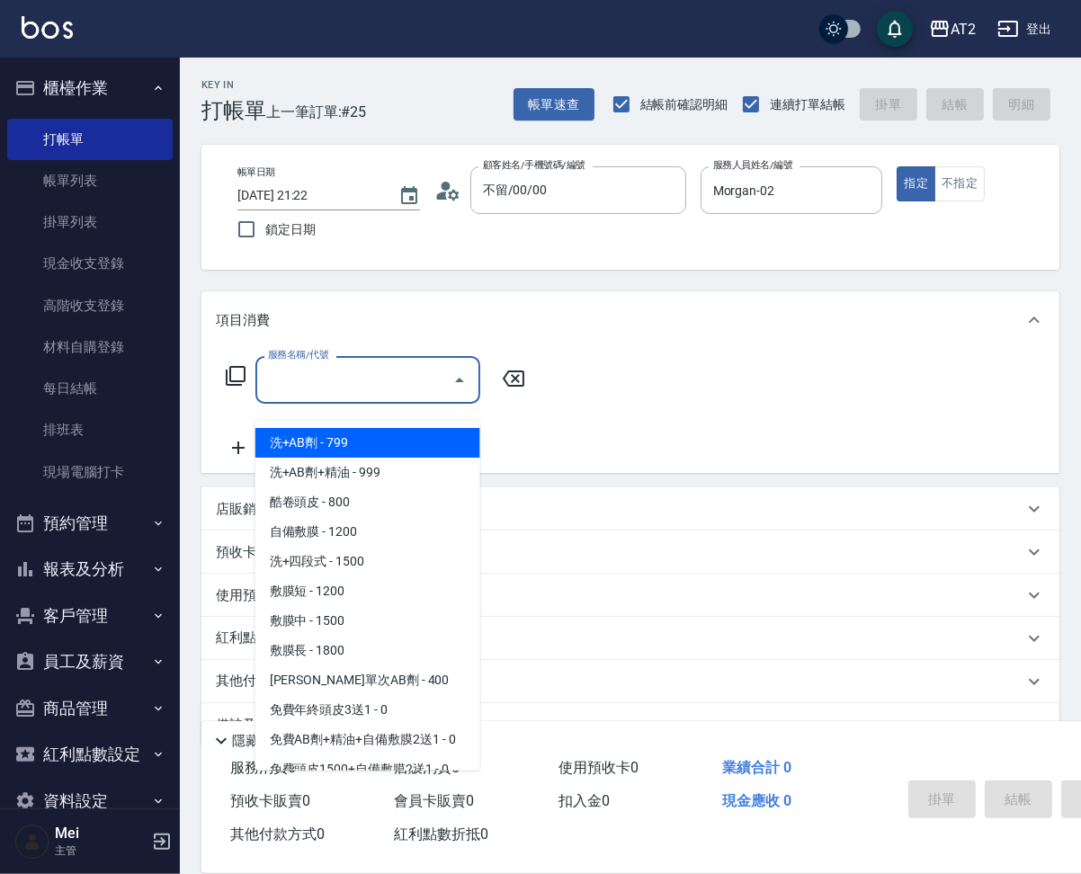
click at [377, 396] on input "服務名稱/代號" at bounding box center [355, 379] width 182 height 31
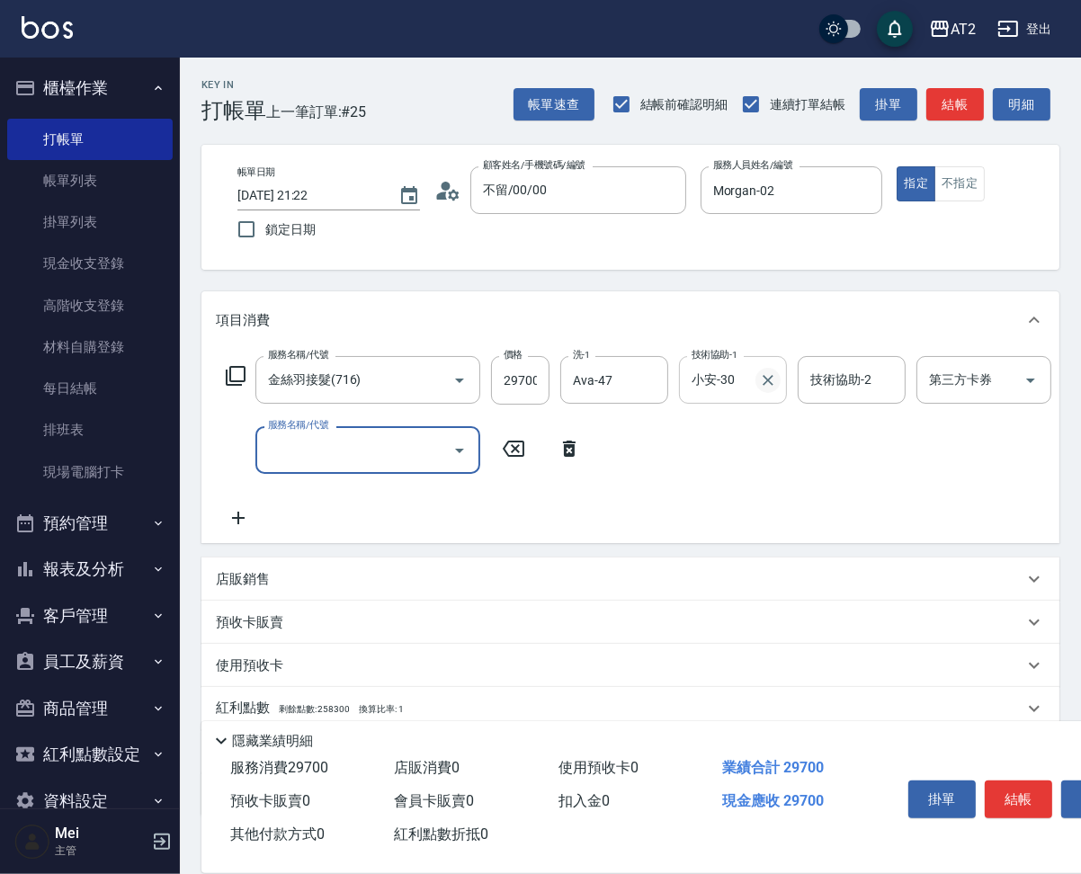
click at [770, 389] on icon "Clear" at bounding box center [768, 380] width 18 height 18
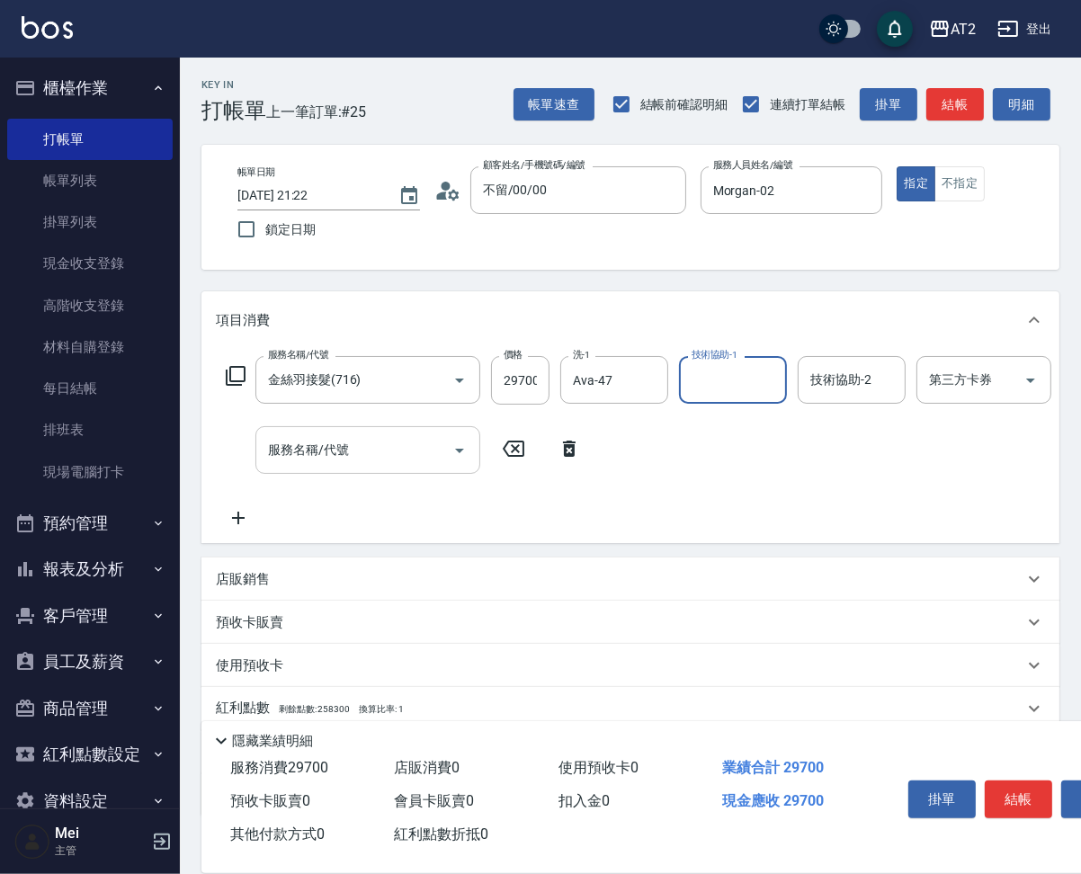
click at [260, 474] on div "服務名稱/代號" at bounding box center [367, 450] width 225 height 48
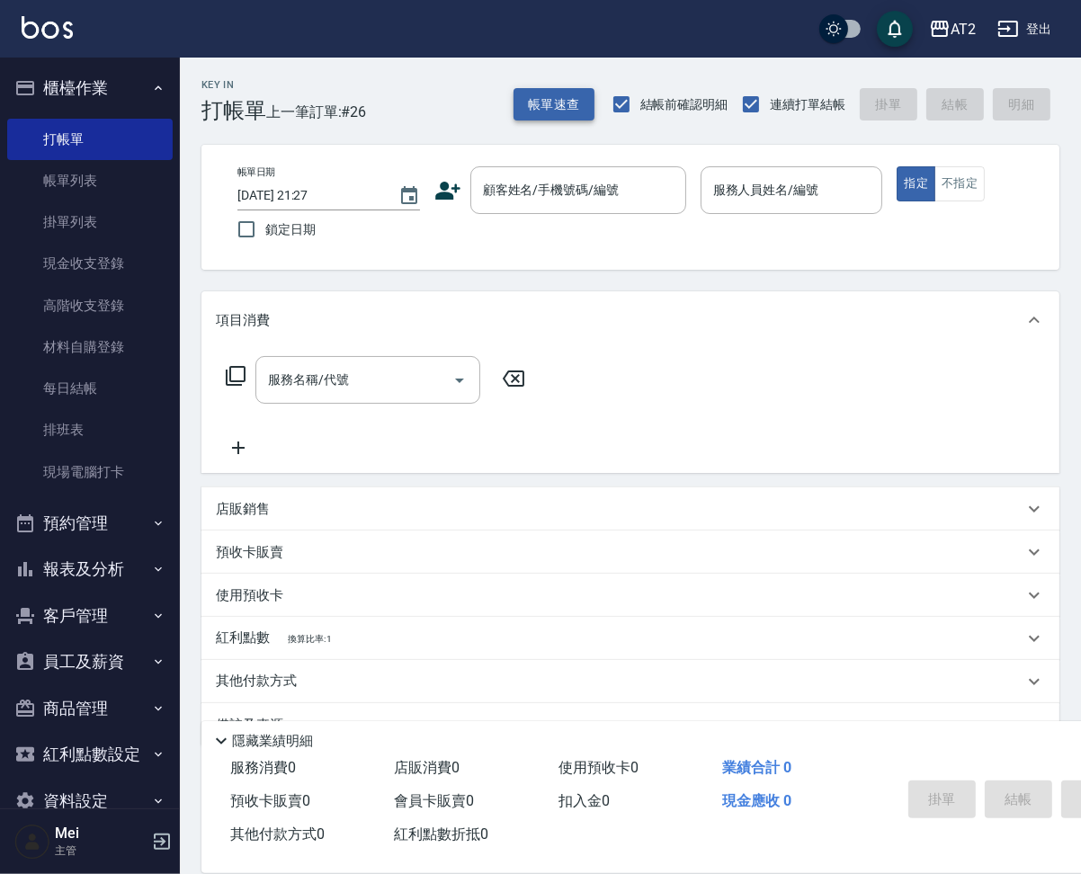
click at [532, 110] on button "帳單速查" at bounding box center [554, 104] width 81 height 33
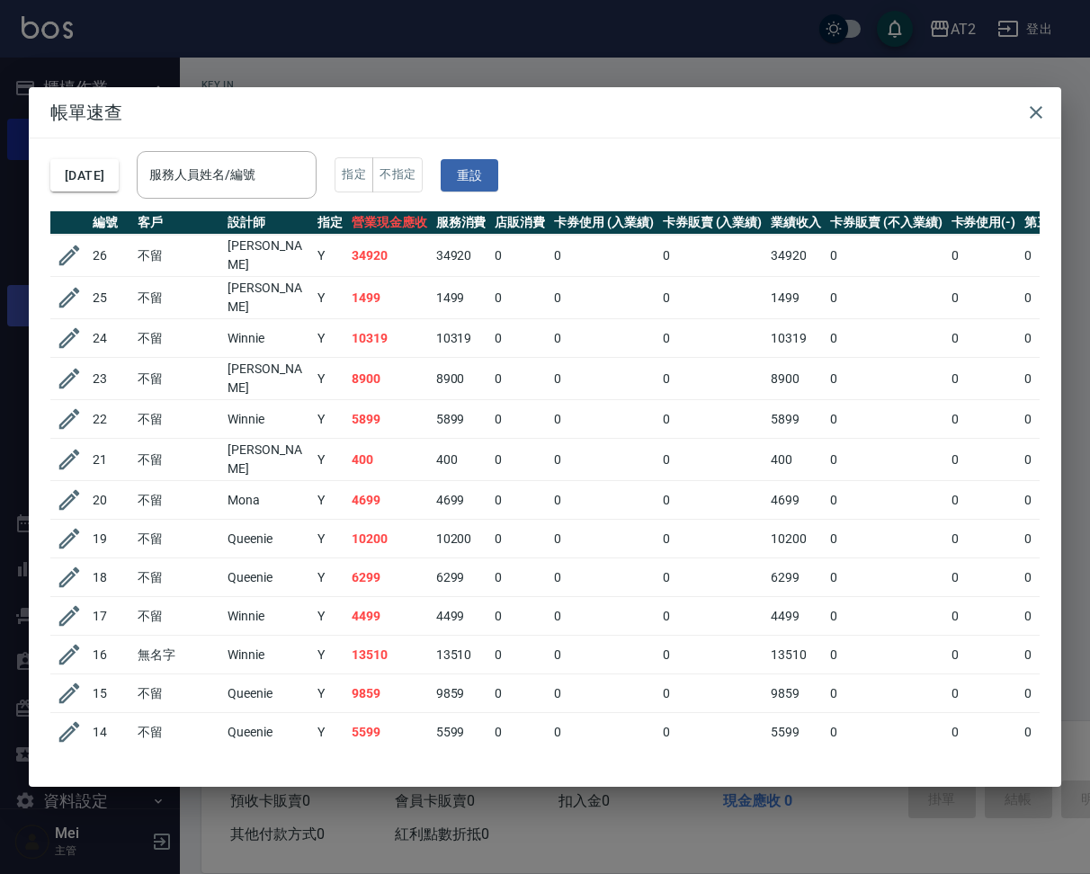
click at [74, 292] on icon "button" at bounding box center [69, 297] width 27 height 27
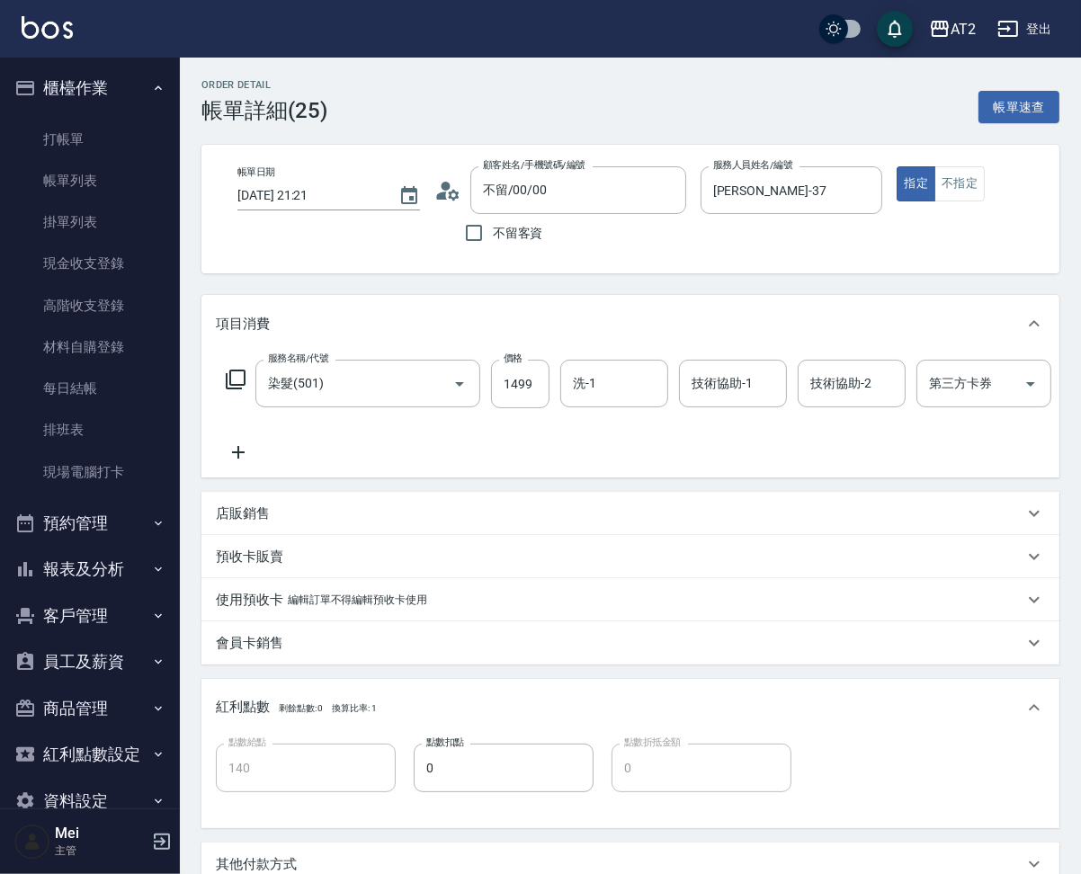
click at [386, 523] on div "店販銷售" at bounding box center [620, 514] width 808 height 19
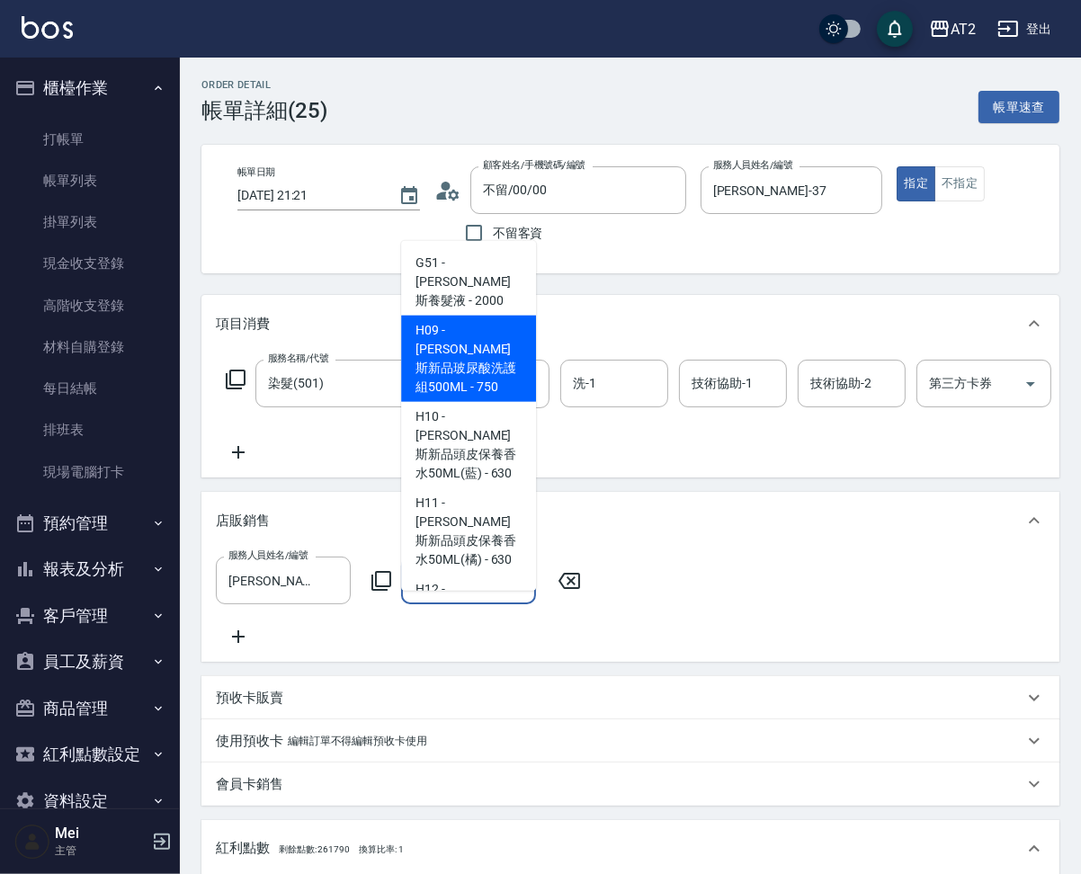
click at [443, 350] on span "H09 - 喬娜斯新品玻尿酸洗護組500ML - 750" at bounding box center [468, 359] width 135 height 86
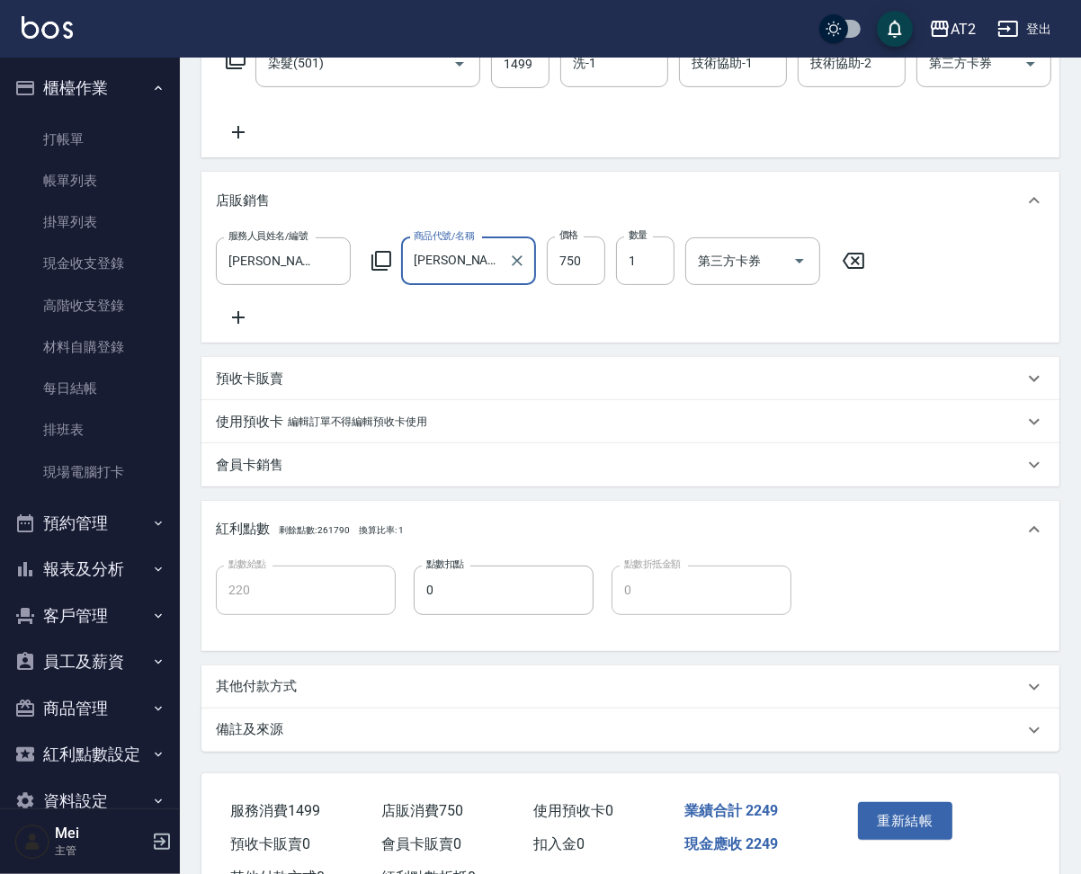
scroll to position [438, 0]
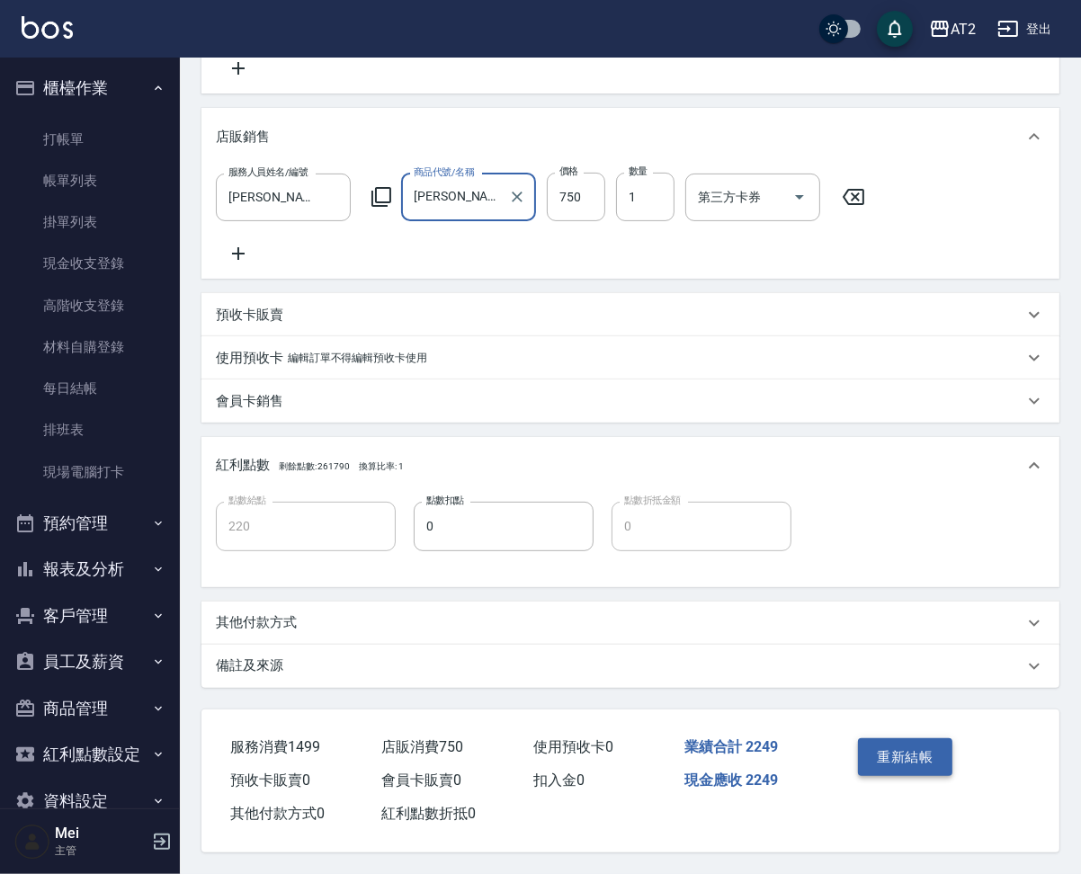
click at [915, 769] on button "重新結帳" at bounding box center [905, 757] width 95 height 38
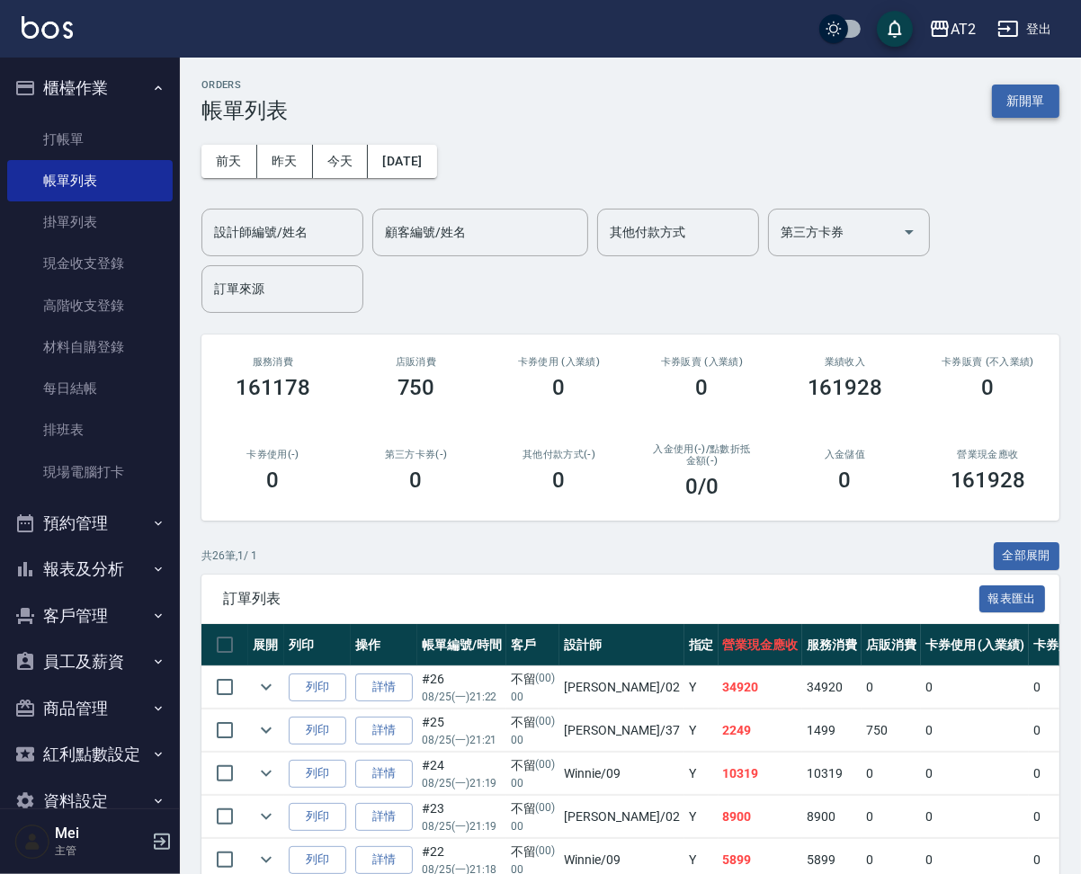
click at [1055, 97] on button "新開單" at bounding box center [1025, 101] width 67 height 33
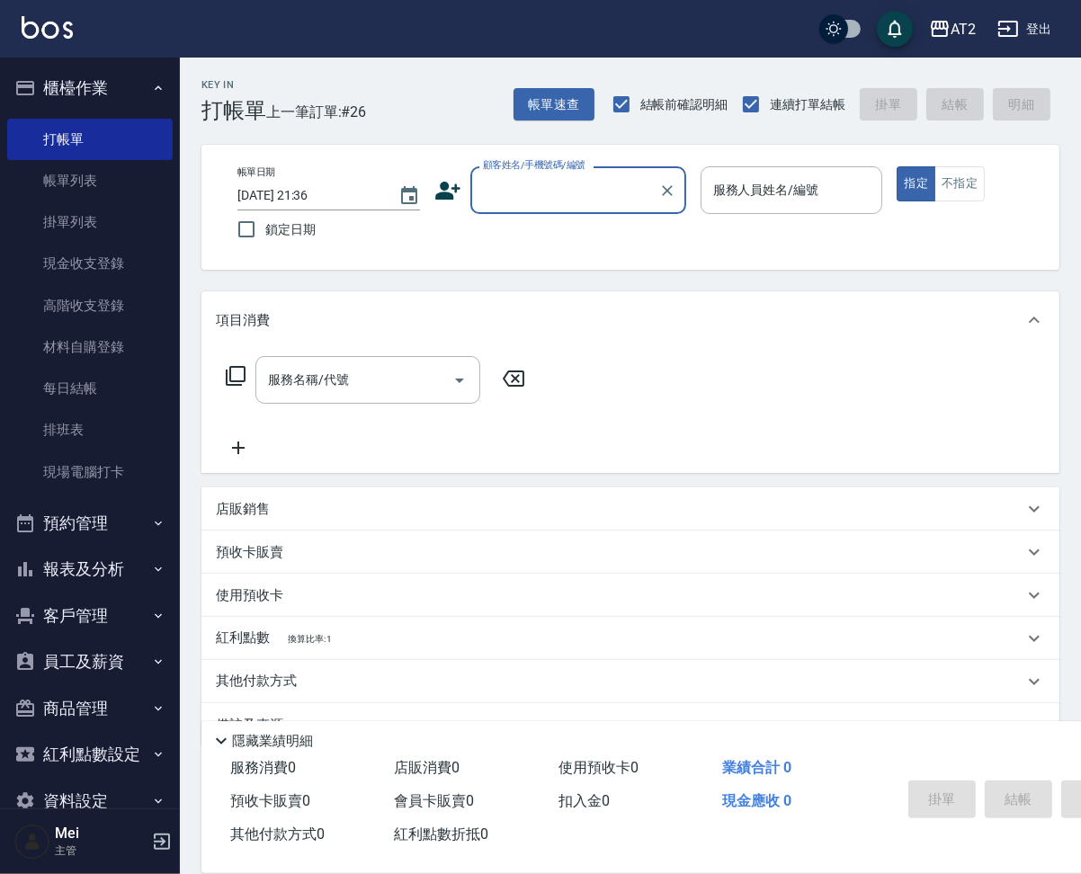
click at [567, 186] on input "顧客姓名/手機號碼/編號" at bounding box center [565, 189] width 173 height 31
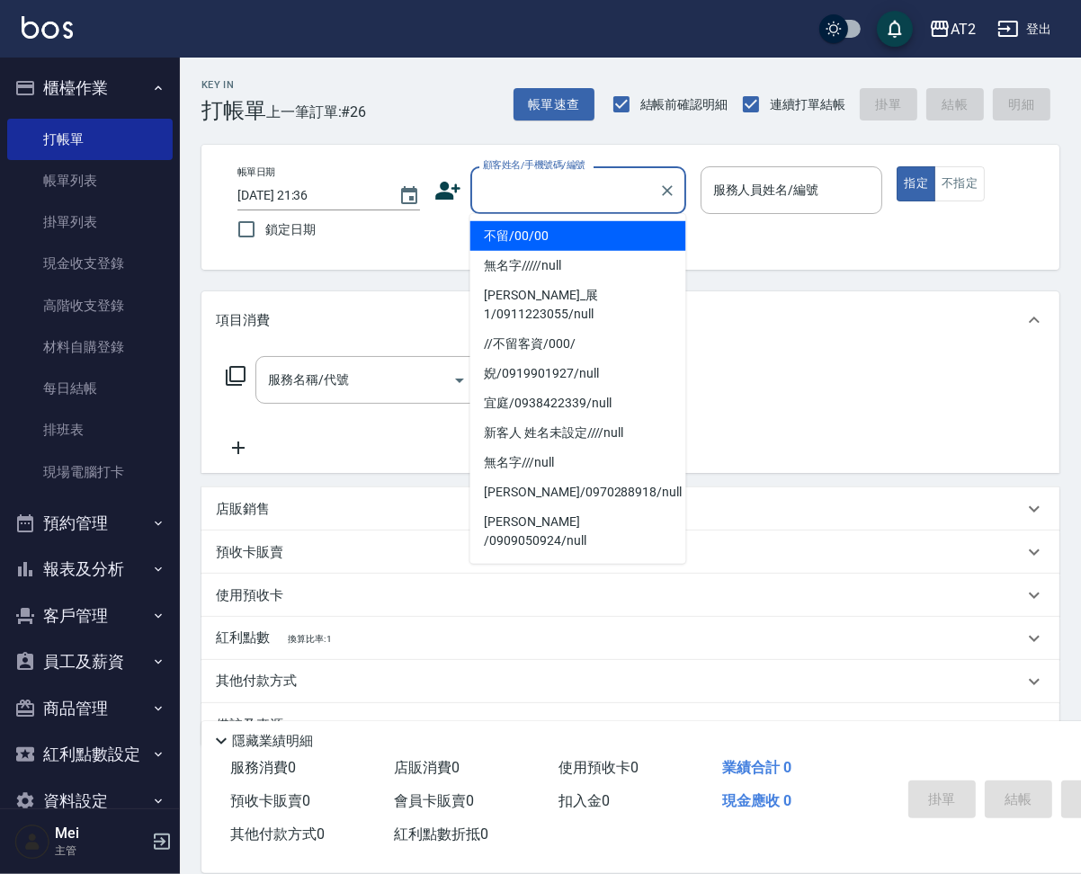
click at [569, 221] on li "不留/00/00" at bounding box center [578, 236] width 216 height 30
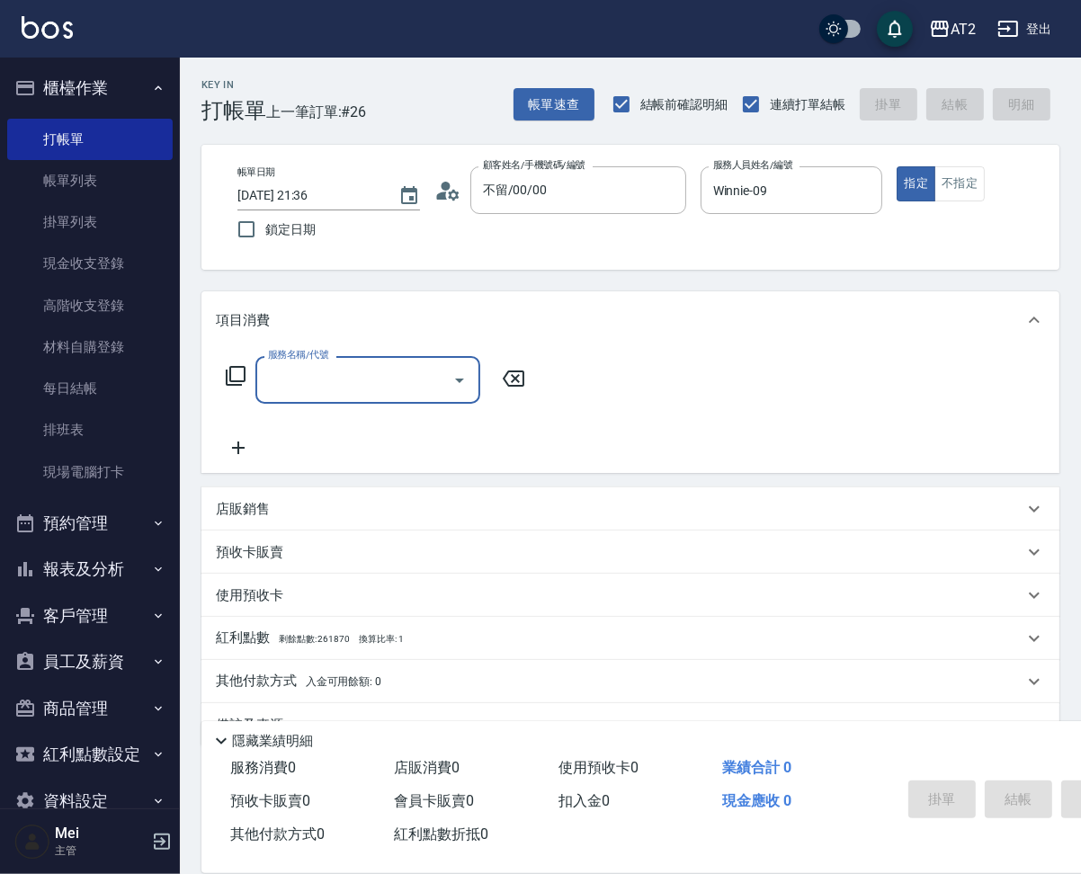
click at [315, 519] on div "店販銷售" at bounding box center [620, 509] width 808 height 19
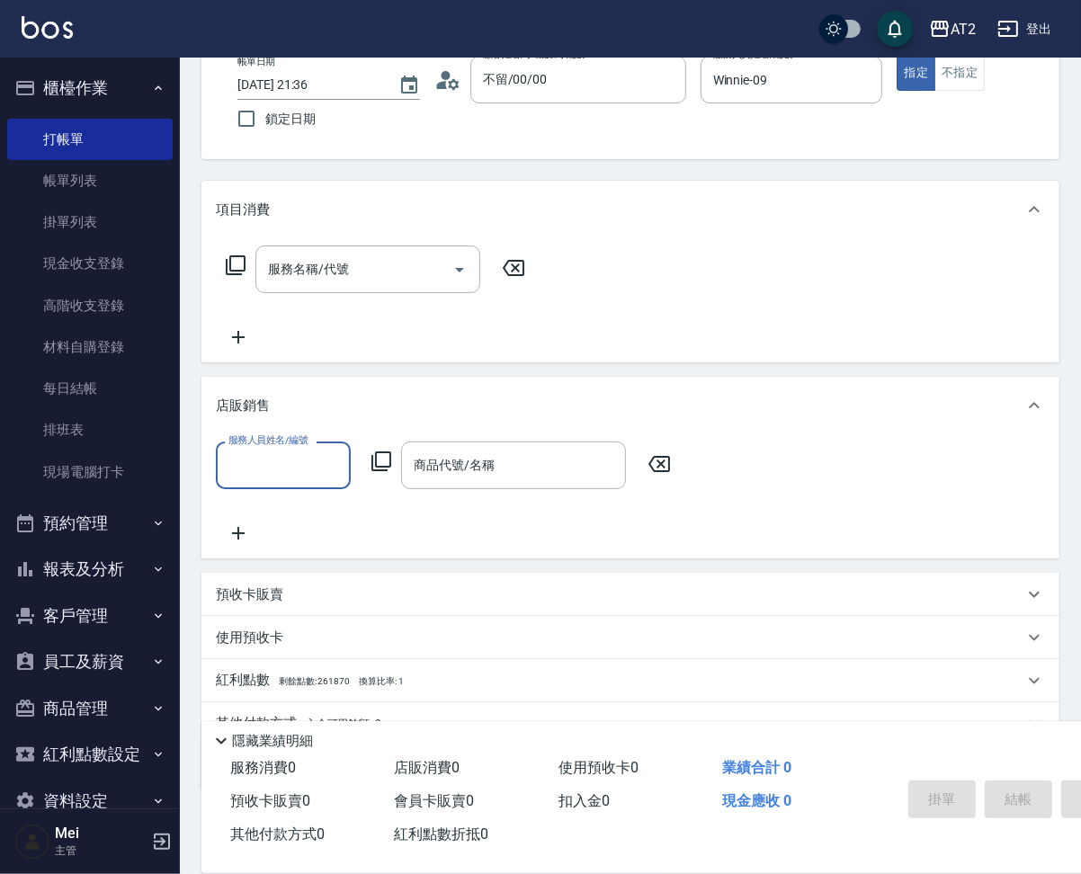
scroll to position [112, 0]
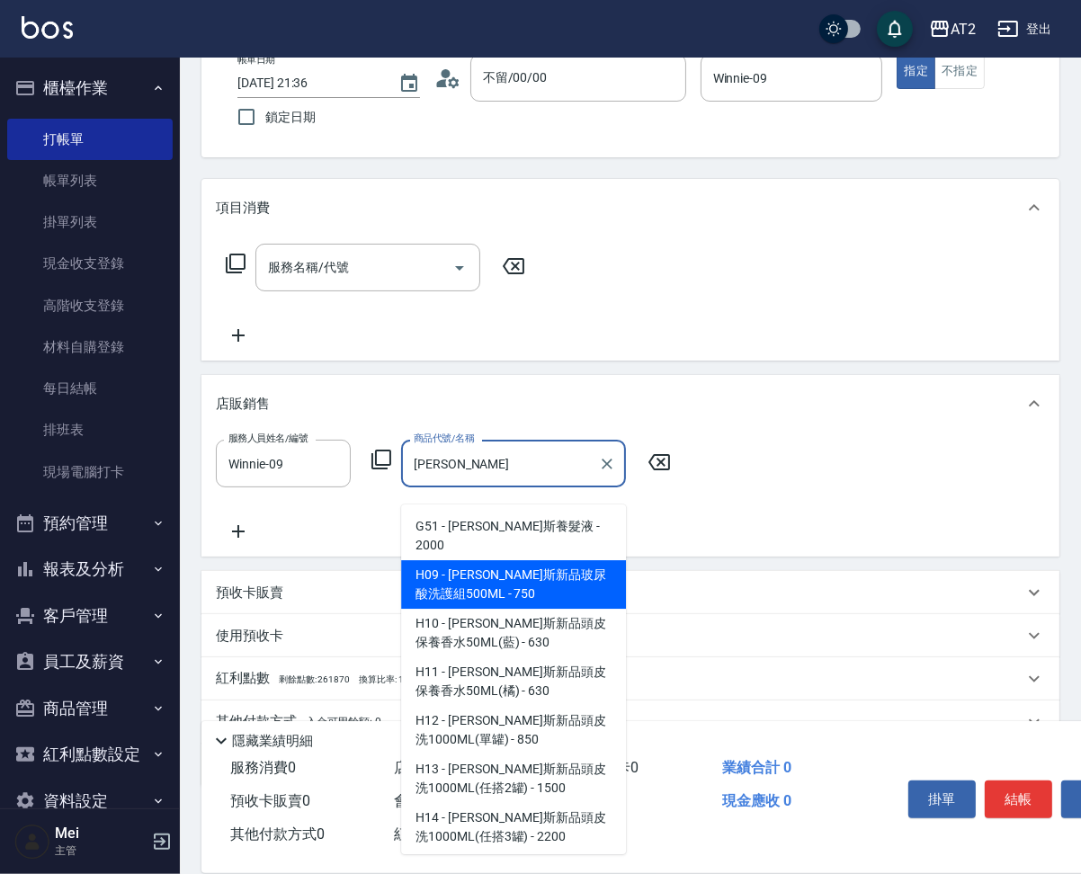
click at [537, 560] on span "H09 - 喬娜斯新品玻尿酸洗護組500ML - 750" at bounding box center [513, 584] width 225 height 49
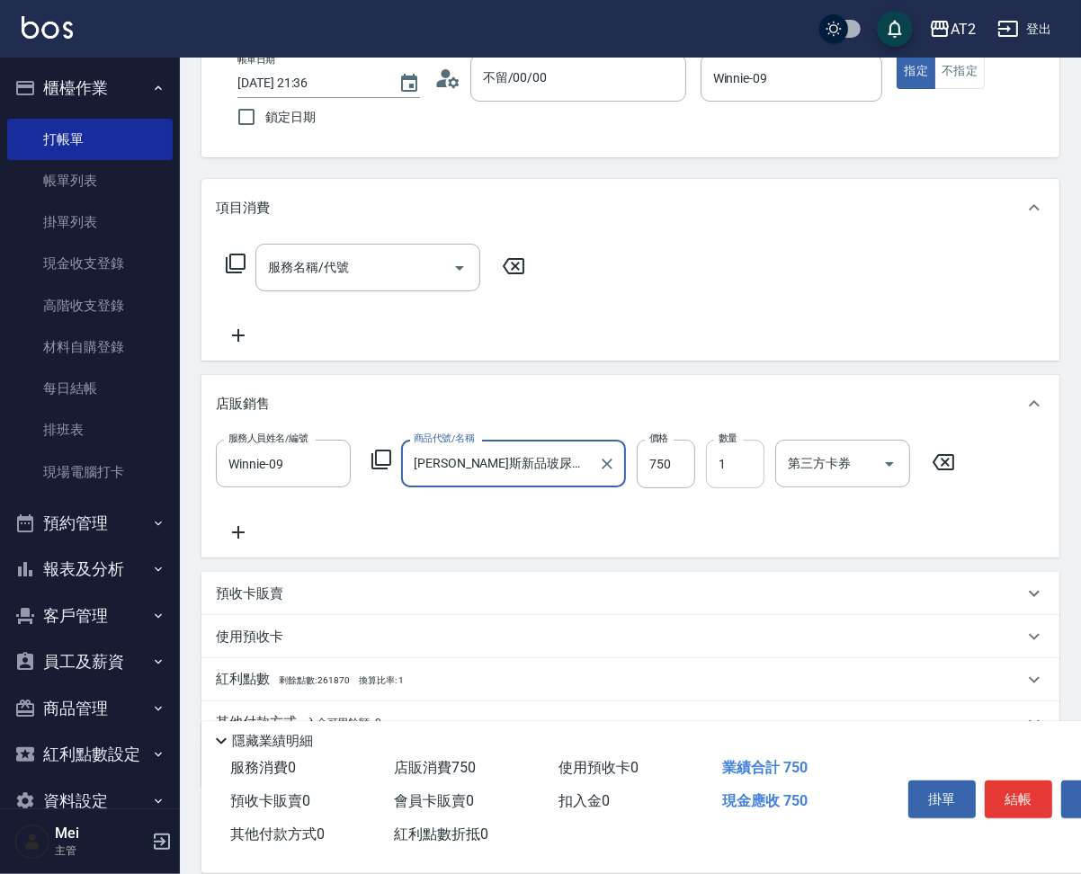
click at [730, 484] on input "1" at bounding box center [735, 464] width 58 height 49
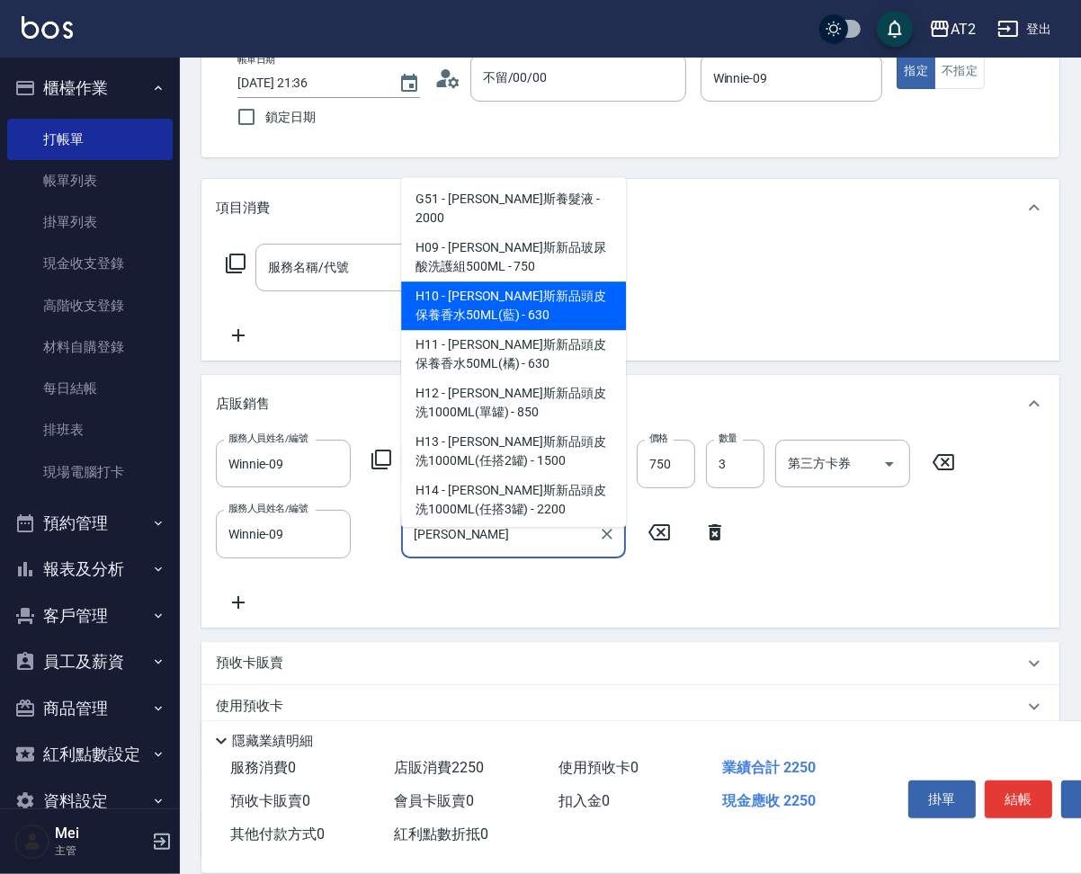
click at [555, 311] on span "H10 - 喬娜斯新品頭皮保養香水50ML(藍) - 630" at bounding box center [513, 306] width 225 height 49
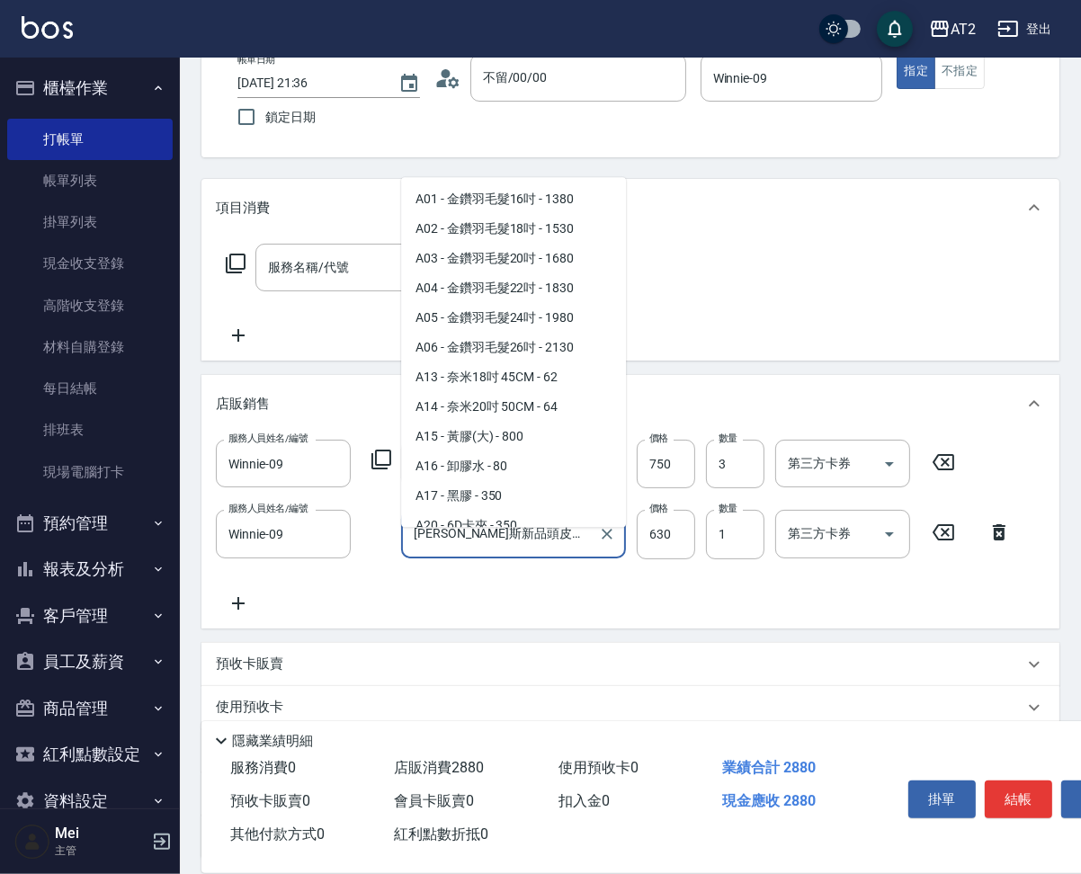
click at [533, 544] on input "喬娜斯新品頭皮保養香水50ML(藍)" at bounding box center [500, 533] width 182 height 31
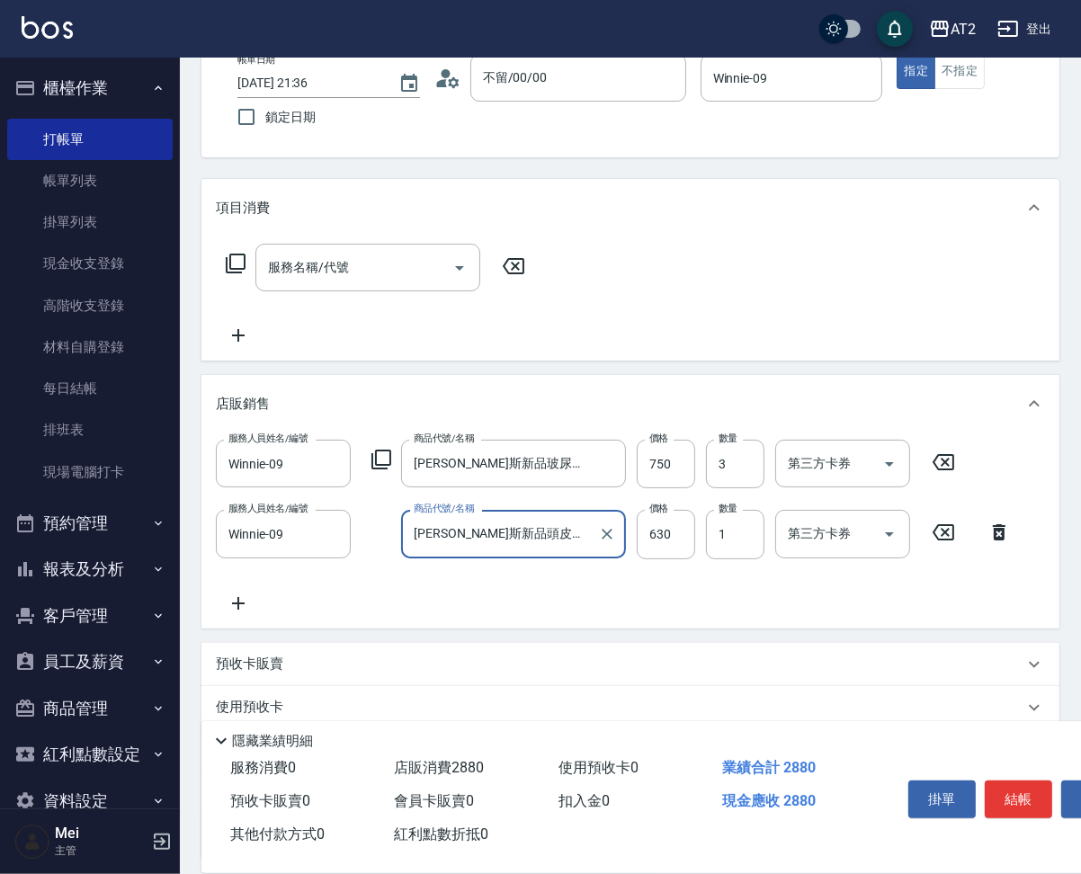
click at [499, 558] on div "喬娜斯新品頭皮保養香水50ML(藍) 商品代號/名稱" at bounding box center [513, 534] width 225 height 48
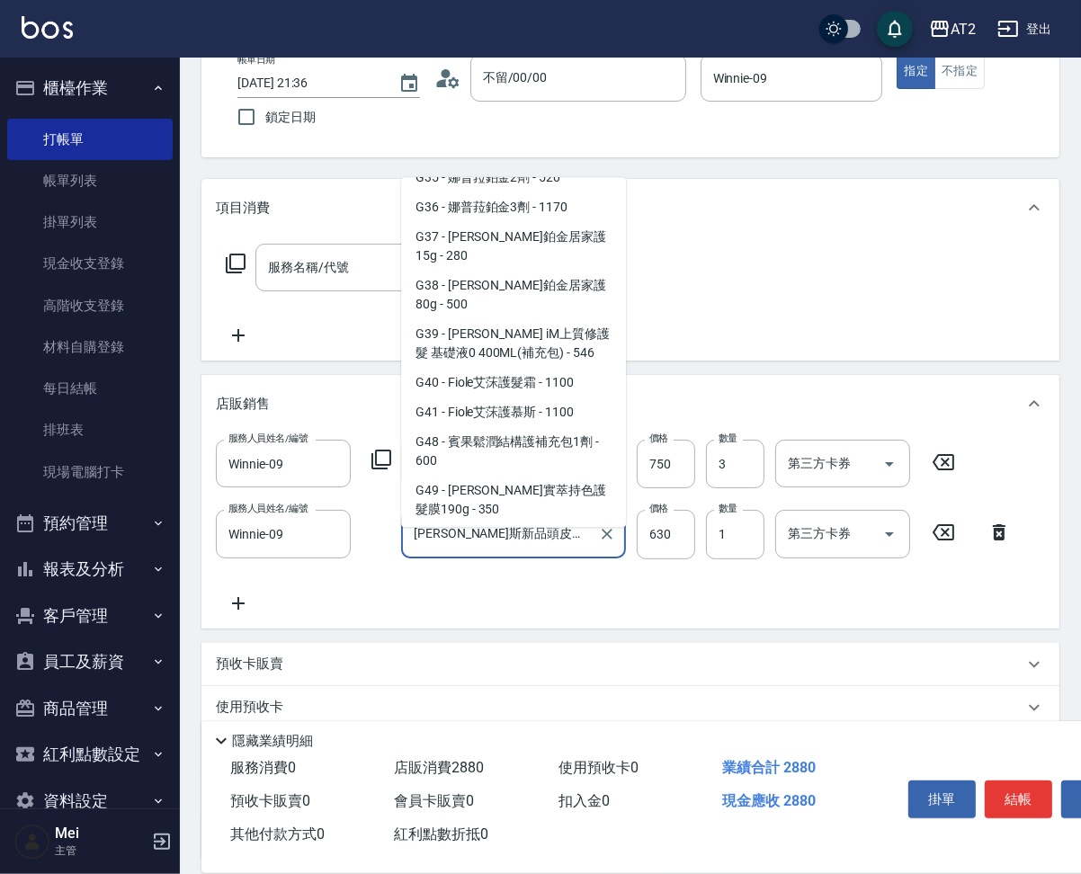
click at [435, 550] on input "喬娜斯新品頭皮保養香水50ML(藍)" at bounding box center [500, 533] width 182 height 31
drag, startPoint x: 431, startPoint y: 550, endPoint x: 768, endPoint y: 543, distance: 337.4
click at [768, 543] on div "服務人員姓名/編號 Winnie-09 服務人員姓名/編號 商品代號/名稱 喬娜斯新品頭皮保養香水50ML(藍) 商品代號/名稱 價格 630 價格 數量 1…" at bounding box center [619, 534] width 806 height 49
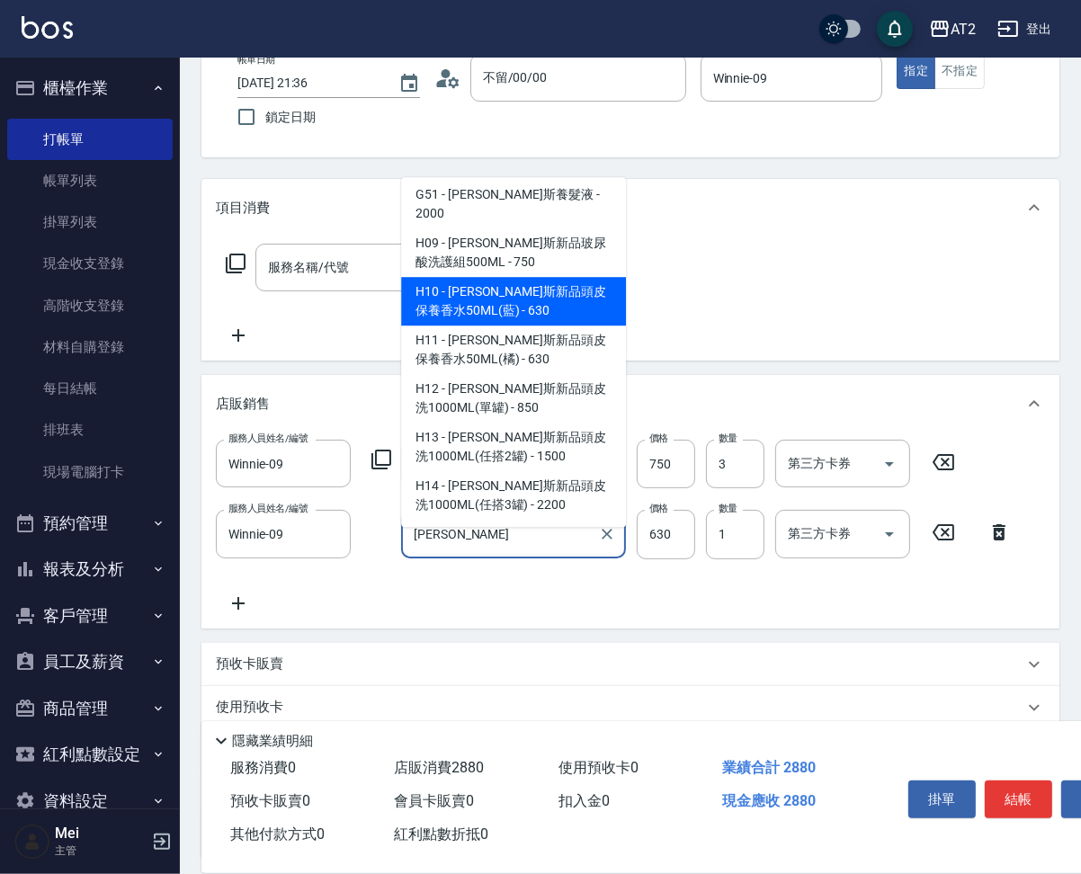
scroll to position [0, 0]
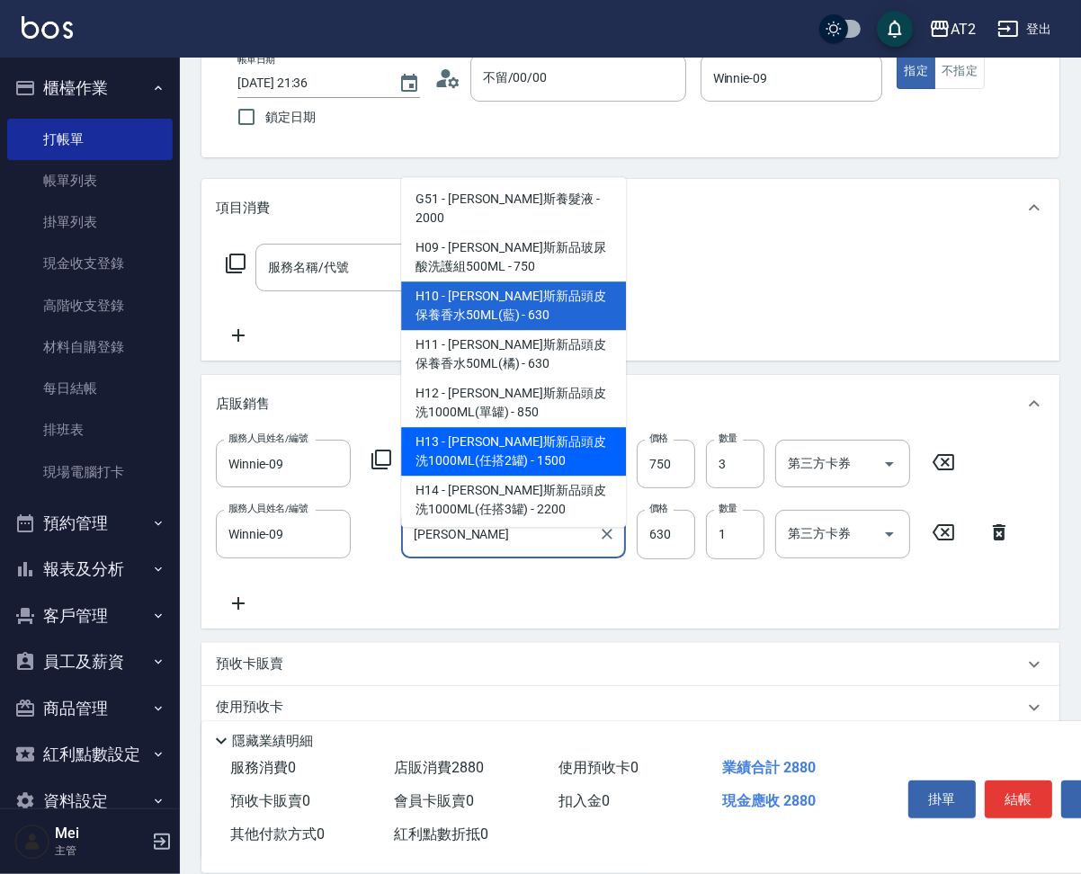
click at [521, 443] on span "H13 - 喬娜斯新品頭皮洗1000ML(任搭2罐) - 1500" at bounding box center [513, 451] width 225 height 49
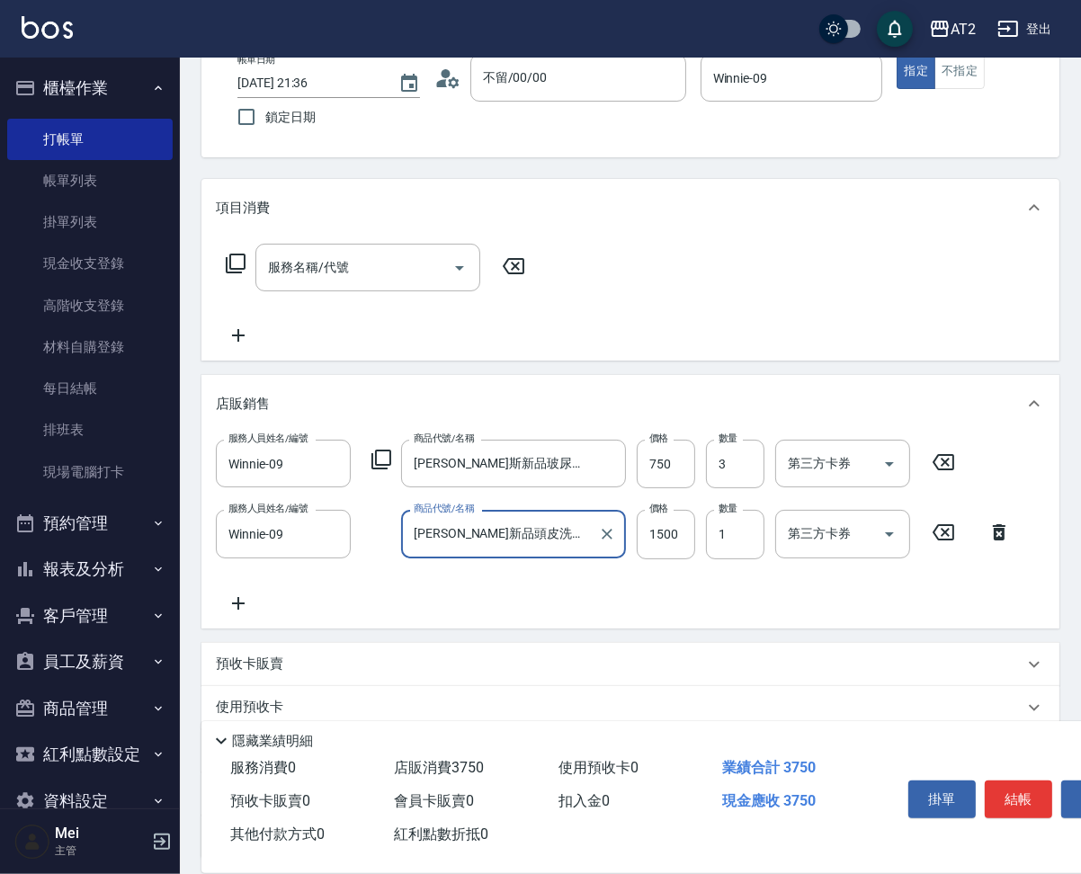
click at [246, 613] on icon at bounding box center [238, 604] width 45 height 22
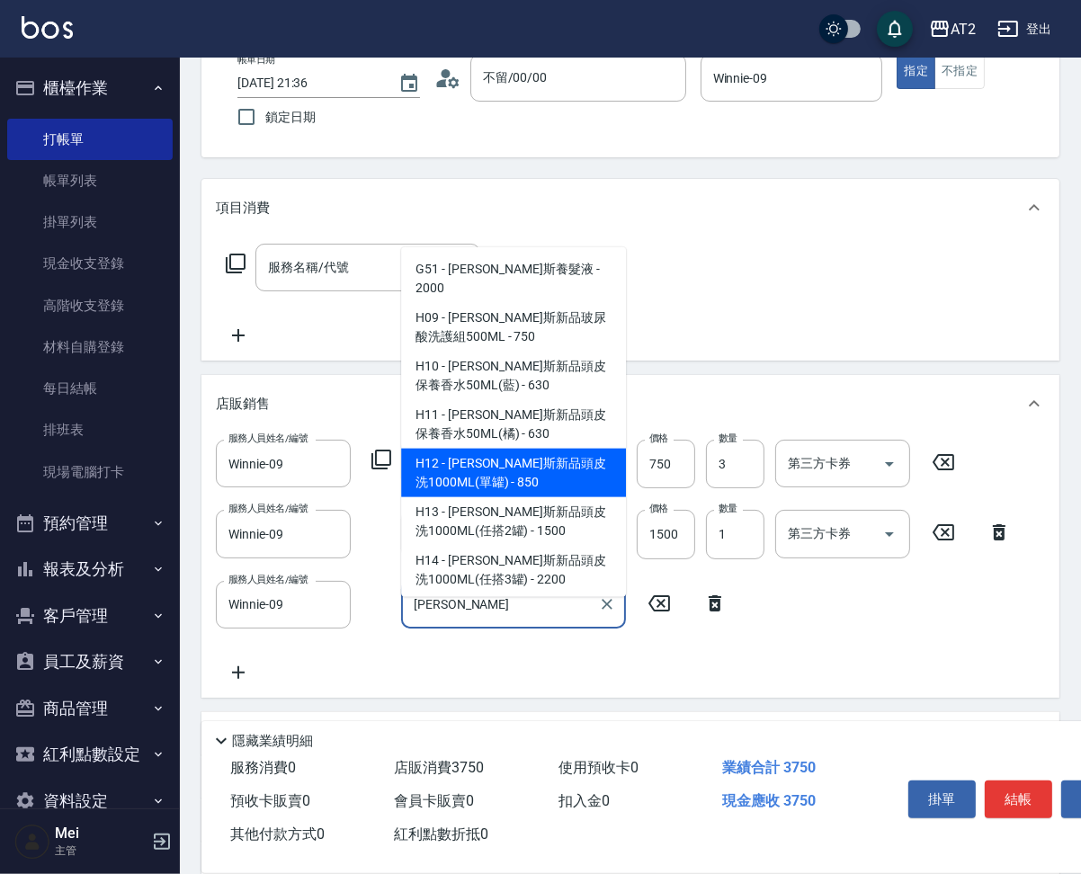
click at [526, 488] on span "H12 - 喬娜斯新品頭皮洗1000ML(單罐) - 850" at bounding box center [513, 473] width 225 height 49
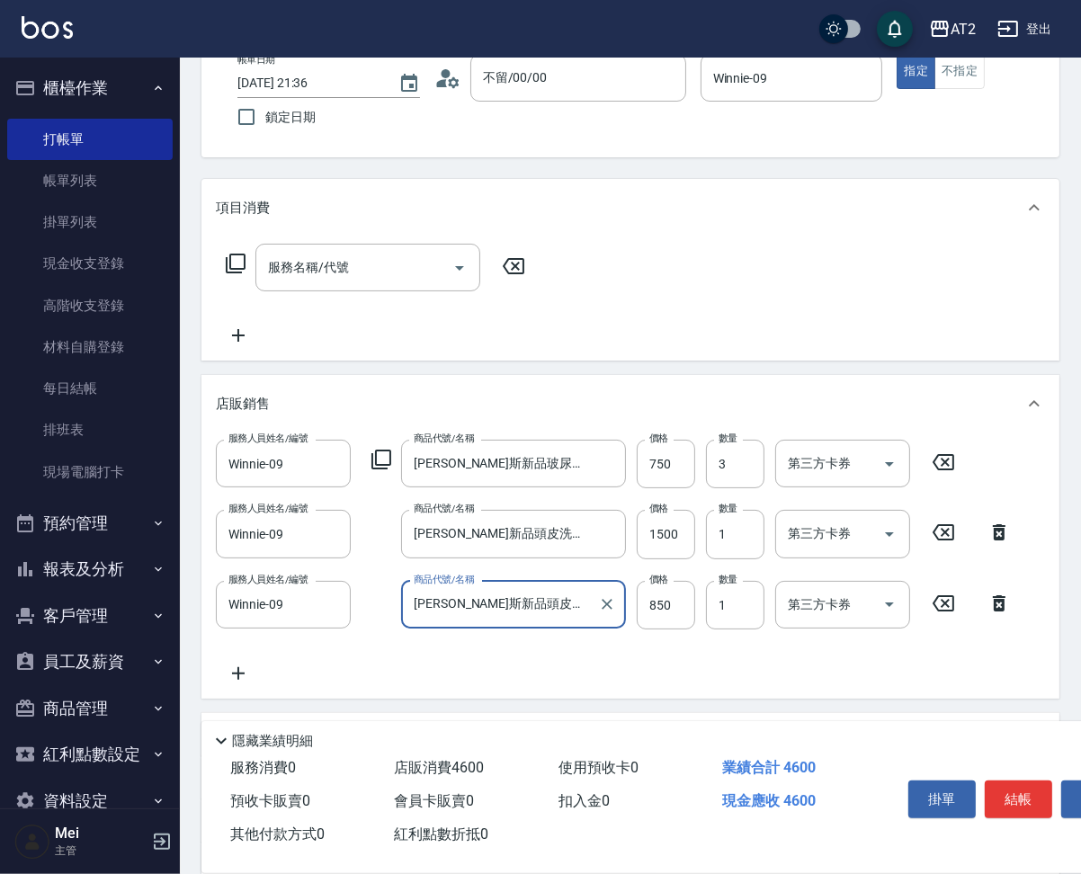
click at [246, 684] on icon at bounding box center [238, 674] width 45 height 22
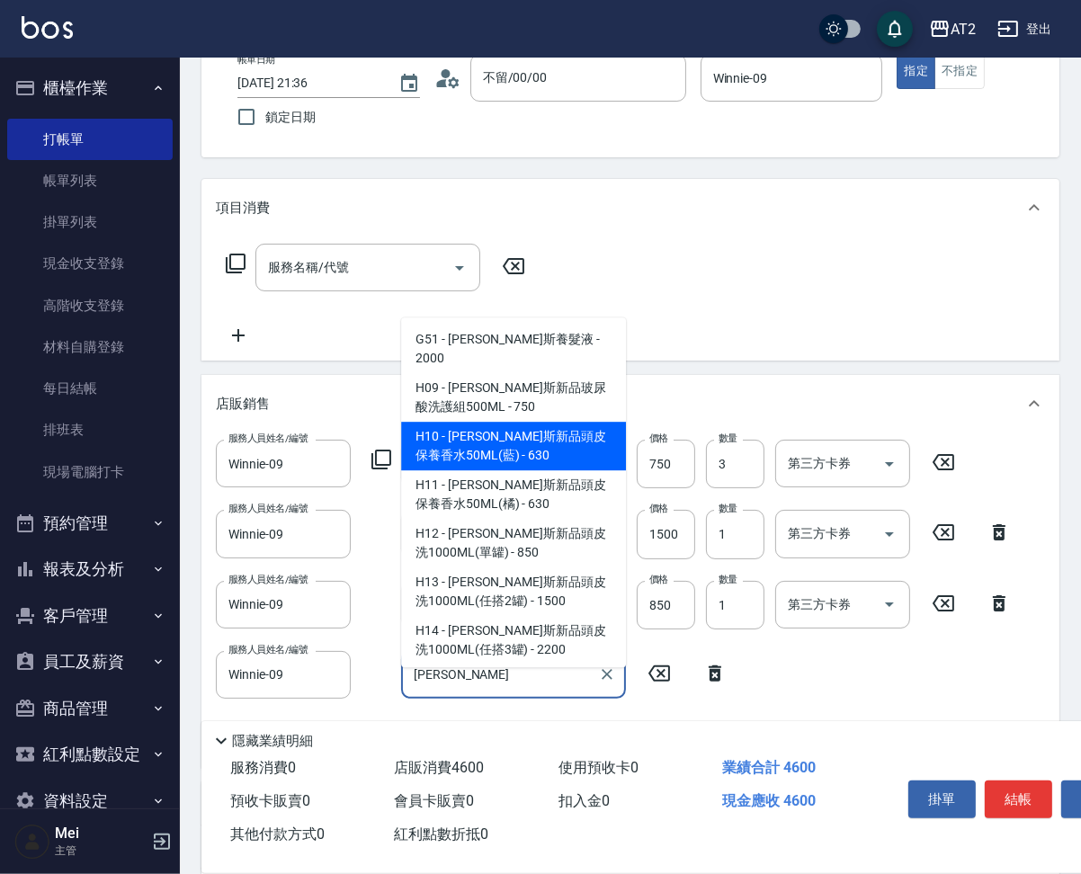
click at [548, 458] on span "H10 - 喬娜斯新品頭皮保養香水50ML(藍) - 630" at bounding box center [513, 446] width 225 height 49
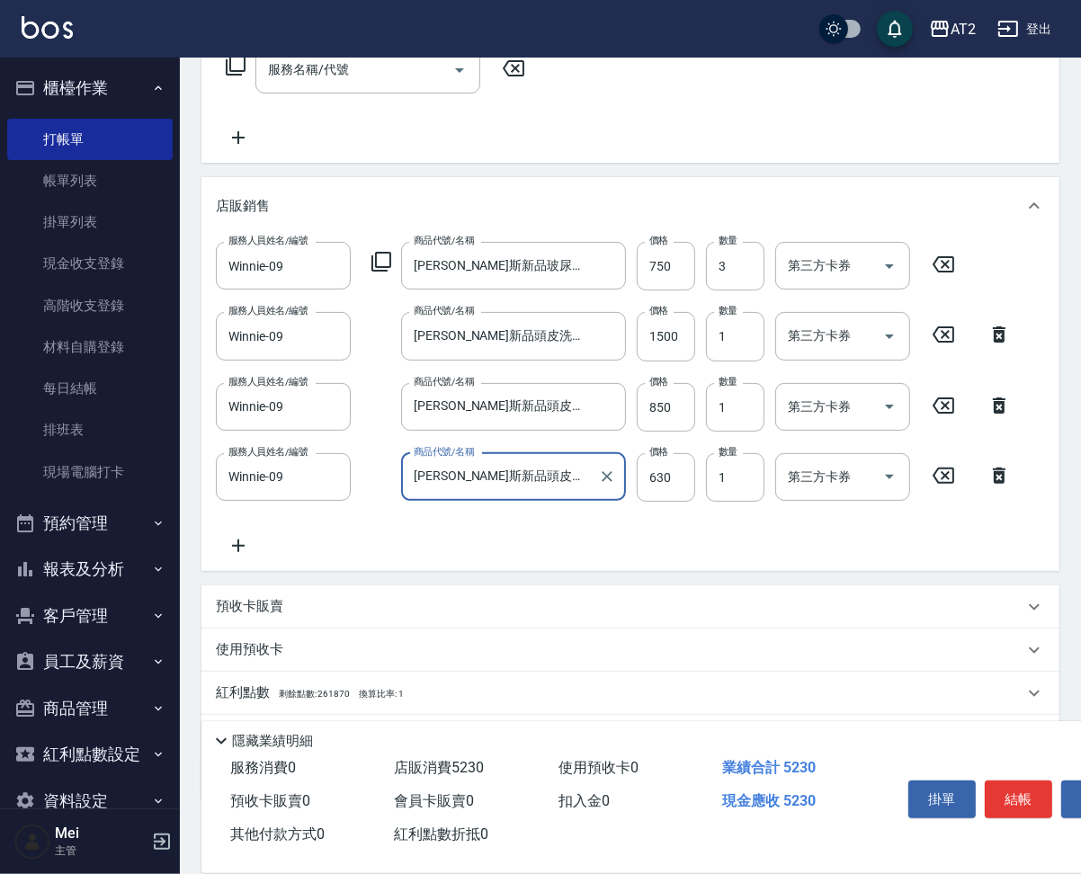
scroll to position [337, 0]
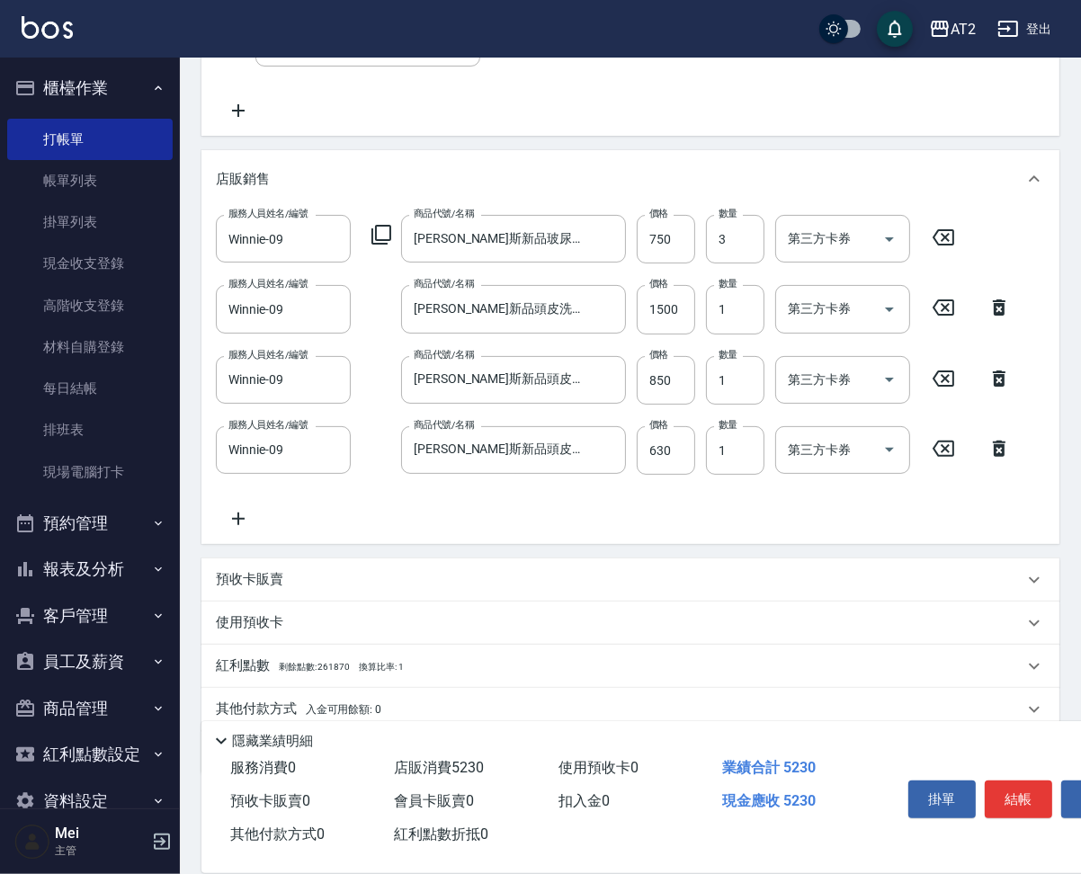
click at [236, 544] on div "服務人員姓名/編號 Winnie-09 服務人員姓名/編號 商品代號/名稱 喬娜斯新品玻尿酸洗護組500ML 商品代號/名稱 價格 750 價格 數量 3 數…" at bounding box center [630, 376] width 858 height 336
click at [237, 530] on icon at bounding box center [238, 519] width 45 height 22
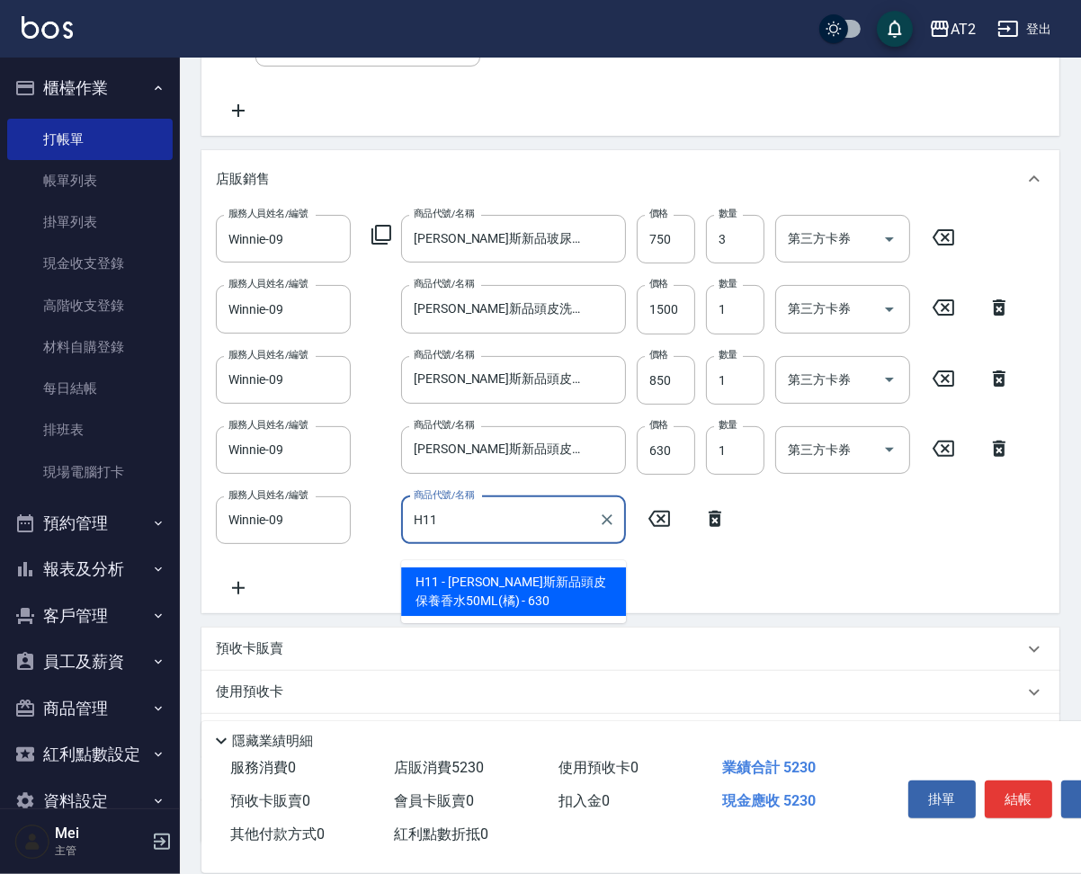
click at [464, 597] on span "H11 - 喬娜斯新品頭皮保養香水50ML(橘) - 630" at bounding box center [513, 592] width 225 height 49
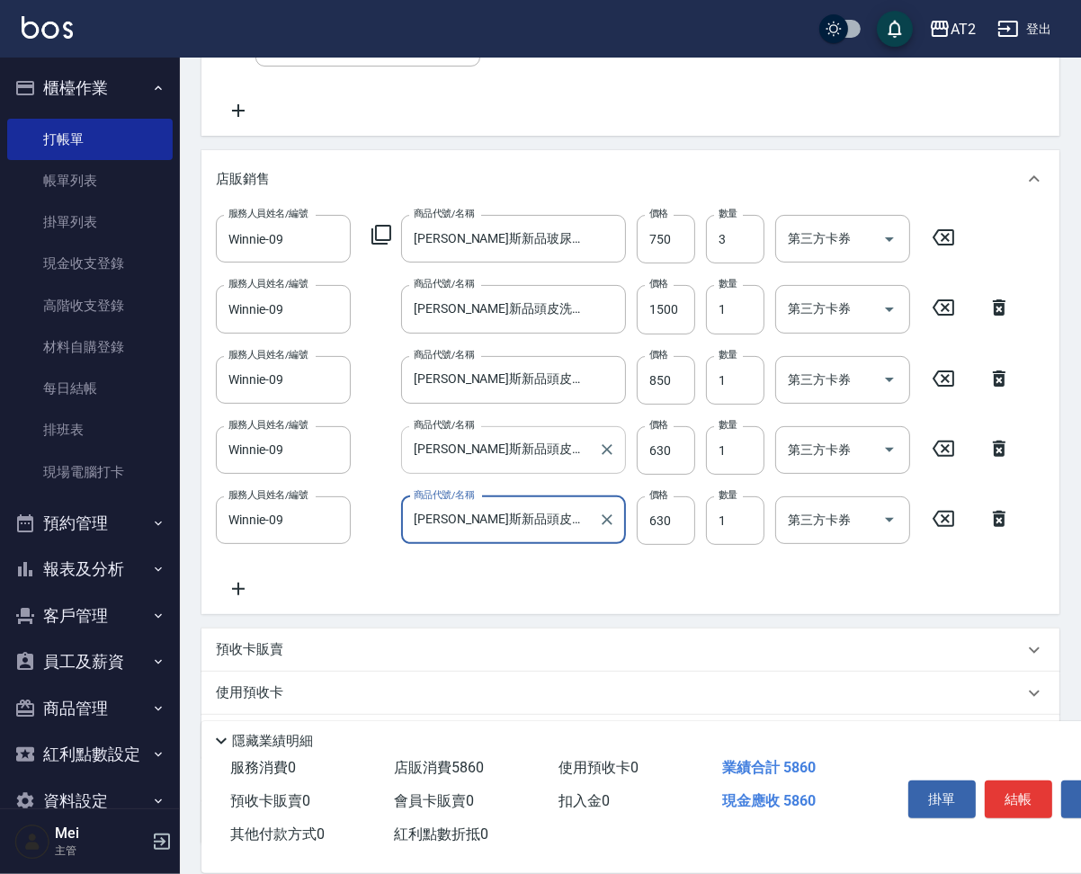
click at [545, 466] on input "喬娜斯新品頭皮保養香水50ML(藍)" at bounding box center [500, 449] width 182 height 31
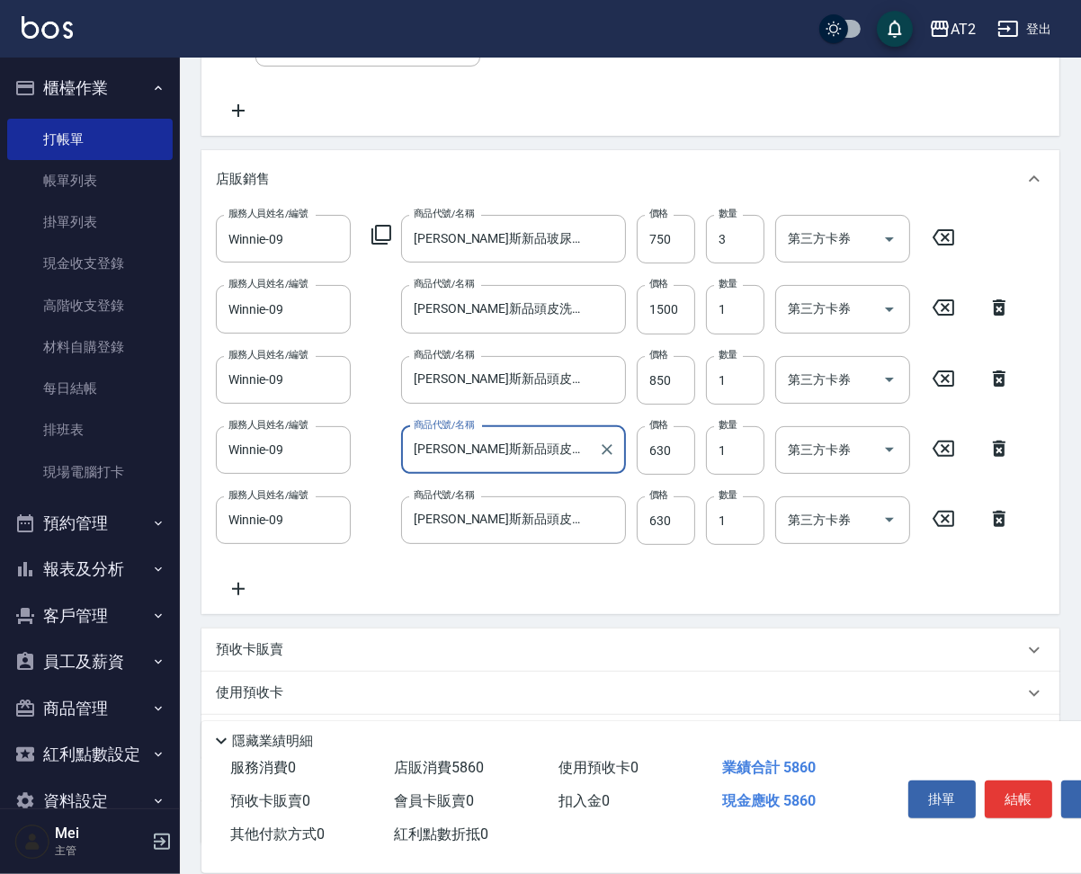
scroll to position [0, 17]
click at [533, 466] on input "喬娜斯新品頭皮保養香水50ML(藍)" at bounding box center [500, 449] width 182 height 31
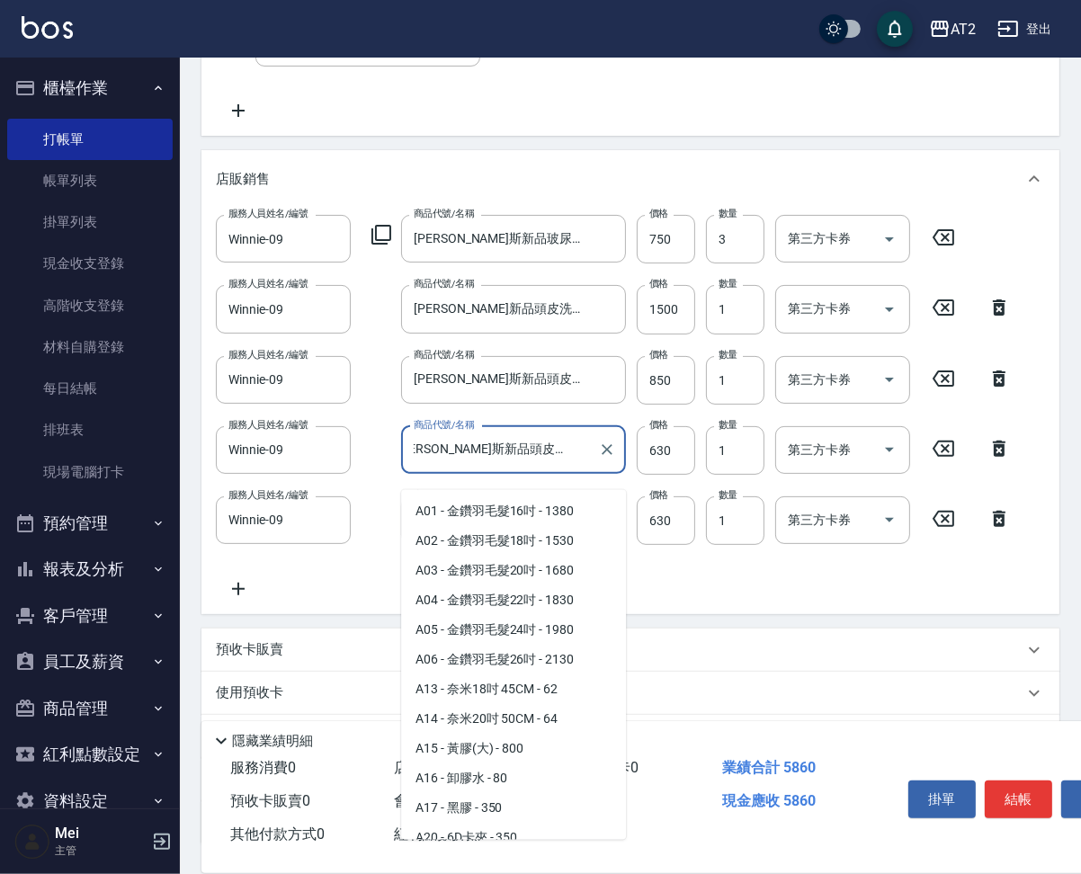
scroll to position [6859, 0]
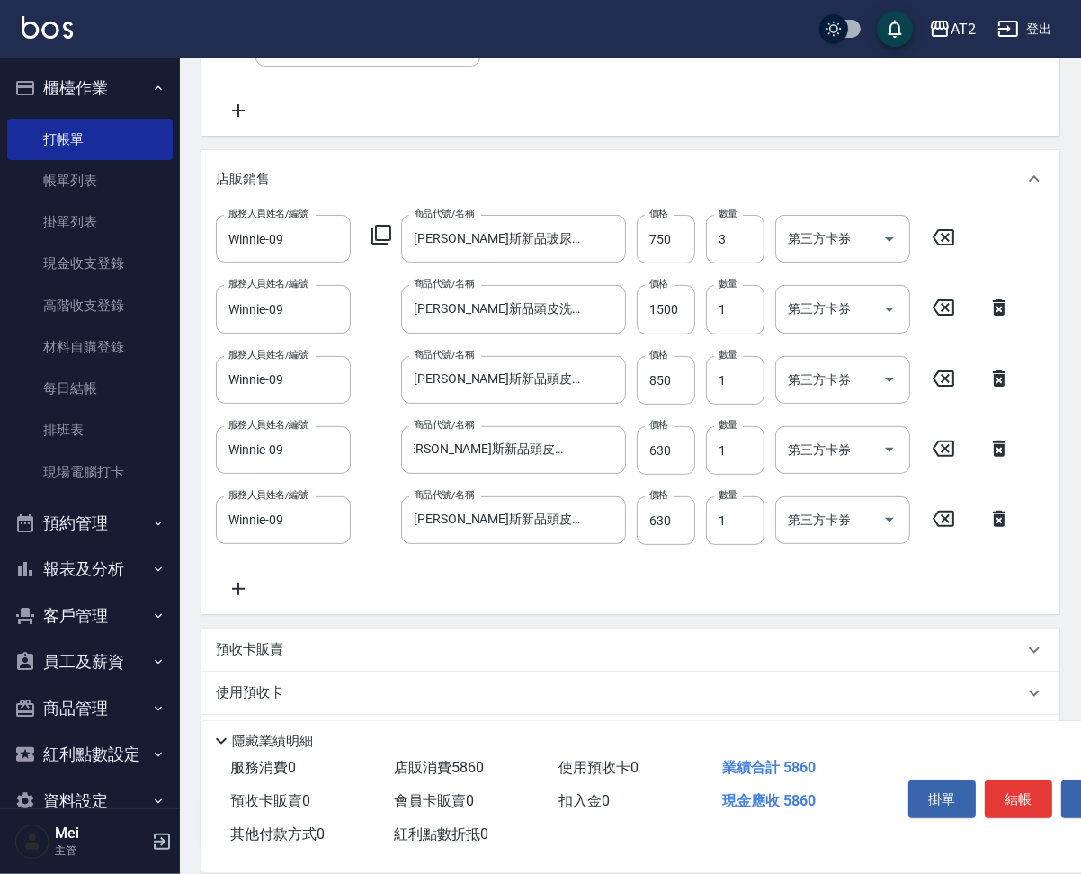
click at [727, 614] on div "服務人員姓名/編號 Winnie-09 服務人員姓名/編號 商品代號/名稱 喬娜斯新品玻尿酸洗護組500ML 商品代號/名稱 價格 750 價格 數量 3 數…" at bounding box center [630, 411] width 858 height 407
click at [505, 536] on input "喬娜斯新品頭皮保養香水50ML(橘)" at bounding box center [500, 520] width 182 height 31
click at [666, 475] on input "630" at bounding box center [666, 450] width 58 height 49
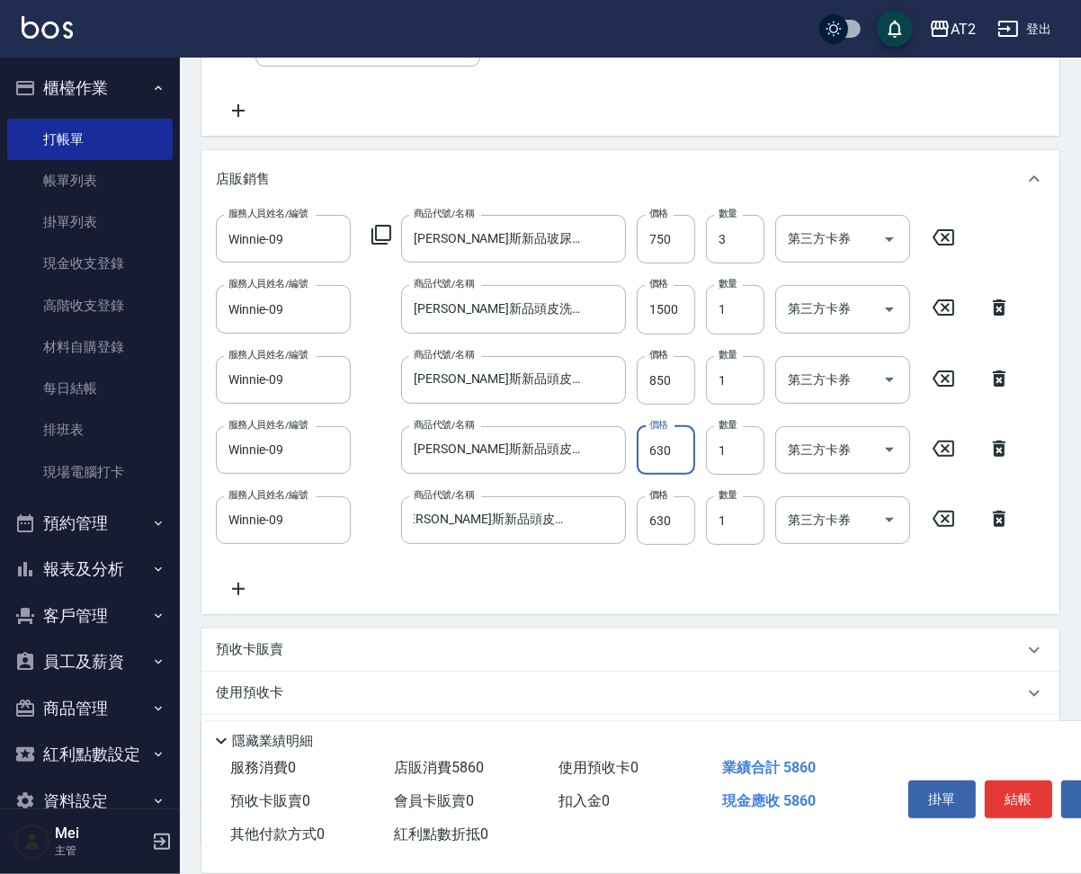
scroll to position [0, 0]
click at [730, 468] on input "1" at bounding box center [735, 450] width 58 height 49
click at [674, 475] on input "630" at bounding box center [666, 450] width 58 height 49
click at [662, 533] on input "630" at bounding box center [666, 521] width 58 height 49
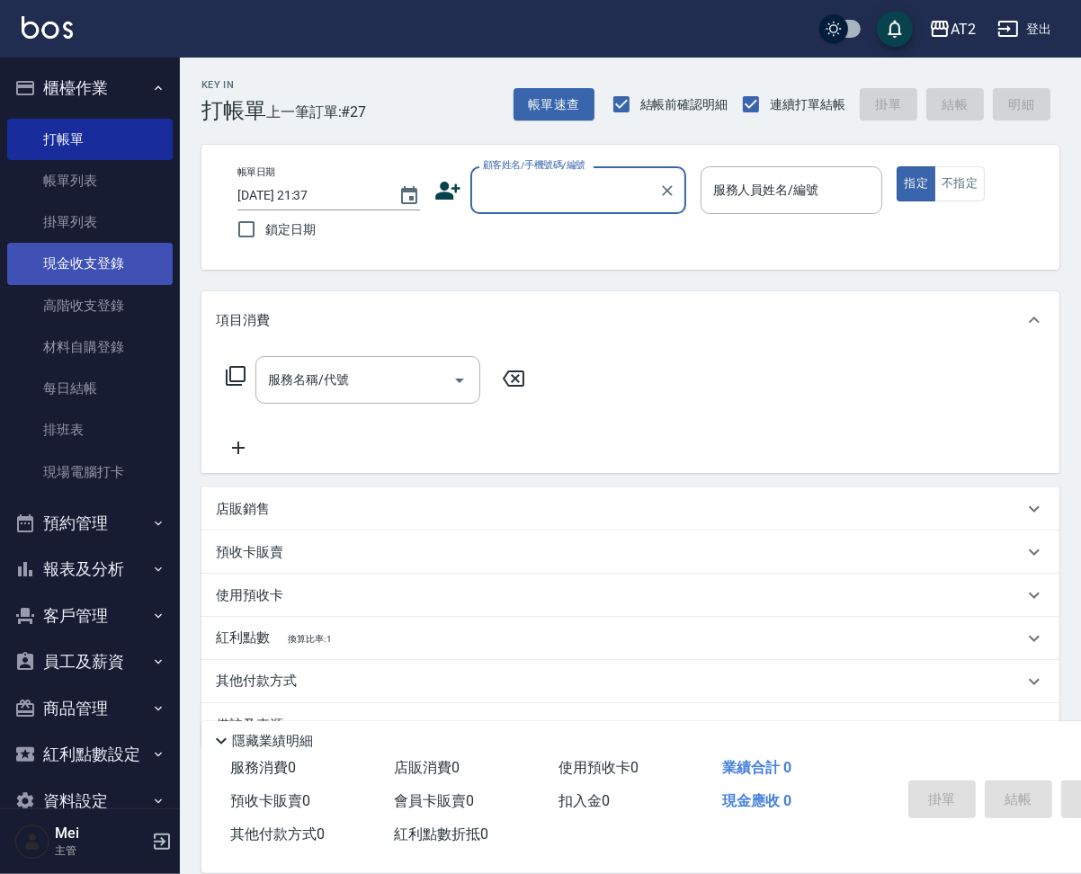
scroll to position [37, 0]
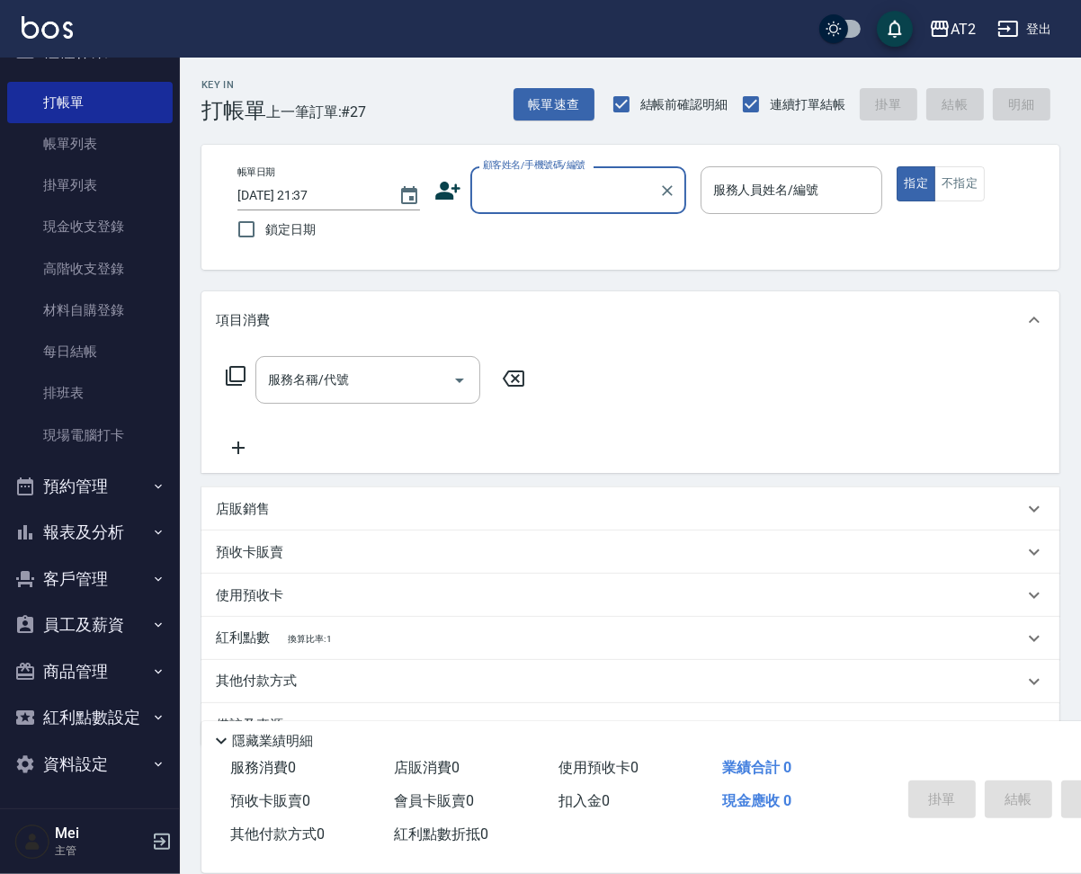
click at [76, 545] on button "報表及分析" at bounding box center [90, 532] width 166 height 47
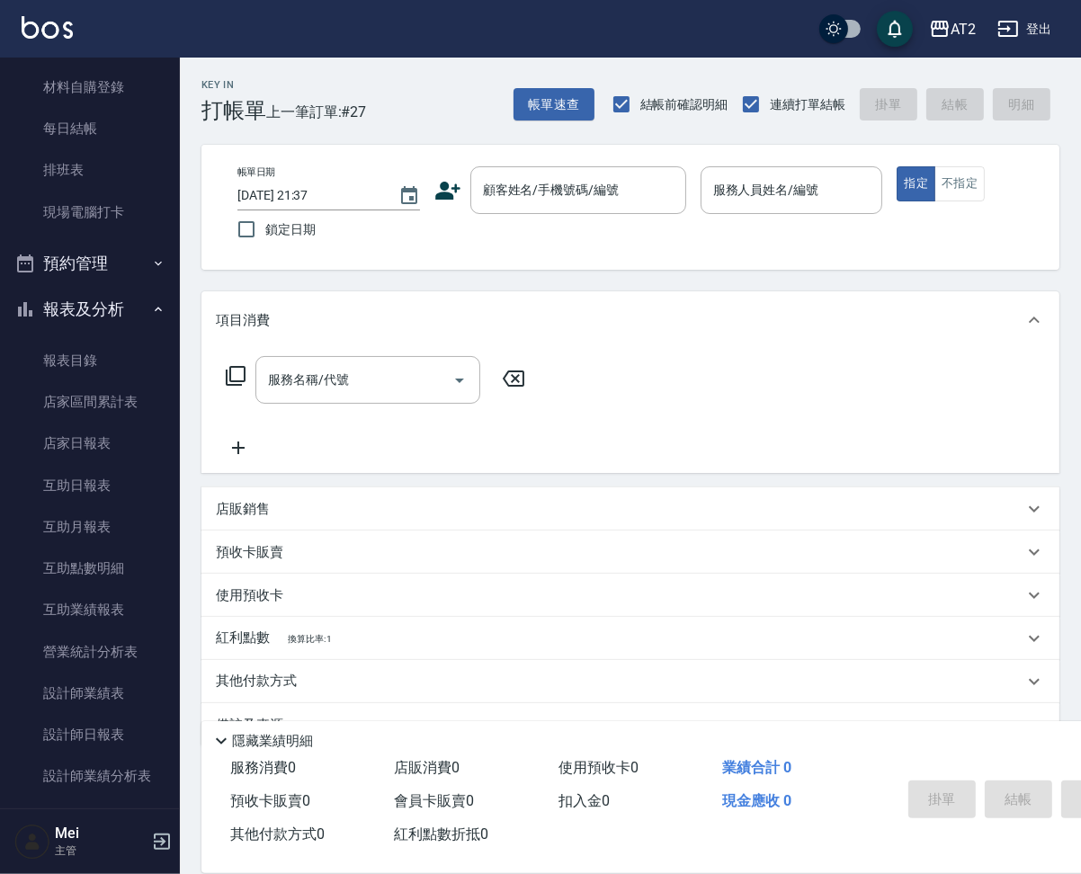
scroll to position [262, 0]
click at [117, 447] on link "店家日報表" at bounding box center [90, 441] width 166 height 41
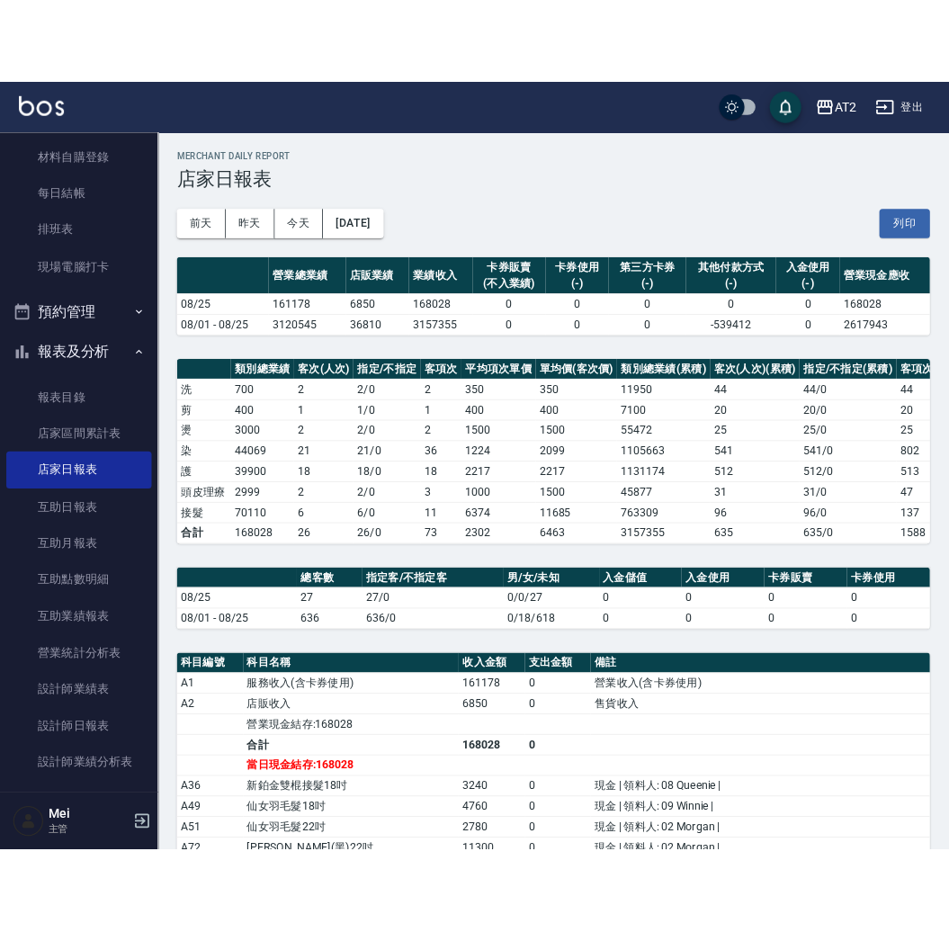
scroll to position [261, 0]
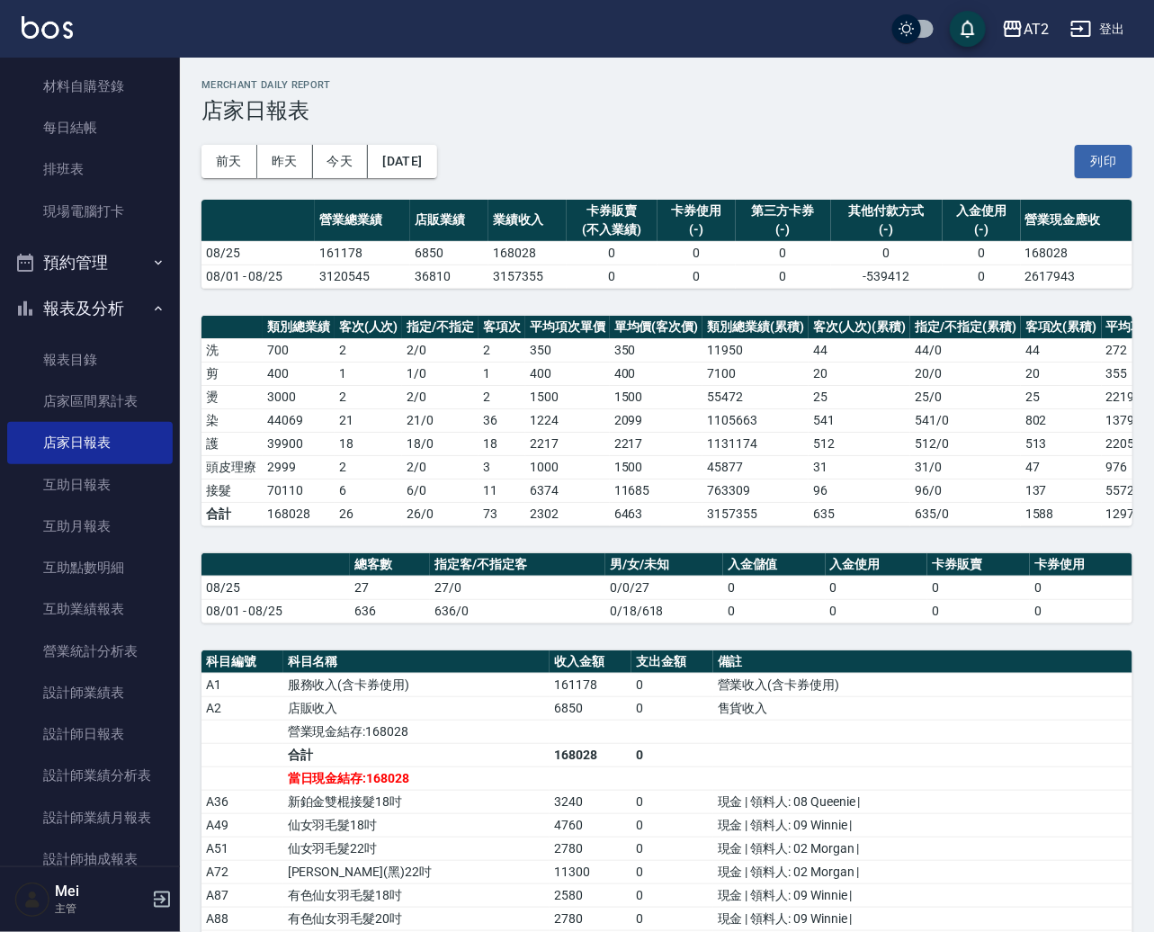
drag, startPoint x: 745, startPoint y: 165, endPoint x: 474, endPoint y: 174, distance: 270.9
click at [745, 165] on div "前天 昨天 今天 2025/08/25 列印" at bounding box center [666, 161] width 931 height 76
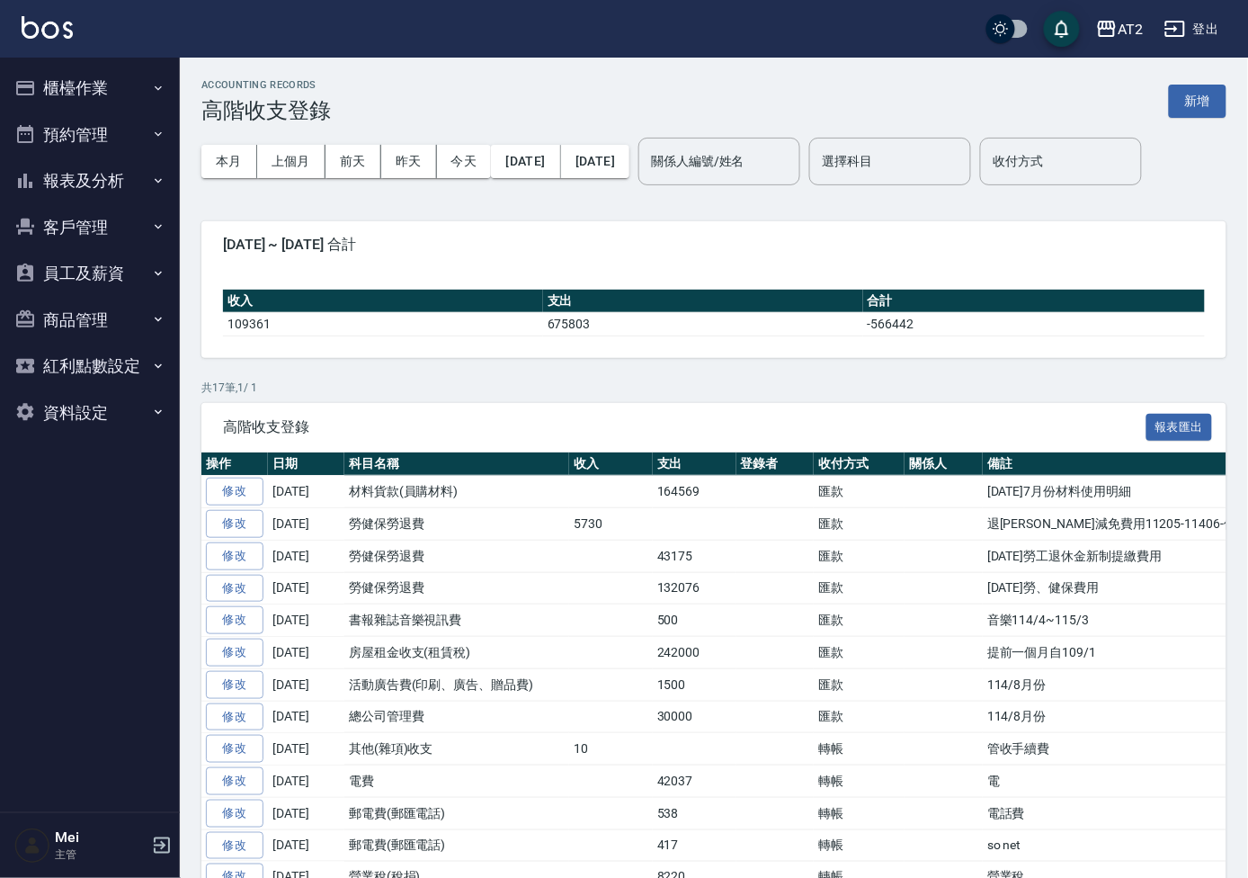
click at [1222, 79] on div "ACCOUNTING RECORDS 高階收支登錄 新增" at bounding box center [713, 101] width 1025 height 44
click at [1203, 90] on button "新增" at bounding box center [1198, 101] width 58 height 33
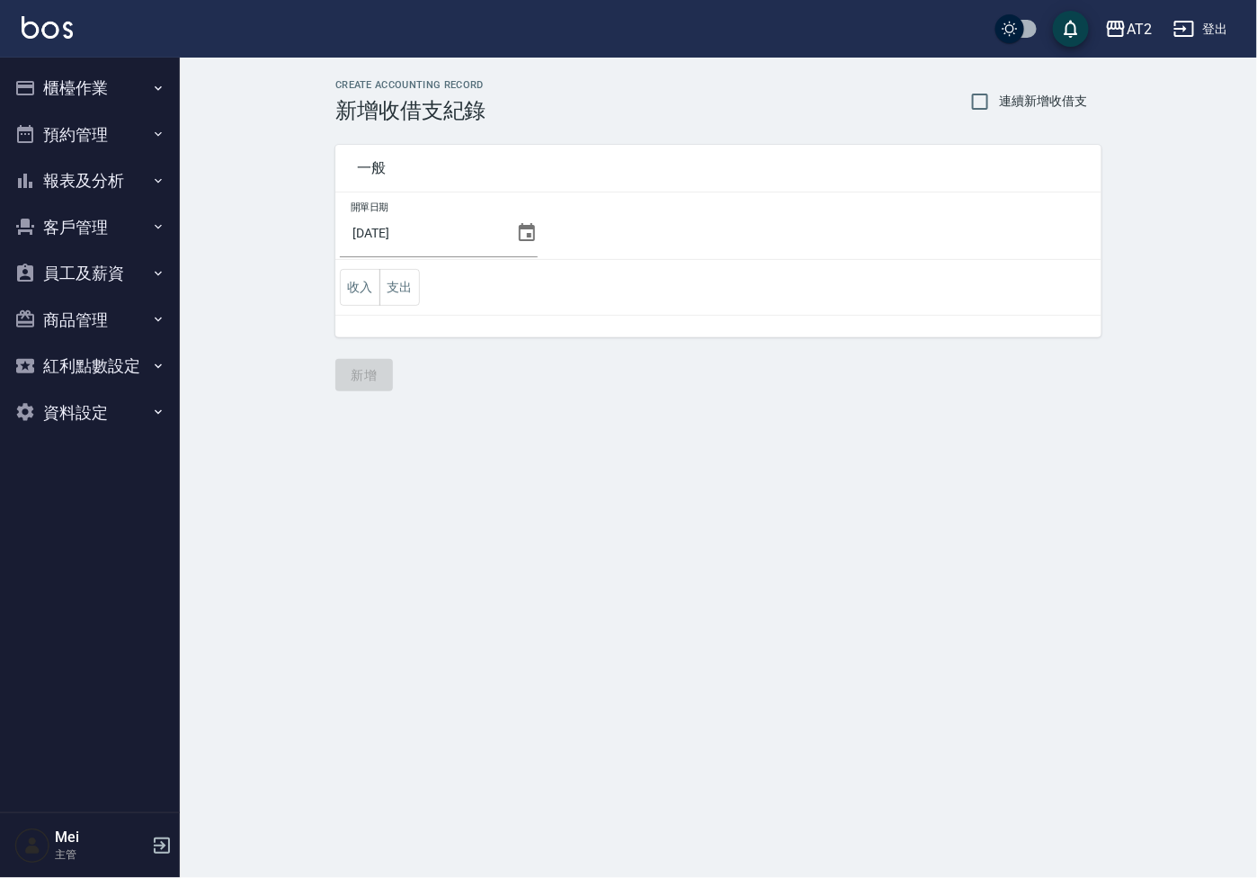
click at [1257, 85] on div "CREATE ACCOUNTING RECORD 新增收借支紀錄 連續新增收借支 一般 開單日期 2025/08/25 收入 支出 新增" at bounding box center [719, 235] width 1078 height 355
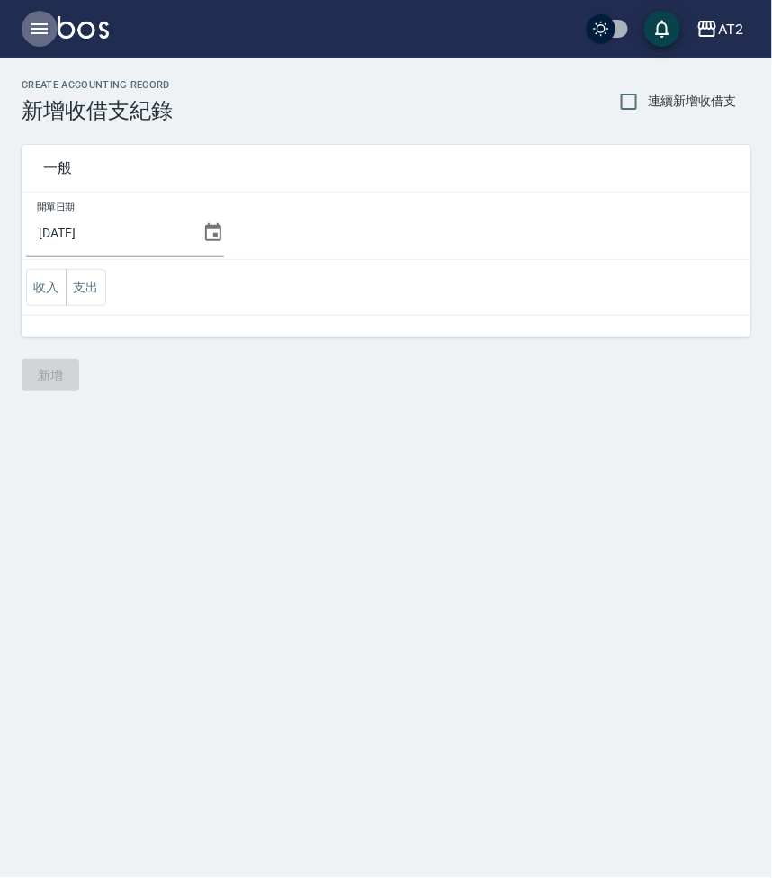
click at [43, 19] on icon "button" at bounding box center [40, 29] width 22 height 22
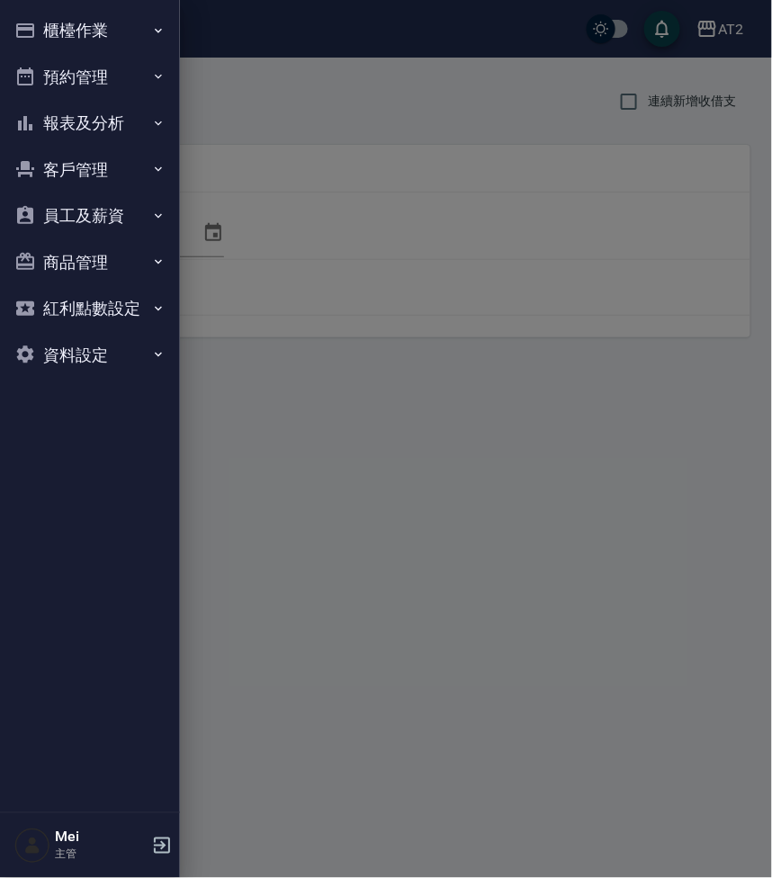
click at [152, 30] on icon "button" at bounding box center [158, 30] width 14 height 14
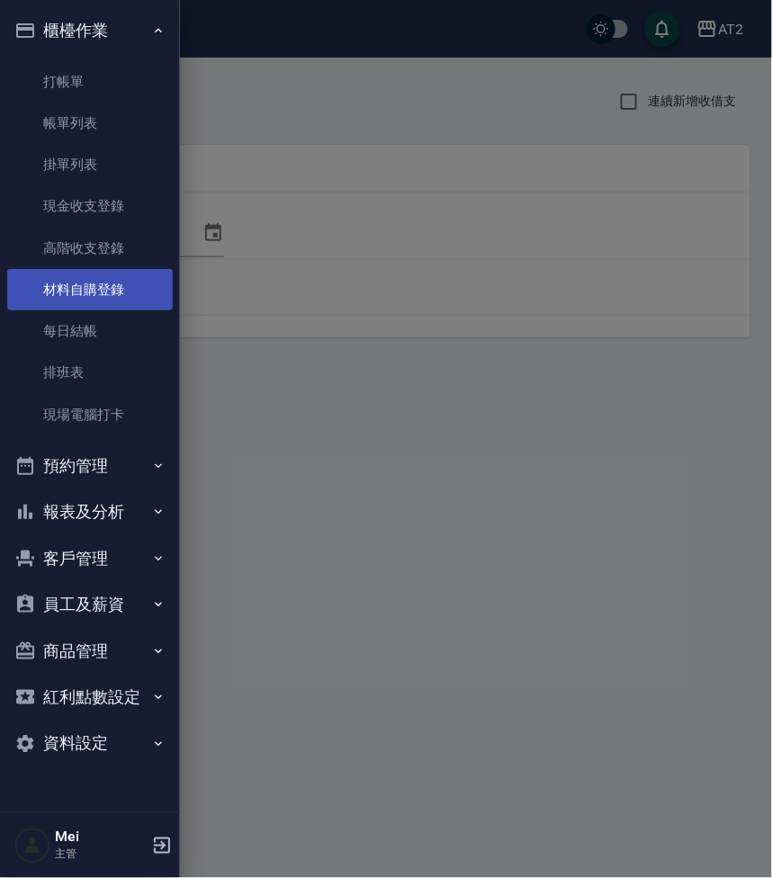
click at [126, 282] on link "材料自購登錄" at bounding box center [90, 289] width 166 height 41
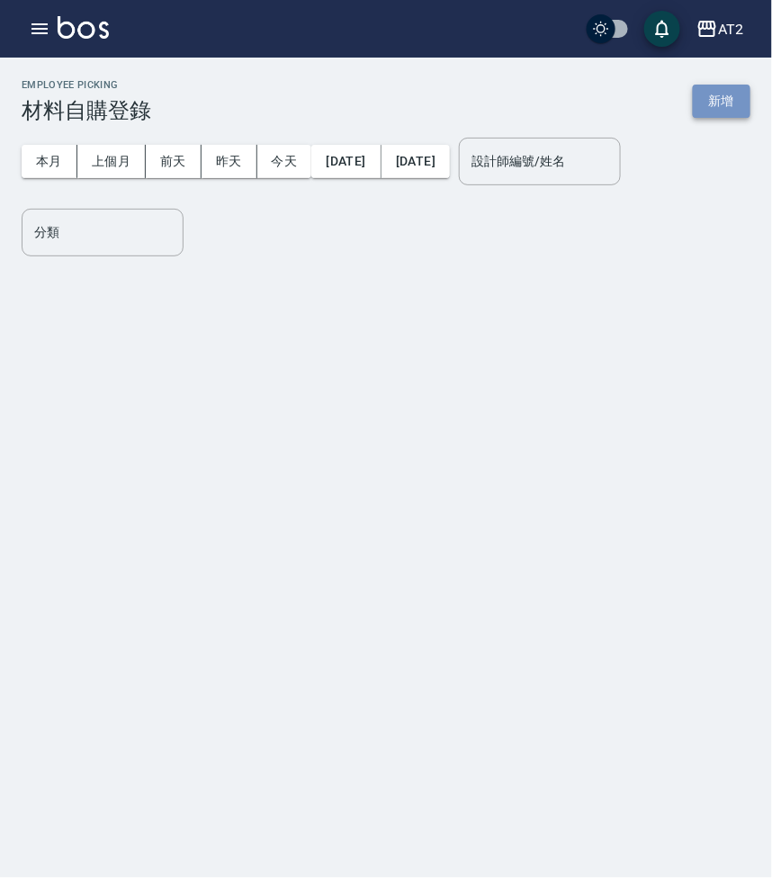
click at [738, 97] on button "新增" at bounding box center [722, 101] width 58 height 33
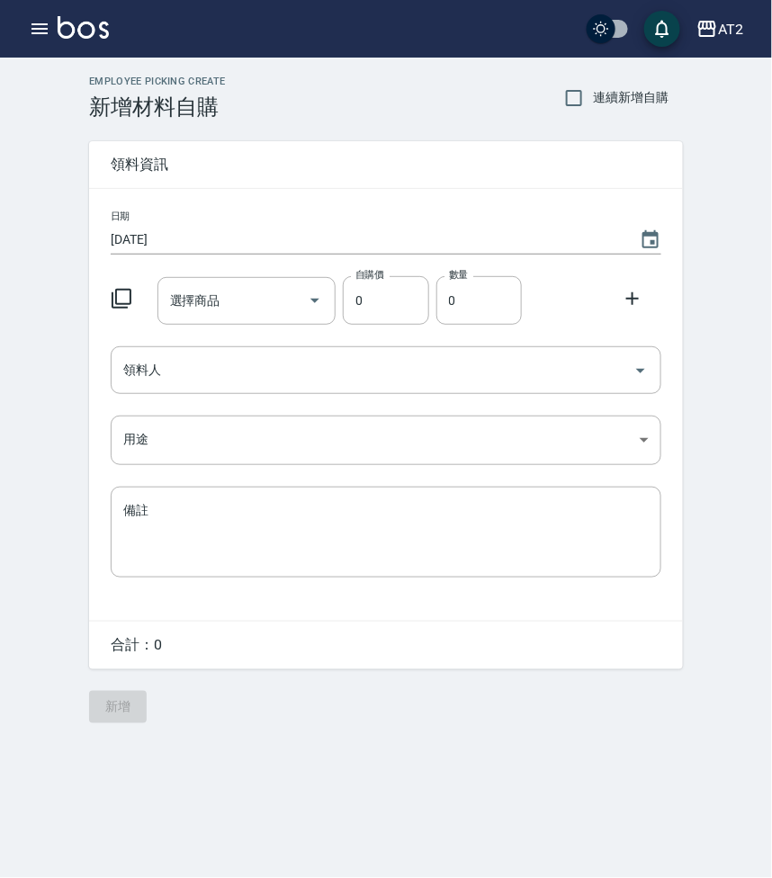
click at [620, 86] on label "連續新增自購" at bounding box center [611, 98] width 113 height 38
click at [593, 86] on input "連續新增自購" at bounding box center [574, 98] width 38 height 38
checkbox input "true"
click at [265, 302] on input "選擇商品" at bounding box center [234, 300] width 136 height 31
drag, startPoint x: 740, startPoint y: 198, endPoint x: 207, endPoint y: 318, distance: 546.8
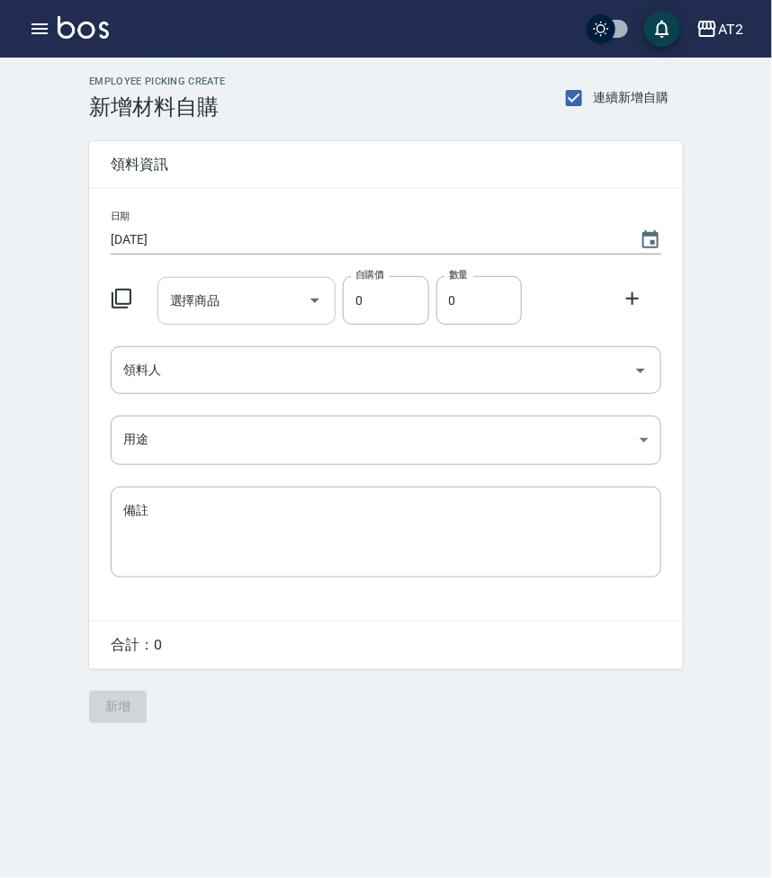
click at [207, 318] on div "選擇商品" at bounding box center [246, 301] width 179 height 48
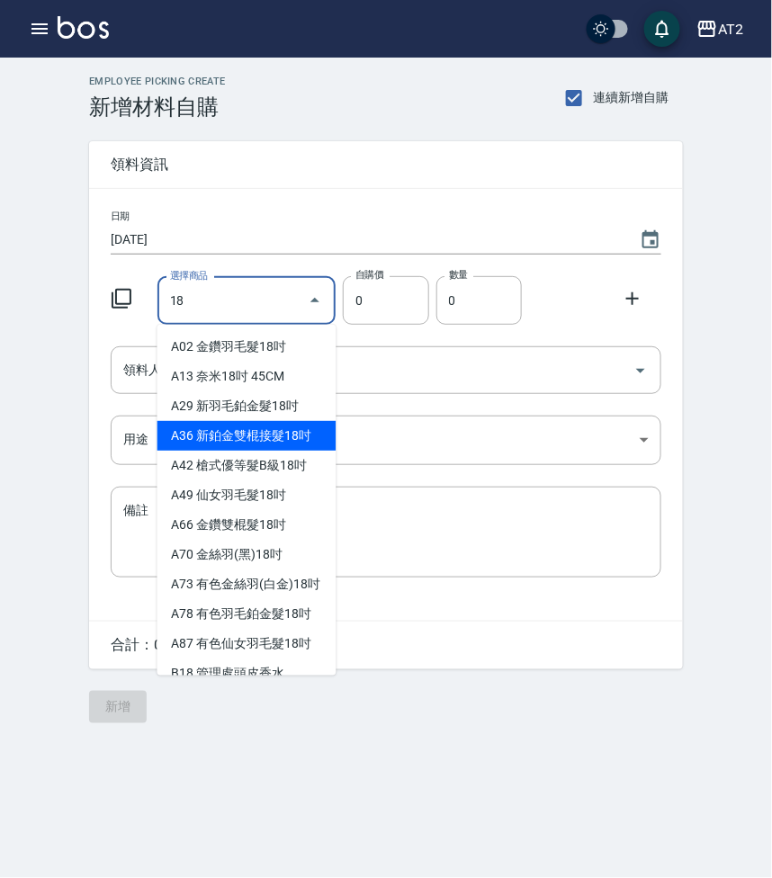
click at [251, 428] on li "A36 新鉑金雙棍接髮18吋" at bounding box center [246, 436] width 179 height 30
type input "新鉑金雙棍接髮18吋"
type input "1080"
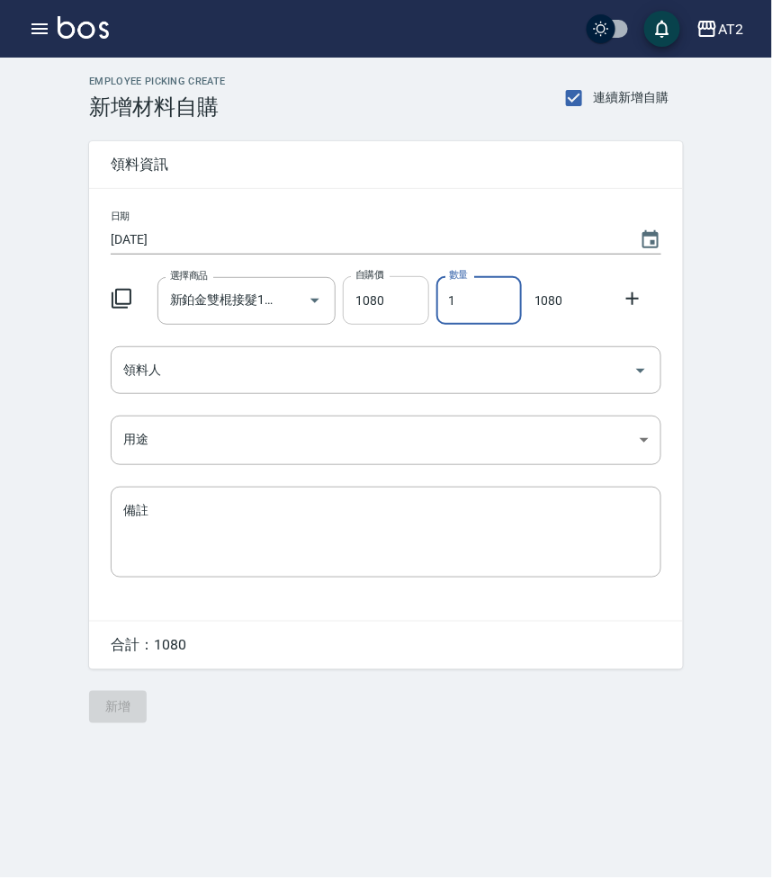
drag, startPoint x: 472, startPoint y: 310, endPoint x: 419, endPoint y: 312, distance: 53.1
click at [419, 312] on div "選擇商品 新鉑金雙棍接髮18吋 選擇商品 自購價 1080 自購價 數量 1 數量 1080" at bounding box center [382, 297] width 558 height 56
type input "3"
click at [475, 365] on input "領料人" at bounding box center [372, 369] width 507 height 31
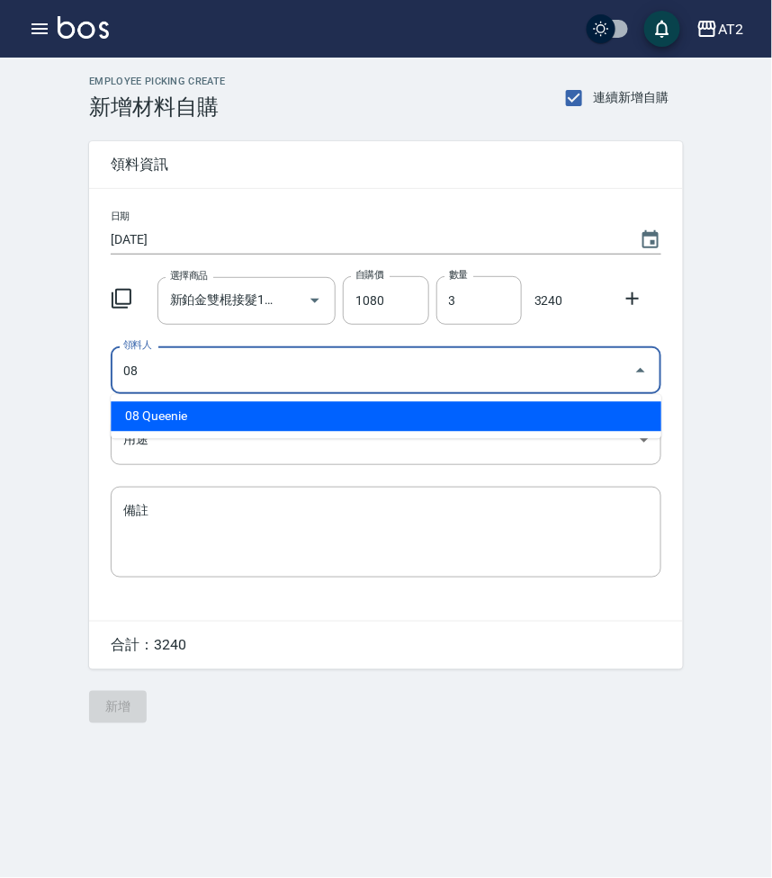
type input "08 Queenie"
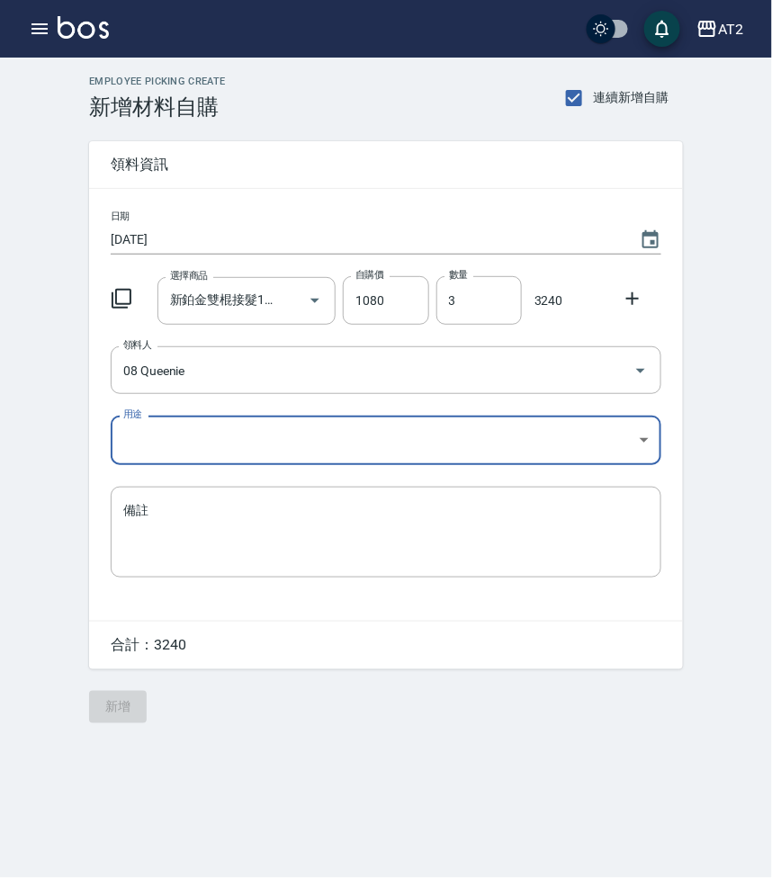
click at [371, 440] on body "AT2 登出 櫃檯作業 打帳單 帳單列表 掛單列表 現金收支登錄 高階收支登錄 材料自購登錄 每日結帳 排班表 現場電腦打卡 預約管理 預約管理 單日預約紀錄…" at bounding box center [386, 439] width 772 height 878
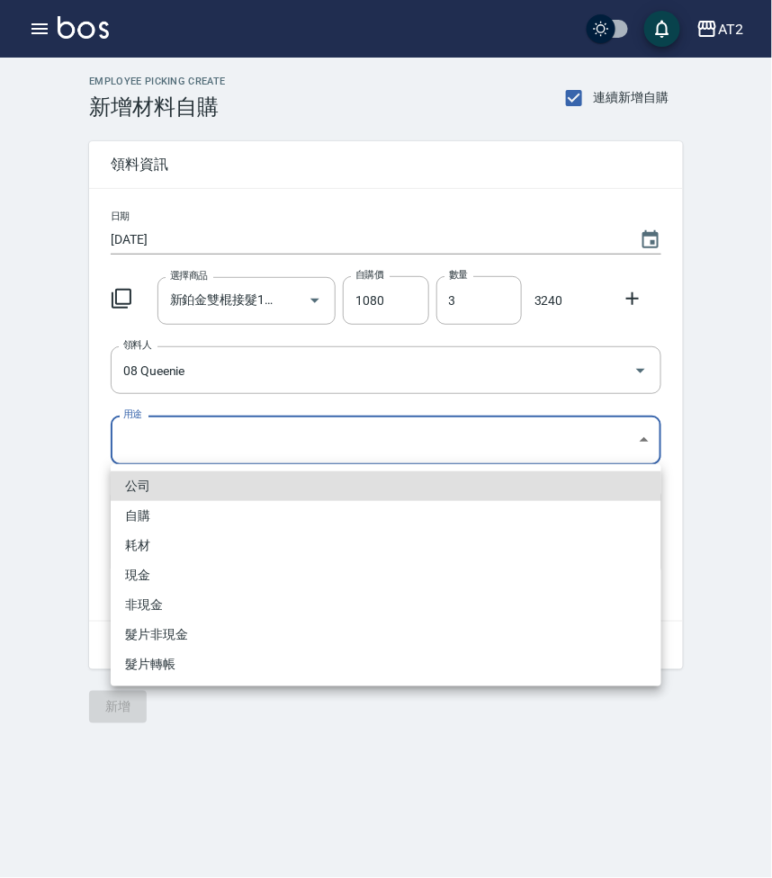
click at [214, 576] on li "現金" at bounding box center [386, 575] width 550 height 30
type input "現金"
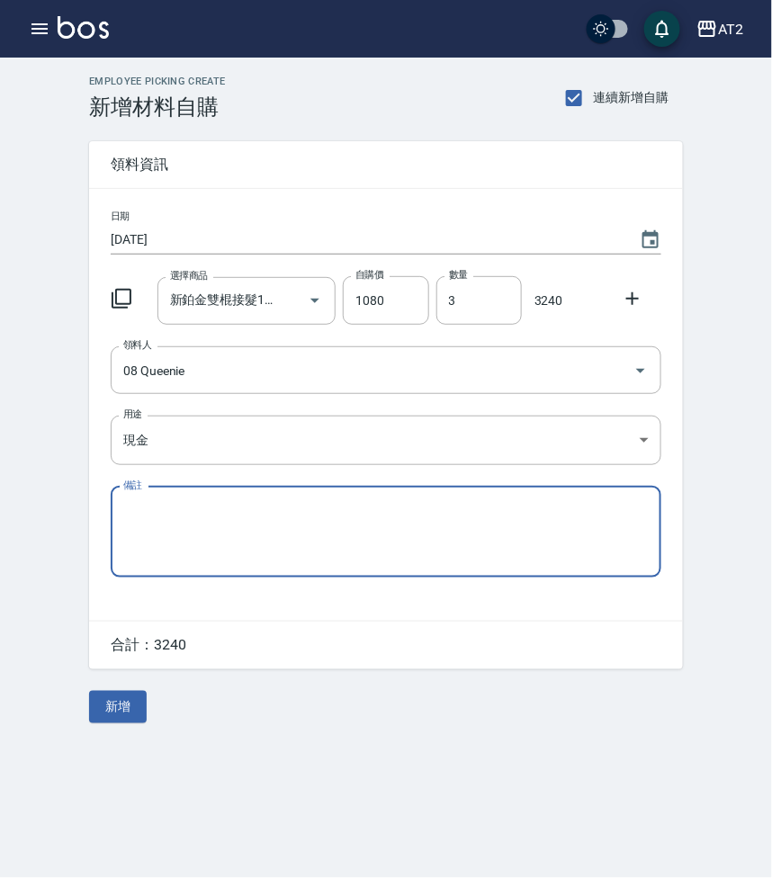
click at [266, 749] on div "Employee Picking Create 新增材料自購 連續新增自購 領料資訊 日期 2025/08/25 選擇商品 新鉑金雙棍接髮18吋 選擇商品 自…" at bounding box center [386, 439] width 772 height 878
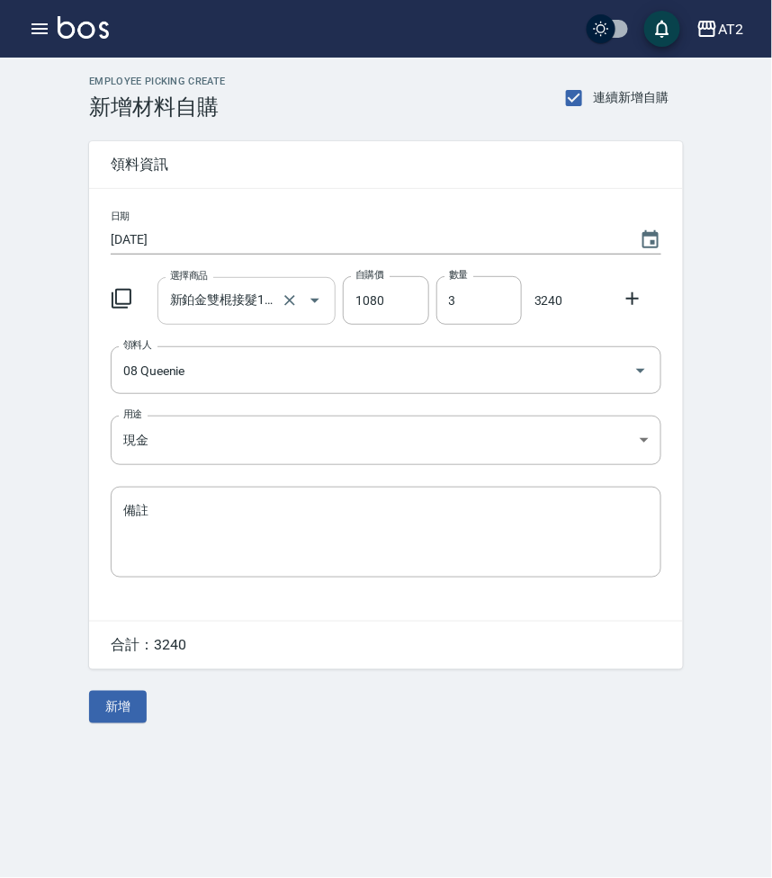
click at [190, 316] on input "新鉑金雙棍接髮18吋" at bounding box center [222, 300] width 112 height 31
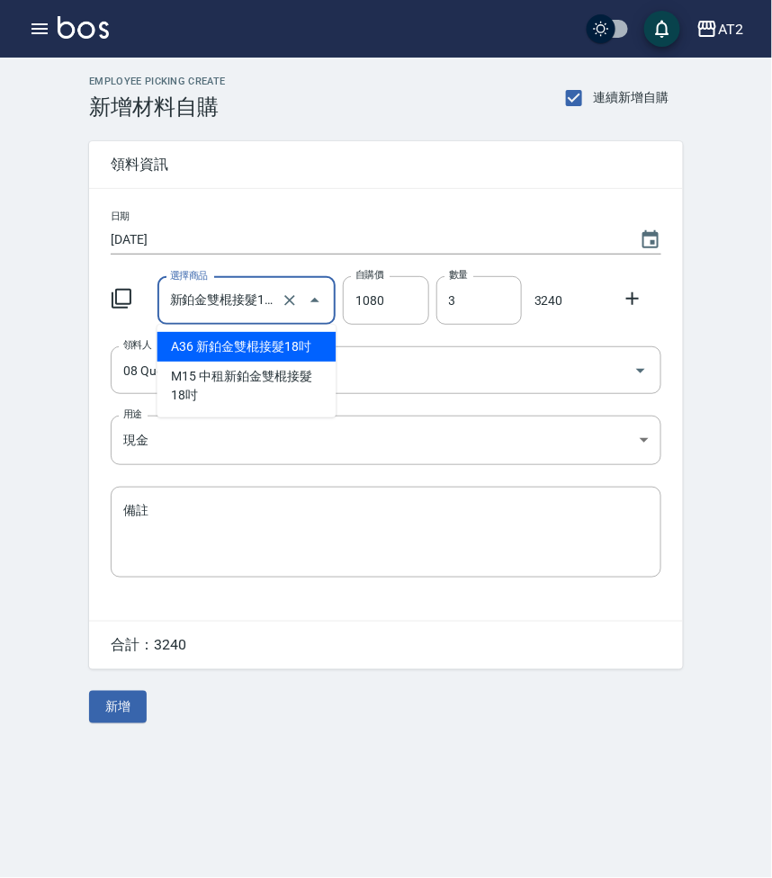
click at [210, 339] on li "A36 新鉑金雙棍接髮18吋" at bounding box center [246, 347] width 179 height 30
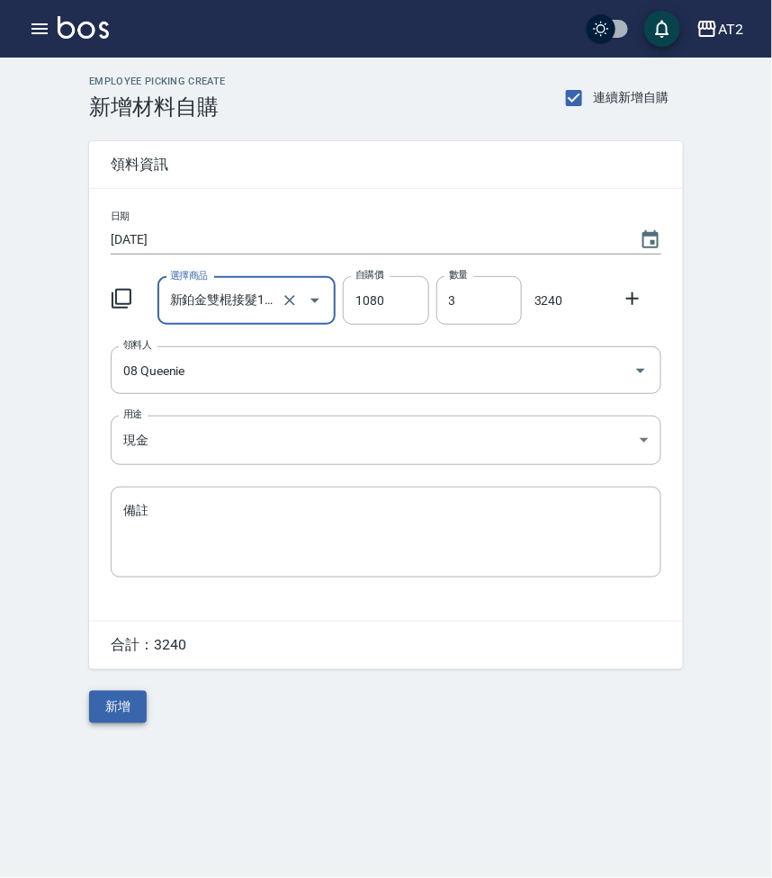
click at [112, 713] on button "新增" at bounding box center [118, 707] width 58 height 33
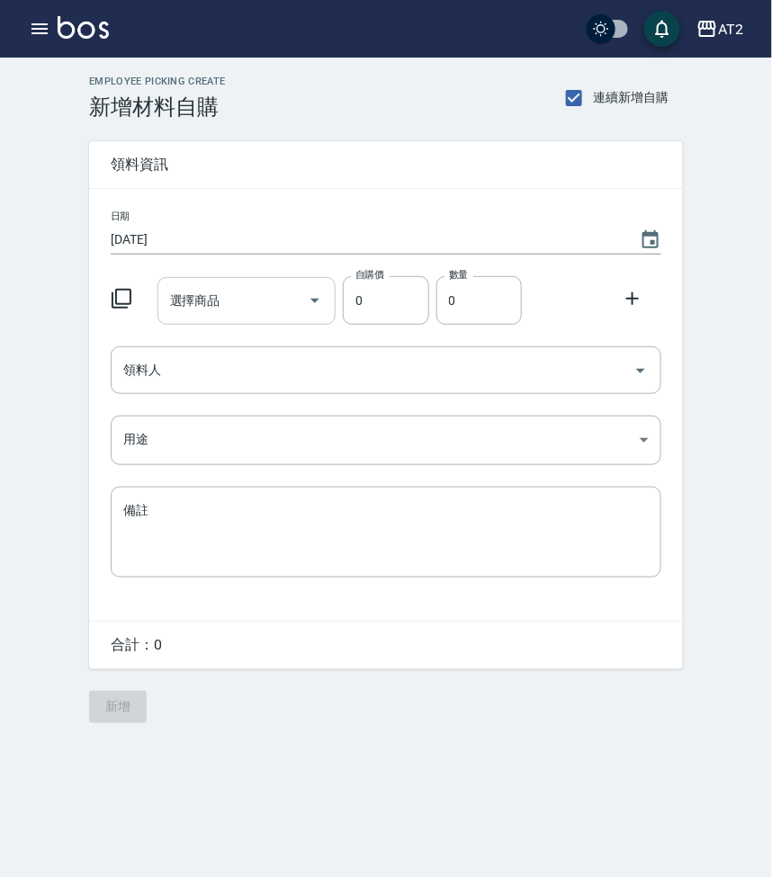
click at [263, 285] on input "選擇商品" at bounding box center [234, 300] width 136 height 31
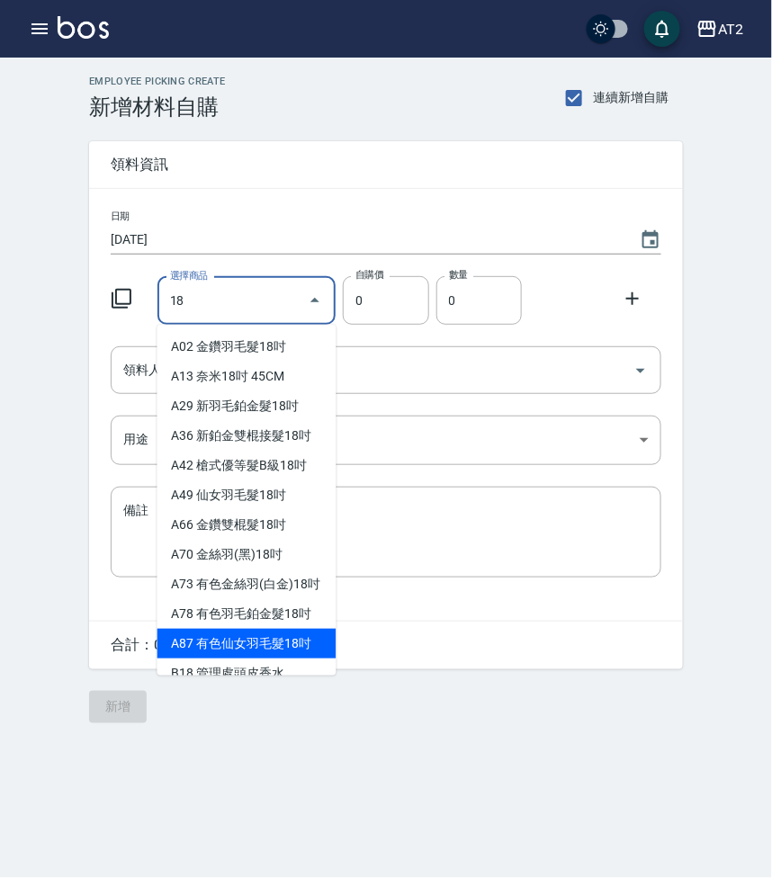
click at [240, 658] on li "A87 有色仙女羽毛髮18吋" at bounding box center [246, 644] width 179 height 30
type input "有色仙女羽毛髮18吋"
type input "2580"
type input "1"
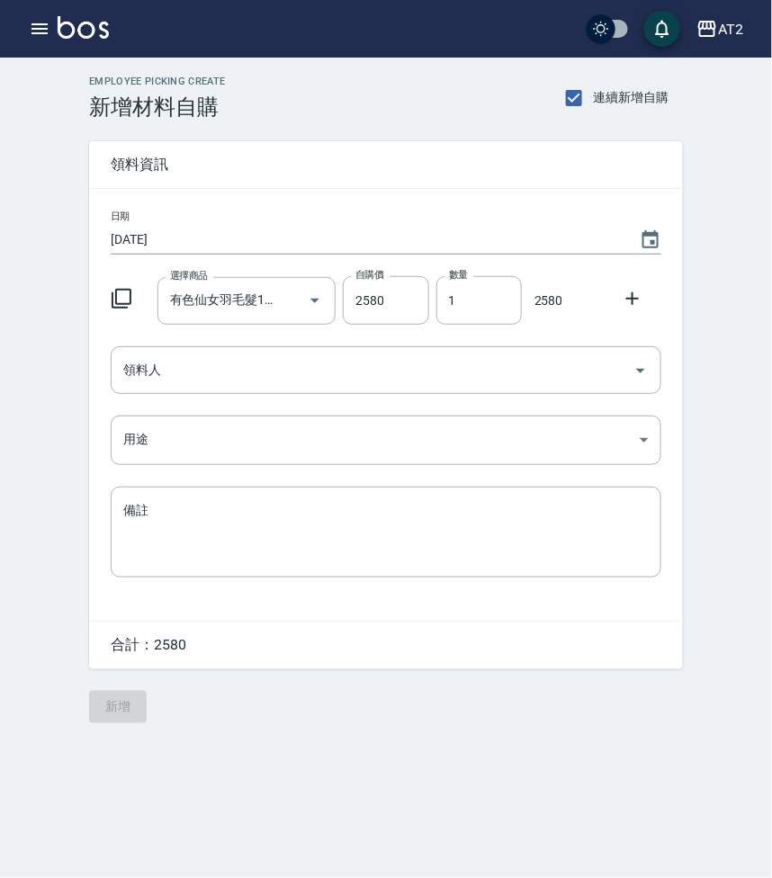
click at [627, 299] on icon at bounding box center [632, 298] width 13 height 13
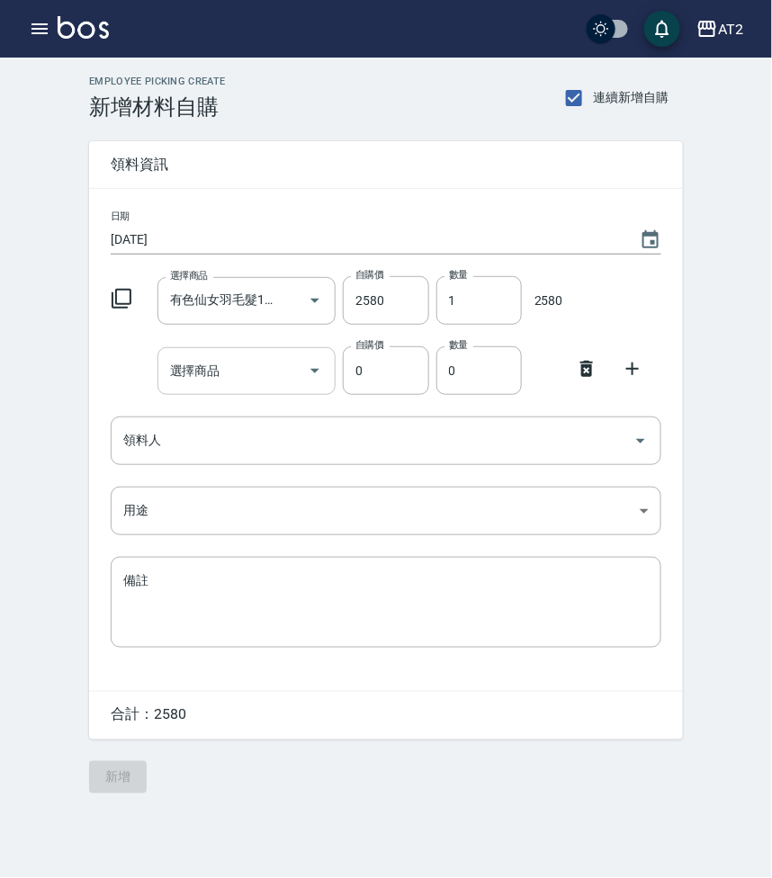
click at [237, 367] on input "選擇商品" at bounding box center [234, 370] width 136 height 31
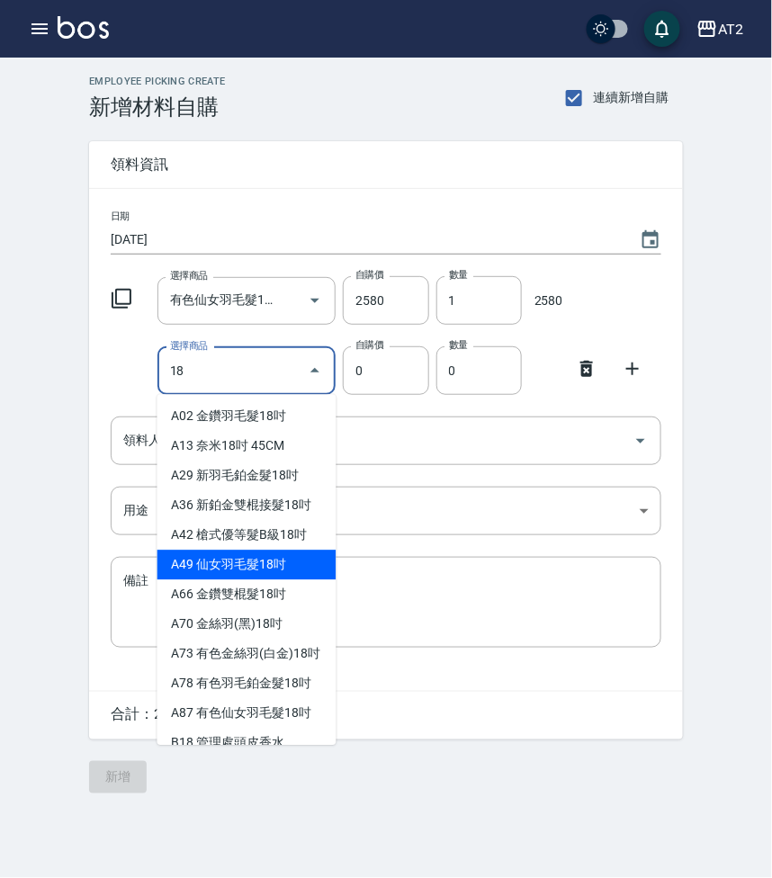
click at [253, 572] on li "A49 仙女羽毛髮18吋" at bounding box center [246, 565] width 179 height 30
type input "仙女羽毛髮18吋"
type input "2380"
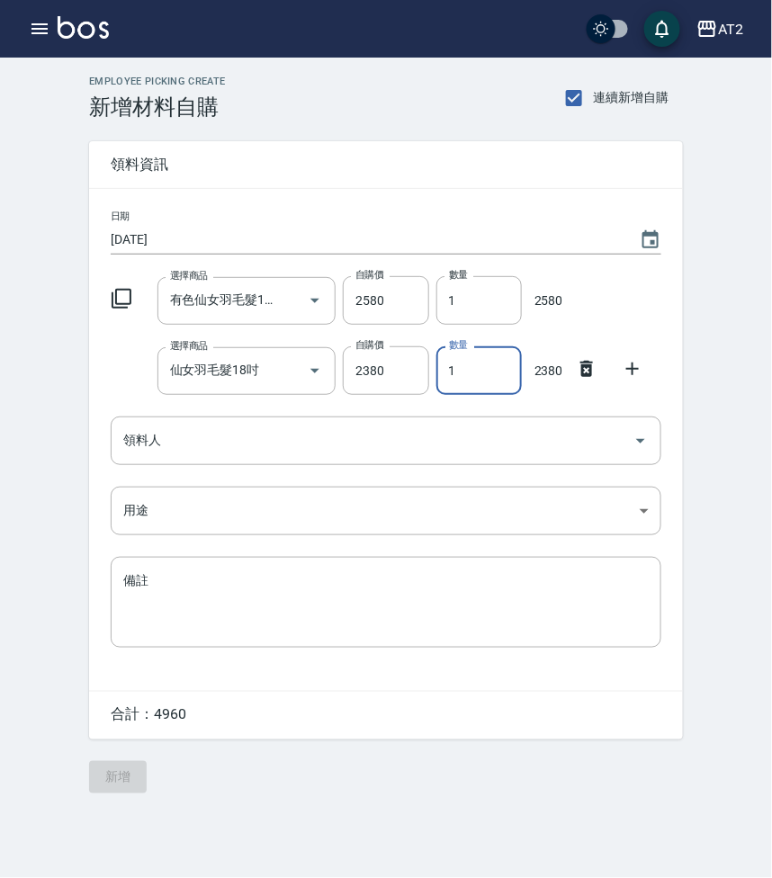
drag, startPoint x: 450, startPoint y: 380, endPoint x: 473, endPoint y: 380, distance: 23.4
click at [473, 380] on input "1" at bounding box center [478, 370] width 85 height 49
type input "2"
click at [203, 440] on input "領料人" at bounding box center [372, 440] width 507 height 31
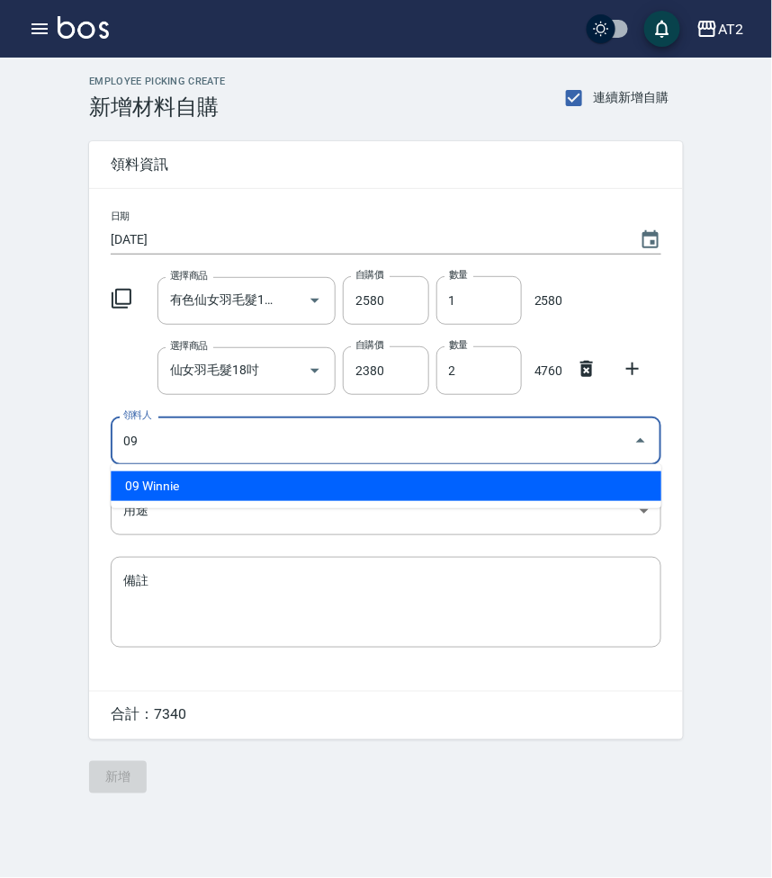
type input "09 Winnie"
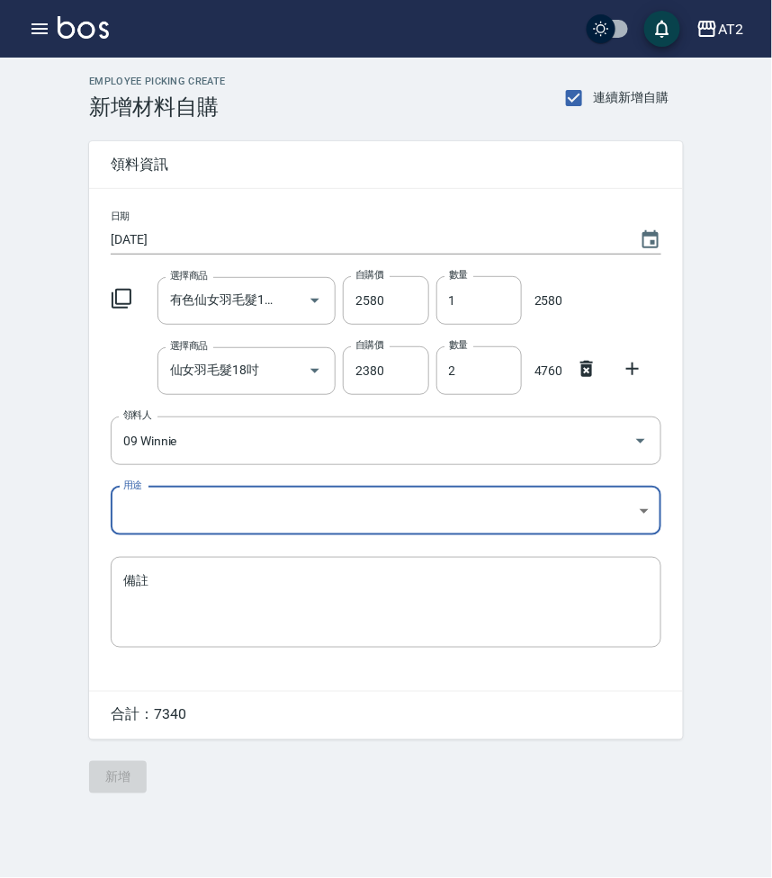
click at [191, 518] on body "AT2 登出 櫃檯作業 打帳單 帳單列表 掛單列表 現金收支登錄 高階收支登錄 材料自購登錄 每日結帳 排班表 現場電腦打卡 預約管理 預約管理 單日預約紀錄…" at bounding box center [386, 439] width 772 height 878
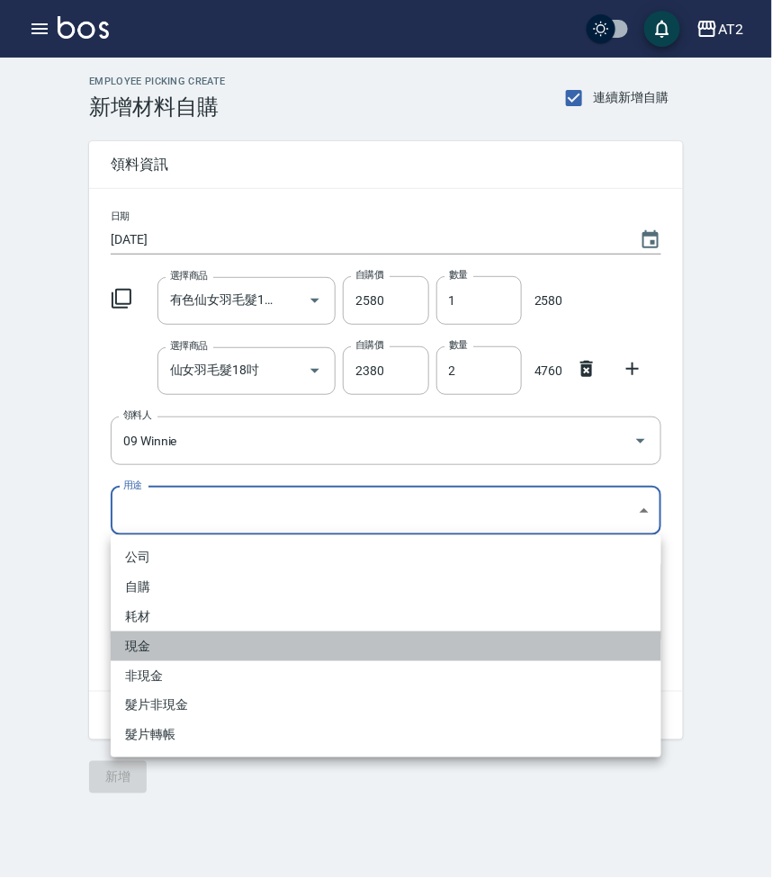
click at [186, 648] on li "現金" at bounding box center [386, 646] width 550 height 30
type input "現金"
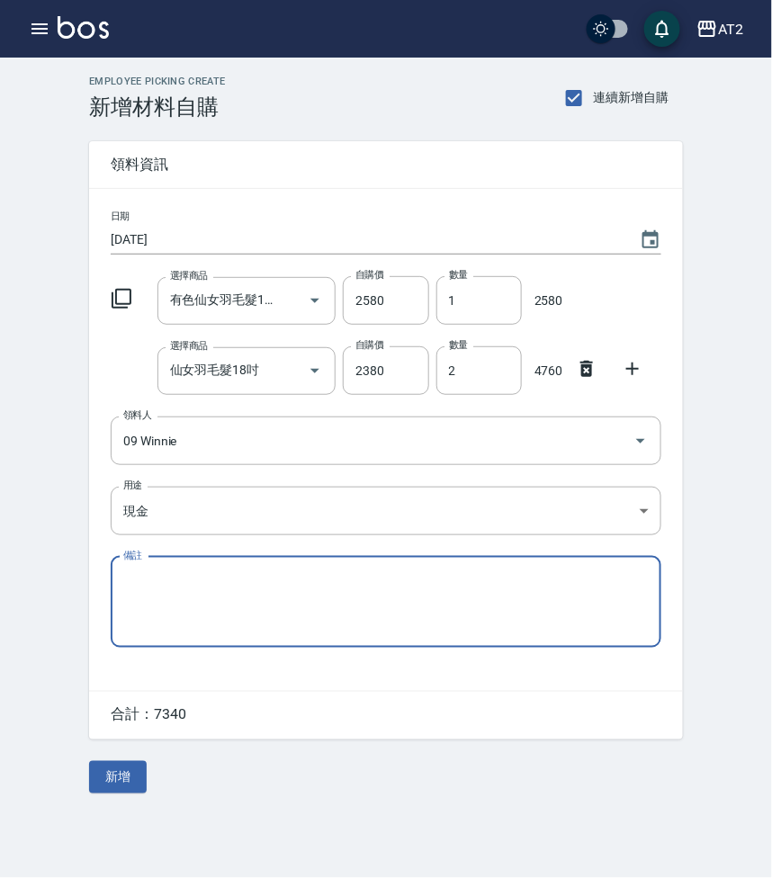
click at [69, 345] on div "Employee Picking Create 新增材料自購 連續新增自購 領料資訊 日期 2025/08/25 選擇商品 有色仙女羽毛髮18吋 選擇商品 自…" at bounding box center [386, 435] width 772 height 754
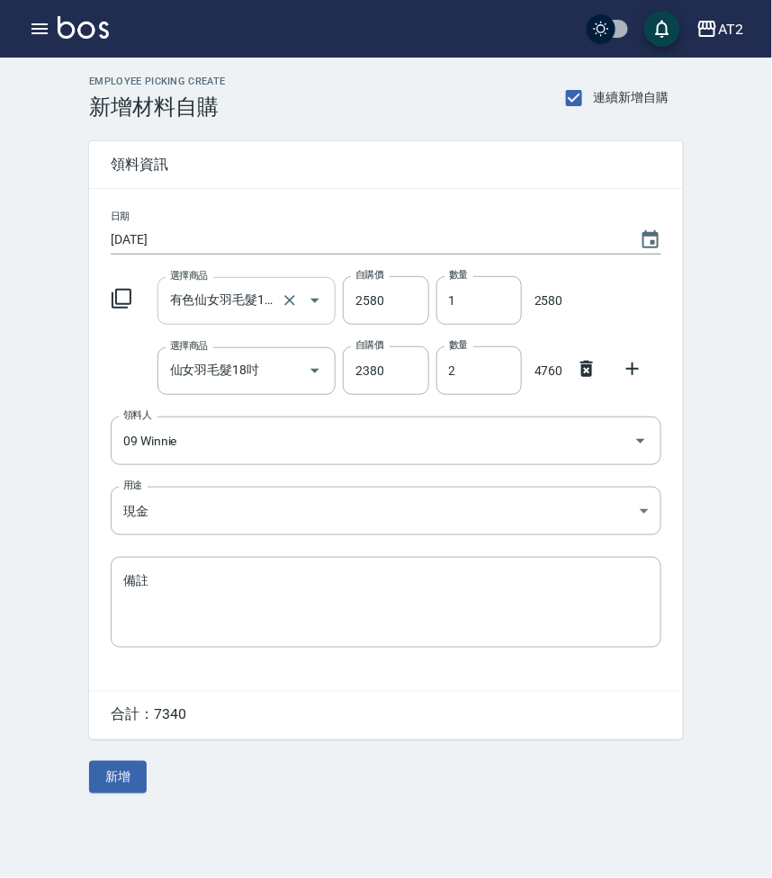
click at [265, 308] on input "有色仙女羽毛髮18吋" at bounding box center [222, 300] width 112 height 31
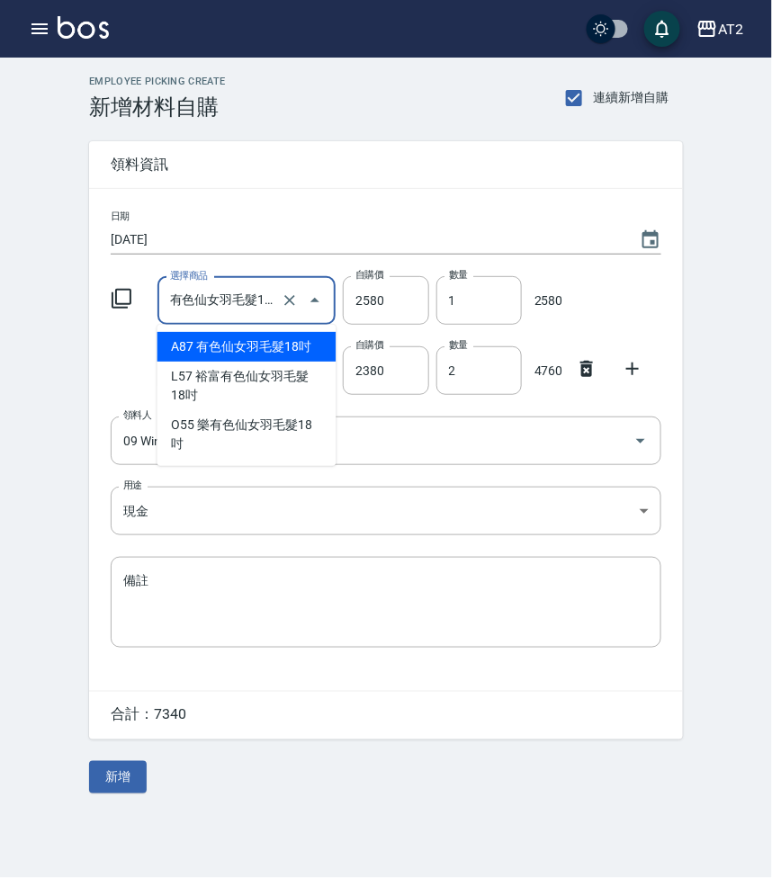
click at [206, 354] on li "A87 有色仙女羽毛髮18吋" at bounding box center [246, 347] width 179 height 30
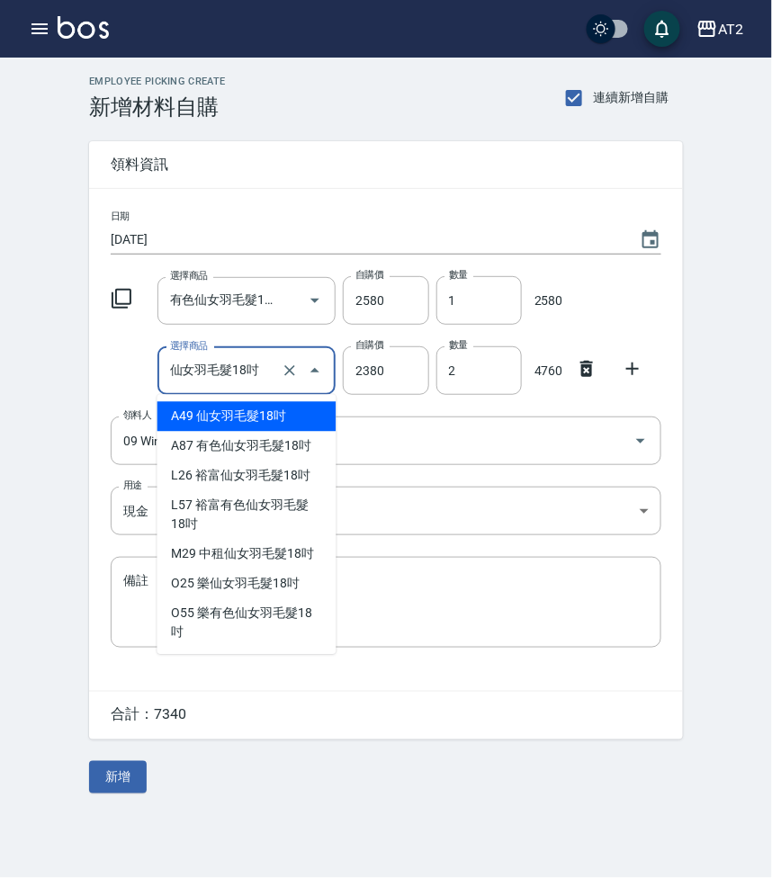
click at [198, 374] on input "仙女羽毛髮18吋" at bounding box center [222, 370] width 112 height 31
click at [214, 426] on li "A49 仙女羽毛髮18吋" at bounding box center [246, 417] width 179 height 30
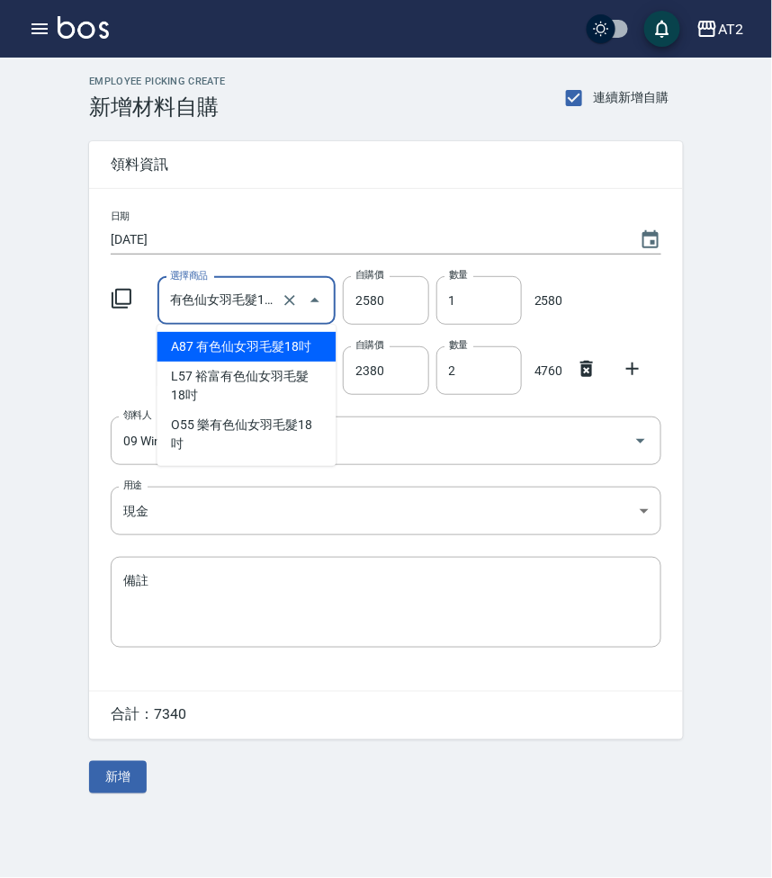
click at [192, 289] on input "有色仙女羽毛髮18吋" at bounding box center [222, 300] width 112 height 31
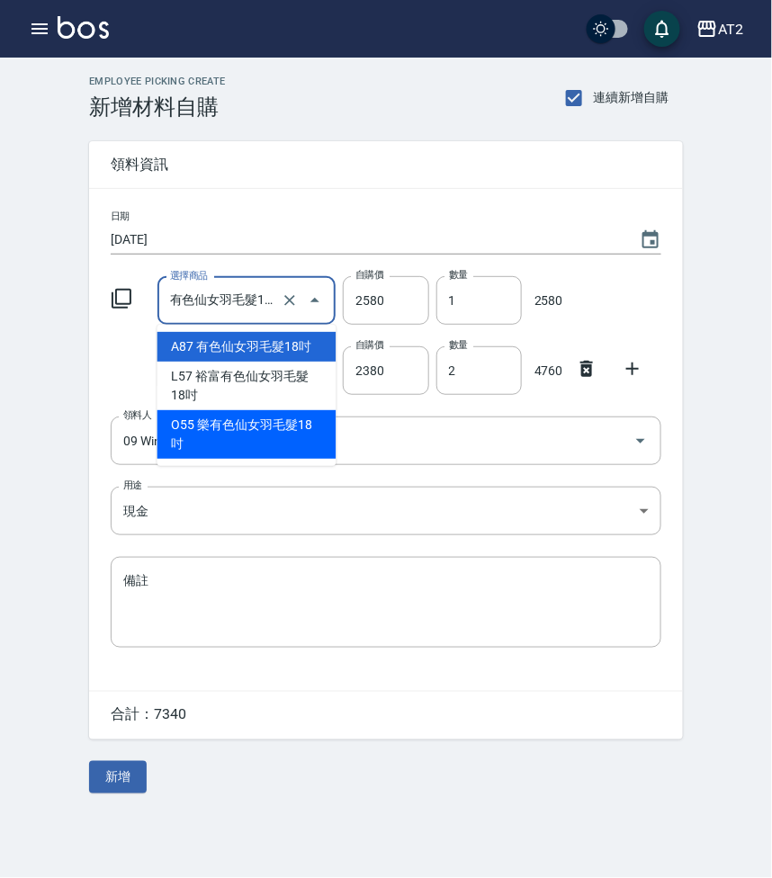
click at [98, 348] on div "日期 2025/08/25 選擇商品 有色仙女羽毛髮18吋 選擇商品 自購價 2580 自購價 數量 1 數量 2580 選擇商品 仙女羽毛髮18吋 選擇商品…" at bounding box center [386, 440] width 594 height 502
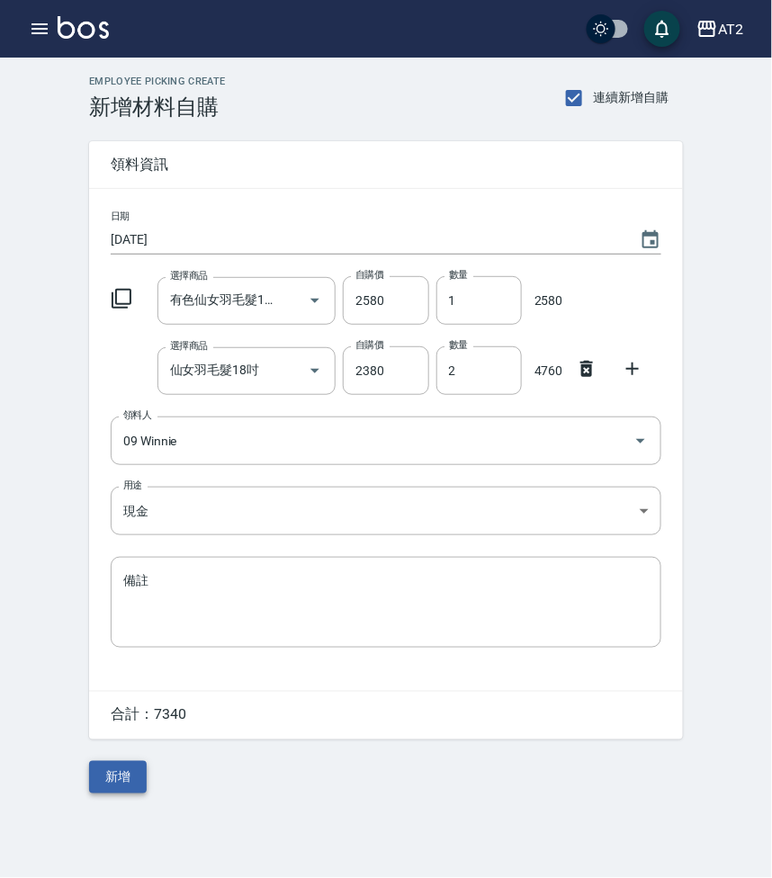
click at [105, 790] on button "新增" at bounding box center [118, 777] width 58 height 33
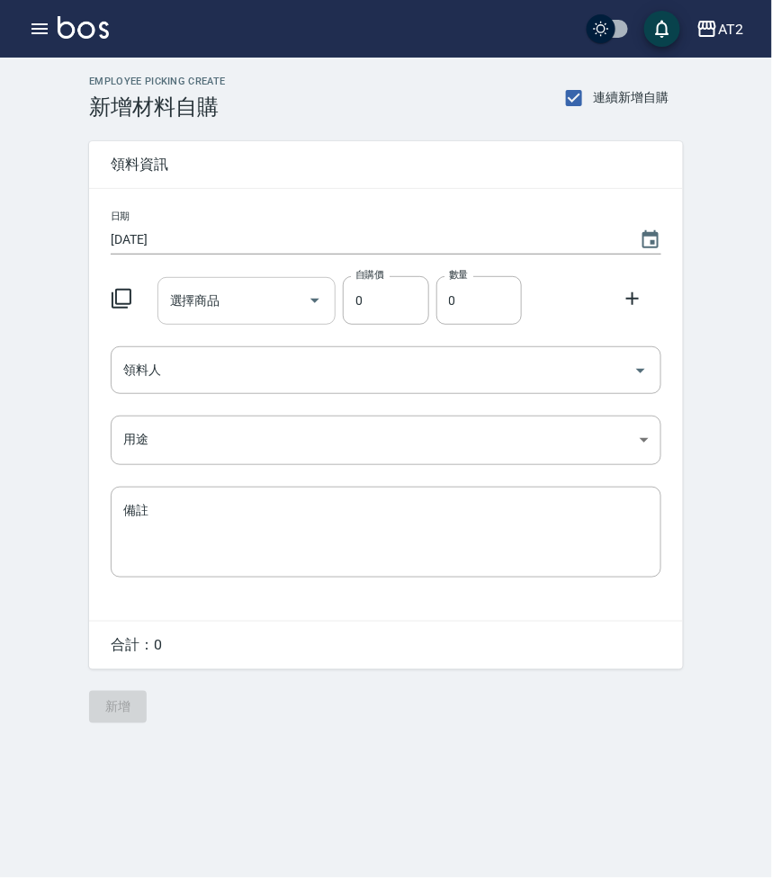
click at [223, 310] on input "選擇商品" at bounding box center [234, 300] width 136 height 31
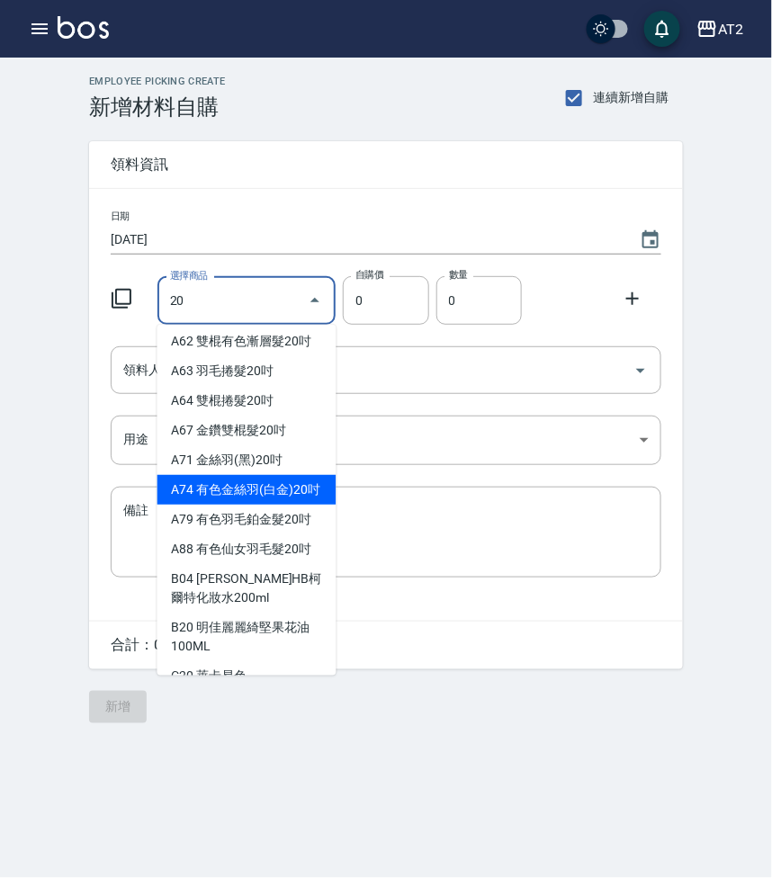
scroll to position [449, 0]
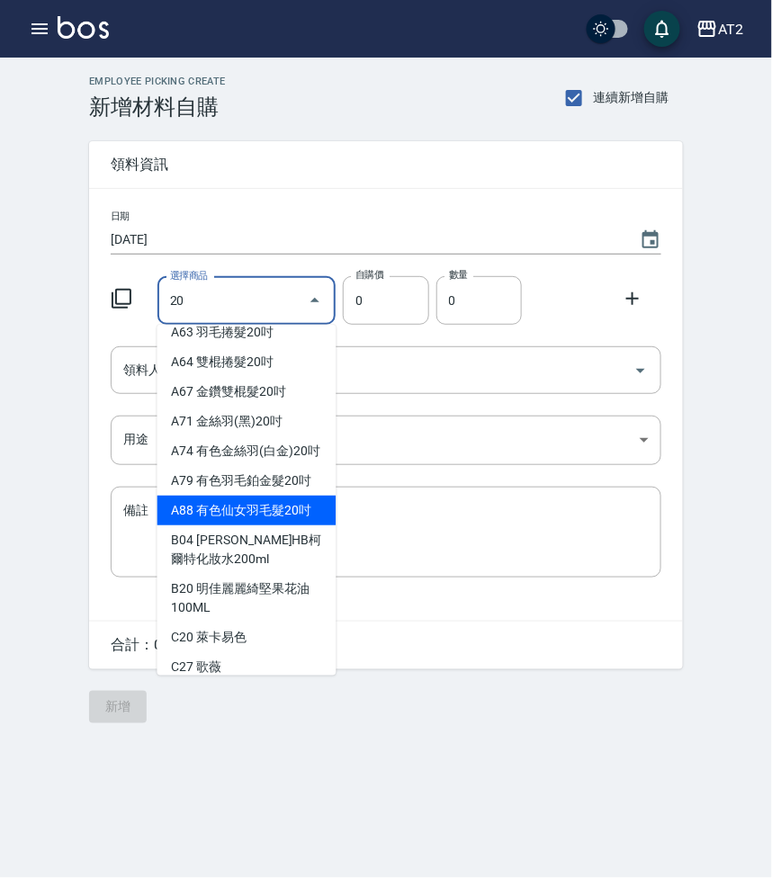
click at [219, 525] on li "A88 有色仙女羽毛髮20吋" at bounding box center [246, 511] width 179 height 30
type input "有色仙女羽毛髮20吋"
type input "2780"
type input "1"
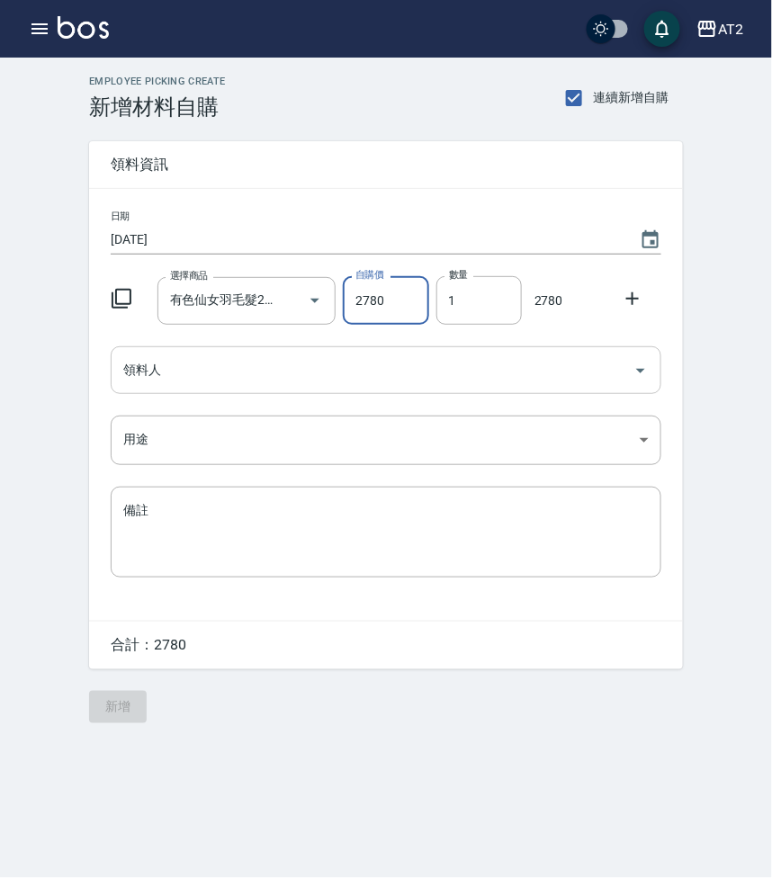
click at [282, 366] on input "領料人" at bounding box center [372, 369] width 507 height 31
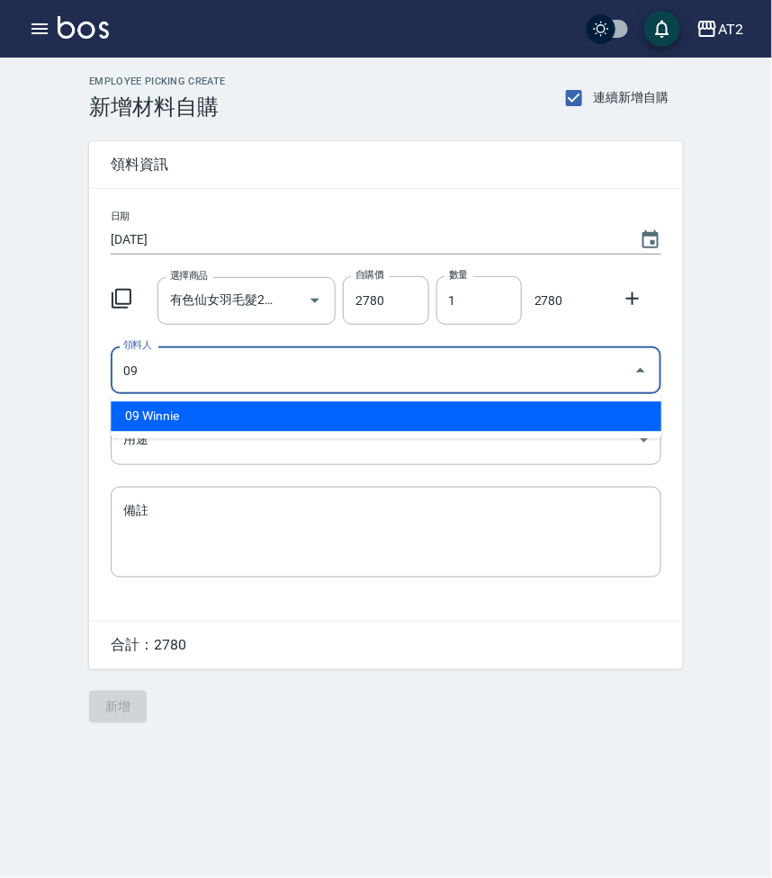
type input "09 Winnie"
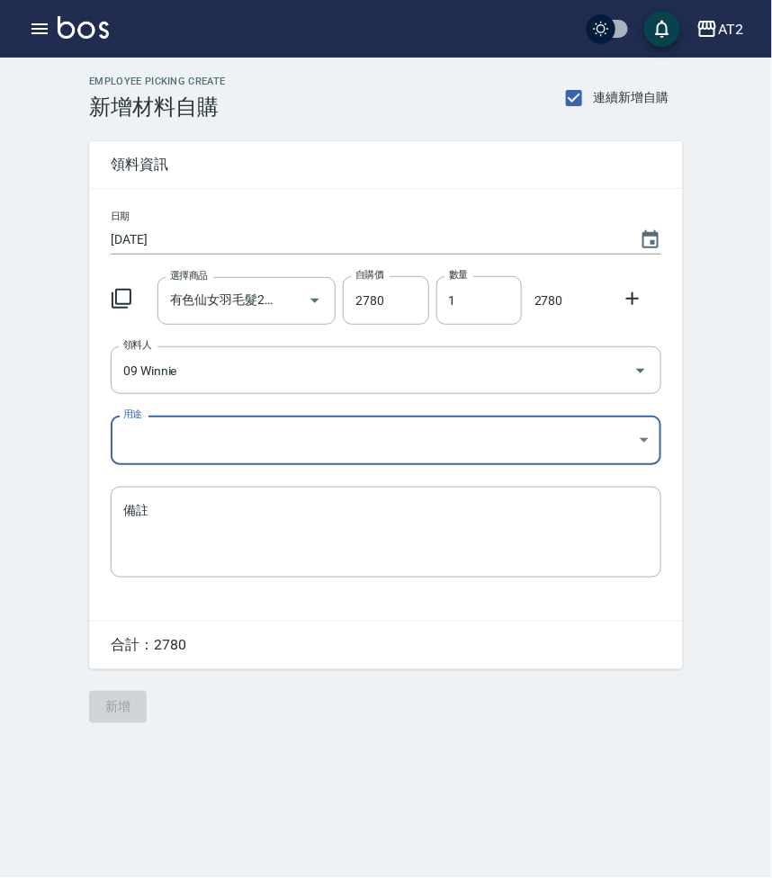
click at [261, 425] on body "AT2 登出 櫃檯作業 打帳單 帳單列表 掛單列表 現金收支登錄 高階收支登錄 材料自購登錄 每日結帳 排班表 現場電腦打卡 預約管理 預約管理 單日預約紀錄…" at bounding box center [386, 439] width 772 height 878
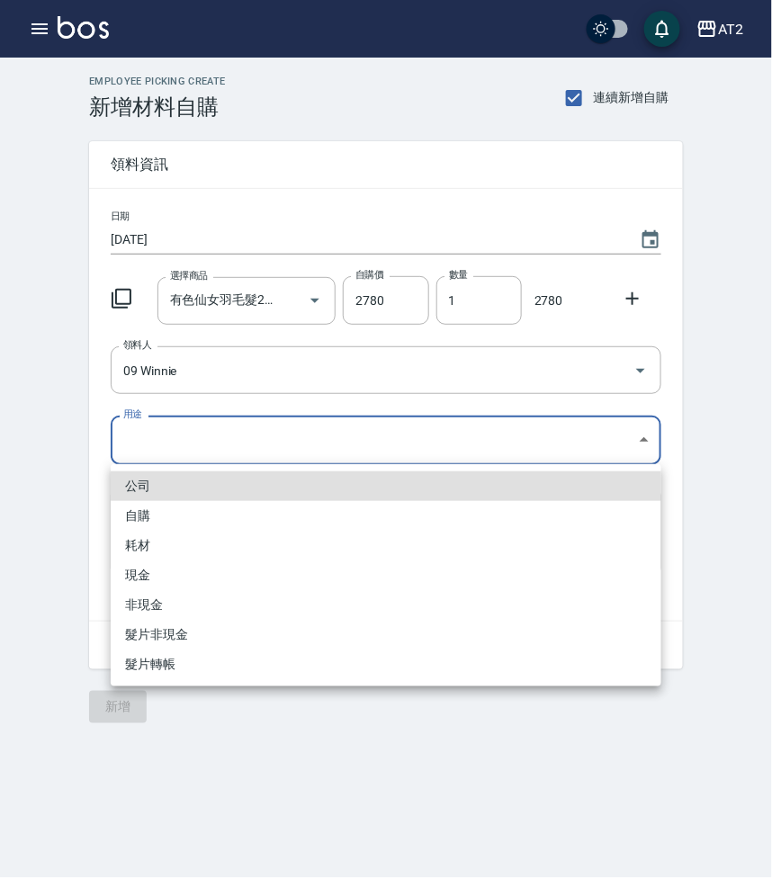
click at [208, 561] on li "現金" at bounding box center [386, 575] width 550 height 30
type input "現金"
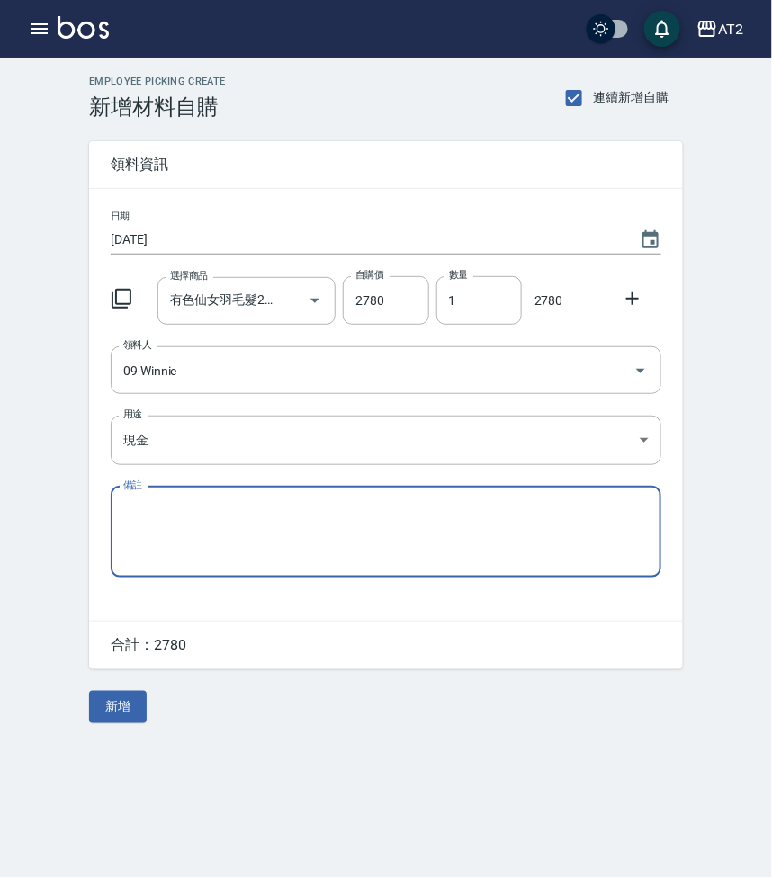
click at [343, 772] on div "Employee Picking Create 新增材料自購 連續新增自購 領料資訊 日期 2025/08/25 選擇商品 有色仙女羽毛髮20吋 選擇商品 自…" at bounding box center [386, 439] width 772 height 878
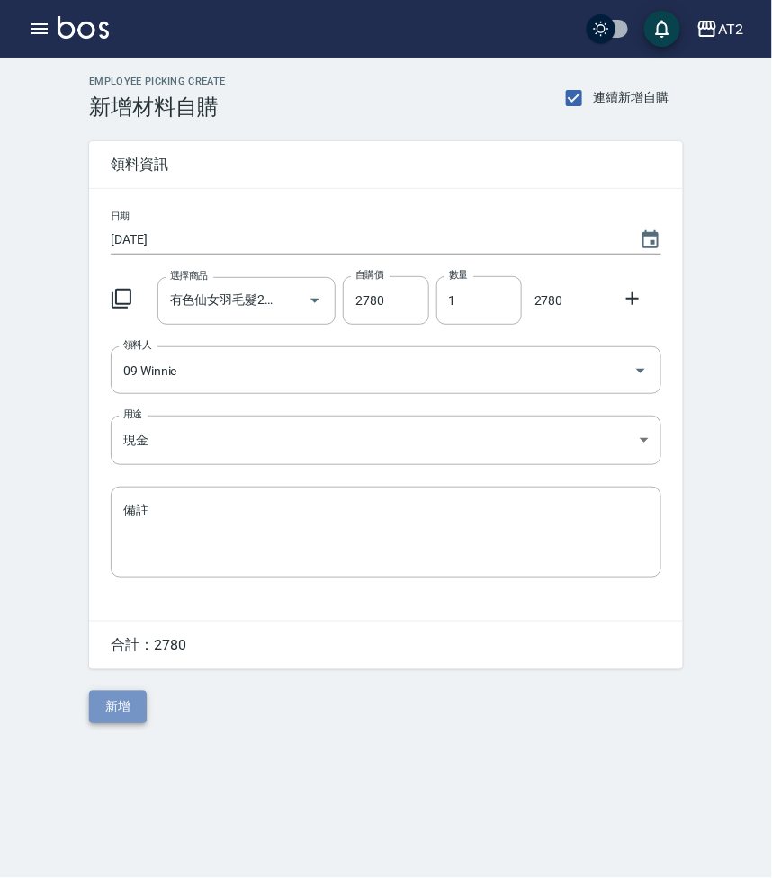
click at [112, 717] on button "新增" at bounding box center [118, 707] width 58 height 33
click at [201, 297] on div "選擇商品 選擇商品" at bounding box center [246, 301] width 179 height 48
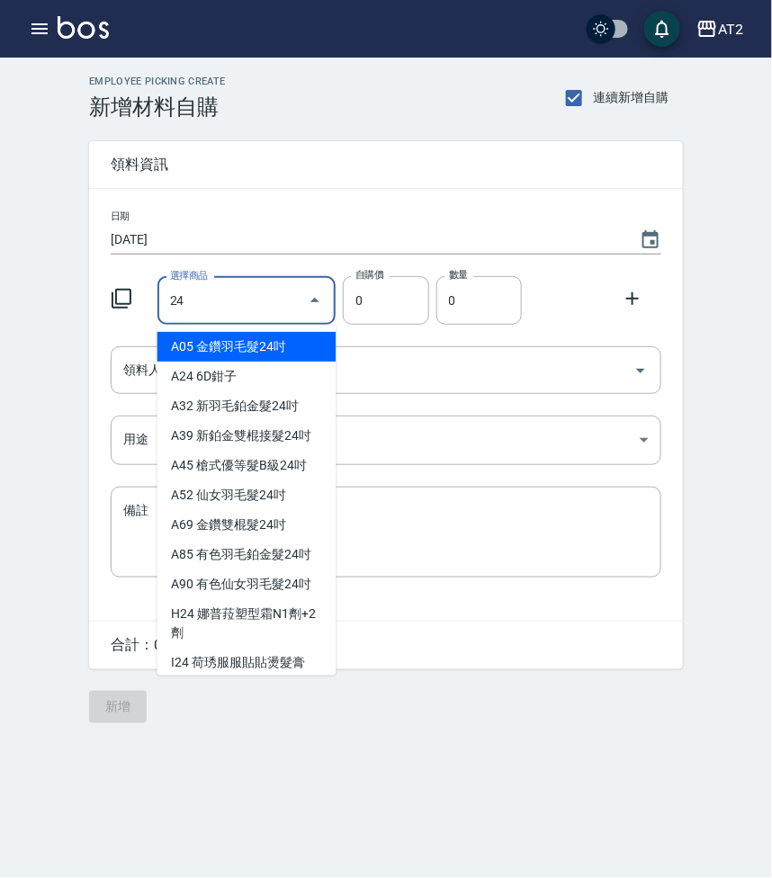
drag, startPoint x: 275, startPoint y: 295, endPoint x: 23, endPoint y: 235, distance: 259.0
click at [23, 235] on div "Employee Picking Create 新增材料自購 連續新增自購 領料資訊 日期 [DATE] 選擇商品 24 選擇商品 自購價 0 自購價 數量 …" at bounding box center [386, 400] width 772 height 684
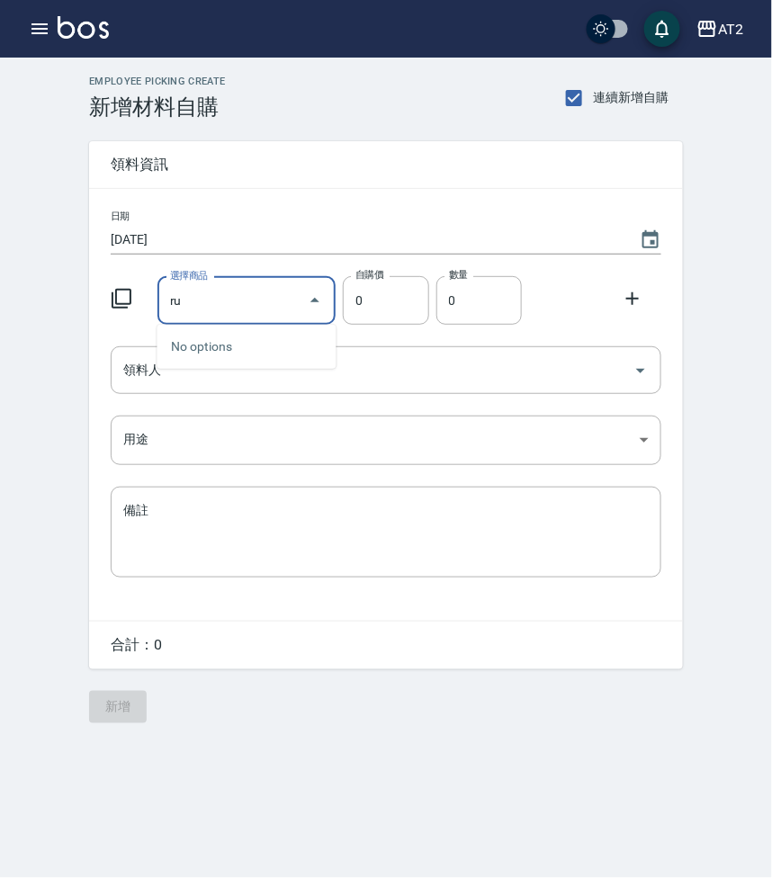
type input "r"
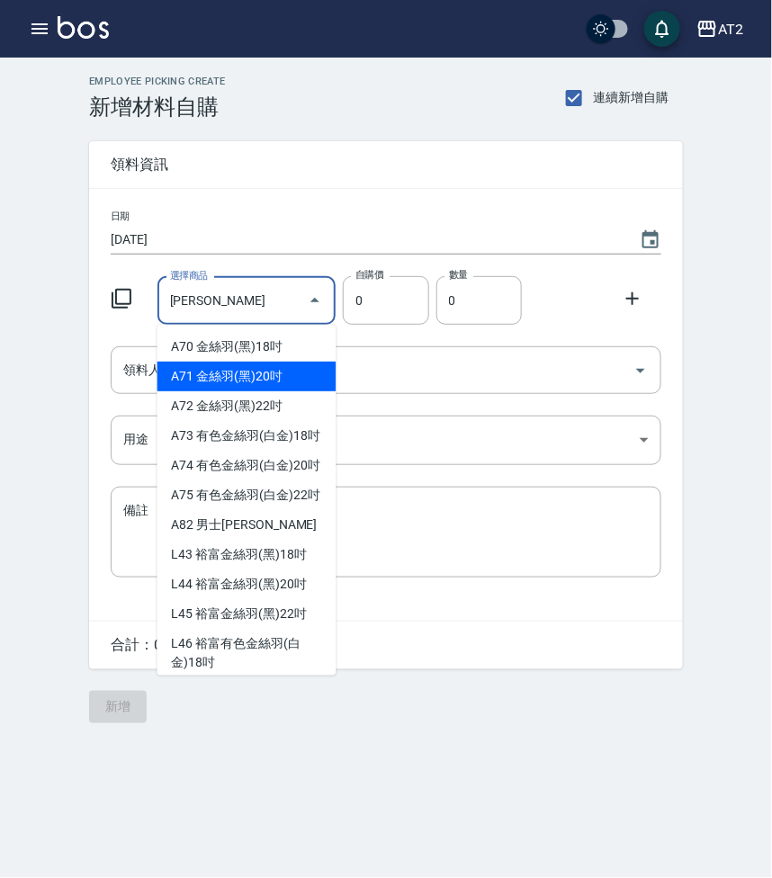
type input "[PERSON_NAME]"
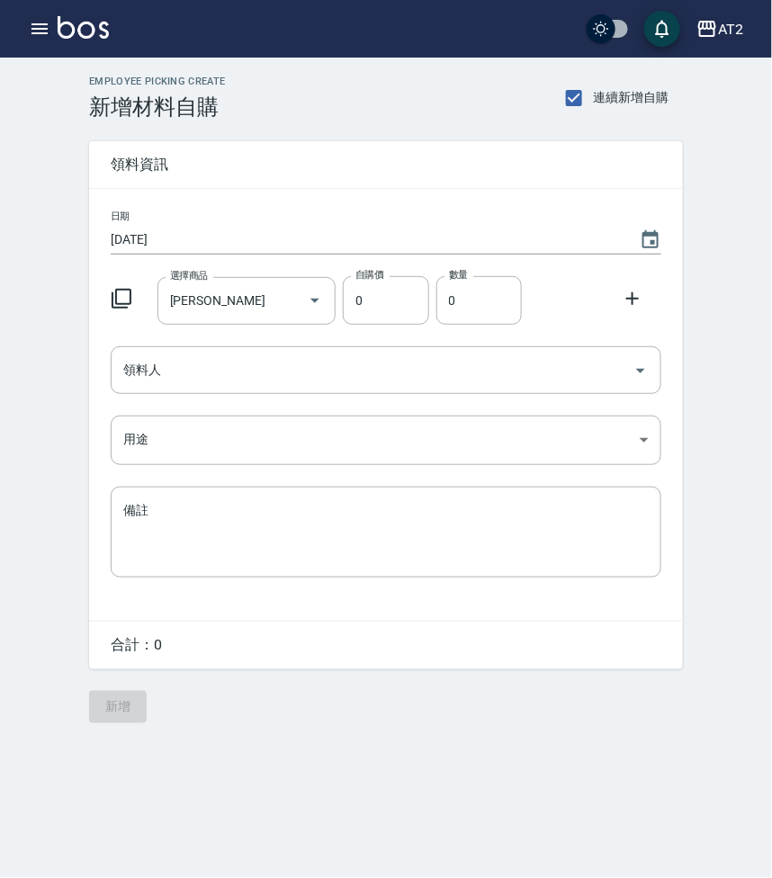
click at [119, 299] on icon at bounding box center [122, 299] width 22 height 22
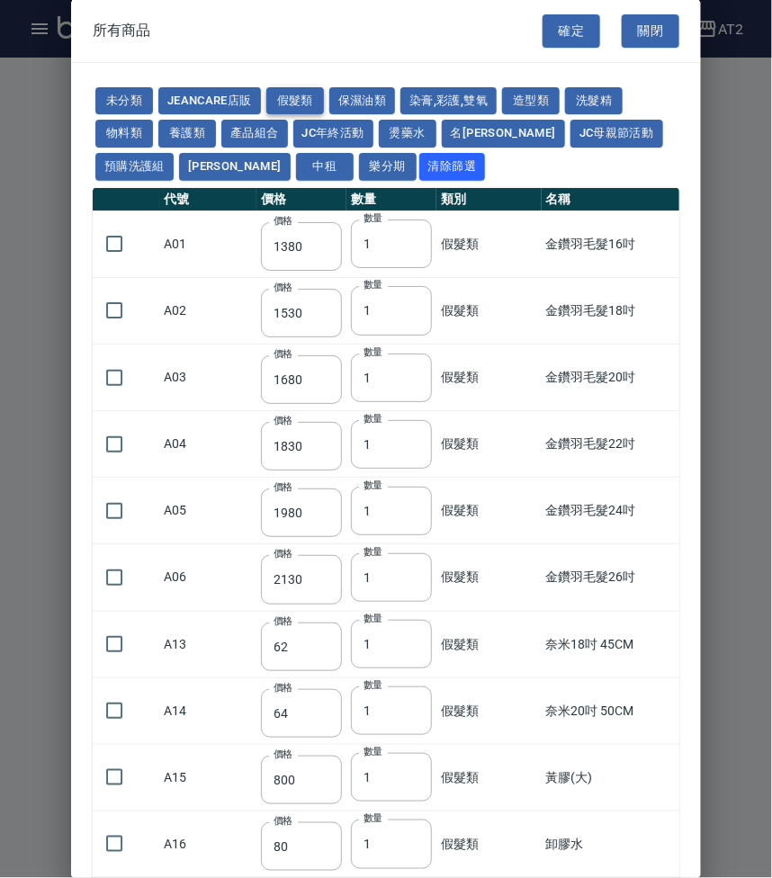
click at [291, 91] on button "假髮類" at bounding box center [295, 101] width 58 height 28
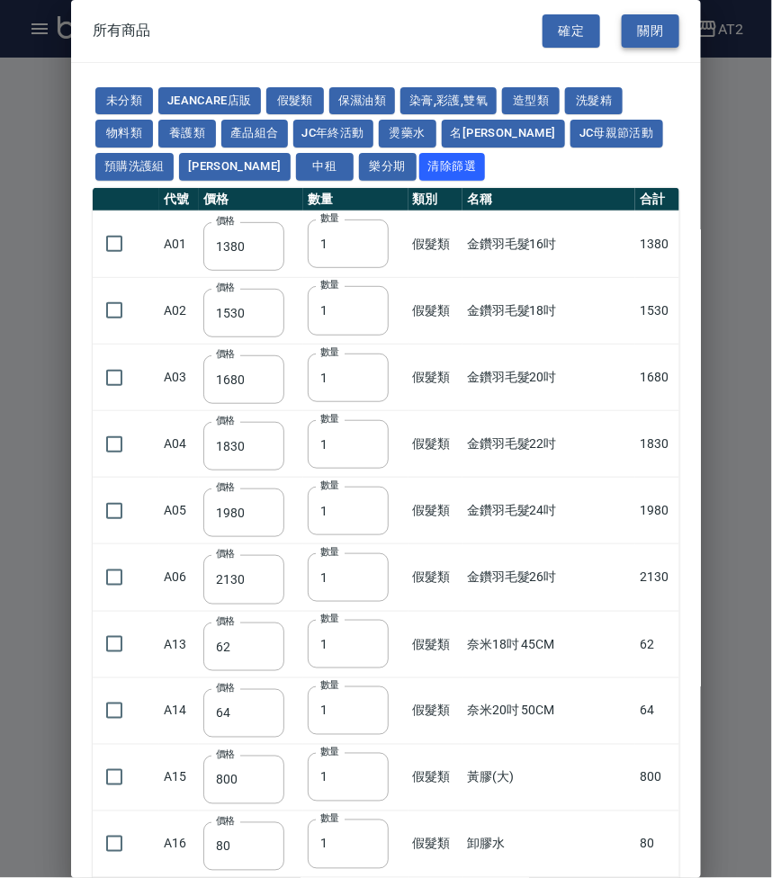
click at [644, 38] on button "關閉" at bounding box center [651, 30] width 58 height 33
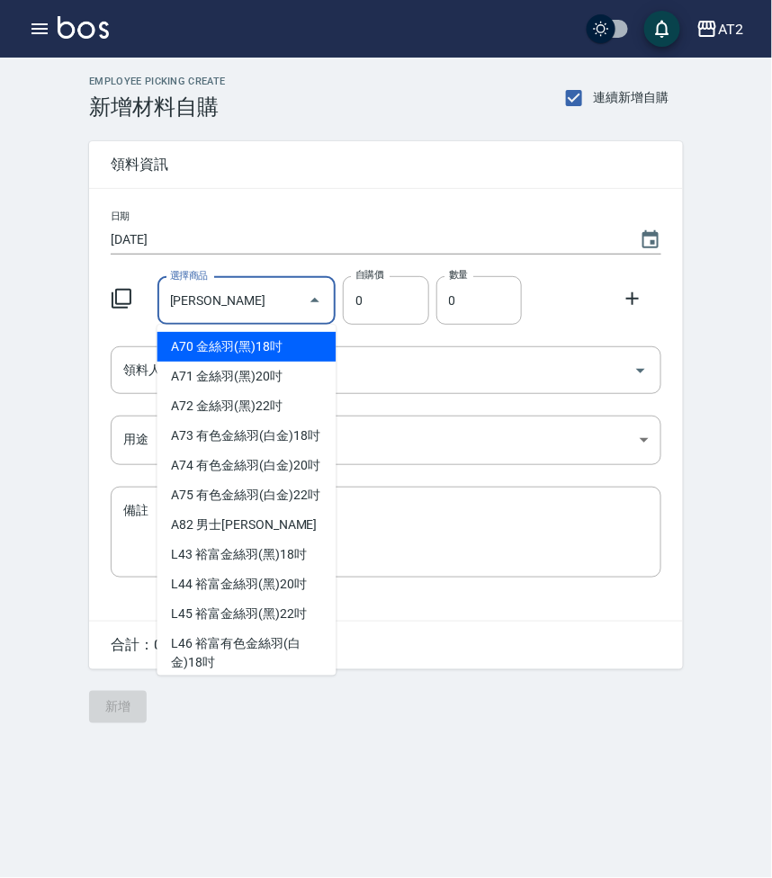
click at [273, 313] on input "金絲羽" at bounding box center [234, 300] width 136 height 31
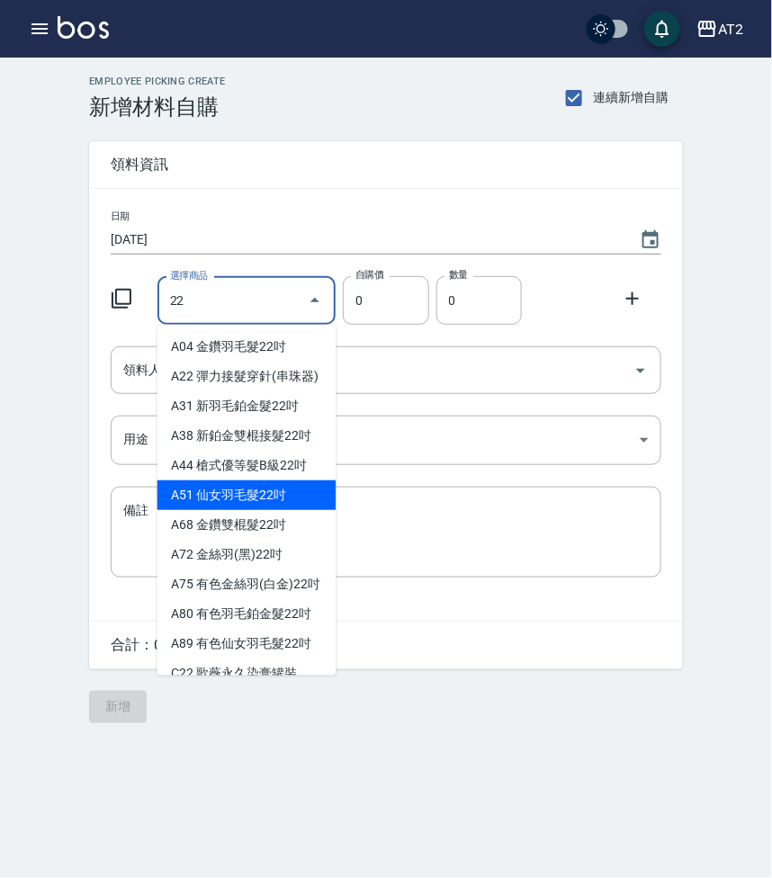
click at [203, 510] on li "A51 仙女羽毛髮22吋" at bounding box center [246, 495] width 179 height 30
type input "仙女羽毛髮22吋"
type input "2780"
type input "1"
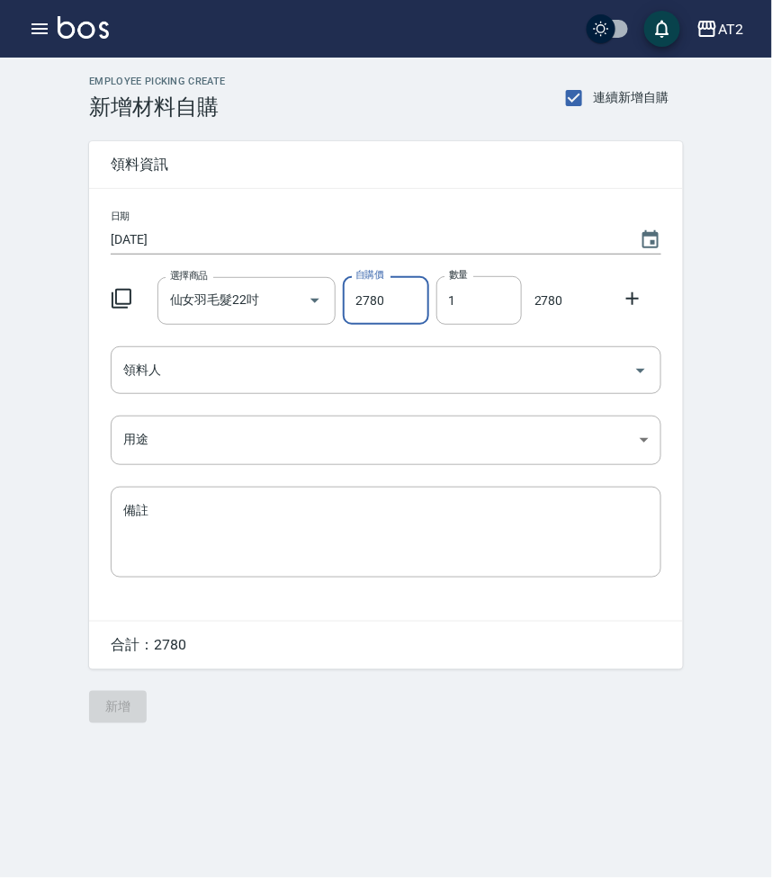
click at [623, 288] on icon at bounding box center [633, 299] width 22 height 22
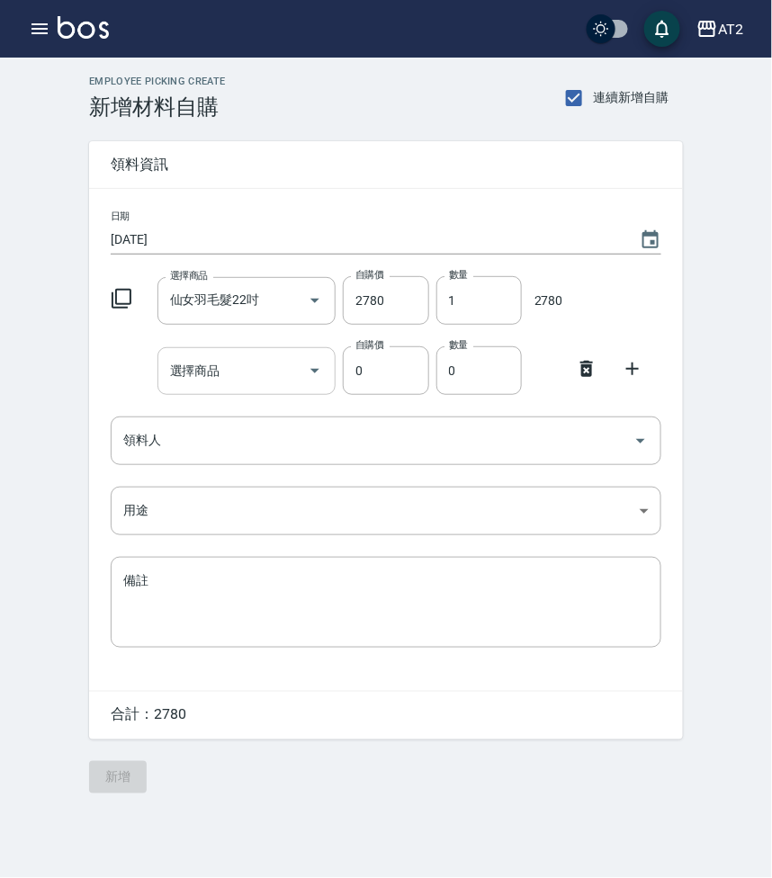
click at [229, 371] on input "選擇商品" at bounding box center [234, 370] width 136 height 31
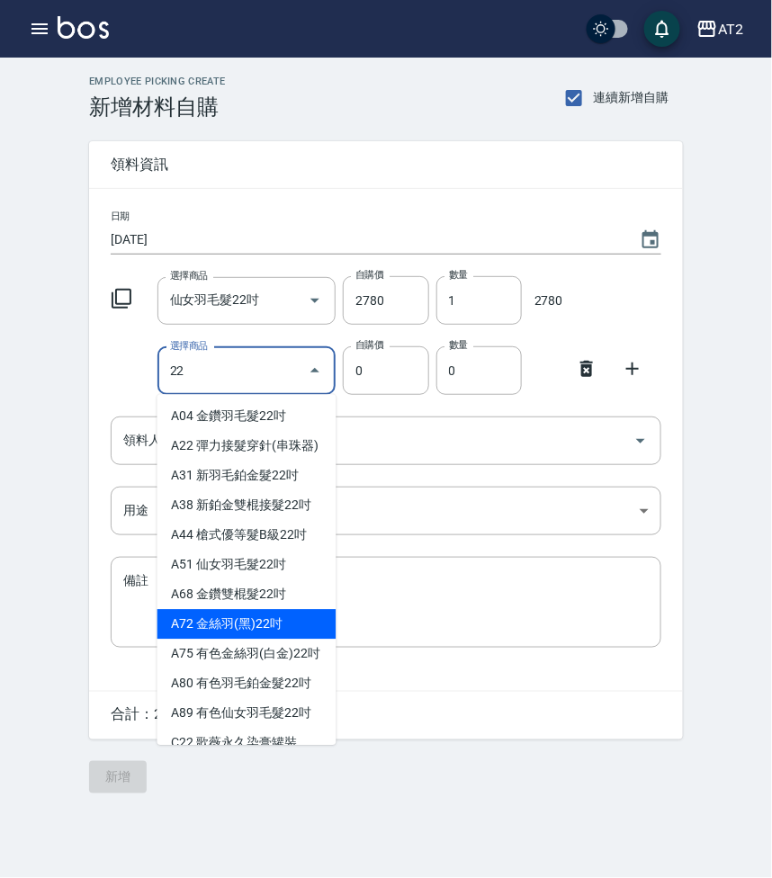
click at [217, 640] on li "A72 金絲羽(黑)22吋" at bounding box center [246, 625] width 179 height 30
type input "金絲羽(黑)22吋"
type input "1130"
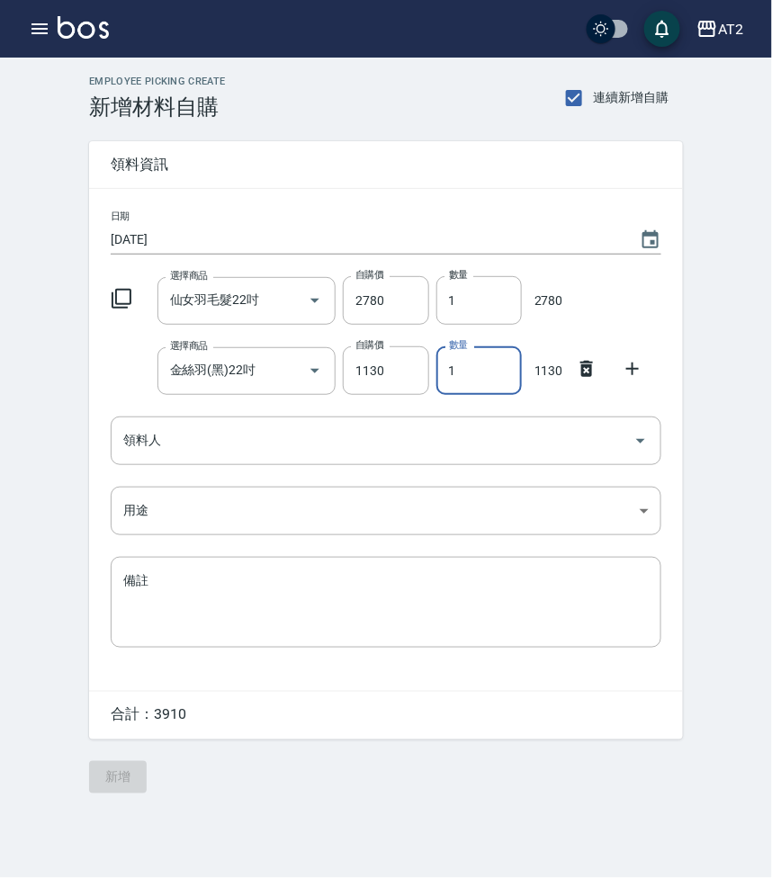
click at [466, 378] on input "1" at bounding box center [478, 370] width 85 height 49
click at [454, 420] on div "領料人" at bounding box center [386, 440] width 550 height 48
type input "10"
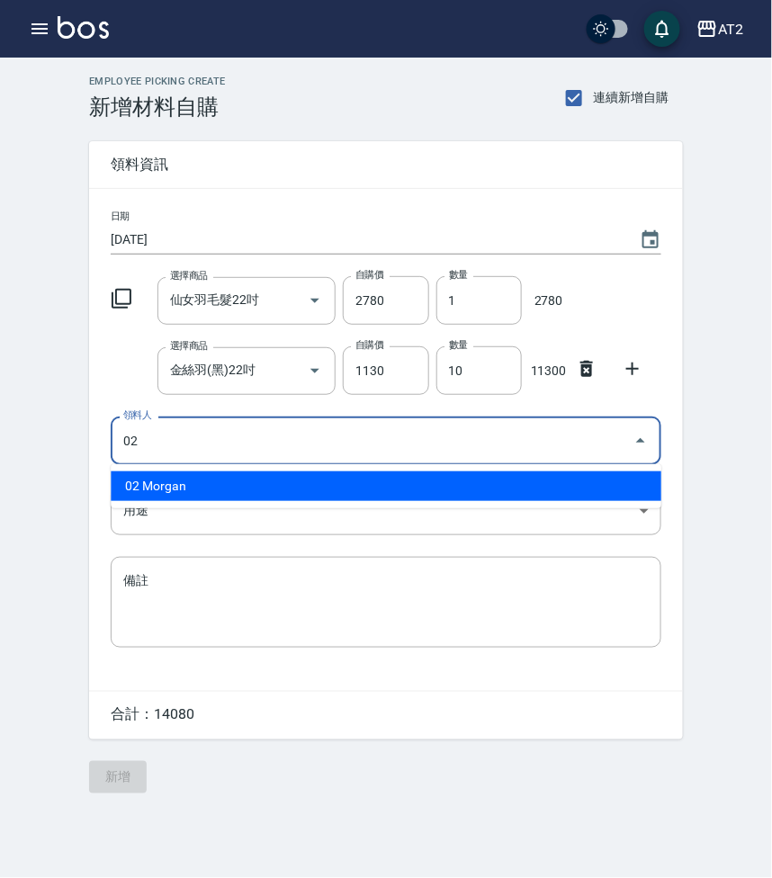
type input "02 Morgan"
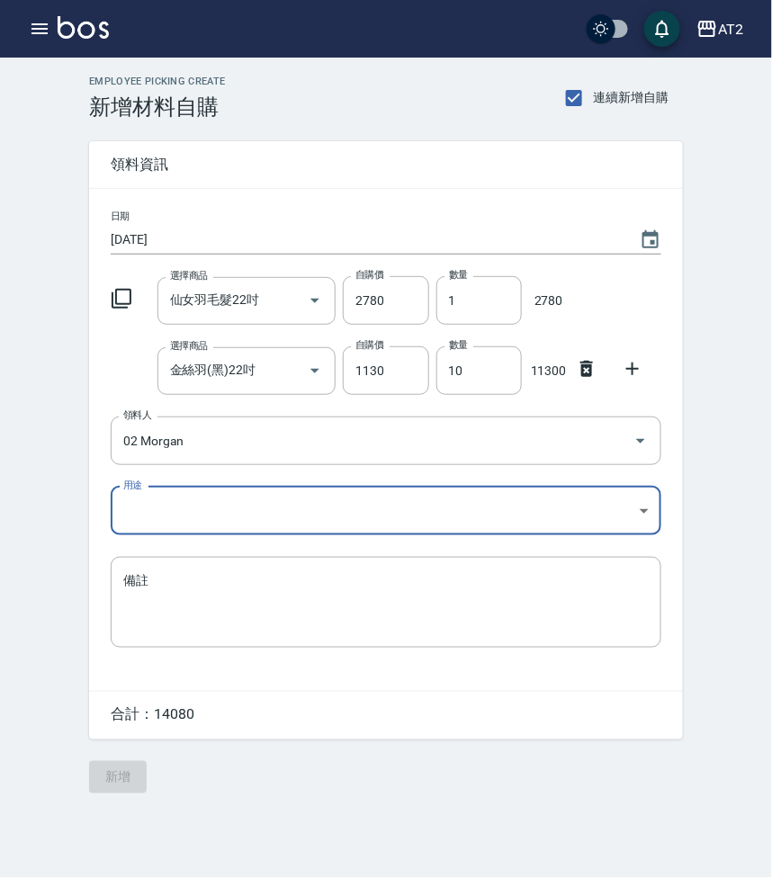
click at [416, 516] on body "AT2 登出 櫃檯作業 打帳單 帳單列表 掛單列表 現金收支登錄 高階收支登錄 材料自購登錄 每日結帳 排班表 現場電腦打卡 預約管理 預約管理 單日預約紀錄…" at bounding box center [386, 439] width 772 height 878
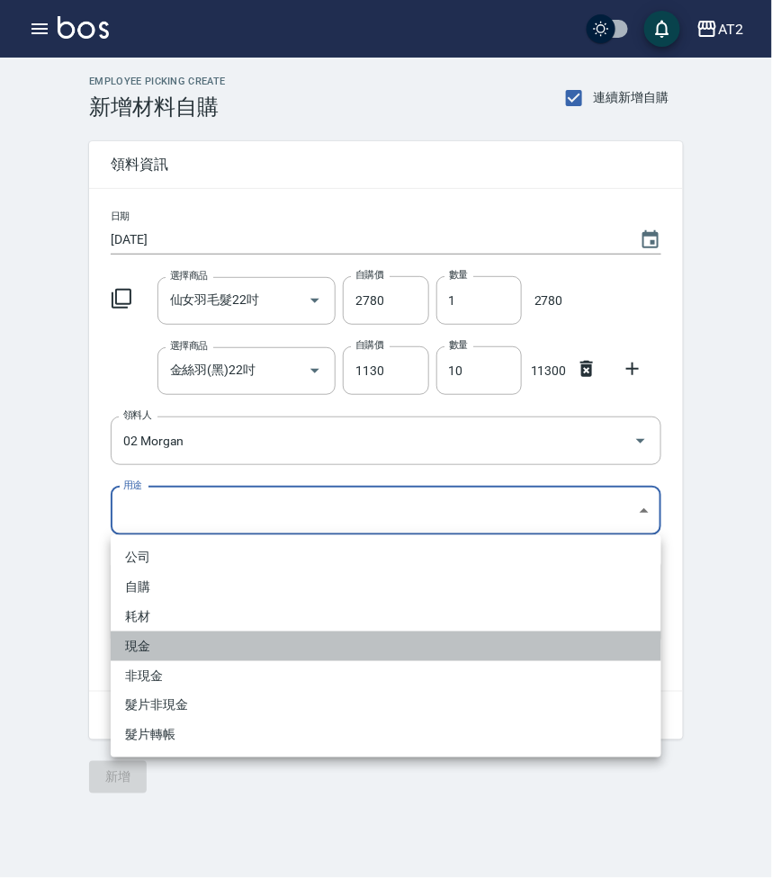
click at [199, 640] on li "現金" at bounding box center [386, 646] width 550 height 30
type input "現金"
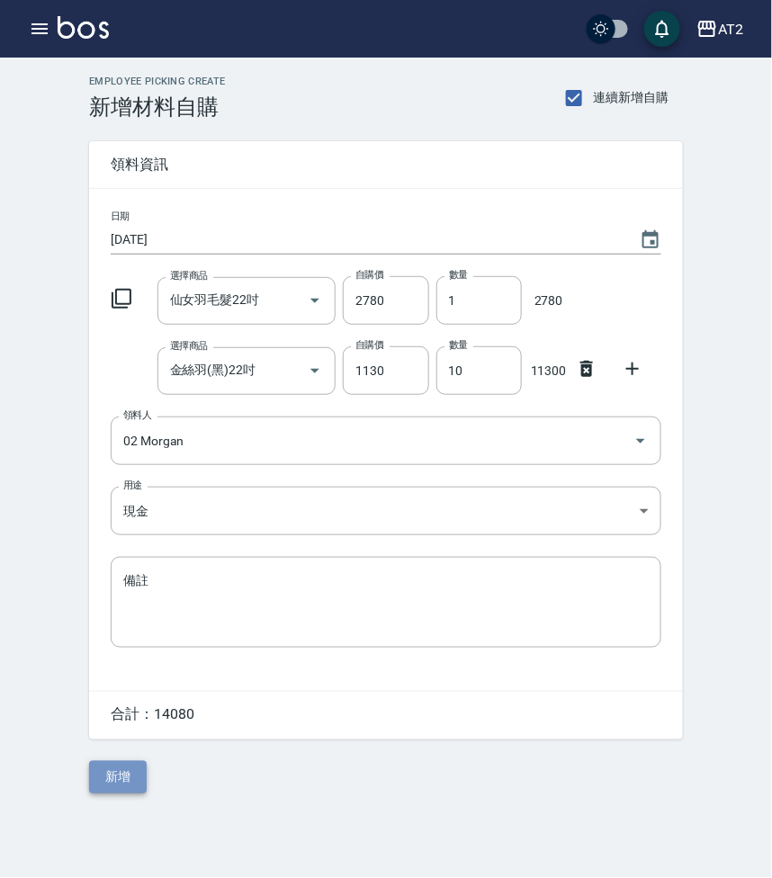
click at [120, 790] on button "新增" at bounding box center [118, 777] width 58 height 33
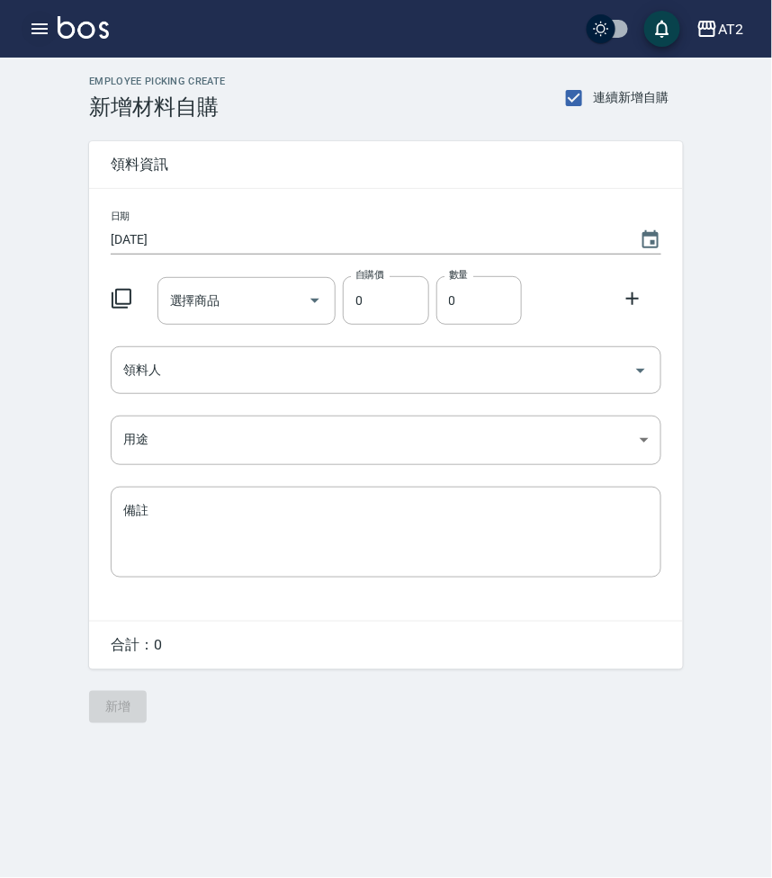
click at [48, 23] on icon "button" at bounding box center [40, 29] width 22 height 22
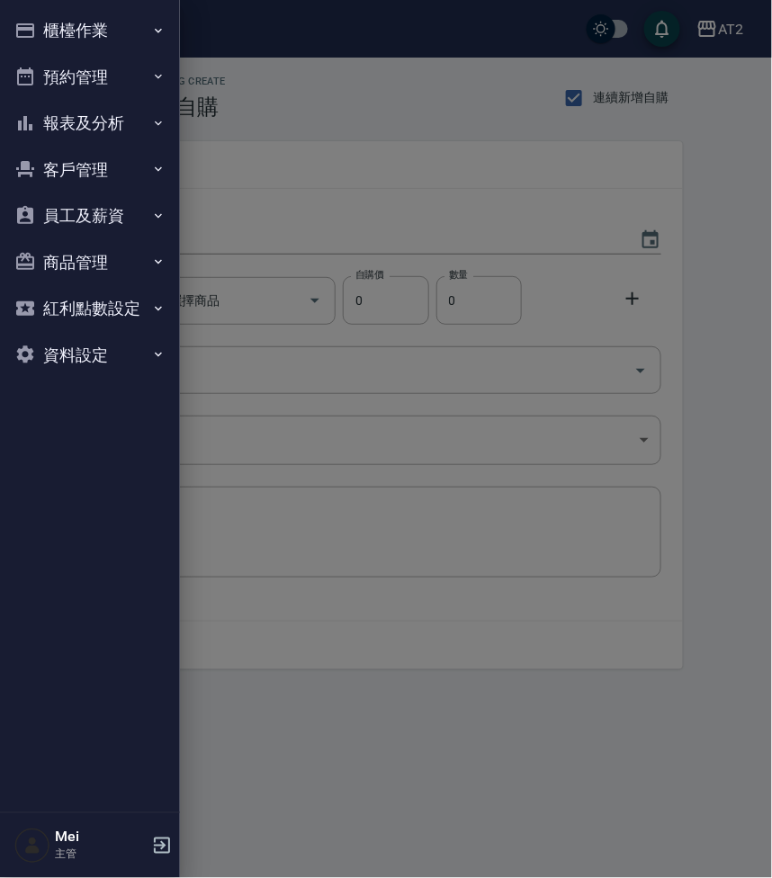
click at [122, 36] on button "櫃檯作業" at bounding box center [90, 30] width 166 height 47
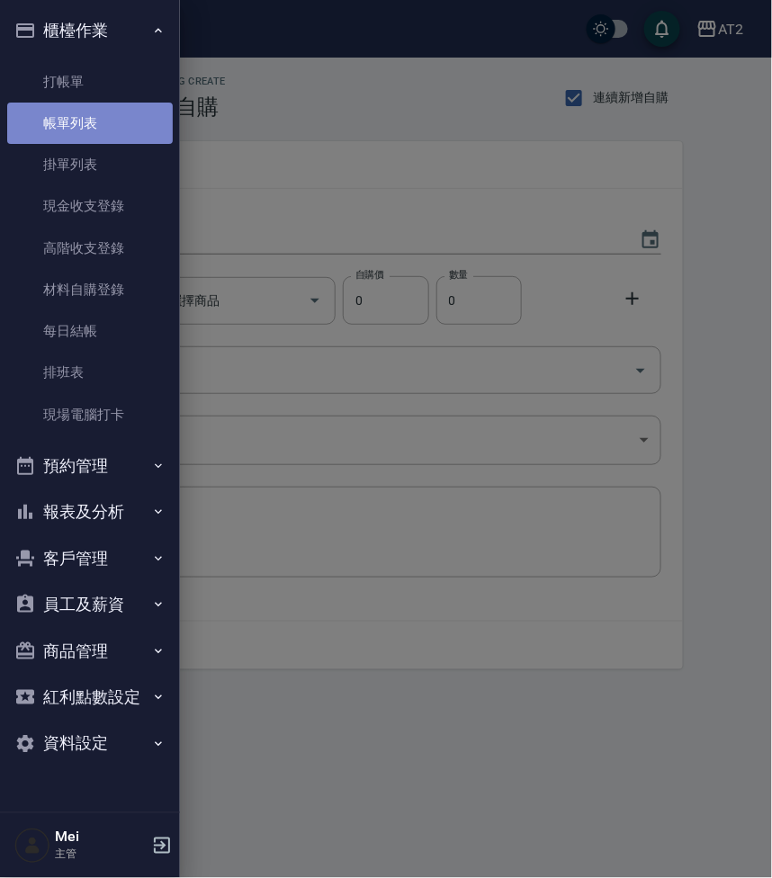
click at [152, 138] on link "帳單列表" at bounding box center [90, 123] width 166 height 41
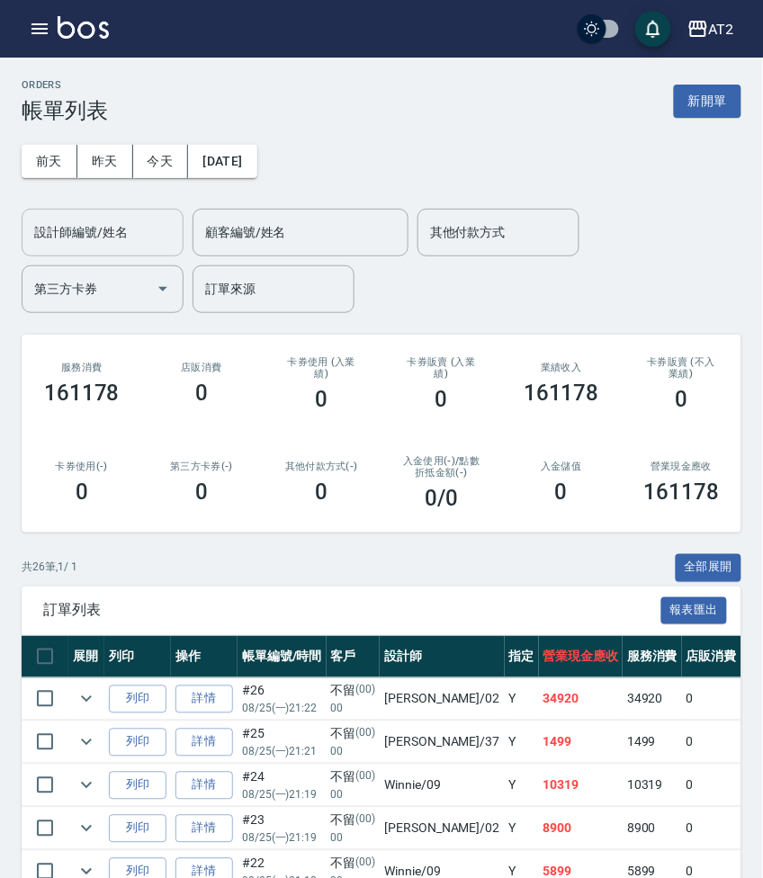
click at [80, 237] on input "設計師編號/姓名" at bounding box center [103, 232] width 146 height 31
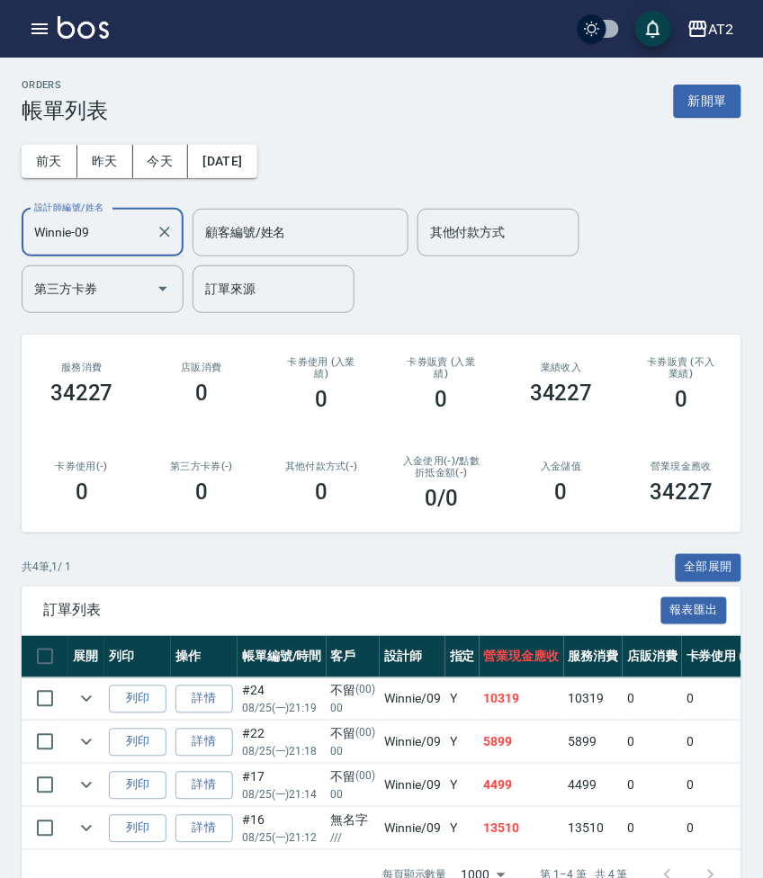
type input "Winnie-09"
click at [40, 24] on icon "button" at bounding box center [39, 28] width 16 height 11
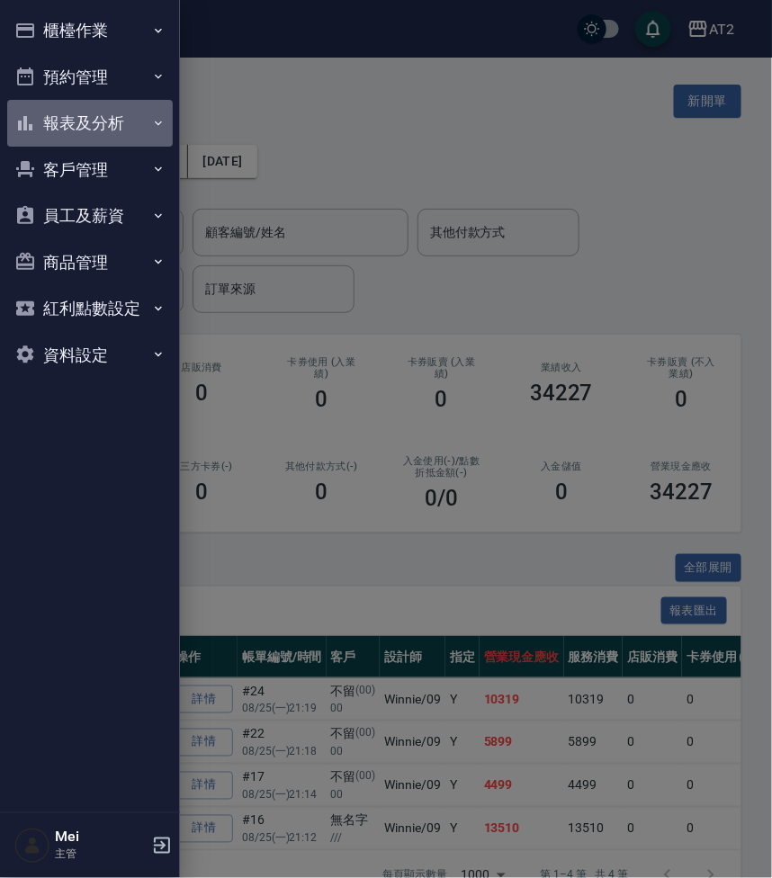
click at [125, 116] on button "報表及分析" at bounding box center [90, 123] width 166 height 47
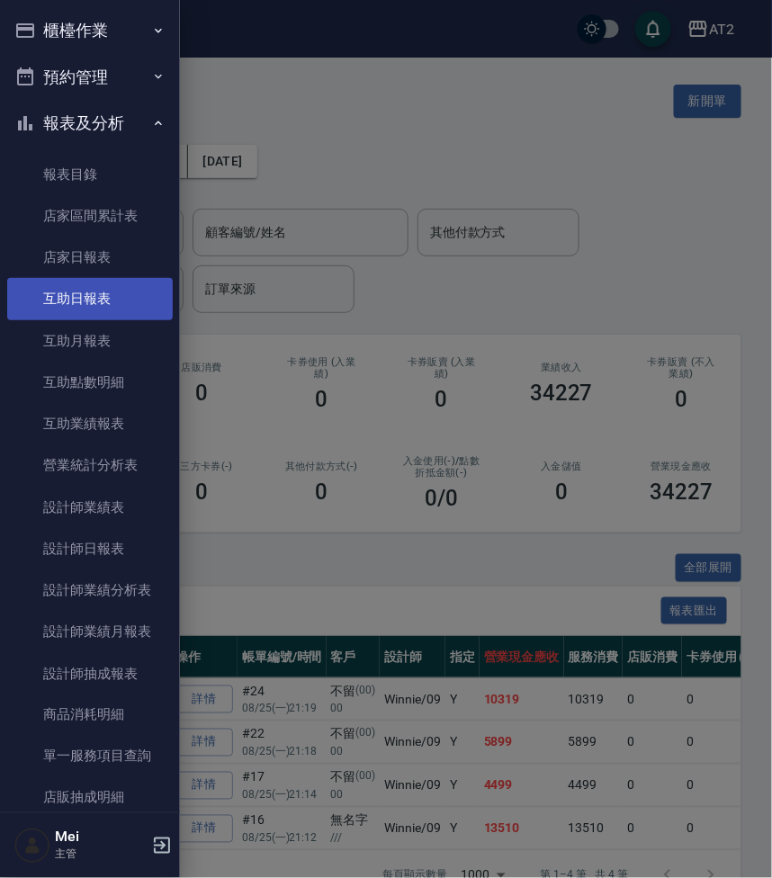
click at [104, 320] on link "互助月報表" at bounding box center [90, 340] width 166 height 41
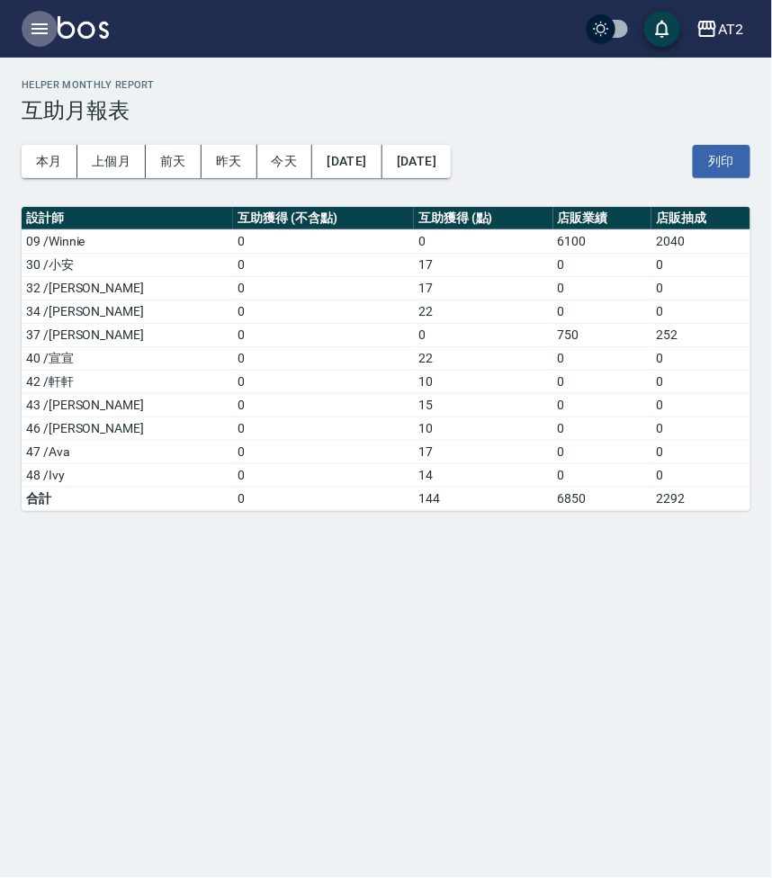
click at [23, 19] on button "button" at bounding box center [40, 29] width 36 height 36
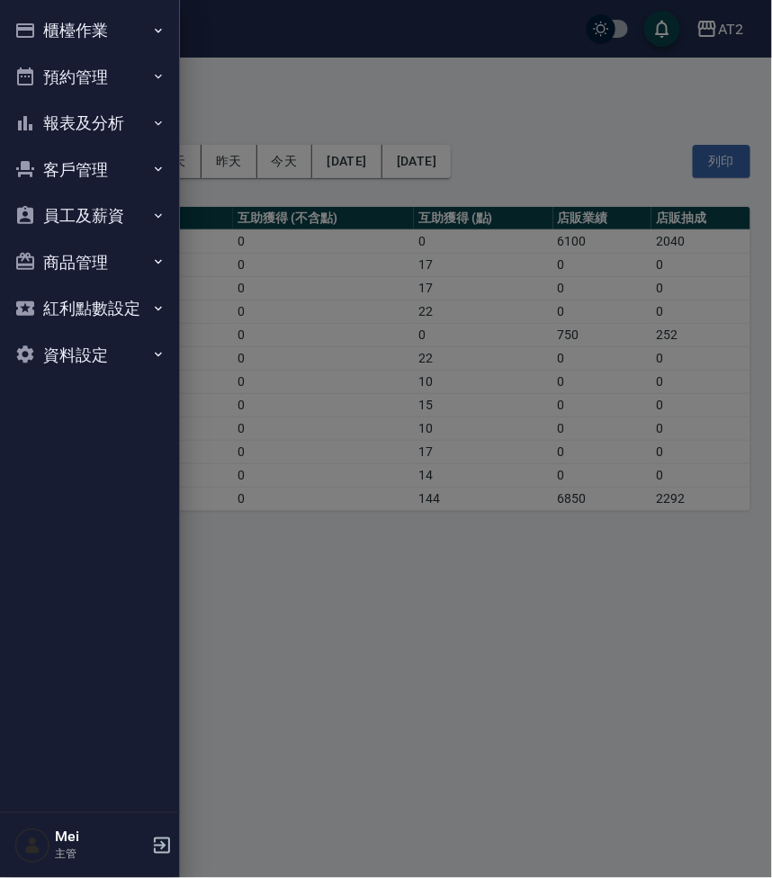
click at [112, 110] on button "報表及分析" at bounding box center [90, 123] width 166 height 47
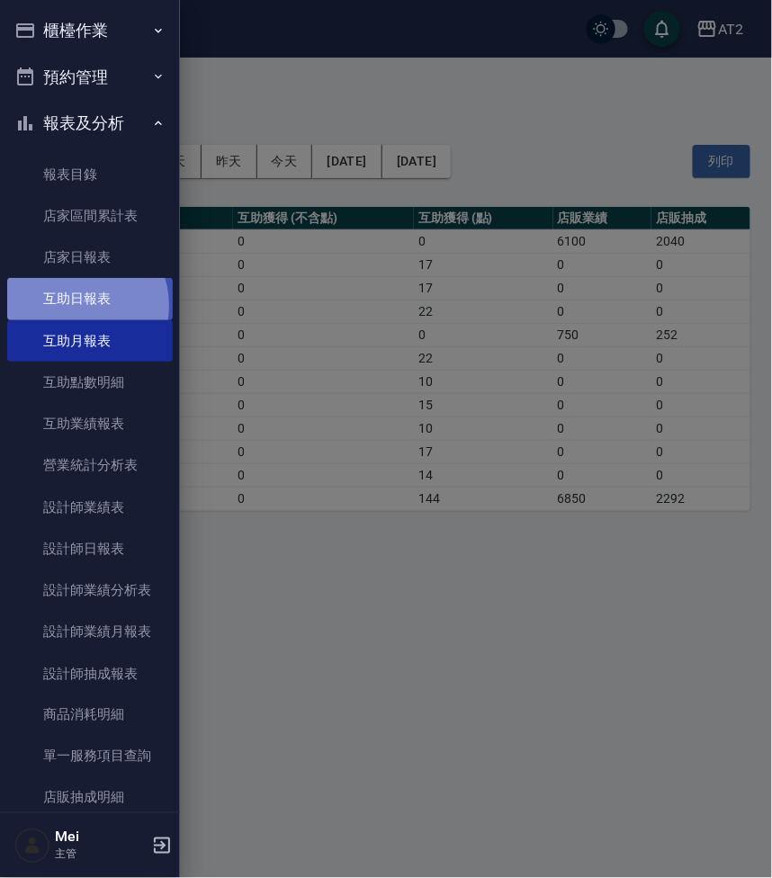
click at [73, 306] on link "互助日報表" at bounding box center [90, 298] width 166 height 41
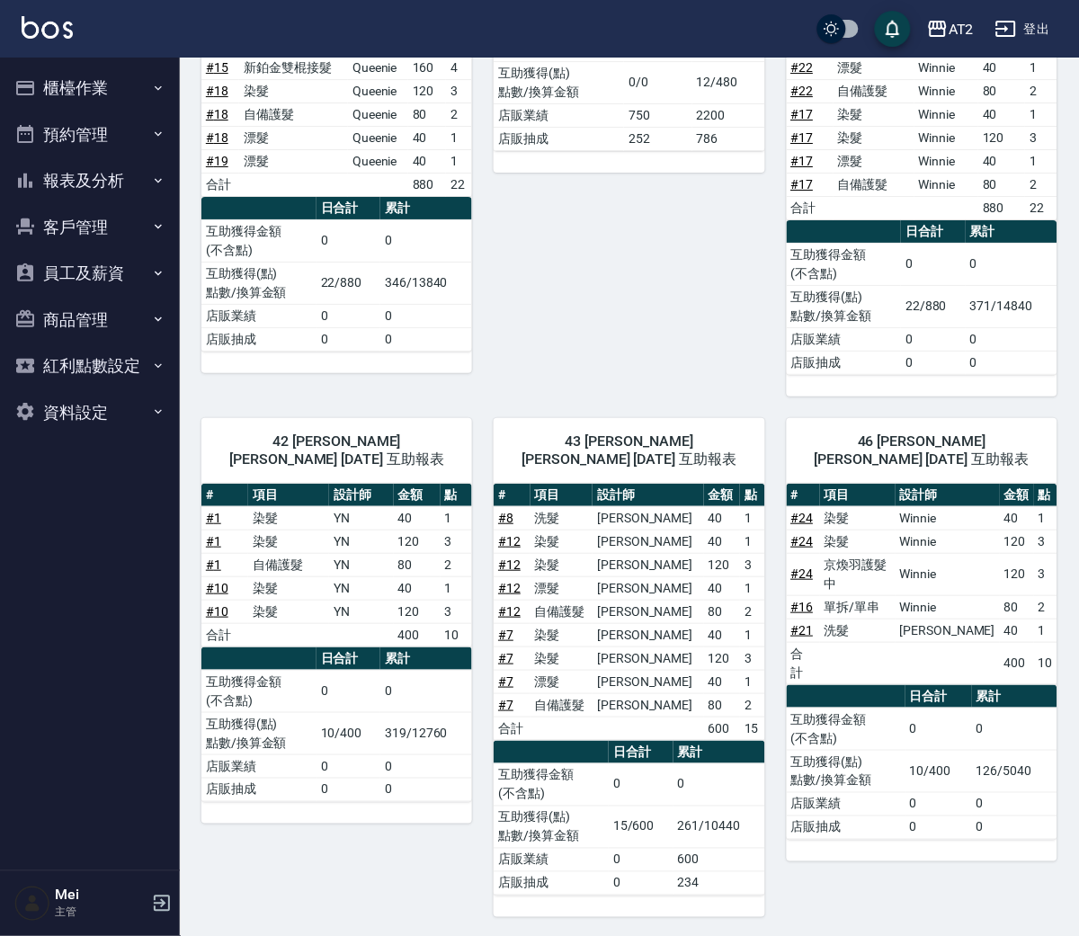
scroll to position [1538, 0]
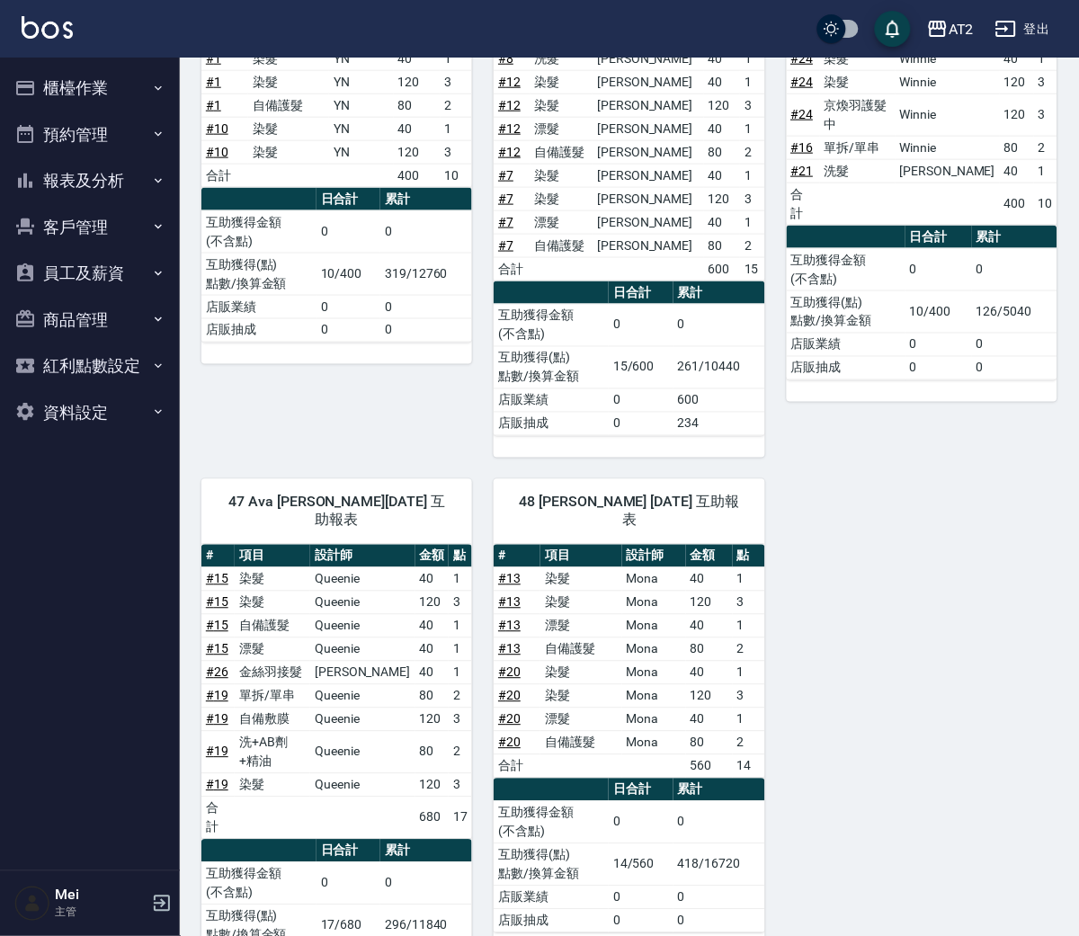
click at [145, 178] on button "報表及分析" at bounding box center [90, 180] width 166 height 47
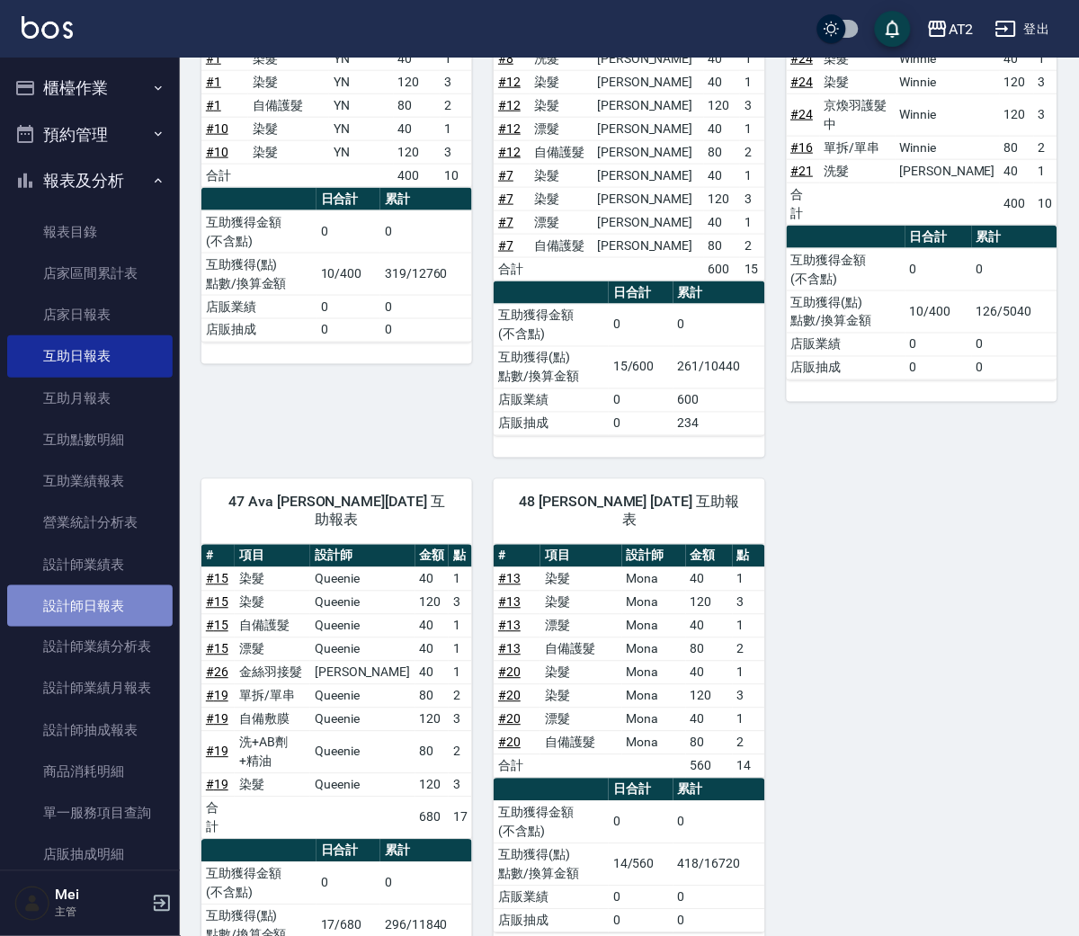
click at [112, 611] on link "設計師日報表" at bounding box center [90, 606] width 166 height 41
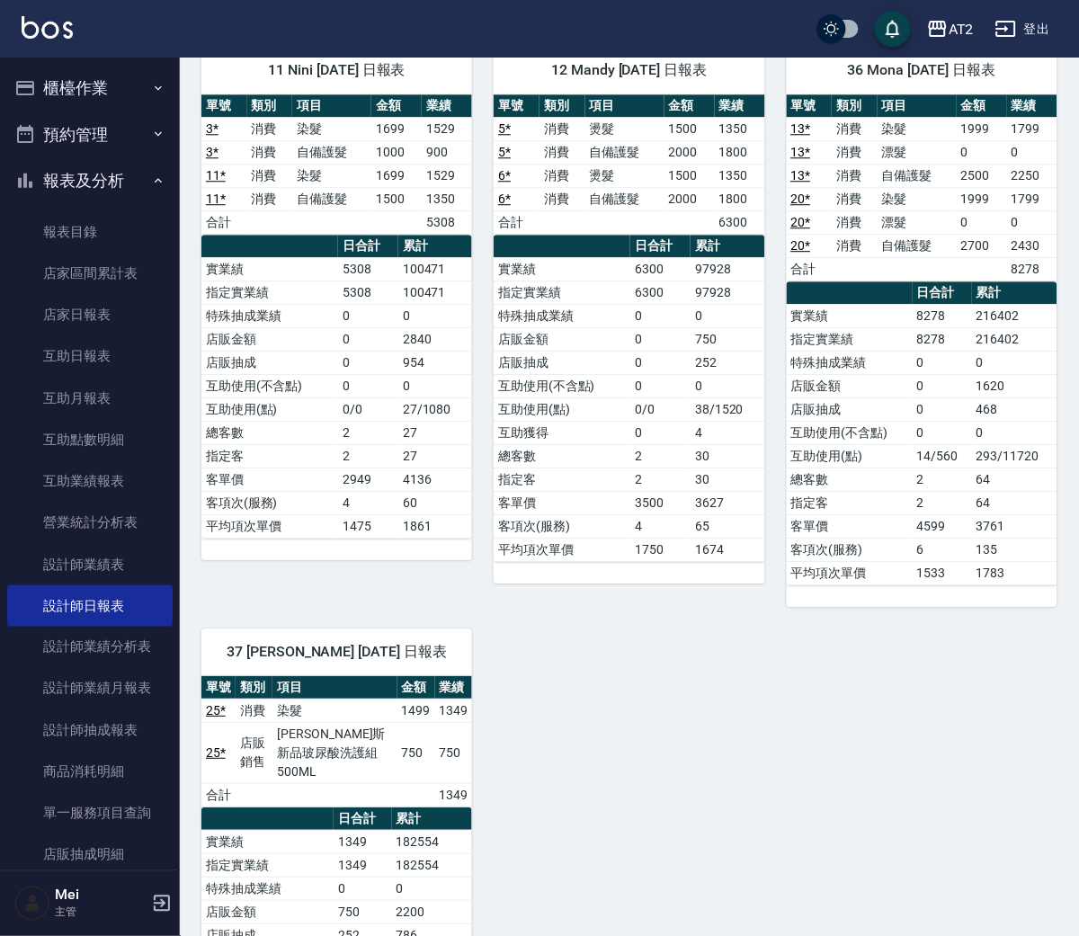
scroll to position [2210, 0]
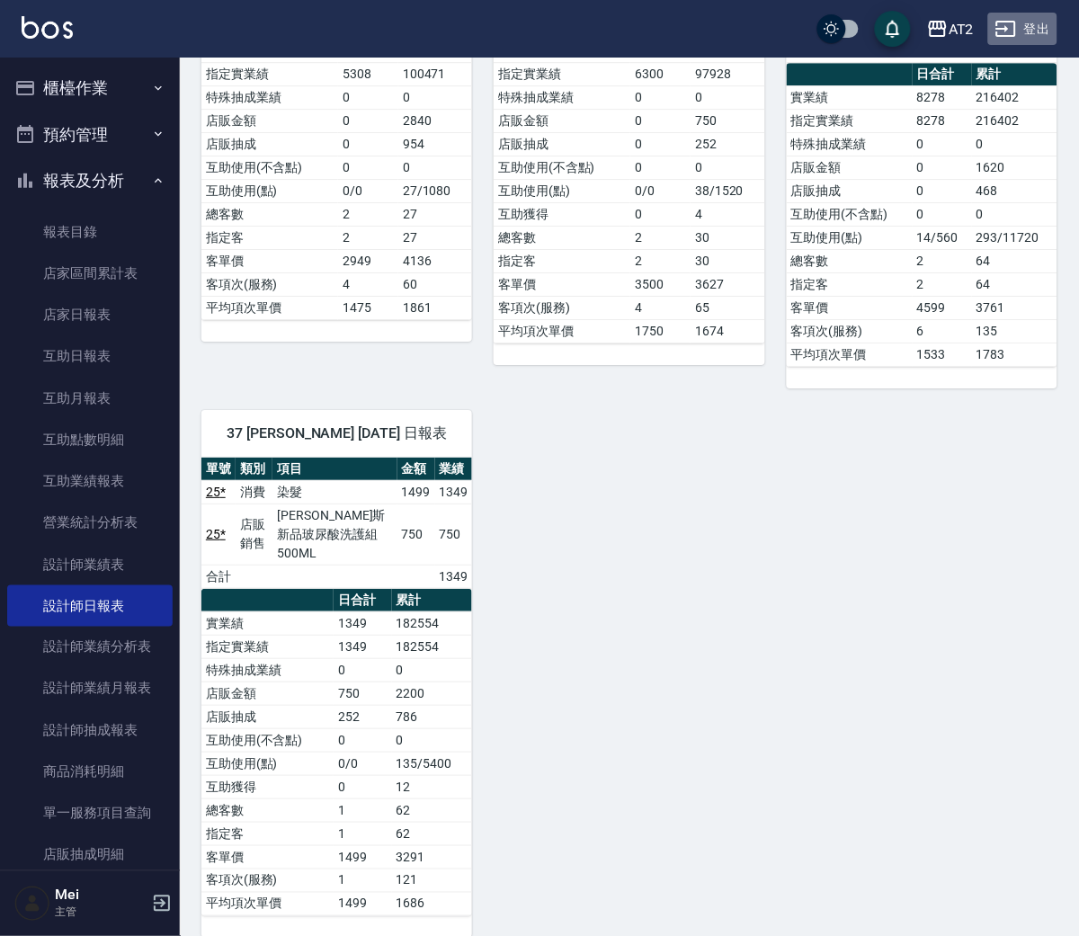
click at [771, 19] on button "登出" at bounding box center [1023, 29] width 69 height 33
